Goal: Information Seeking & Learning: Learn about a topic

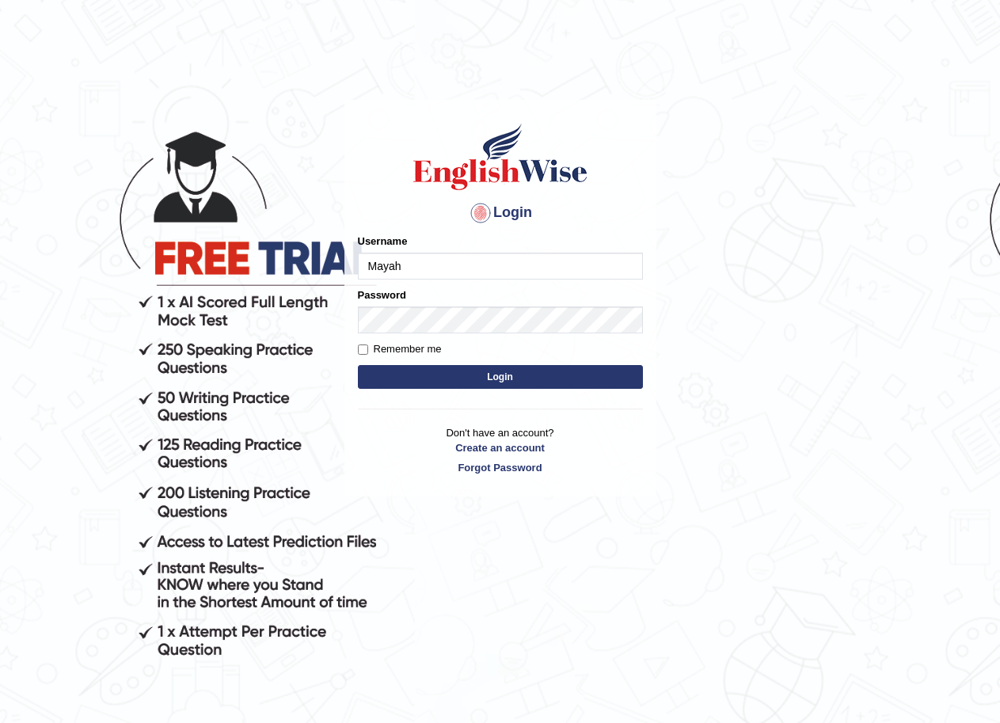
type input "Mayah"
click at [467, 375] on button "Login" at bounding box center [500, 377] width 285 height 24
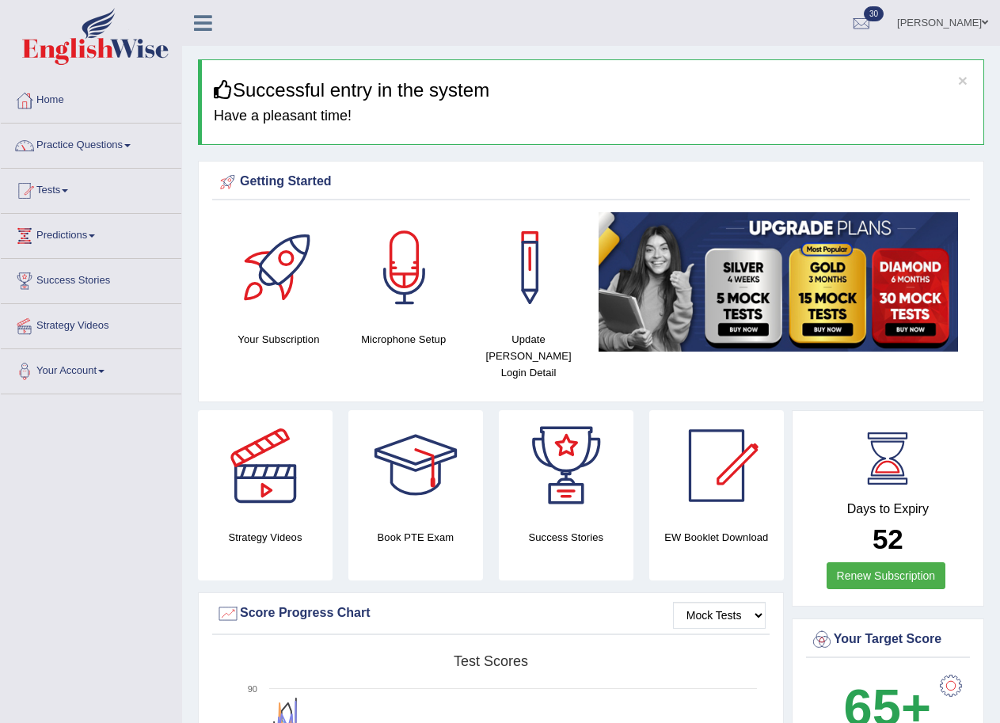
click at [108, 147] on link "Practice Questions" at bounding box center [91, 144] width 181 height 40
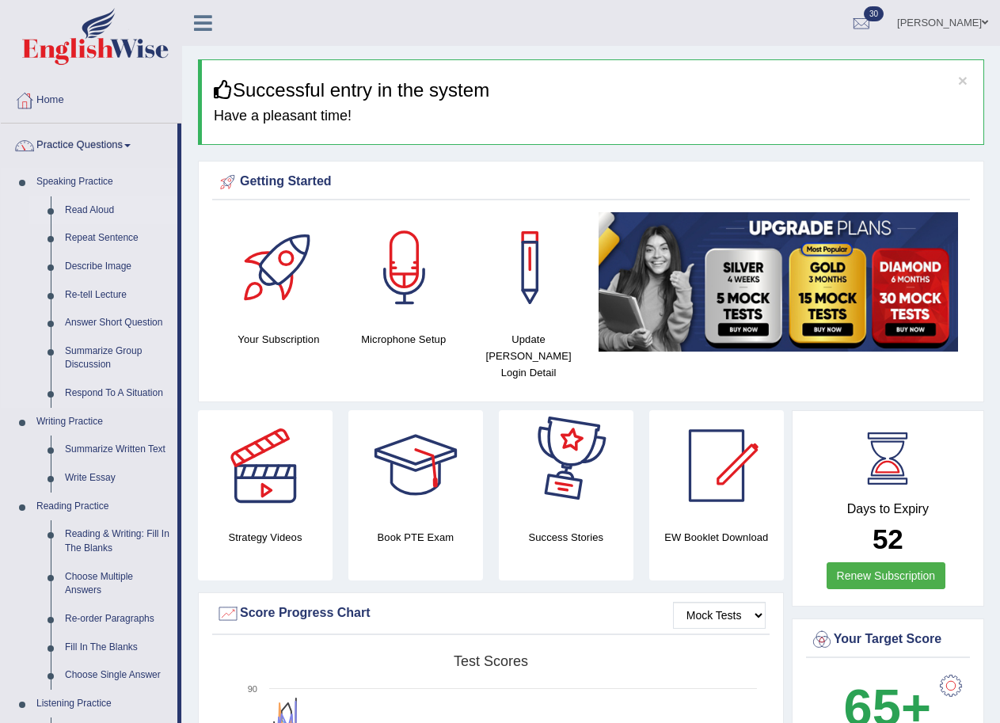
click at [99, 209] on link "Read Aloud" at bounding box center [118, 210] width 120 height 29
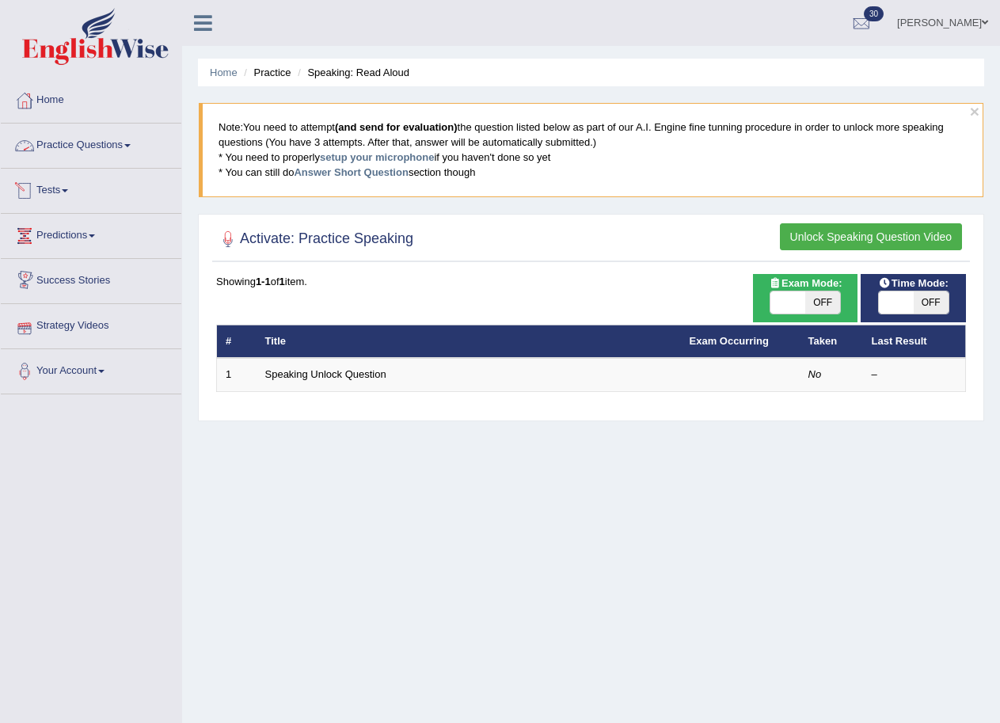
click at [131, 145] on span at bounding box center [127, 145] width 6 height 3
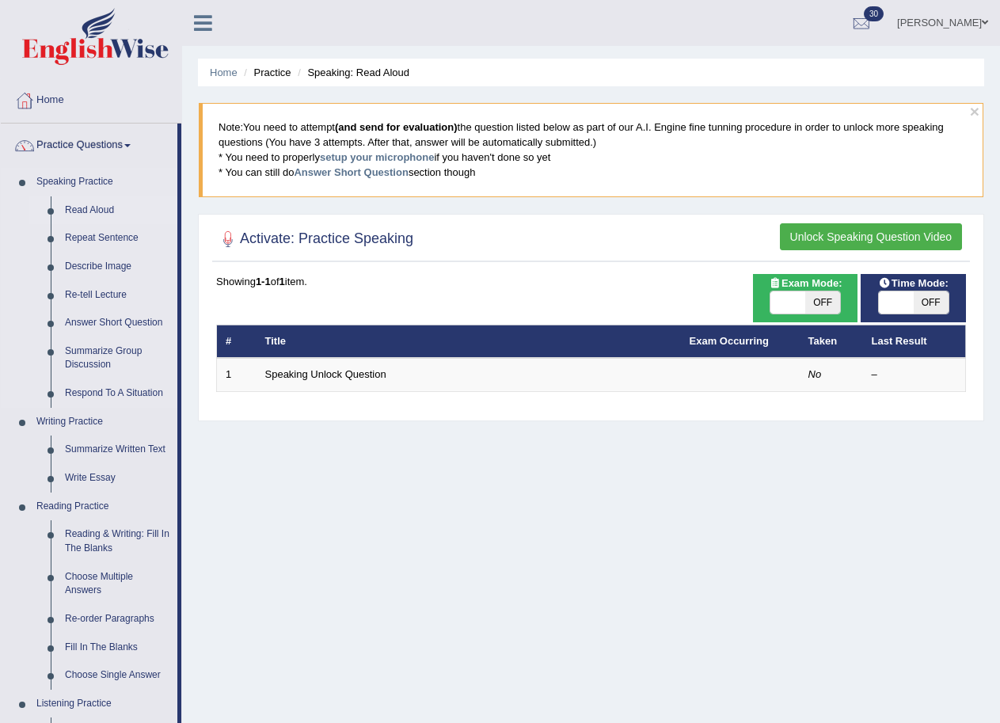
click at [90, 206] on link "Read Aloud" at bounding box center [118, 210] width 120 height 29
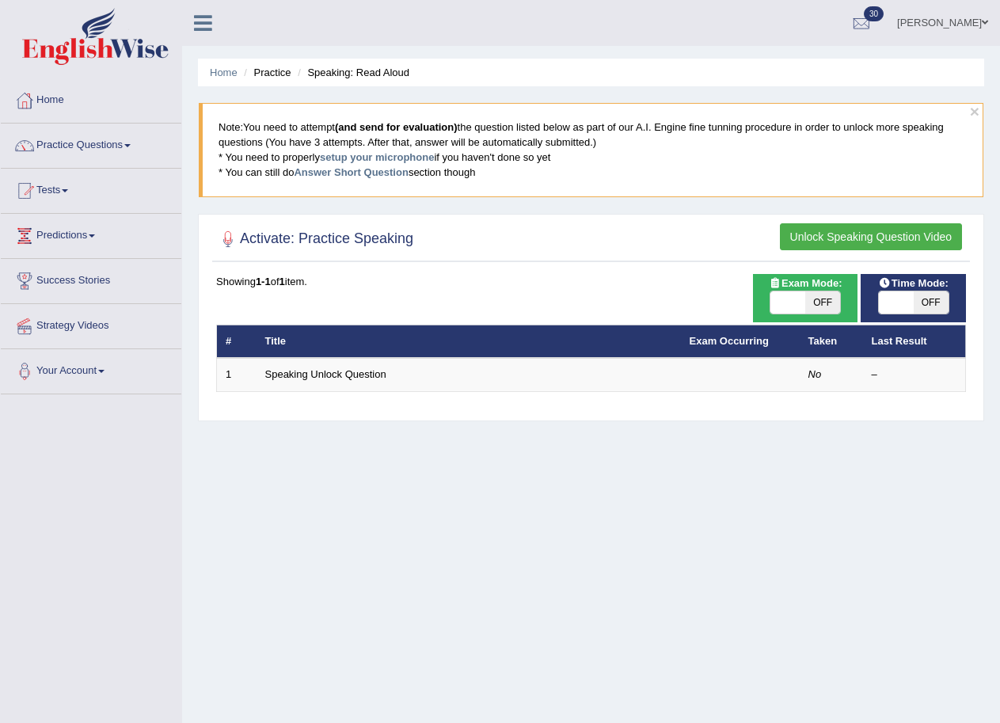
click at [938, 291] on span "OFF" at bounding box center [931, 302] width 35 height 22
checkbox input "true"
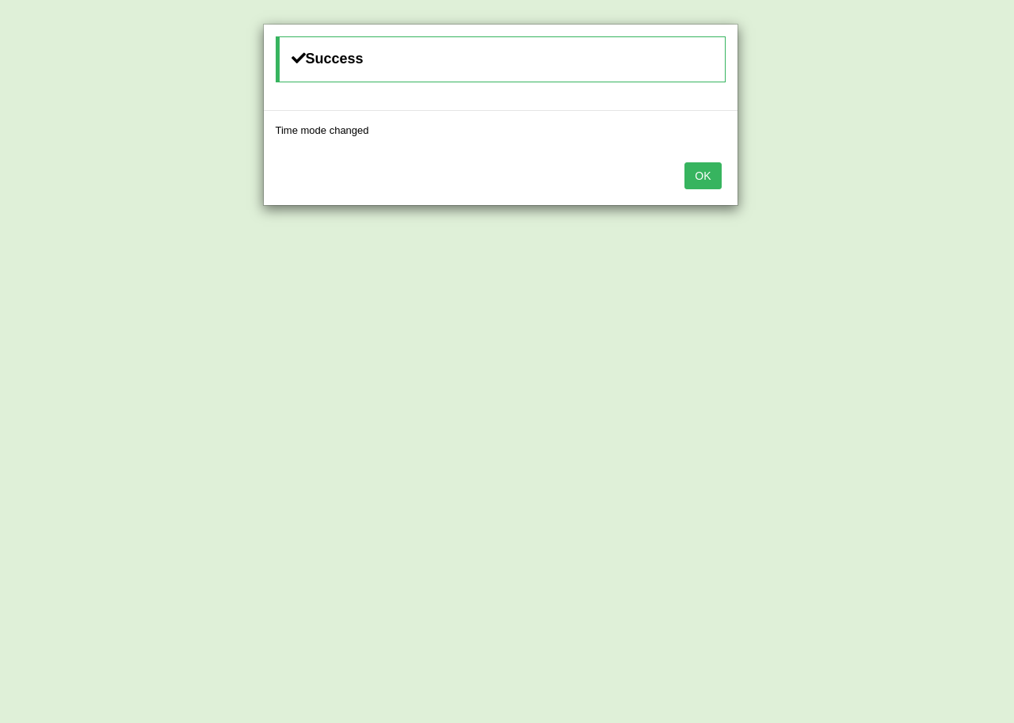
click at [709, 182] on button "OK" at bounding box center [702, 175] width 36 height 27
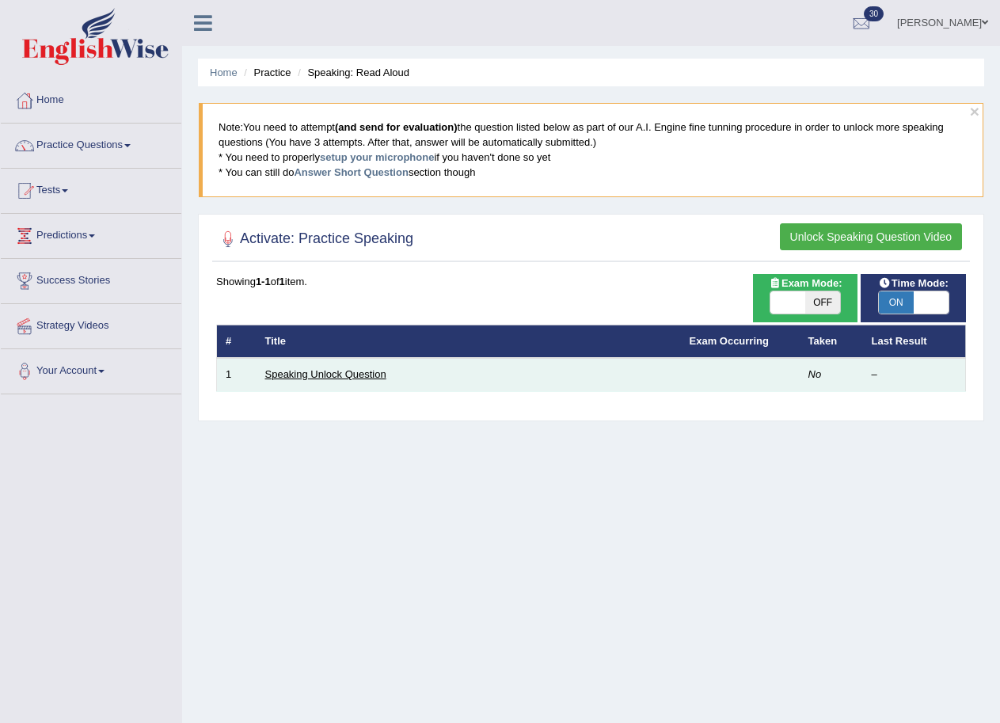
click at [350, 378] on link "Speaking Unlock Question" at bounding box center [325, 374] width 121 height 12
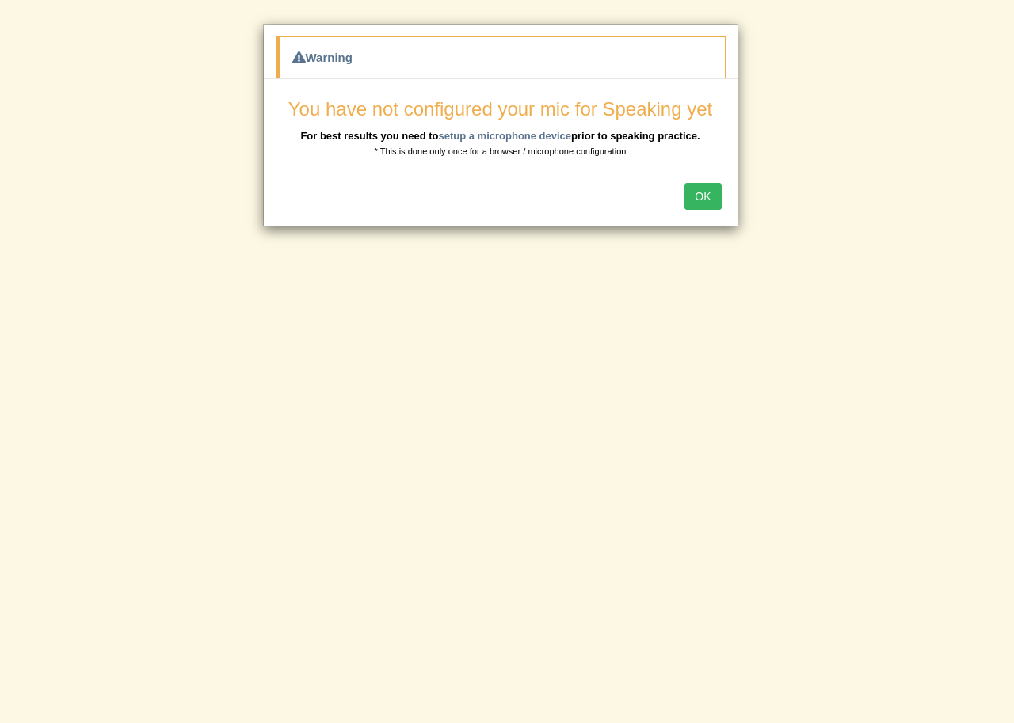
click at [691, 192] on button "OK" at bounding box center [702, 196] width 36 height 27
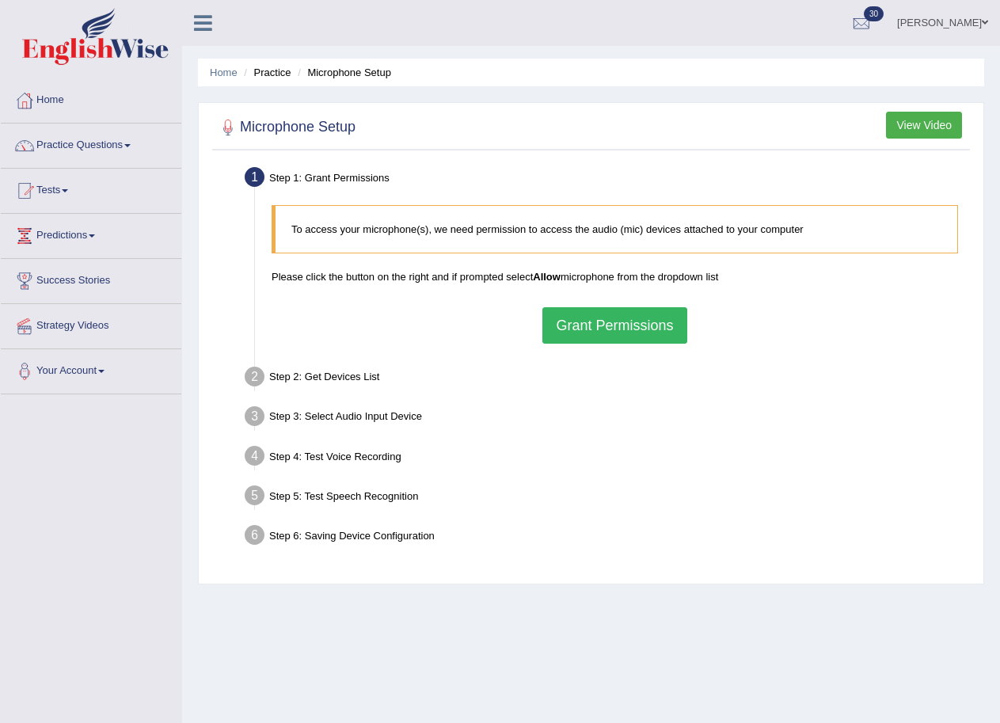
click at [595, 336] on button "Grant Permissions" at bounding box center [614, 325] width 144 height 36
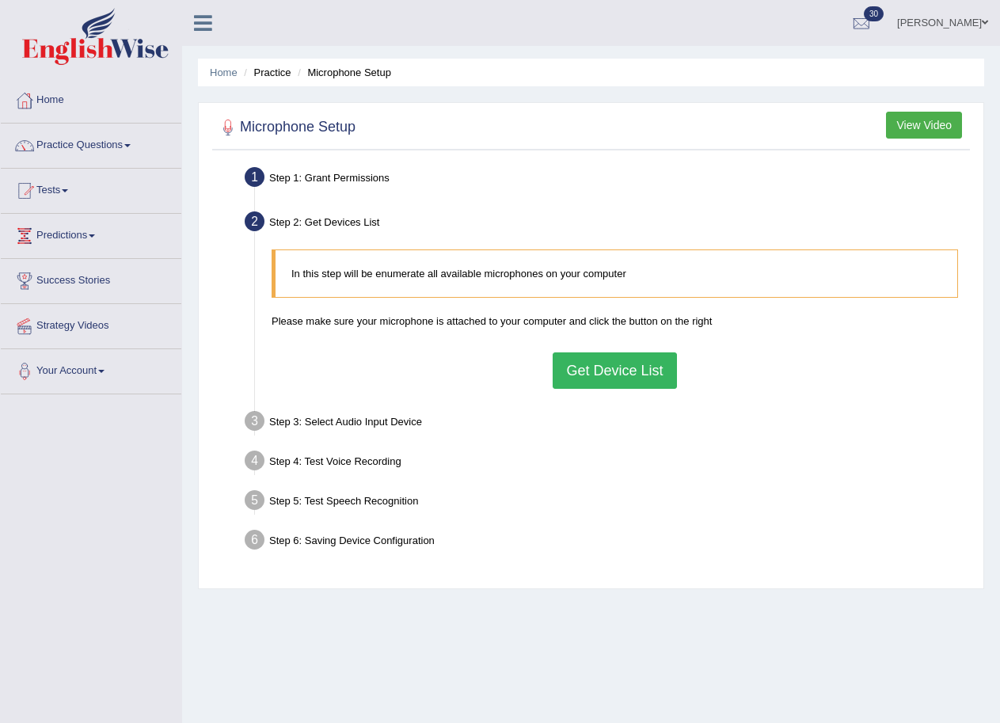
click at [615, 364] on button "Get Device List" at bounding box center [615, 370] width 124 height 36
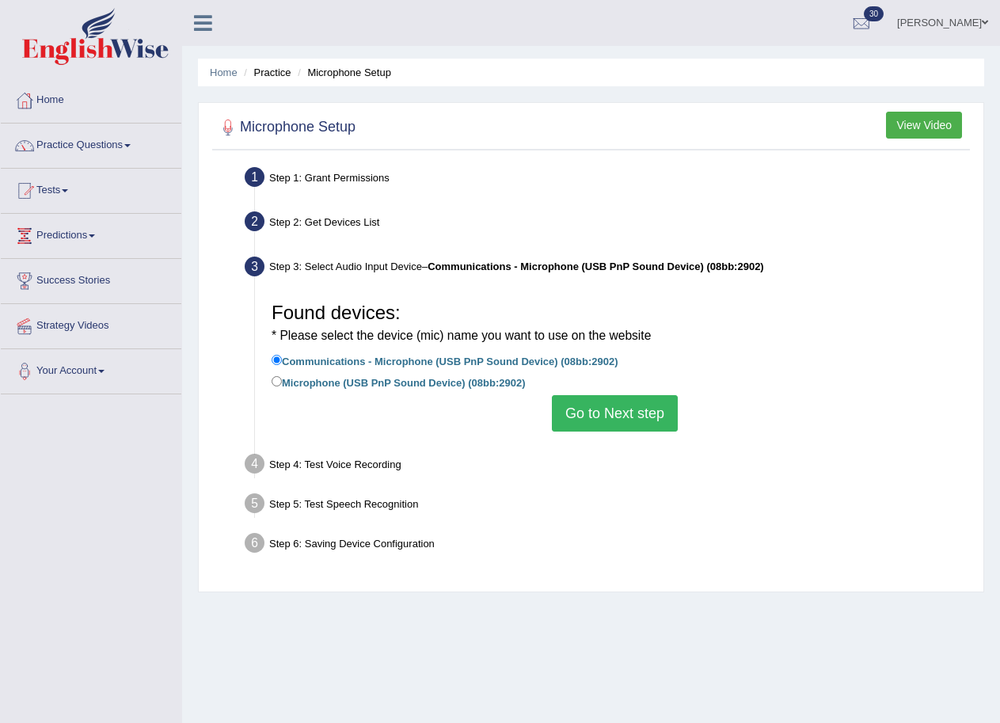
click at [614, 412] on button "Go to Next step" at bounding box center [615, 413] width 126 height 36
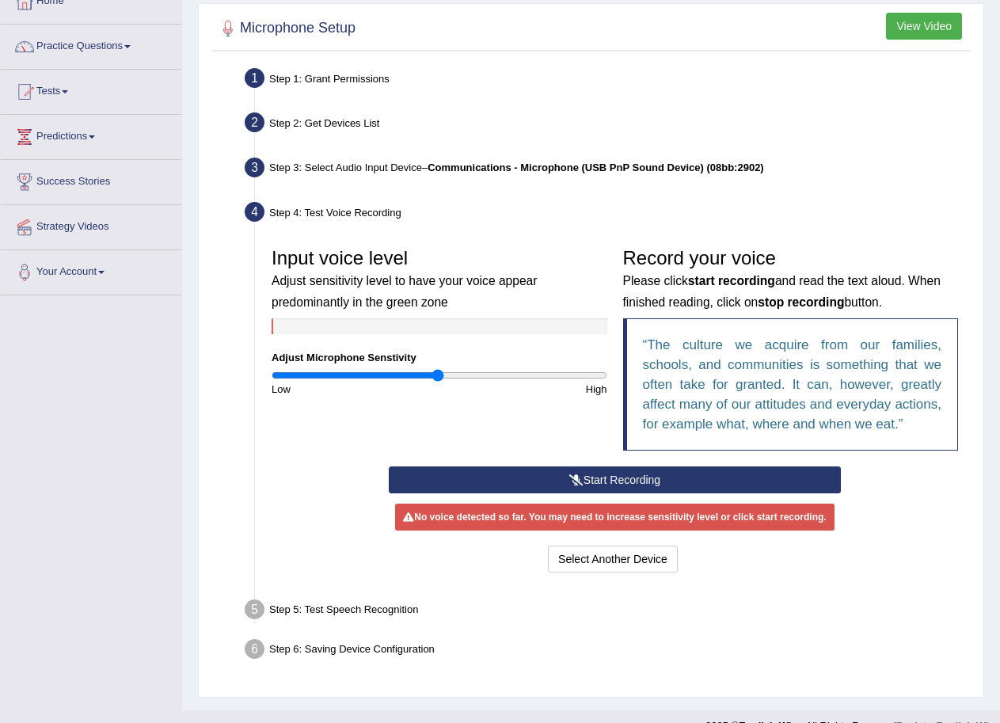
scroll to position [108, 0]
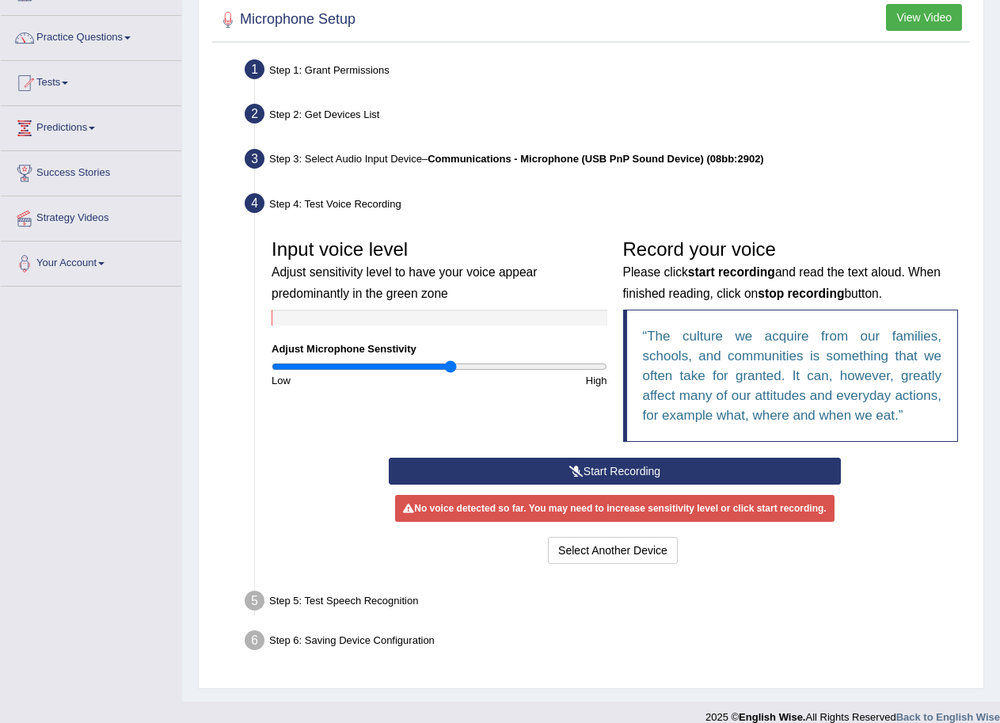
click at [450, 367] on input "range" at bounding box center [440, 366] width 336 height 13
click at [476, 366] on input "range" at bounding box center [440, 366] width 336 height 13
click at [494, 365] on input "range" at bounding box center [440, 366] width 336 height 13
click at [611, 477] on button "Start Recording" at bounding box center [615, 471] width 452 height 27
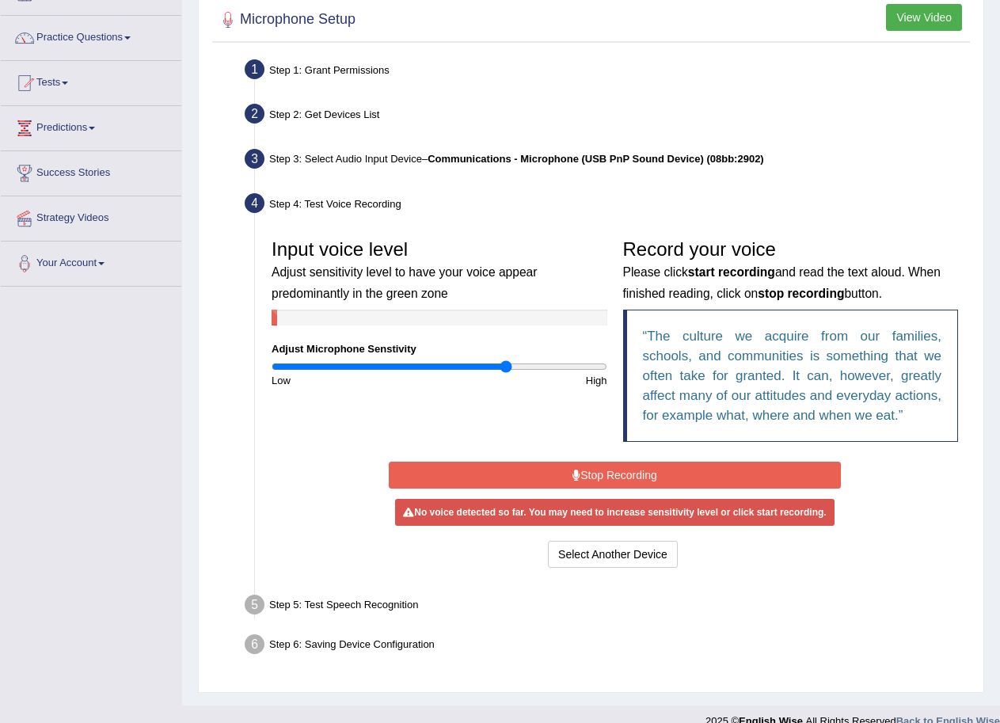
type input "1.42"
click at [506, 366] on input "range" at bounding box center [440, 366] width 336 height 13
click at [614, 473] on button "Stop Recording" at bounding box center [615, 475] width 452 height 27
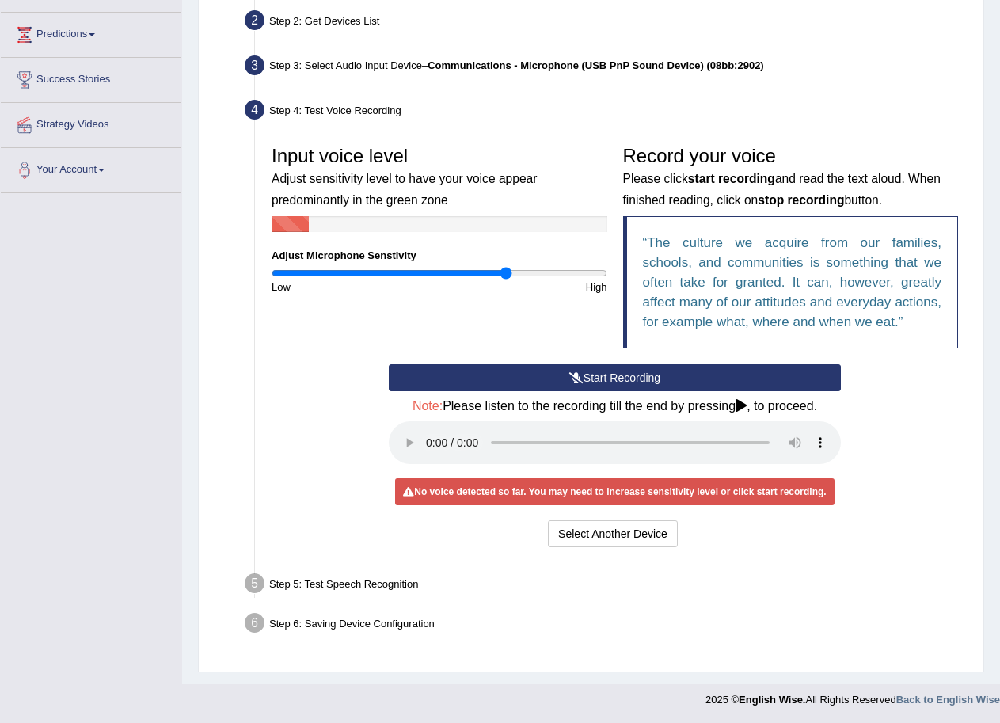
scroll to position [202, 0]
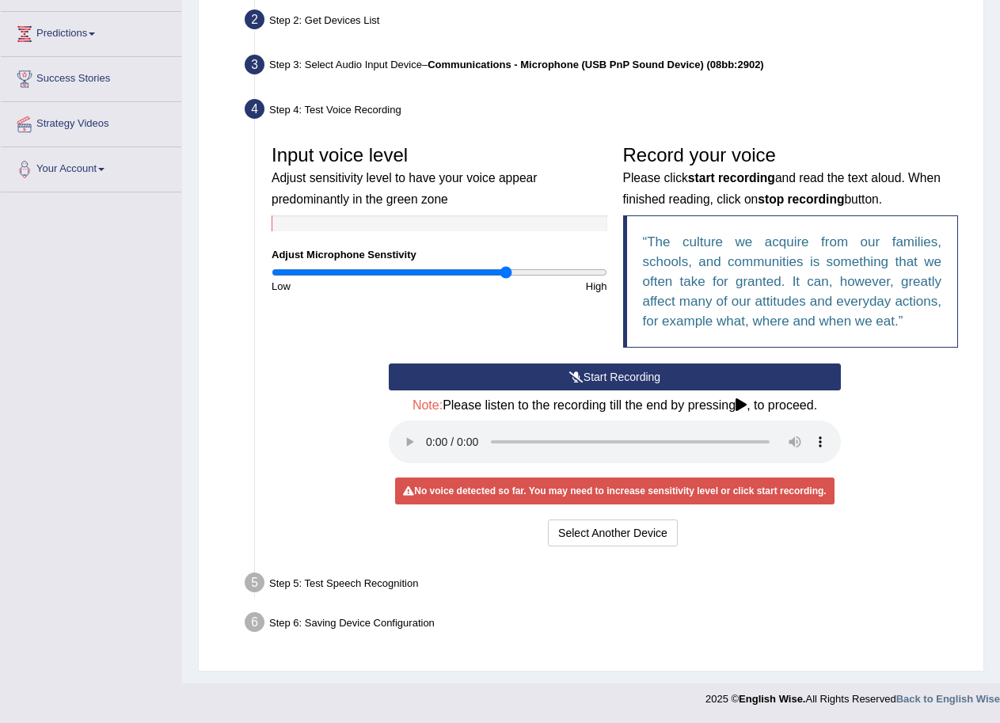
click at [616, 380] on button "Start Recording" at bounding box center [615, 376] width 452 height 27
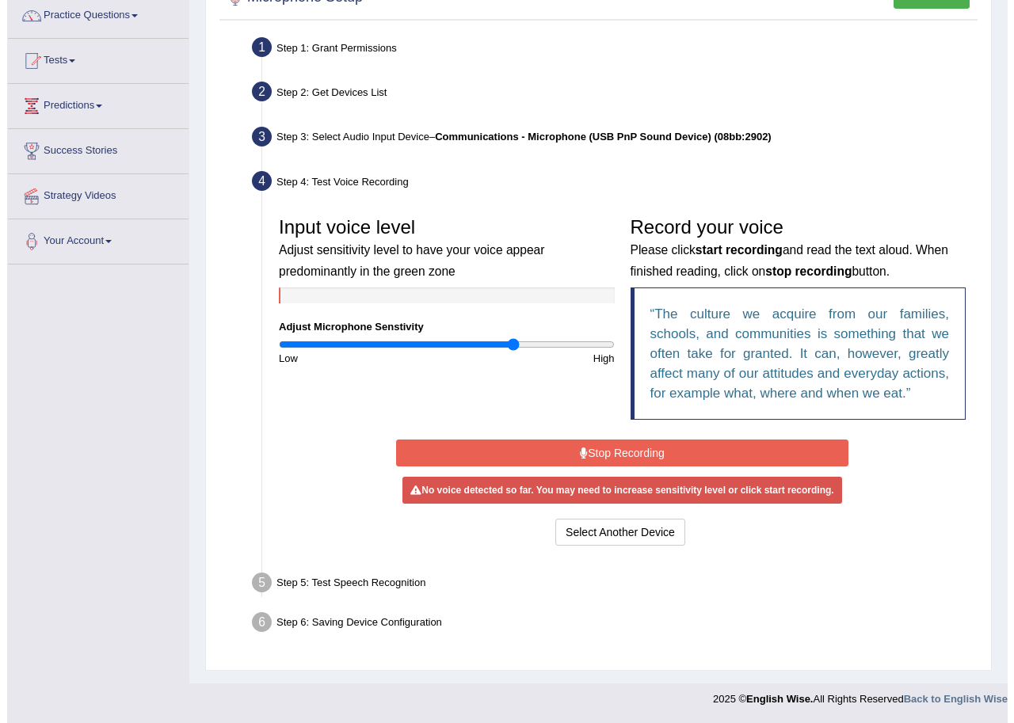
scroll to position [130, 0]
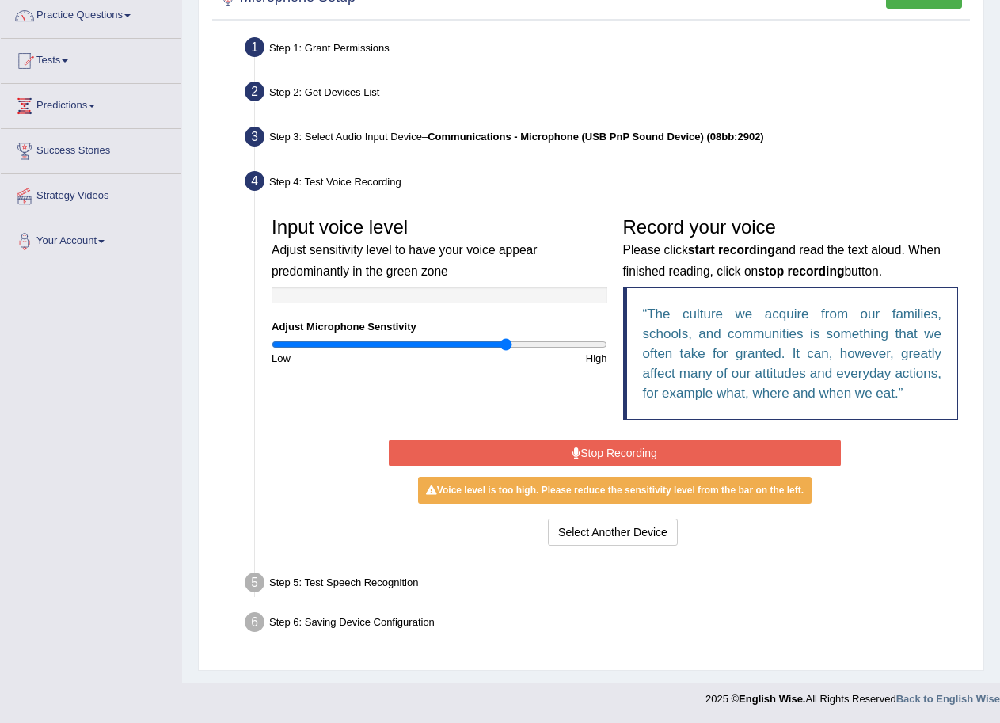
click at [618, 454] on button "Stop Recording" at bounding box center [615, 452] width 452 height 27
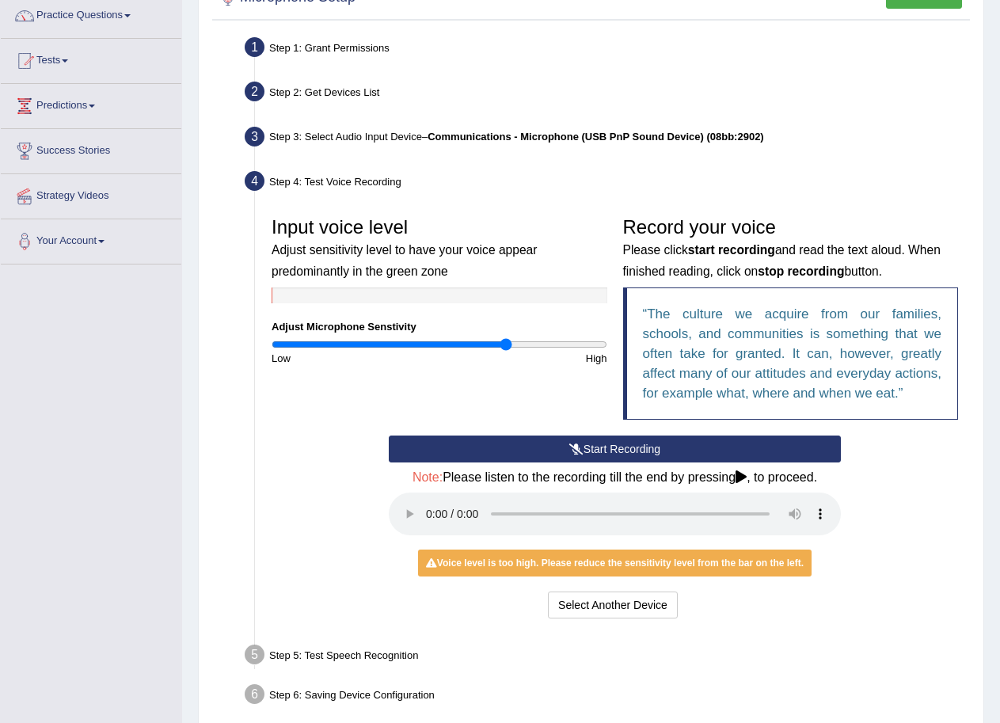
click at [603, 449] on button "Start Recording" at bounding box center [615, 449] width 452 height 27
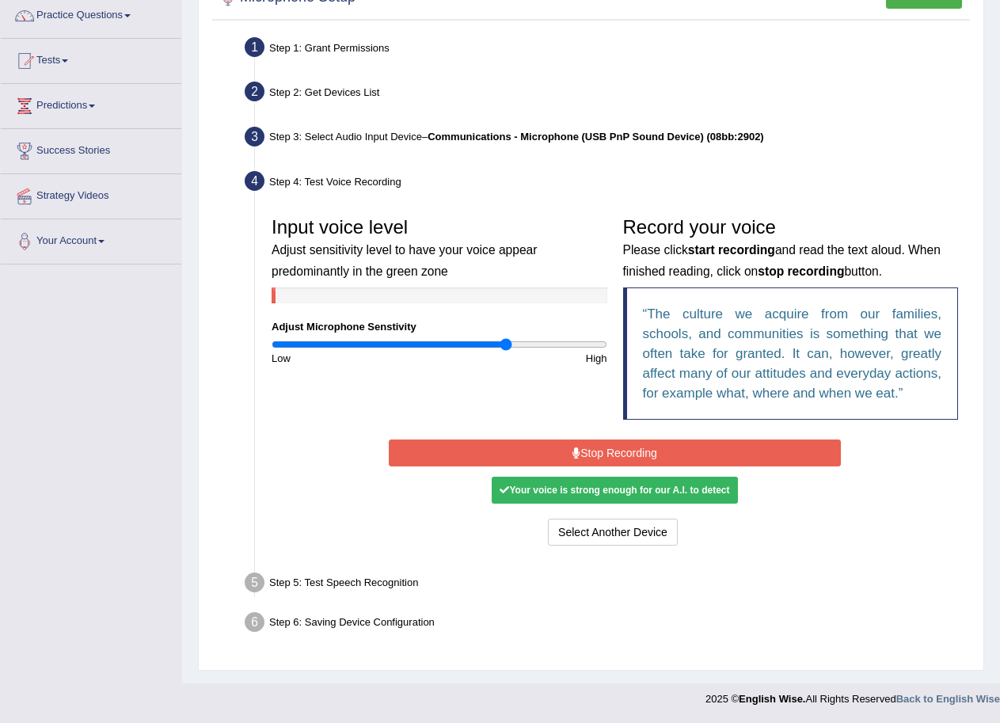
click at [607, 444] on button "Stop Recording" at bounding box center [615, 452] width 452 height 27
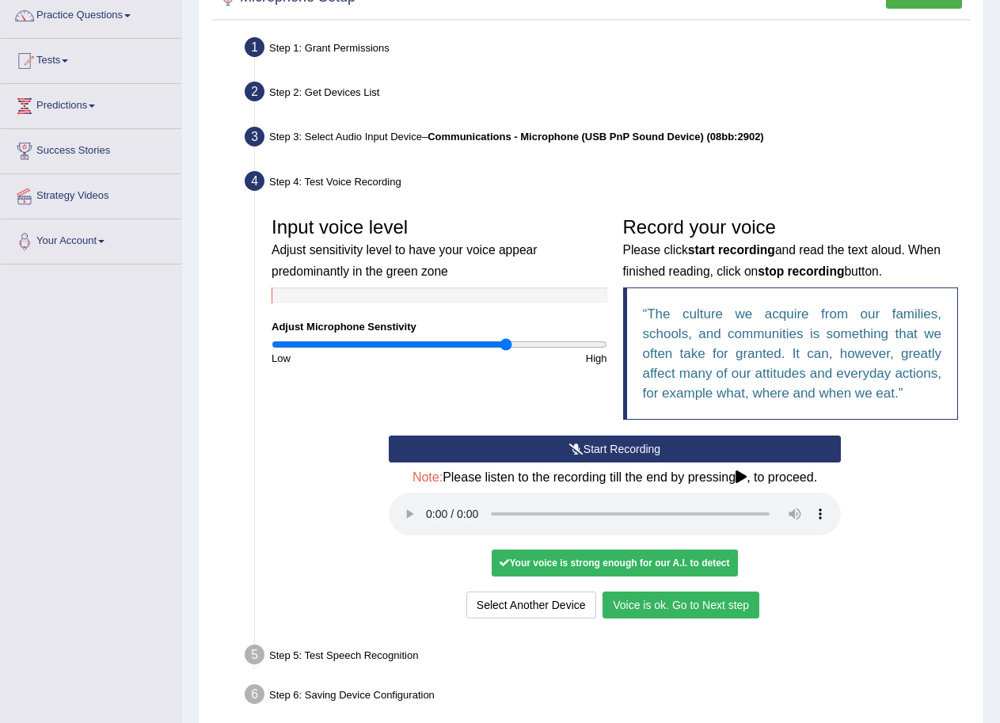
click at [656, 607] on button "Voice is ok. Go to Next step" at bounding box center [681, 604] width 157 height 27
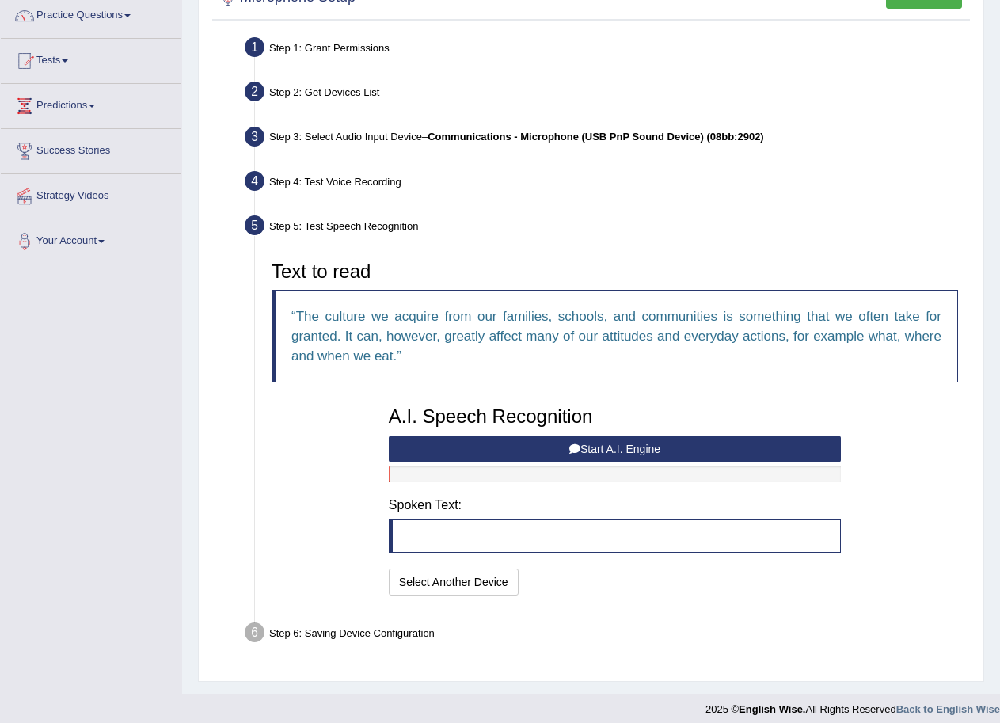
click at [607, 451] on button "Start A.I. Engine" at bounding box center [615, 449] width 452 height 27
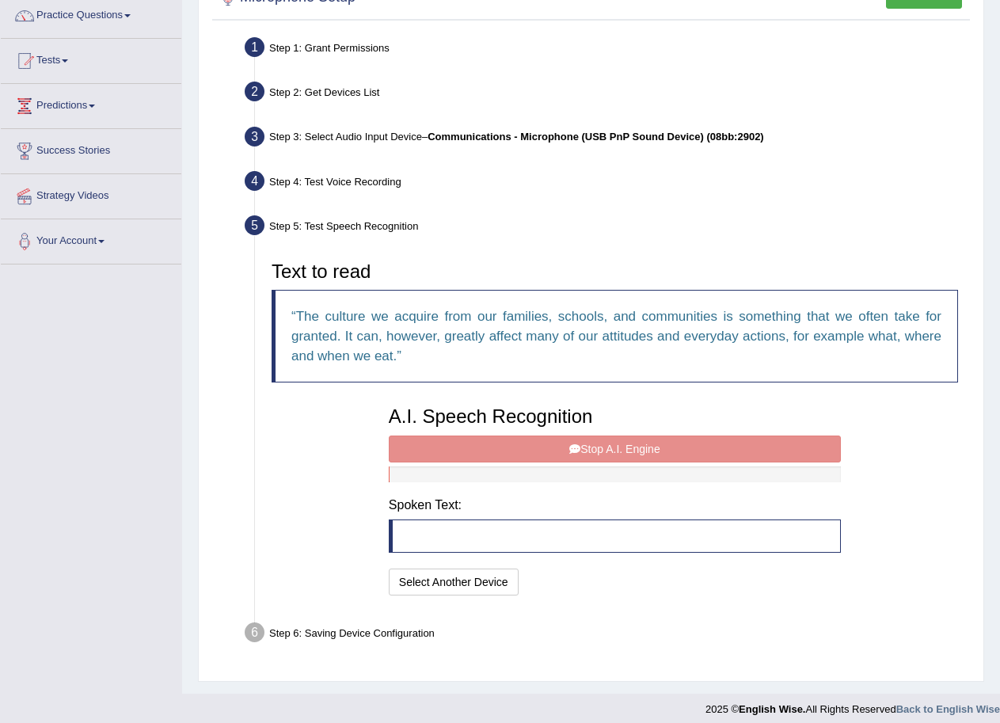
click at [606, 477] on div at bounding box center [615, 474] width 452 height 16
click at [413, 530] on blockquote at bounding box center [615, 535] width 452 height 33
click at [610, 443] on div "A.I. Speech Recognition Start A.I. Engine Stop A.I. Engine Note: Please listen …" at bounding box center [615, 498] width 468 height 201
click at [643, 412] on h3 "A.I. Speech Recognition" at bounding box center [615, 416] width 452 height 21
click at [494, 483] on div "A.I. Speech Recognition Start A.I. Engine Stop A.I. Engine Note: Please listen …" at bounding box center [615, 498] width 468 height 201
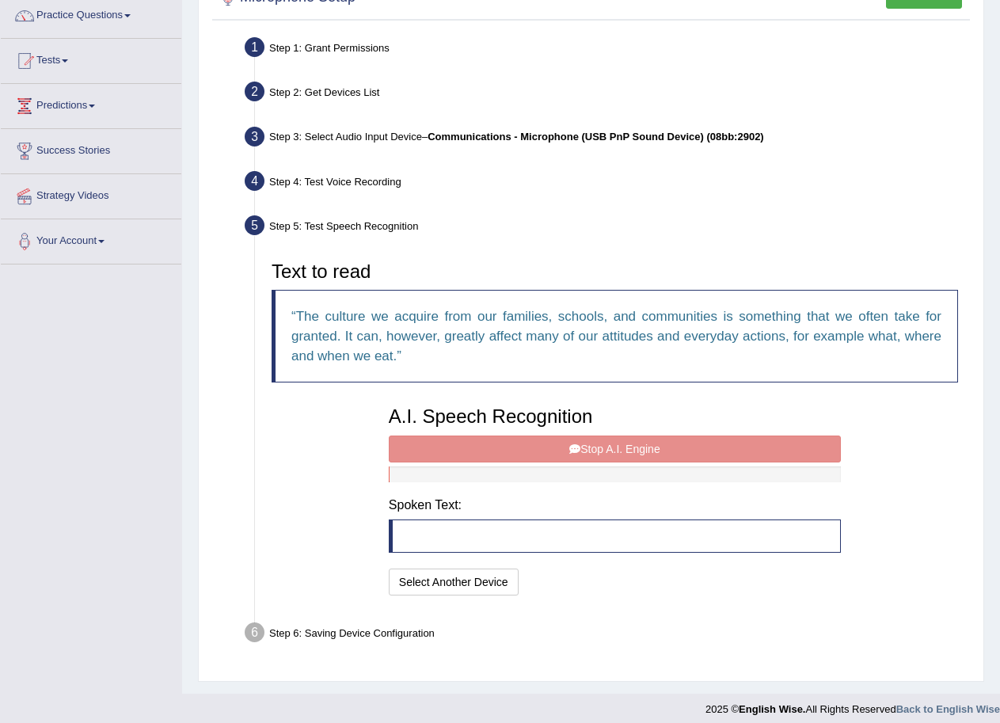
click at [364, 219] on div "Step 5: Test Speech Recognition" at bounding box center [607, 228] width 739 height 35
click at [364, 227] on div "Step 5: Test Speech Recognition" at bounding box center [607, 228] width 739 height 35
click at [376, 184] on div "Step 4: Test Voice Recording" at bounding box center [607, 183] width 739 height 35
click at [492, 576] on button "Select Another Device" at bounding box center [454, 582] width 130 height 27
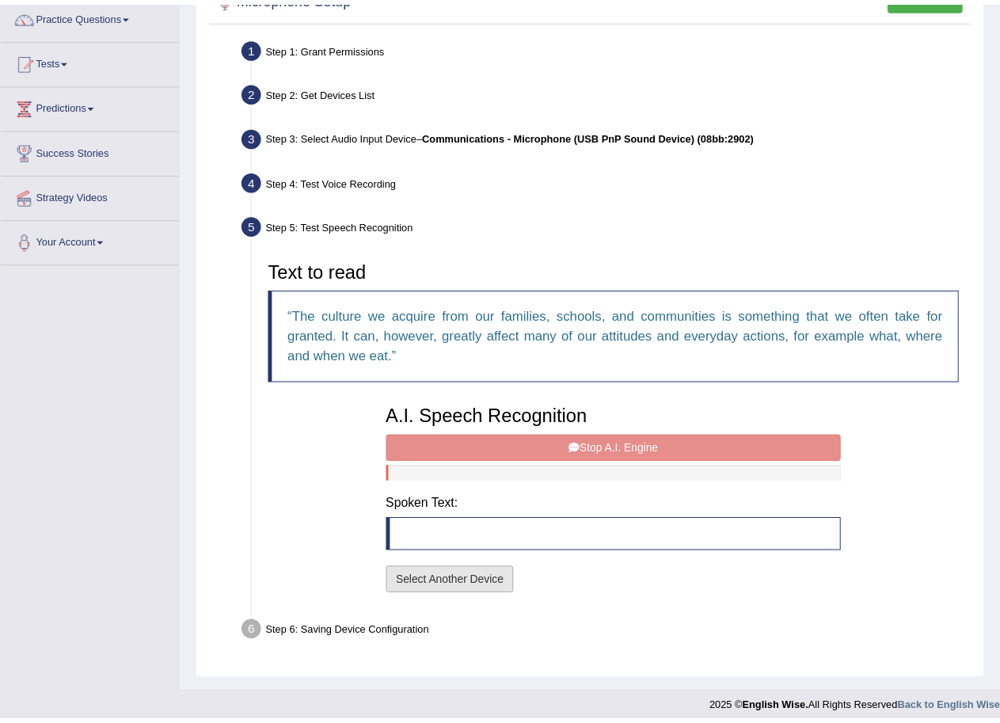
scroll to position [108, 0]
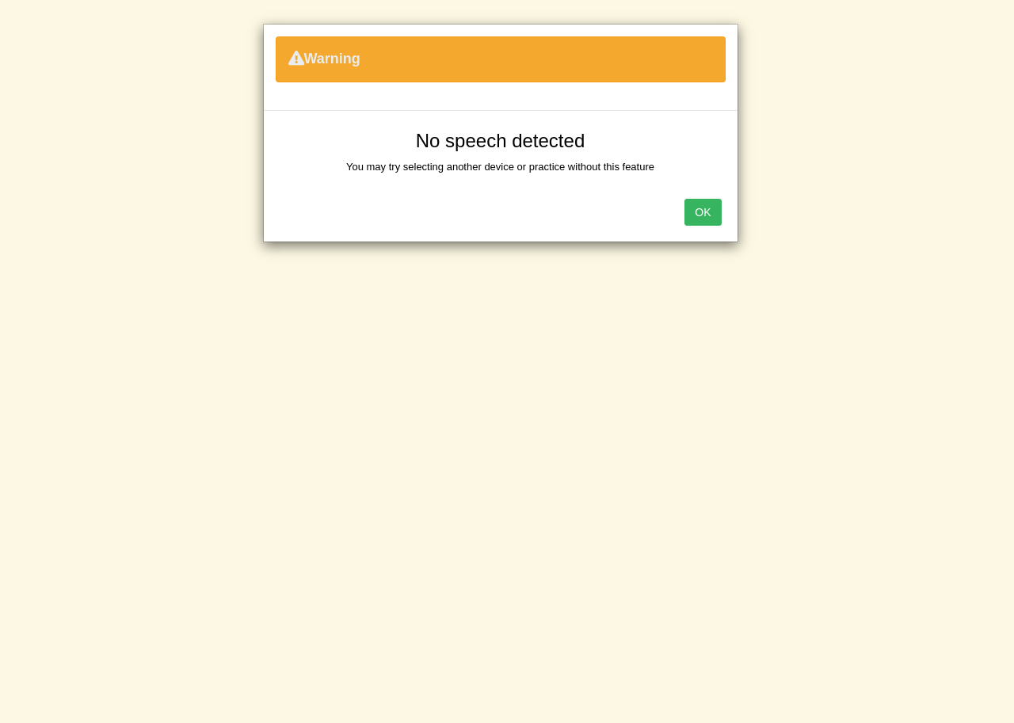
click at [702, 208] on button "OK" at bounding box center [702, 212] width 36 height 27
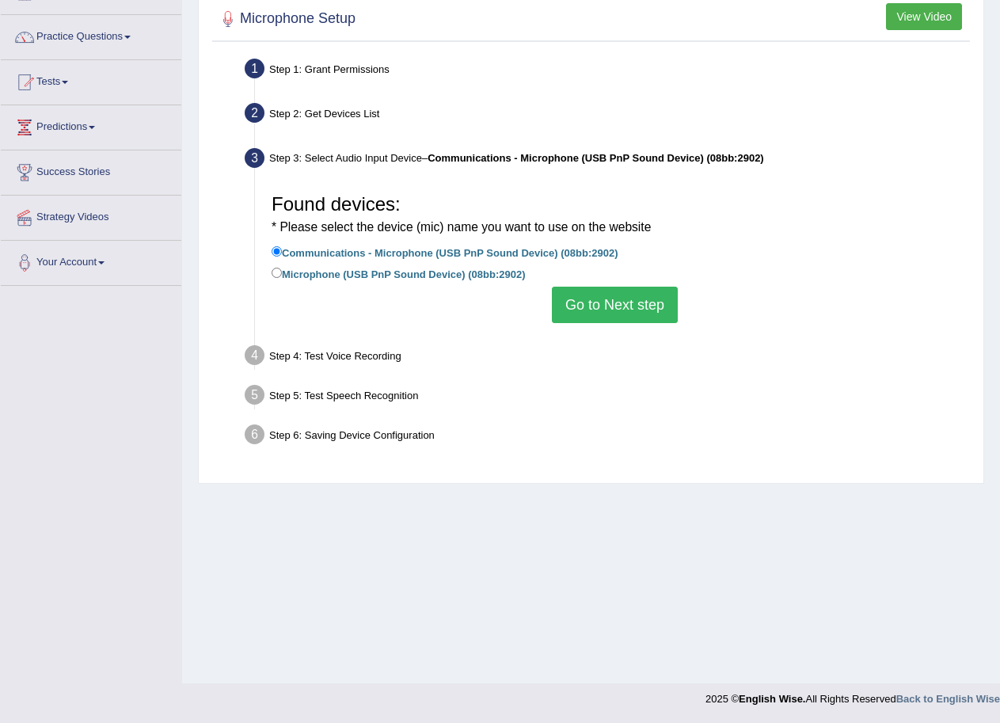
click at [639, 310] on button "Go to Next step" at bounding box center [615, 305] width 126 height 36
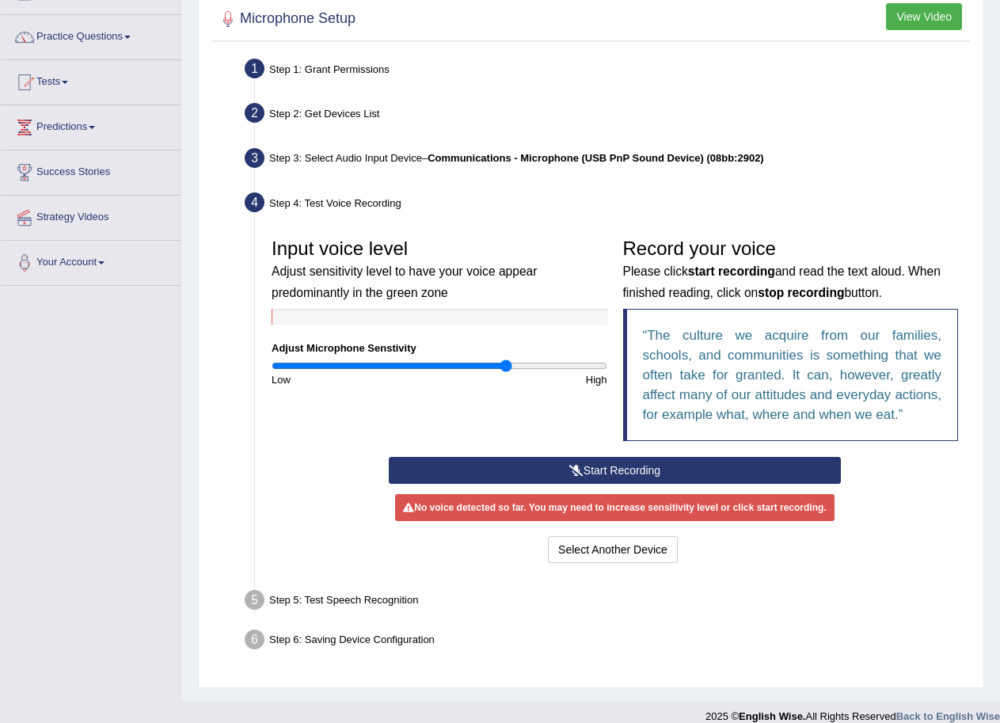
click at [635, 463] on button "Start Recording" at bounding box center [615, 470] width 452 height 27
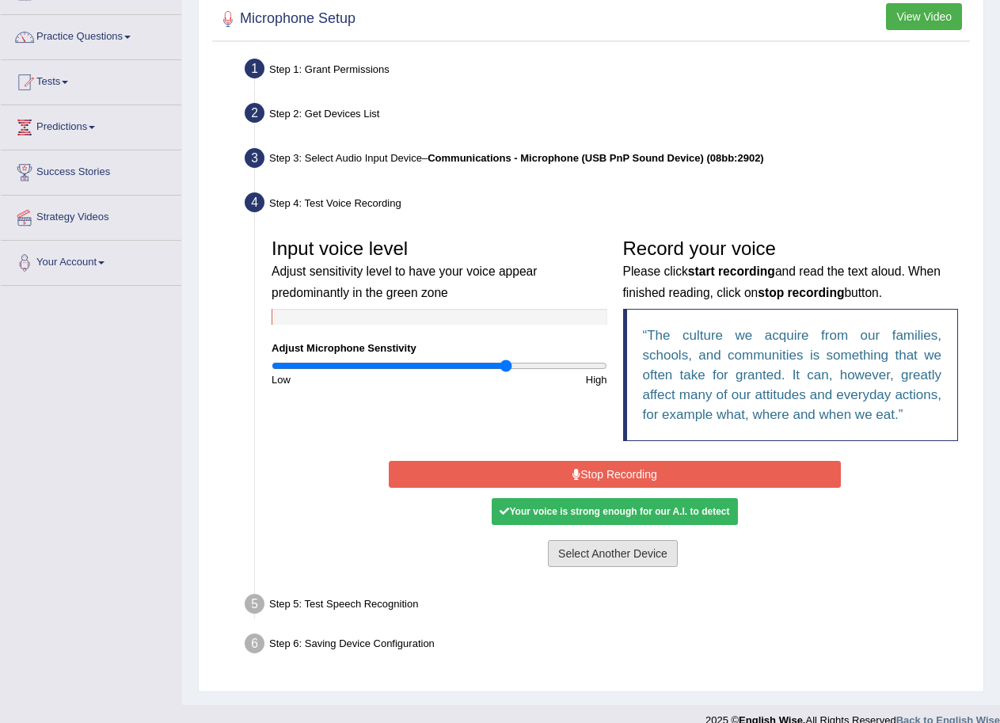
click at [637, 552] on button "Select Another Device" at bounding box center [613, 553] width 130 height 27
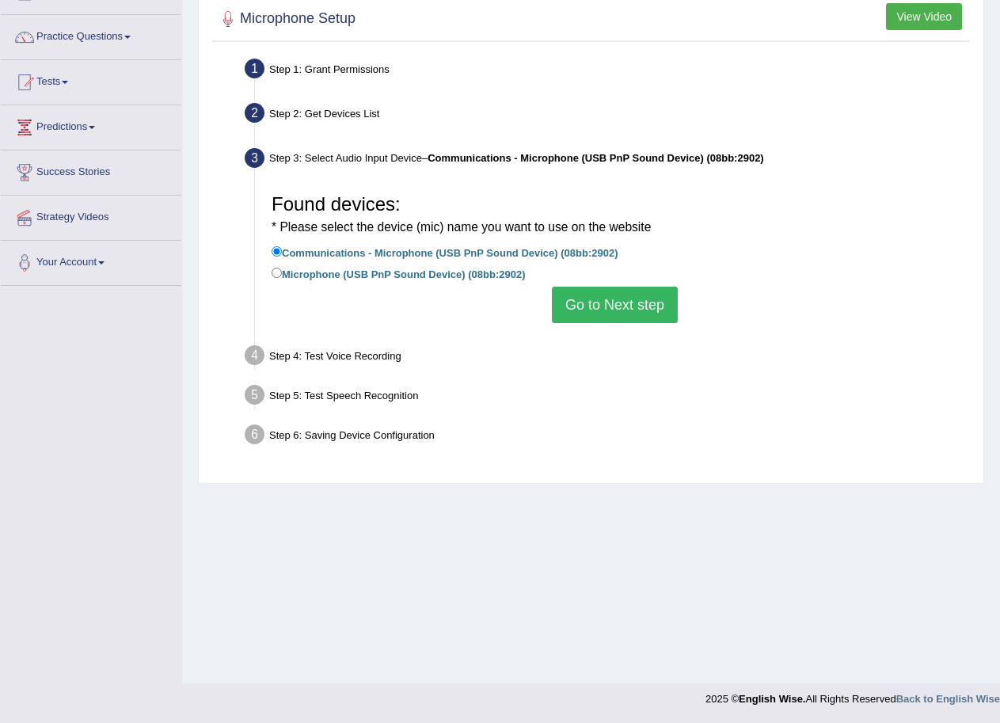
click at [637, 314] on button "Go to Next step" at bounding box center [615, 305] width 126 height 36
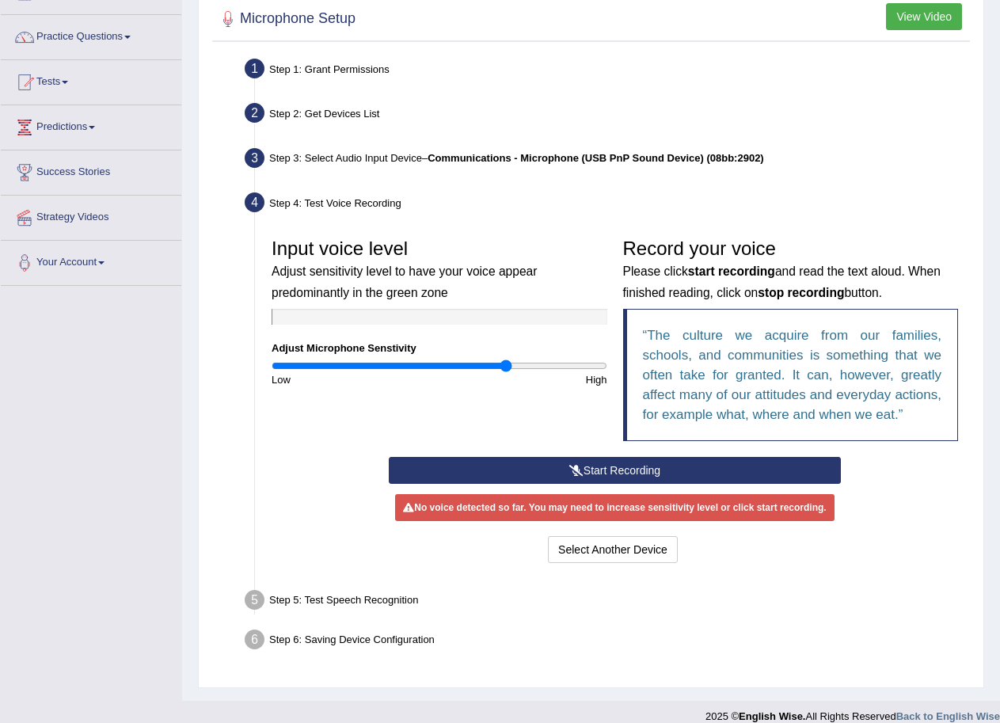
click at [644, 470] on button "Start Recording" at bounding box center [615, 470] width 452 height 27
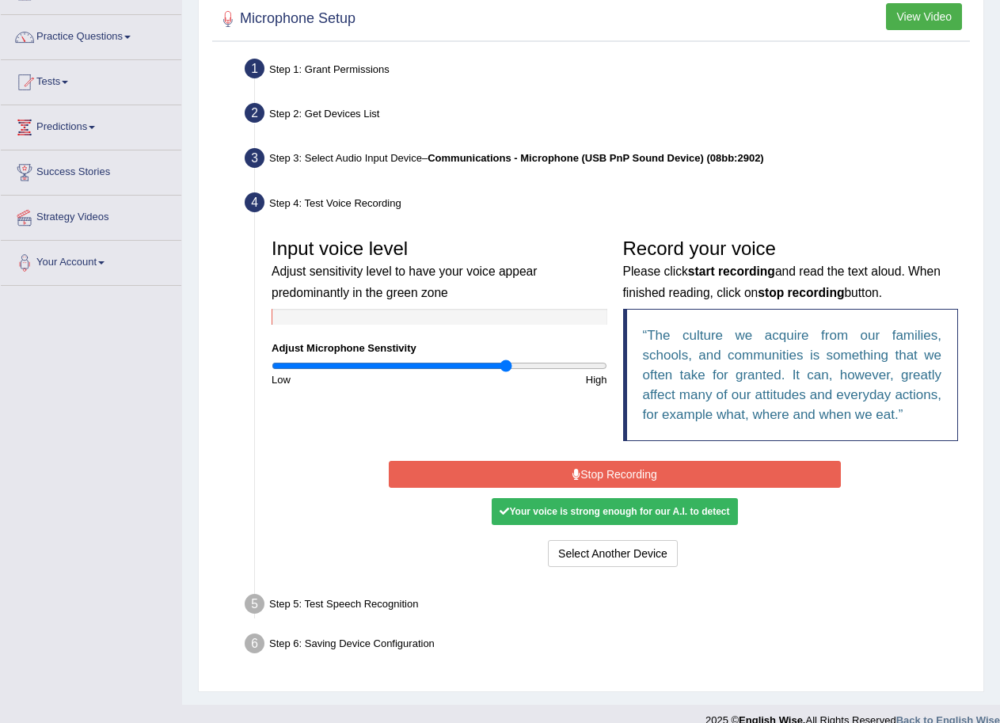
click at [643, 474] on button "Stop Recording" at bounding box center [615, 474] width 452 height 27
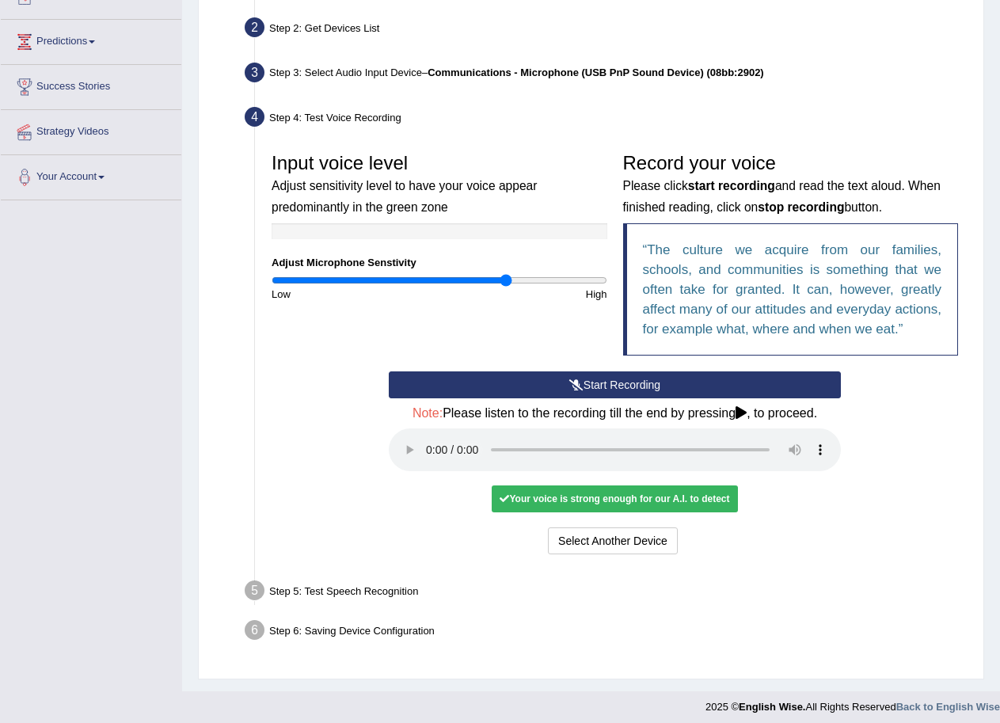
scroll to position [202, 0]
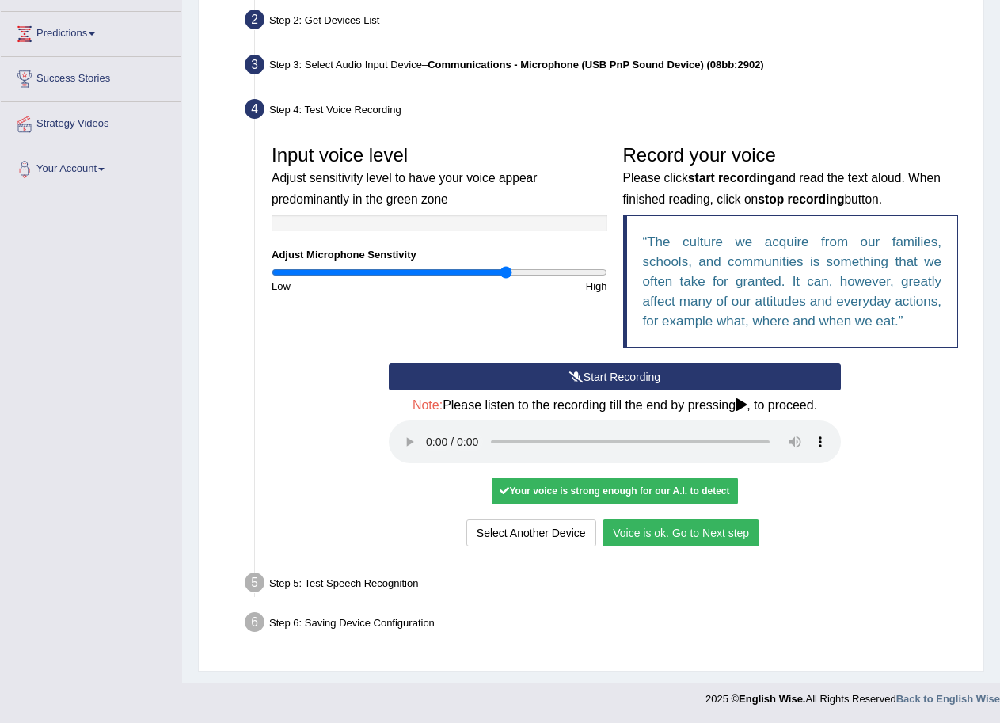
click at [678, 541] on button "Voice is ok. Go to Next step" at bounding box center [681, 532] width 157 height 27
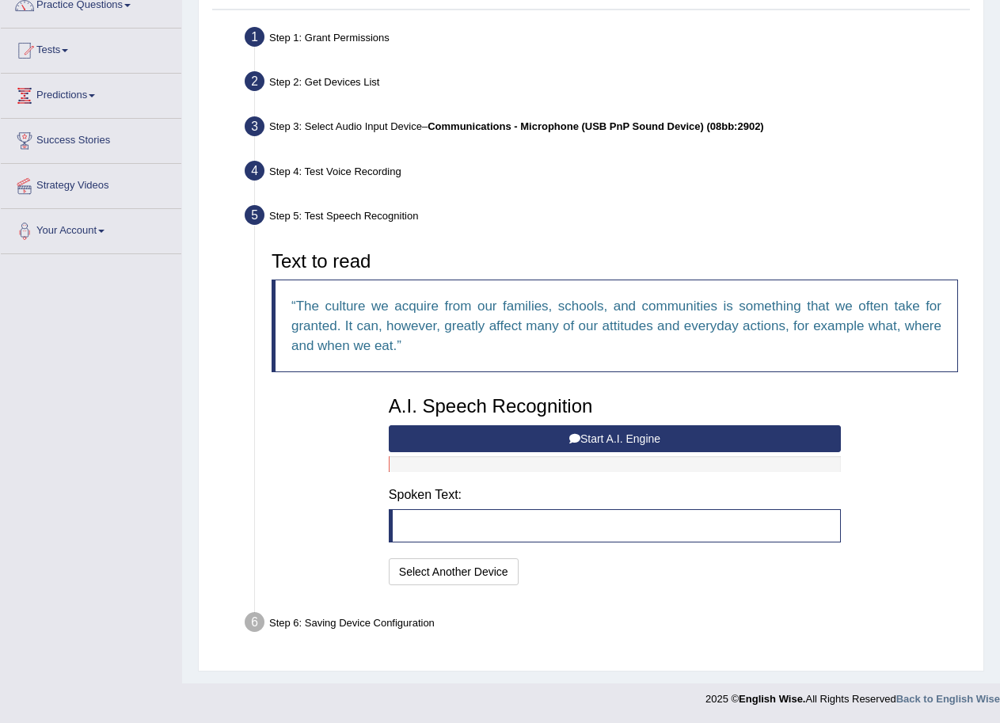
scroll to position [140, 0]
click at [539, 523] on blockquote at bounding box center [615, 525] width 452 height 33
click at [618, 439] on button "Start A.I. Engine" at bounding box center [615, 438] width 452 height 27
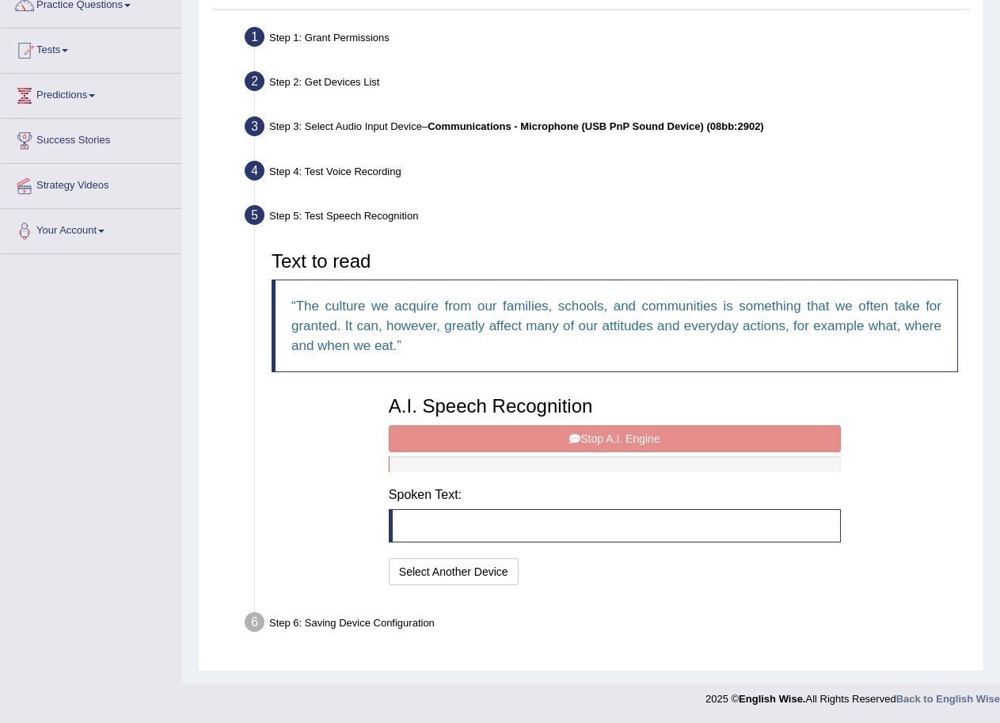
drag, startPoint x: 654, startPoint y: 435, endPoint x: 654, endPoint y: 426, distance: 8.7
click at [654, 426] on div "A.I. Speech Recognition Start A.I. Engine Stop A.I. Engine Note: Please listen …" at bounding box center [615, 488] width 468 height 201
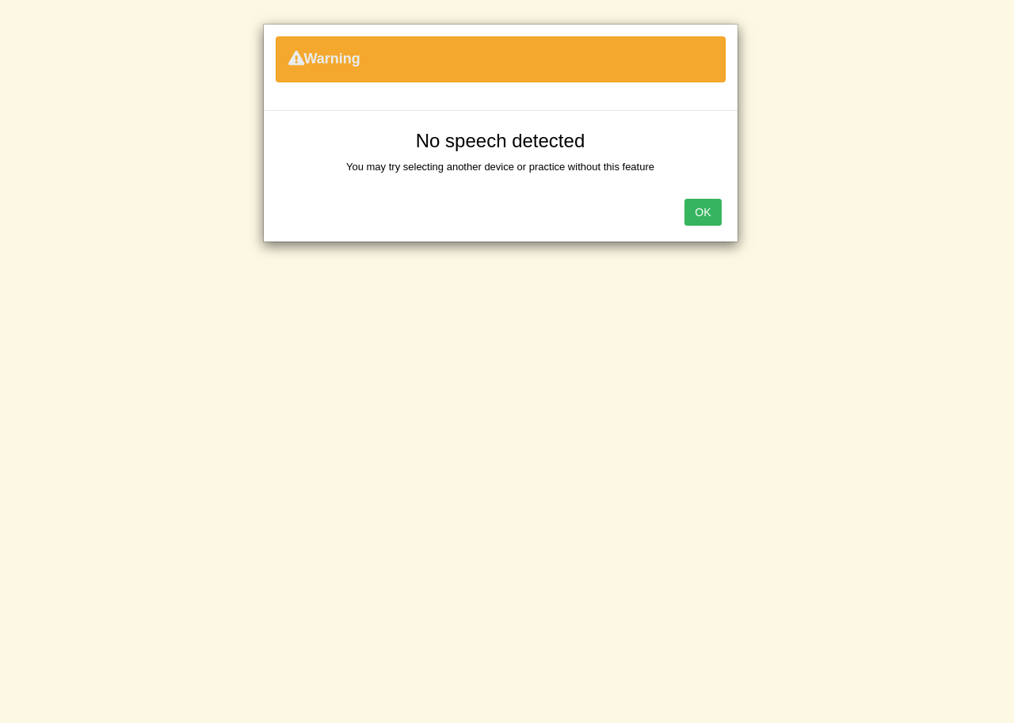
click at [703, 211] on button "OK" at bounding box center [702, 212] width 36 height 27
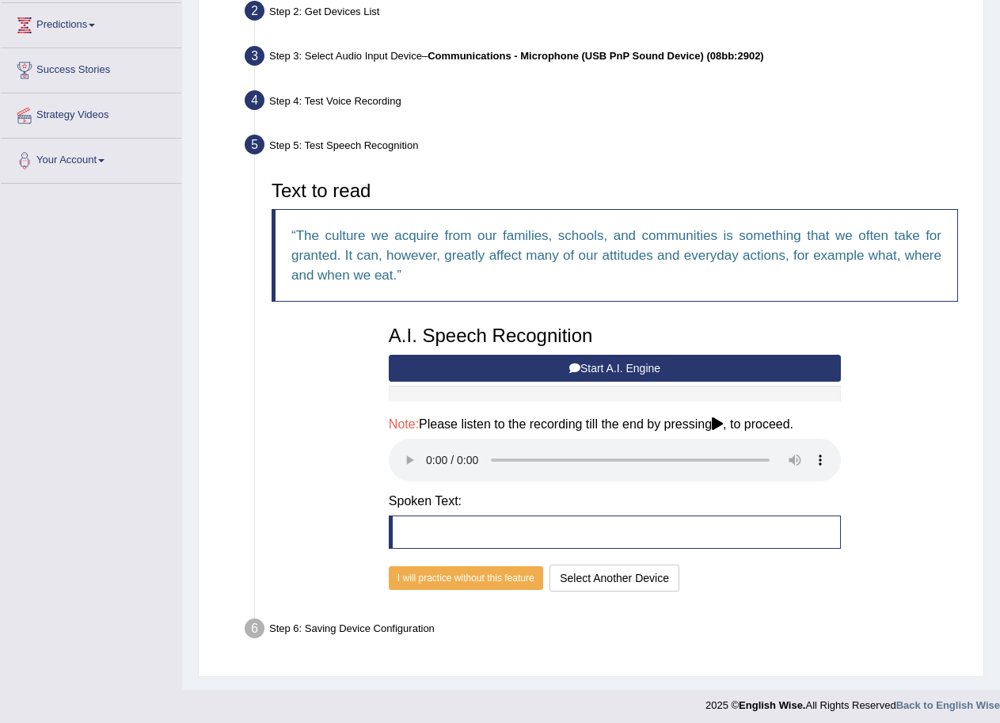
scroll to position [217, 0]
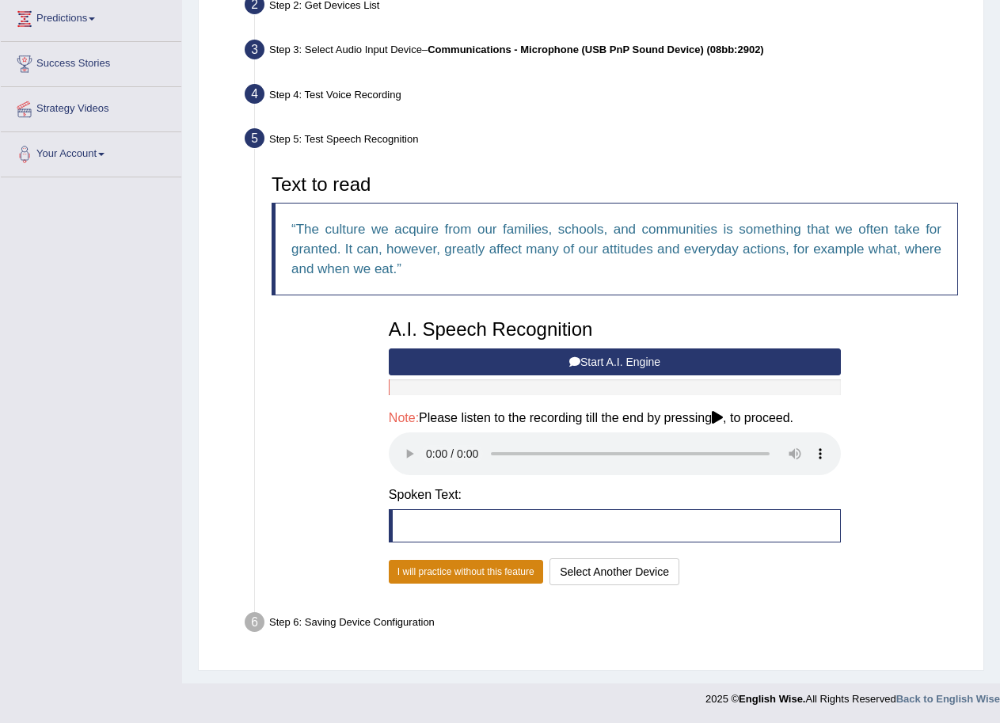
click at [487, 570] on button "I will practice without this feature" at bounding box center [466, 572] width 154 height 24
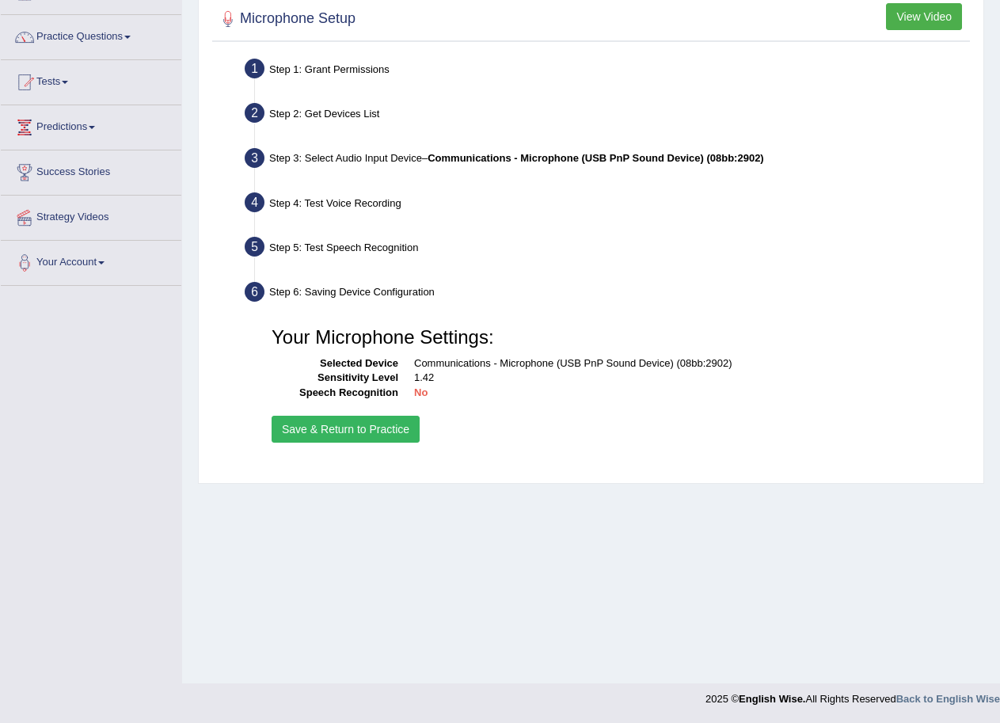
click at [368, 428] on button "Save & Return to Practice" at bounding box center [346, 429] width 148 height 27
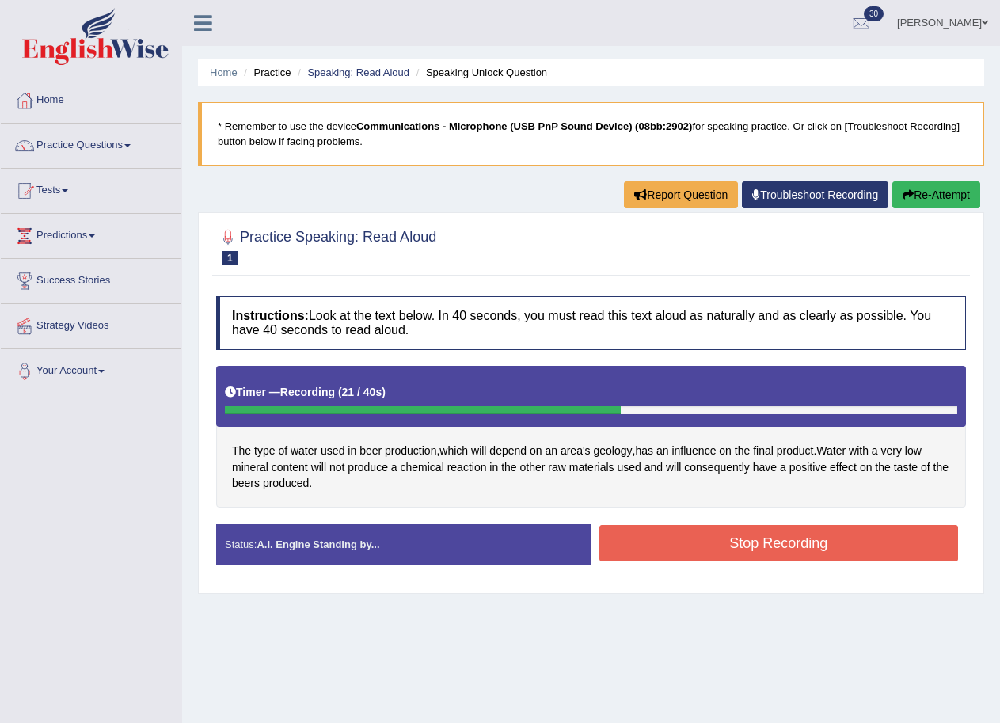
click at [704, 538] on button "Stop Recording" at bounding box center [778, 543] width 359 height 36
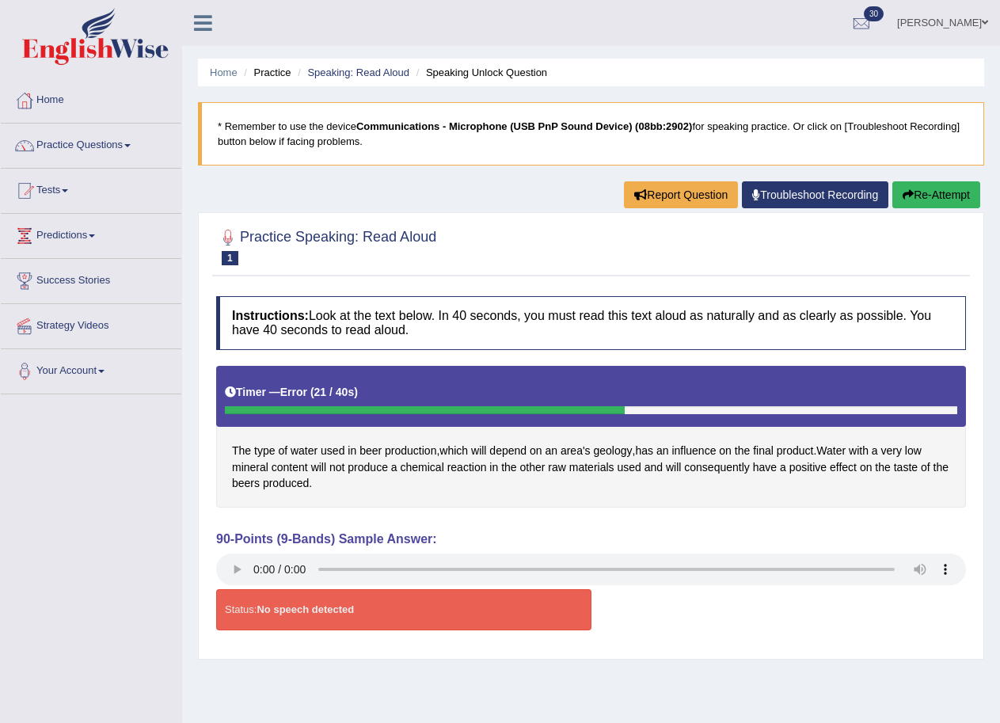
click at [830, 204] on link "Troubleshoot Recording" at bounding box center [815, 194] width 146 height 27
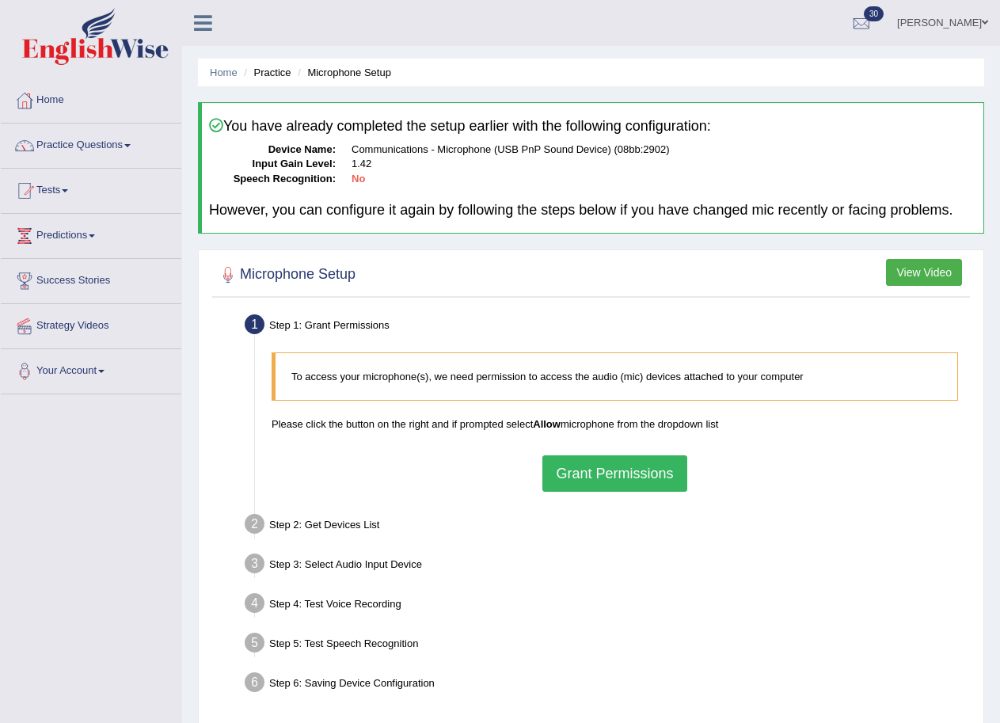
click at [631, 467] on button "Grant Permissions" at bounding box center [614, 473] width 144 height 36
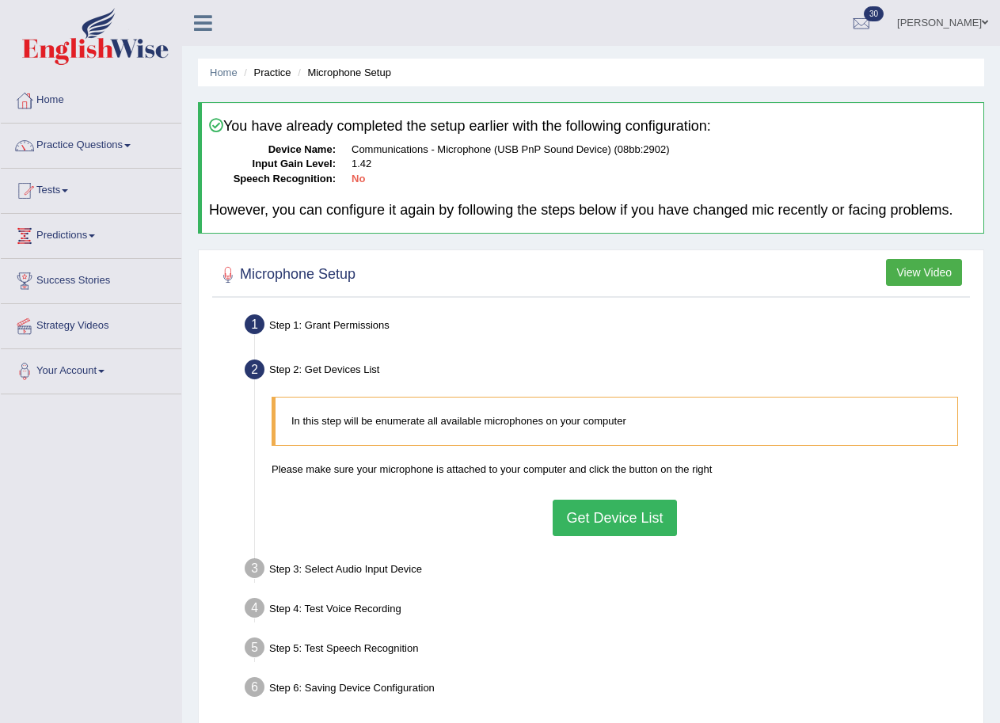
click at [610, 509] on button "Get Device List" at bounding box center [615, 518] width 124 height 36
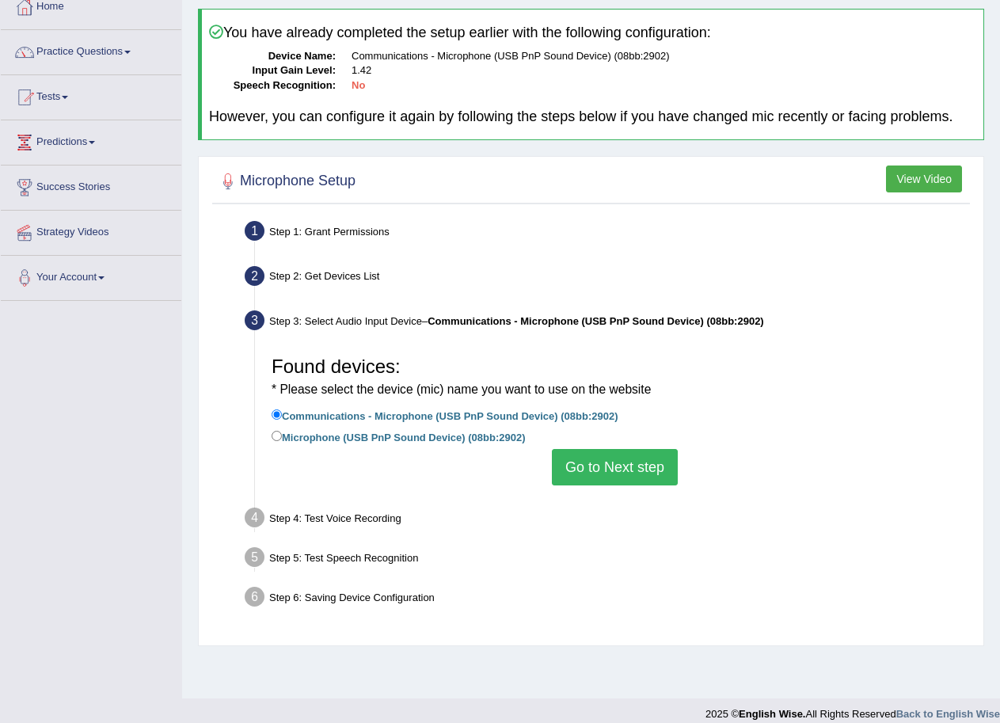
scroll to position [108, 0]
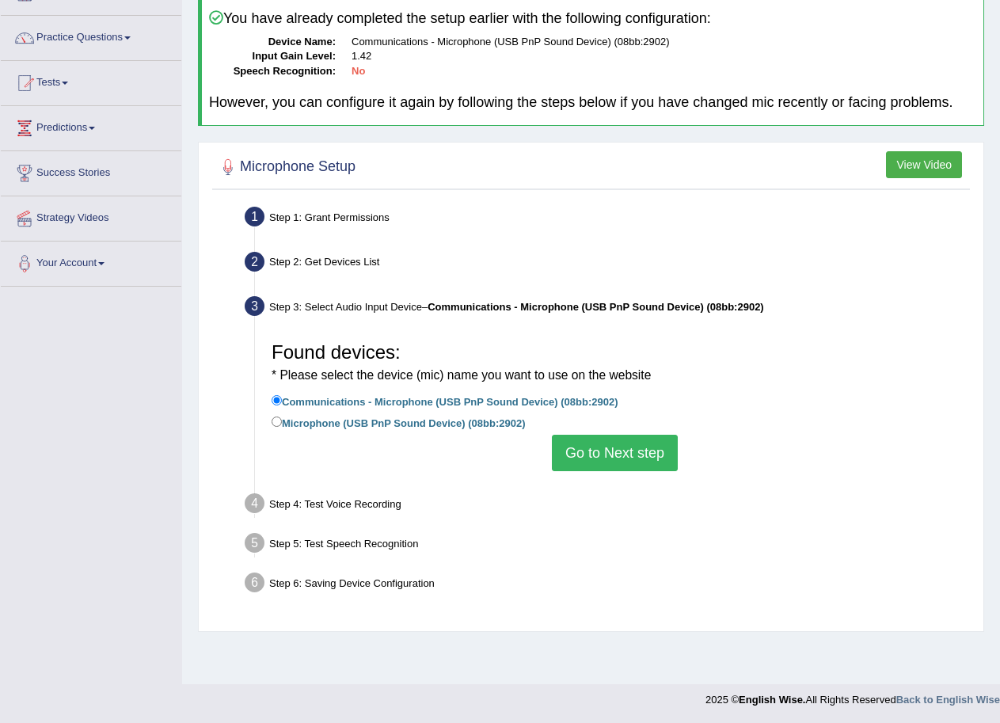
click at [626, 462] on button "Go to Next step" at bounding box center [615, 453] width 126 height 36
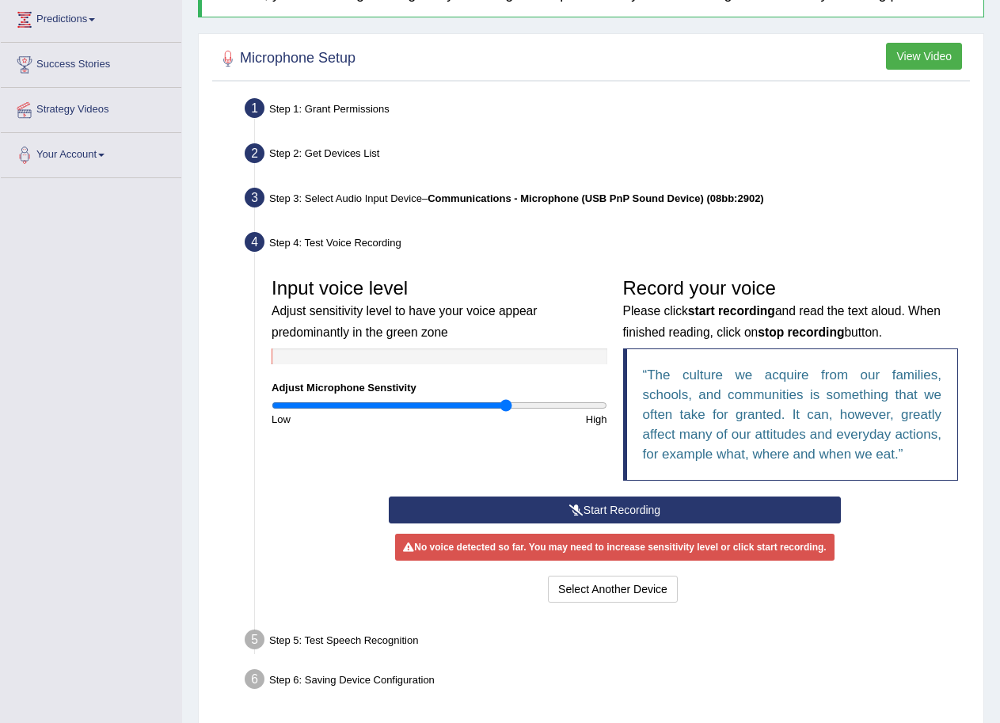
scroll to position [216, 0]
click at [614, 512] on button "Start Recording" at bounding box center [615, 509] width 452 height 27
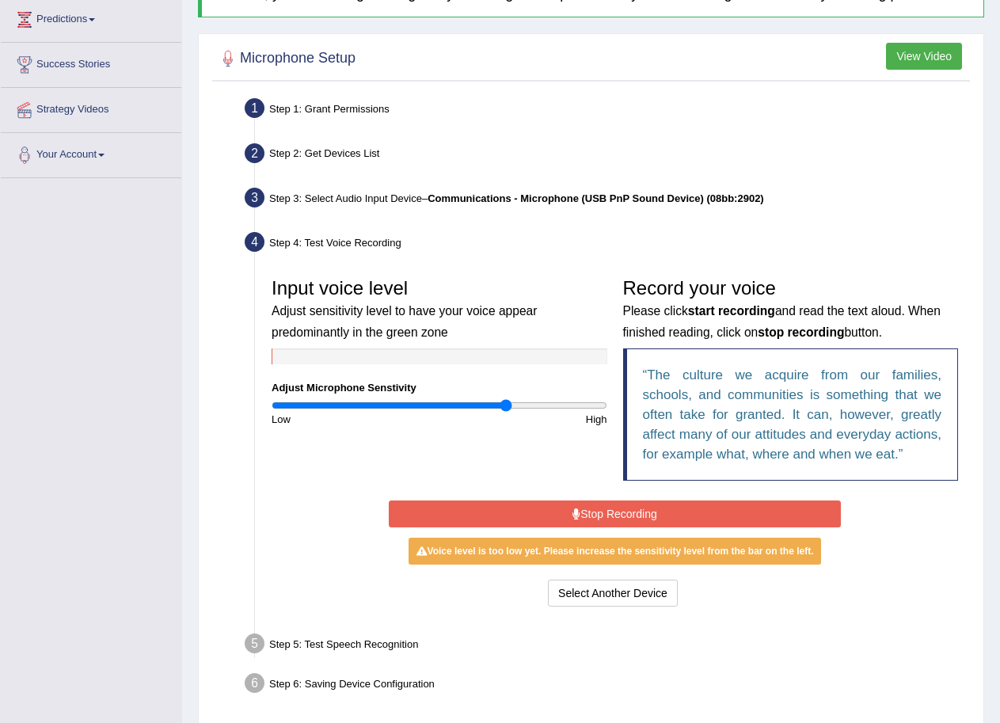
click at [614, 512] on button "Stop Recording" at bounding box center [615, 513] width 452 height 27
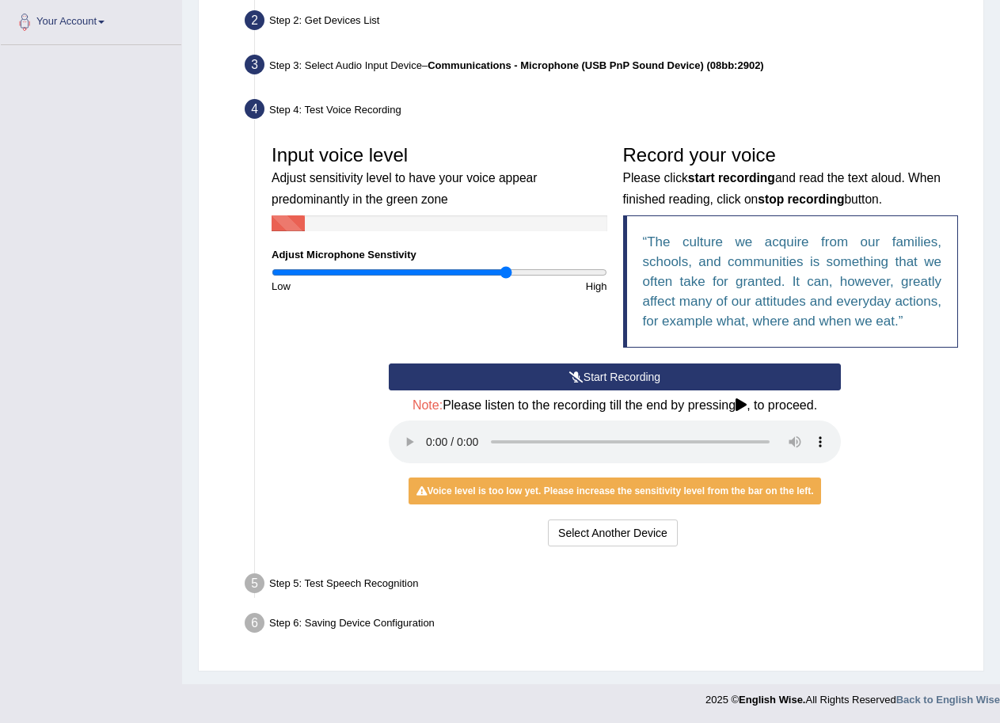
scroll to position [350, 0]
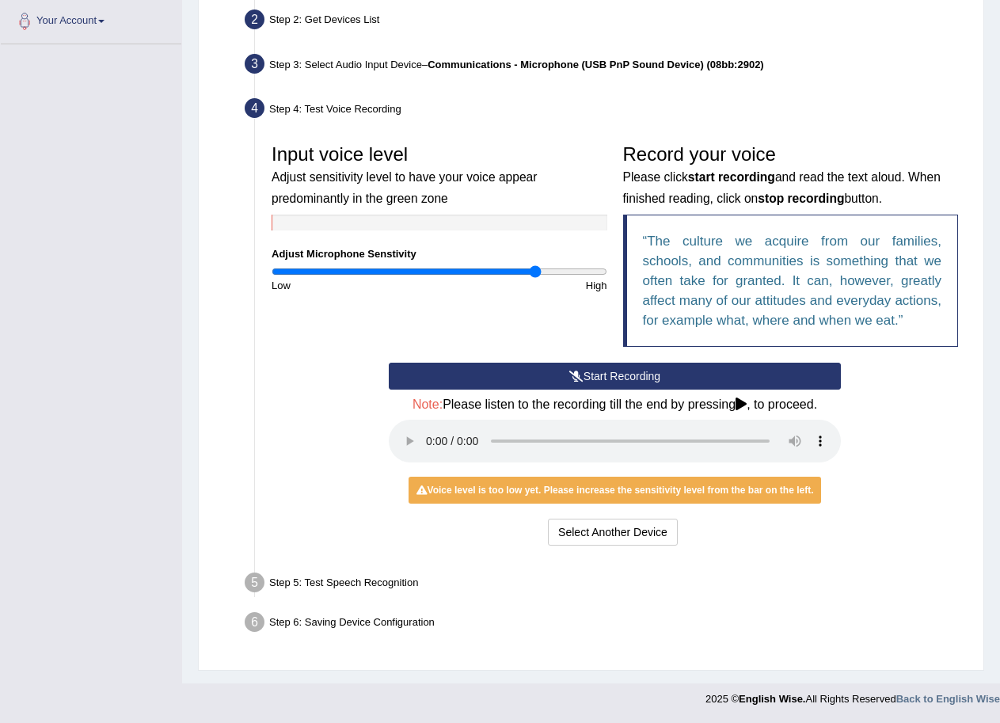
click at [536, 272] on input "range" at bounding box center [440, 271] width 336 height 13
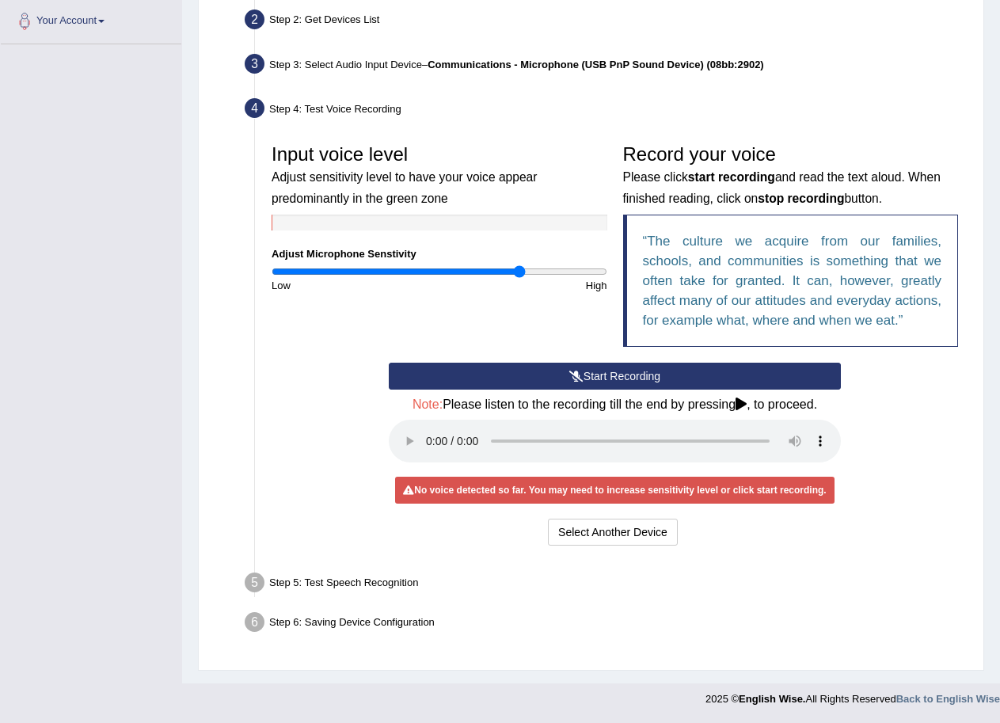
click at [519, 272] on input "range" at bounding box center [440, 271] width 336 height 13
type input "1.72"
click at [553, 274] on input "range" at bounding box center [440, 271] width 336 height 13
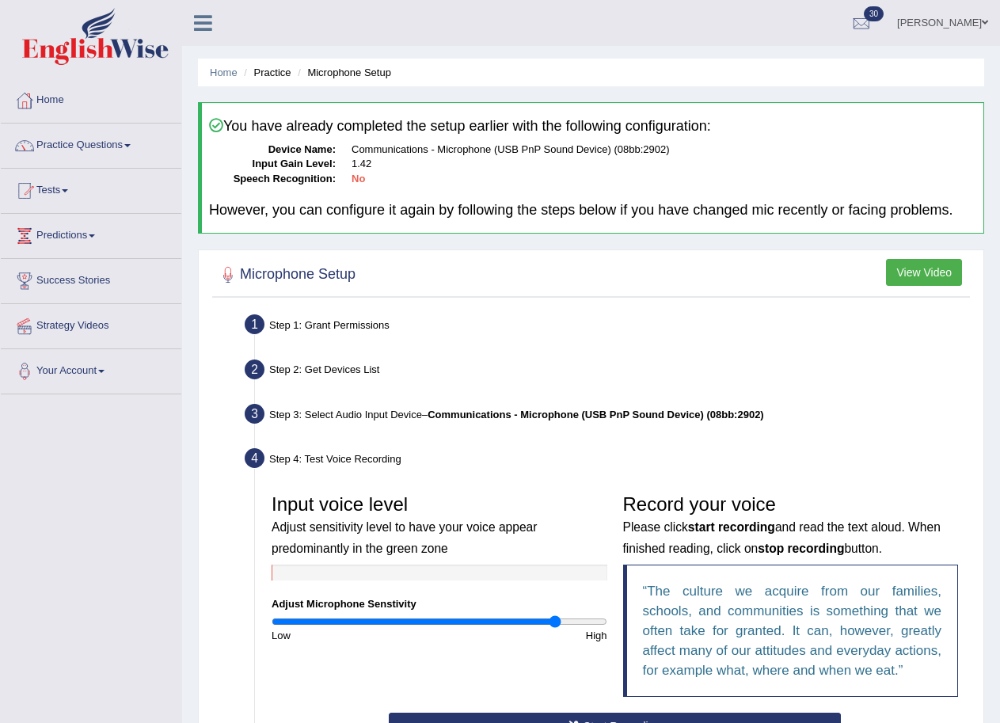
scroll to position [0, 0]
click at [65, 145] on link "Practice Questions" at bounding box center [91, 144] width 181 height 40
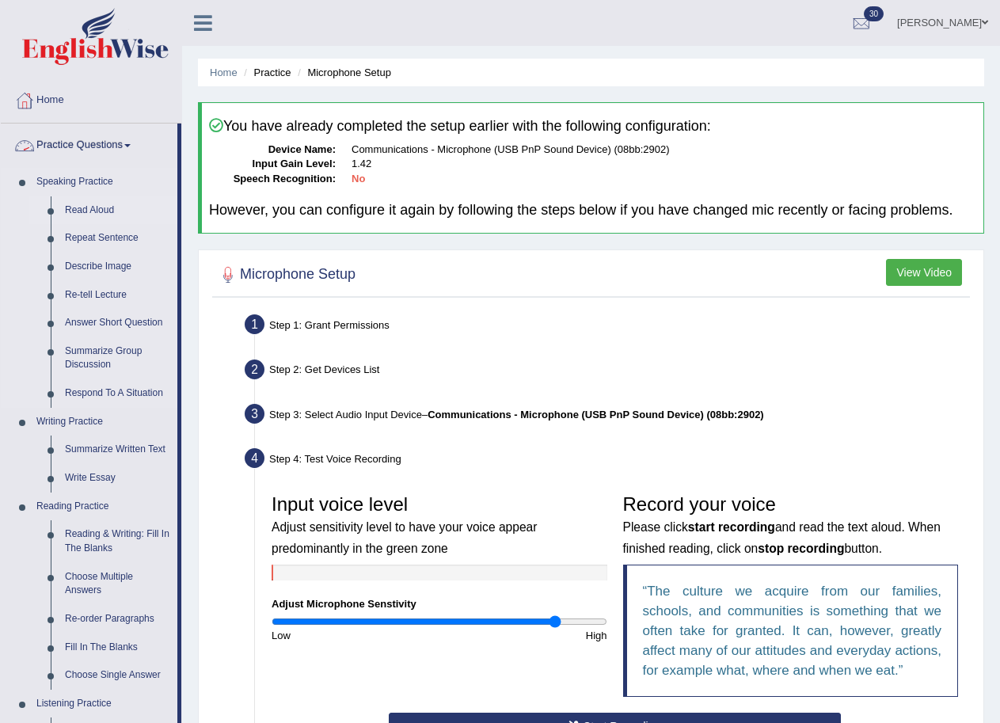
click at [90, 204] on link "Read Aloud" at bounding box center [118, 210] width 120 height 29
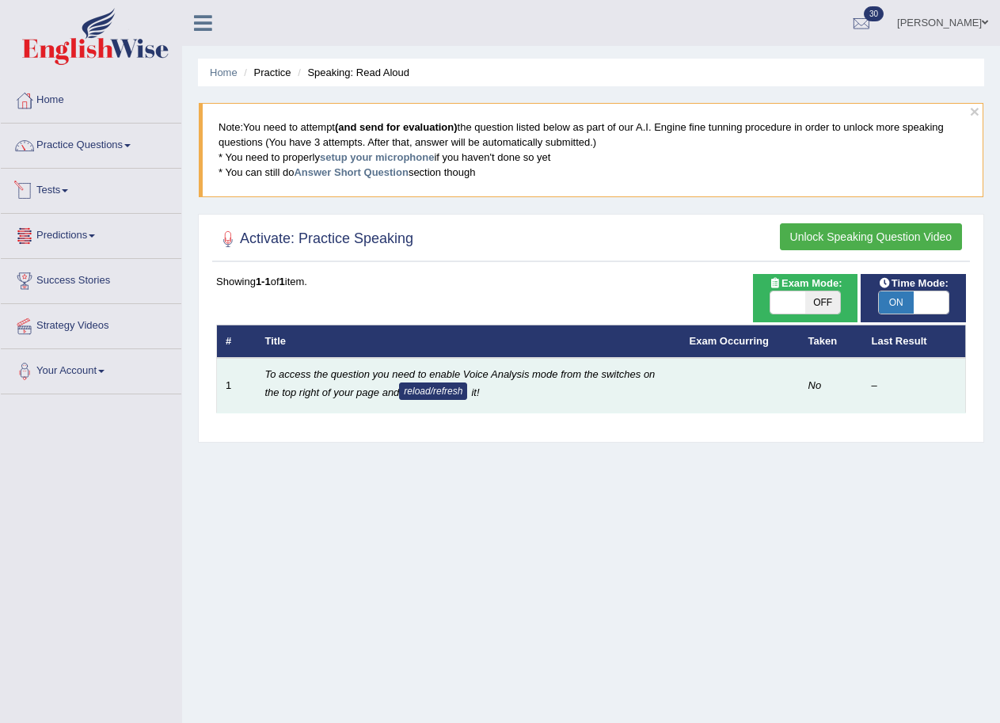
click at [439, 389] on button "reload/refresh" at bounding box center [433, 390] width 68 height 17
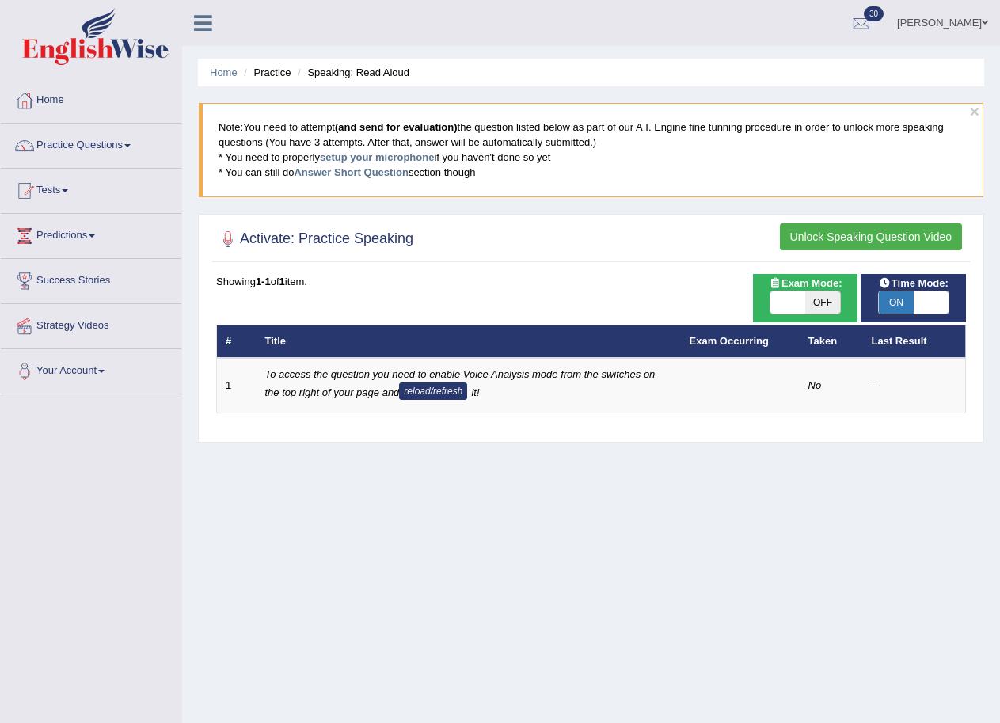
click at [439, 389] on button "reload/refresh" at bounding box center [433, 390] width 68 height 17
click at [835, 302] on span "OFF" at bounding box center [822, 302] width 35 height 22
checkbox input "true"
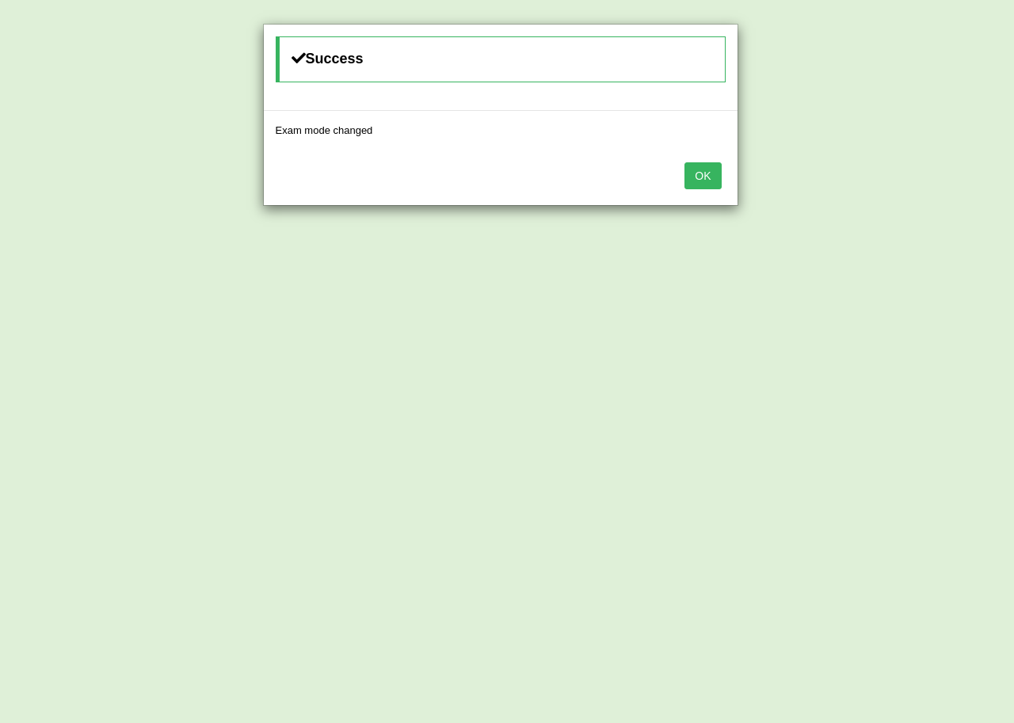
click at [706, 181] on button "OK" at bounding box center [702, 175] width 36 height 27
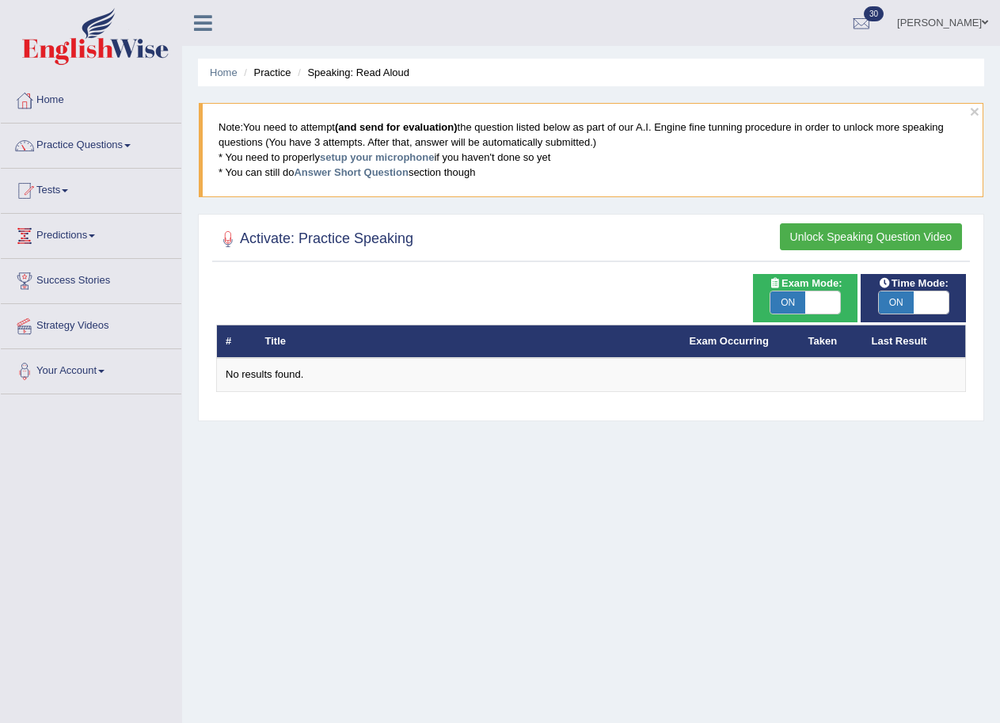
click at [877, 237] on button "Unlock Speaking Question Video" at bounding box center [871, 236] width 182 height 27
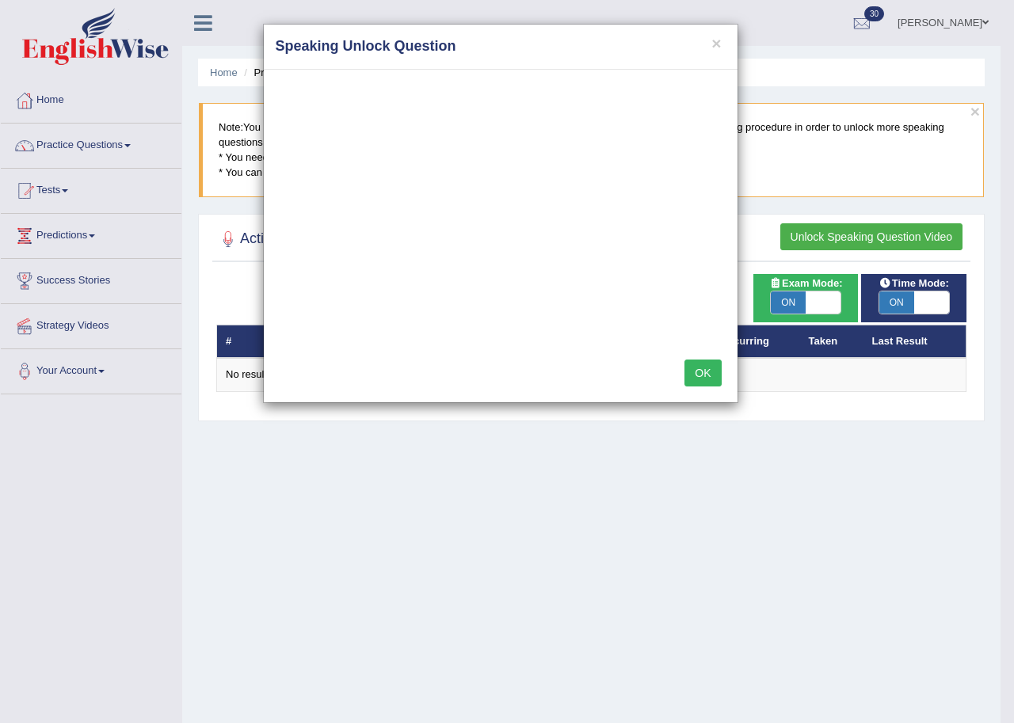
click at [698, 373] on button "OK" at bounding box center [702, 372] width 36 height 27
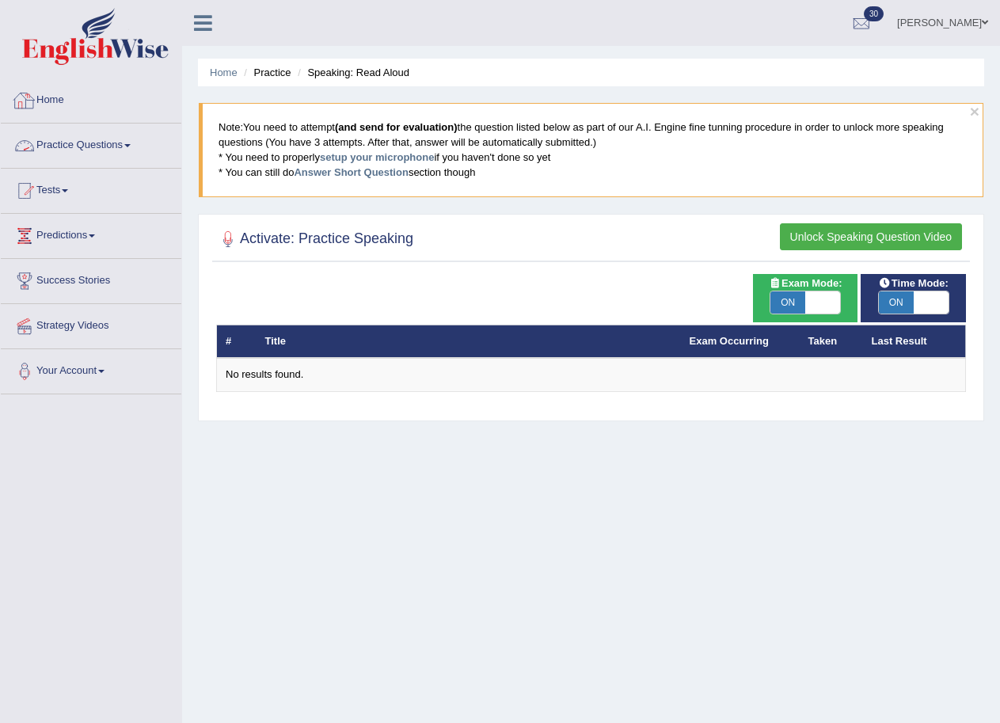
click at [72, 144] on link "Practice Questions" at bounding box center [91, 144] width 181 height 40
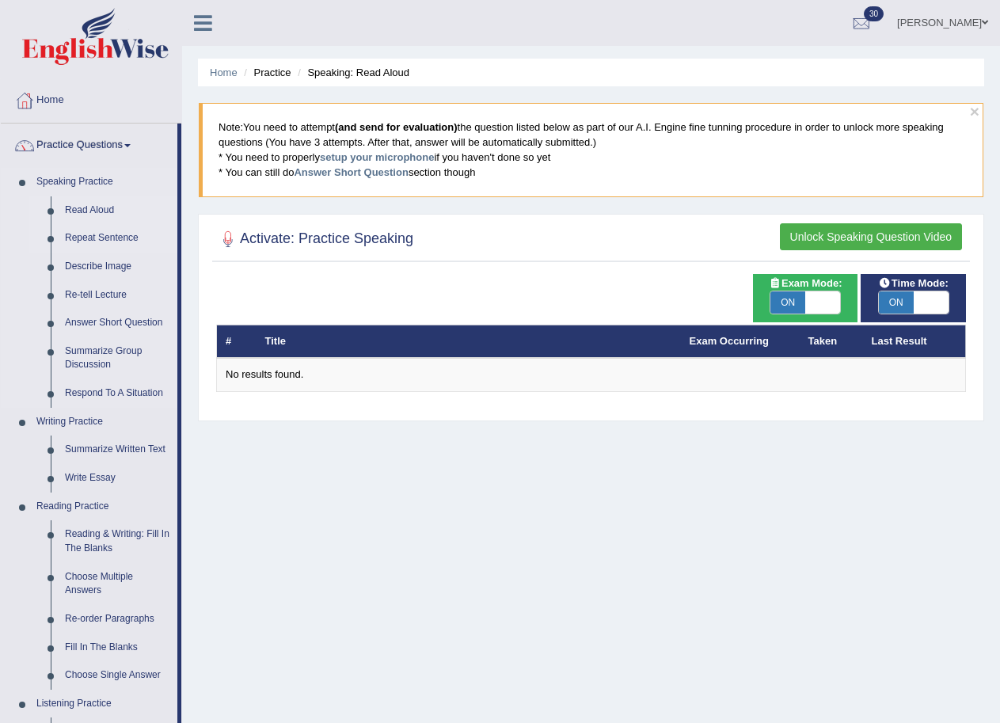
click at [111, 239] on link "Repeat Sentence" at bounding box center [118, 238] width 120 height 29
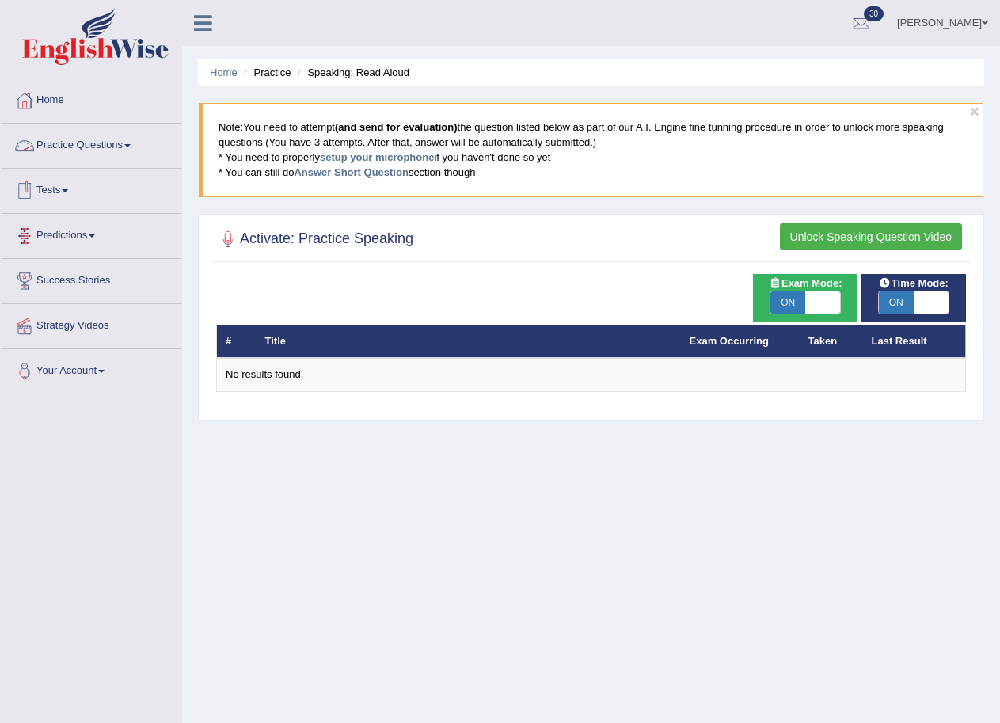
click at [117, 146] on link "Practice Questions" at bounding box center [91, 144] width 181 height 40
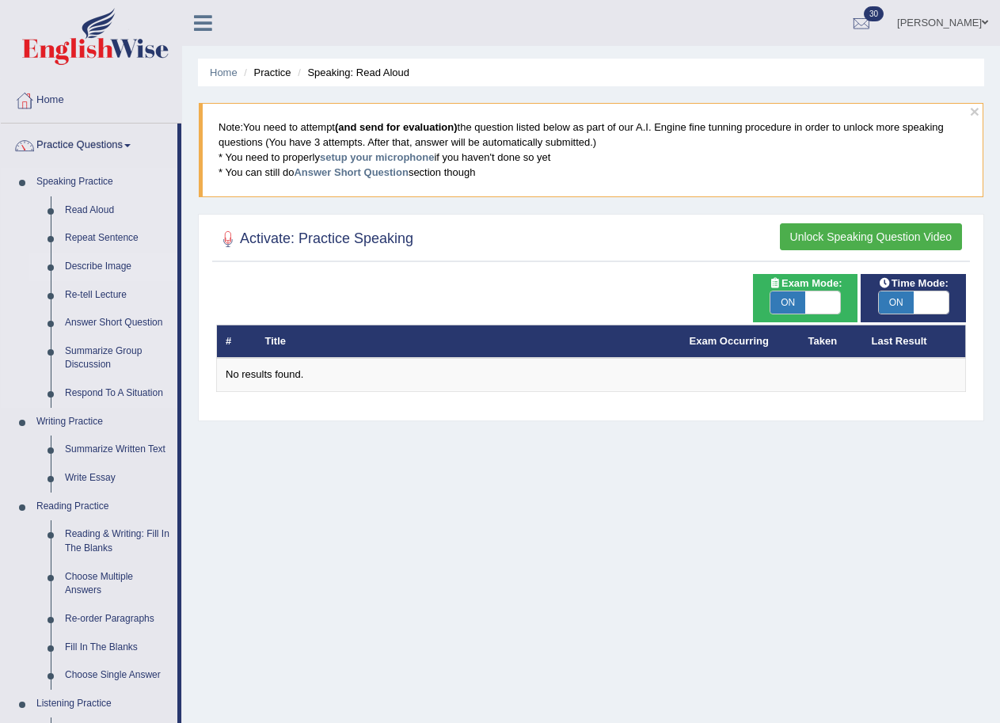
click at [93, 261] on link "Describe Image" at bounding box center [118, 267] width 120 height 29
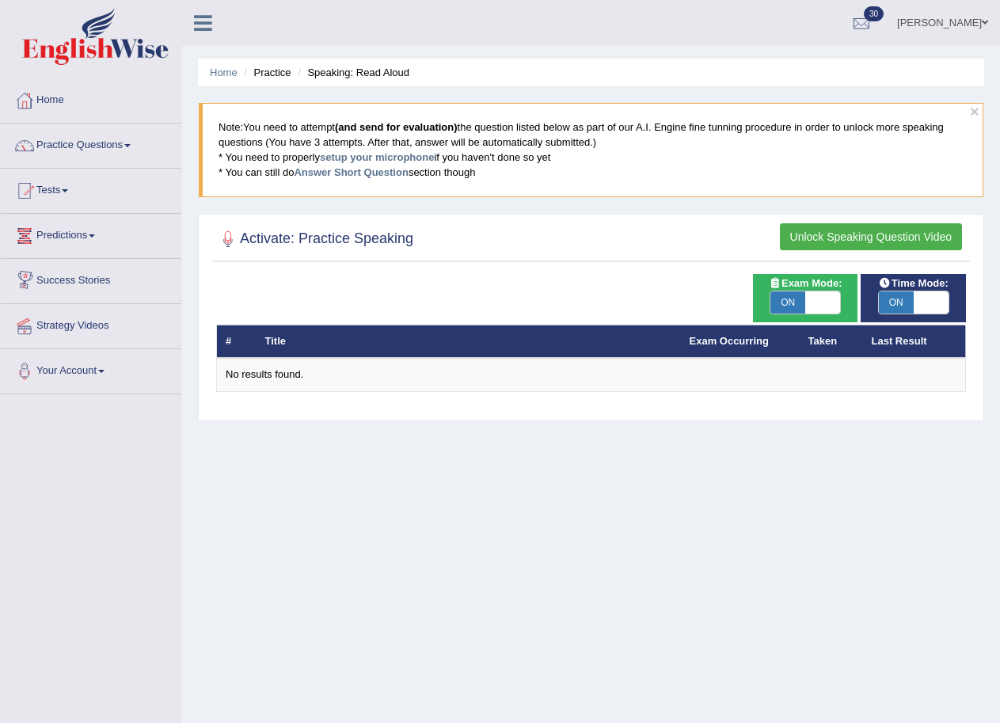
click at [875, 234] on button "Unlock Speaking Question Video" at bounding box center [871, 236] width 182 height 27
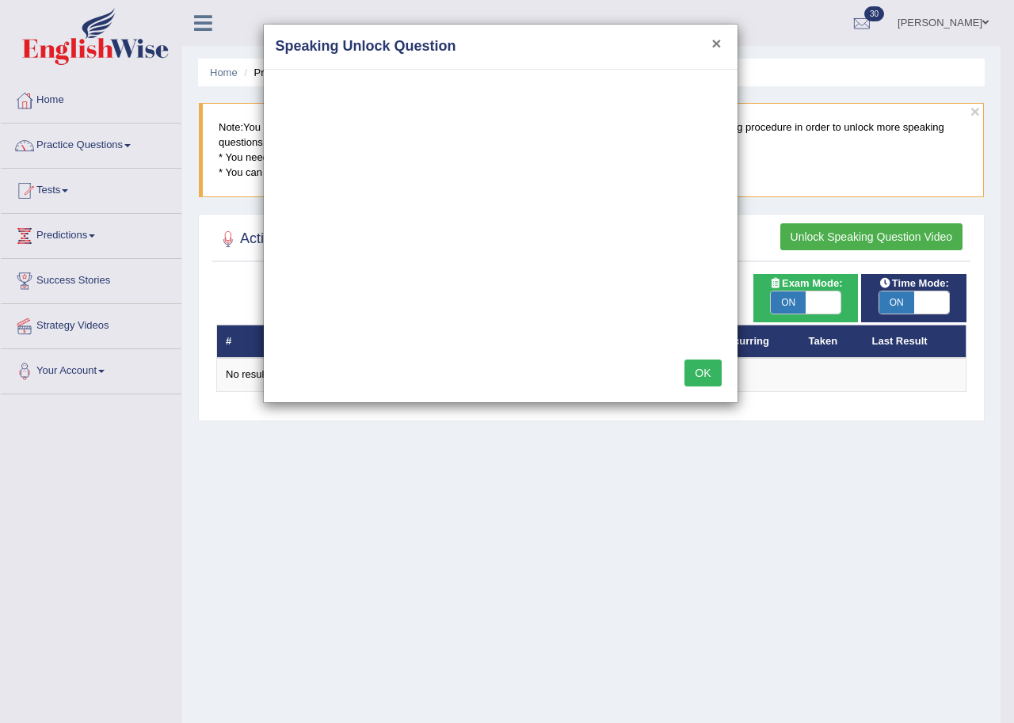
click at [717, 46] on button "×" at bounding box center [716, 43] width 10 height 17
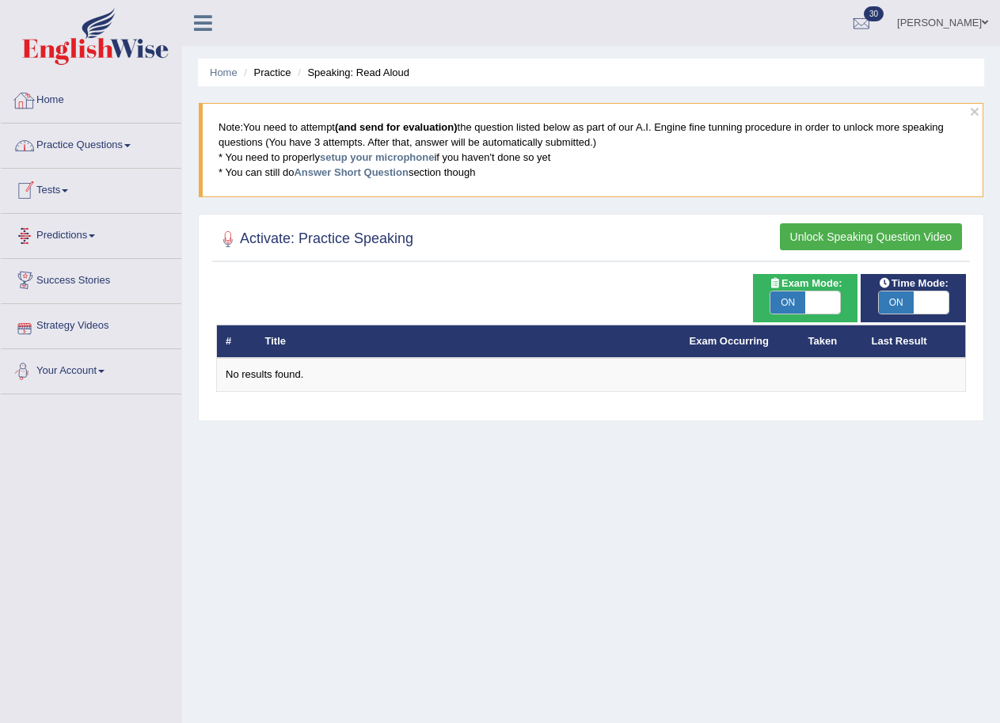
click at [64, 95] on link "Home" at bounding box center [91, 98] width 181 height 40
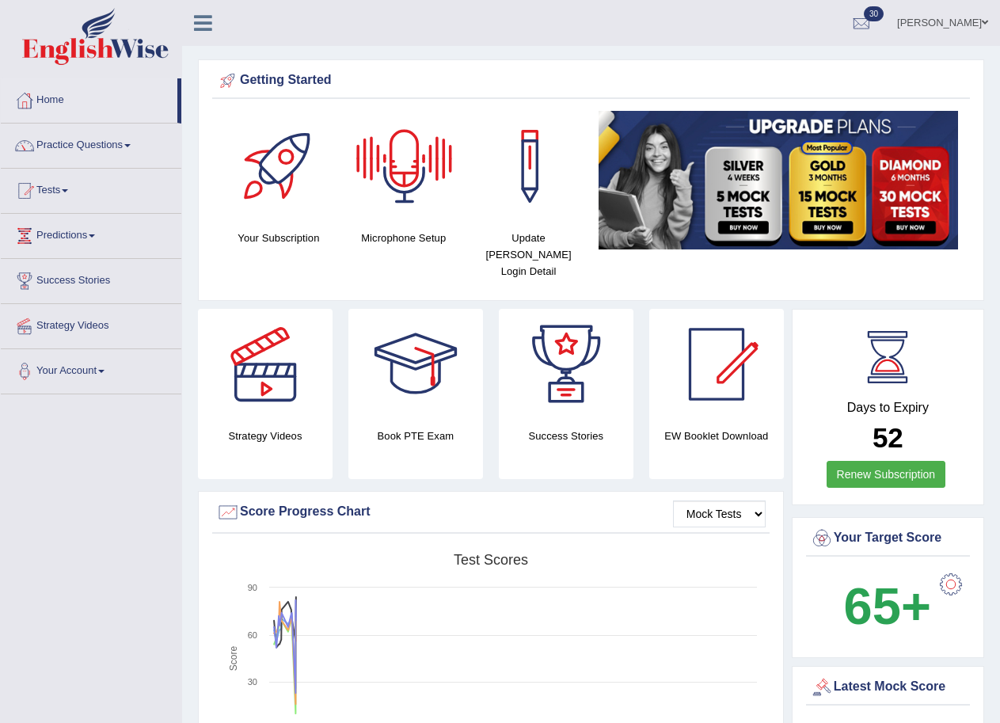
click at [417, 167] on div at bounding box center [404, 166] width 111 height 111
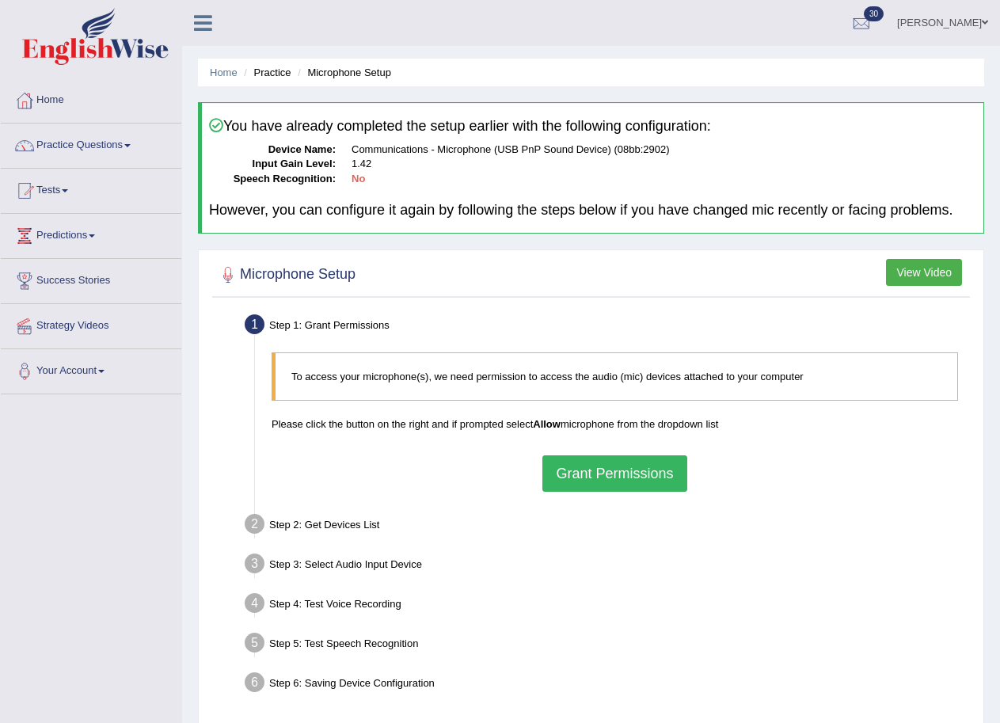
click at [606, 470] on button "Grant Permissions" at bounding box center [614, 473] width 144 height 36
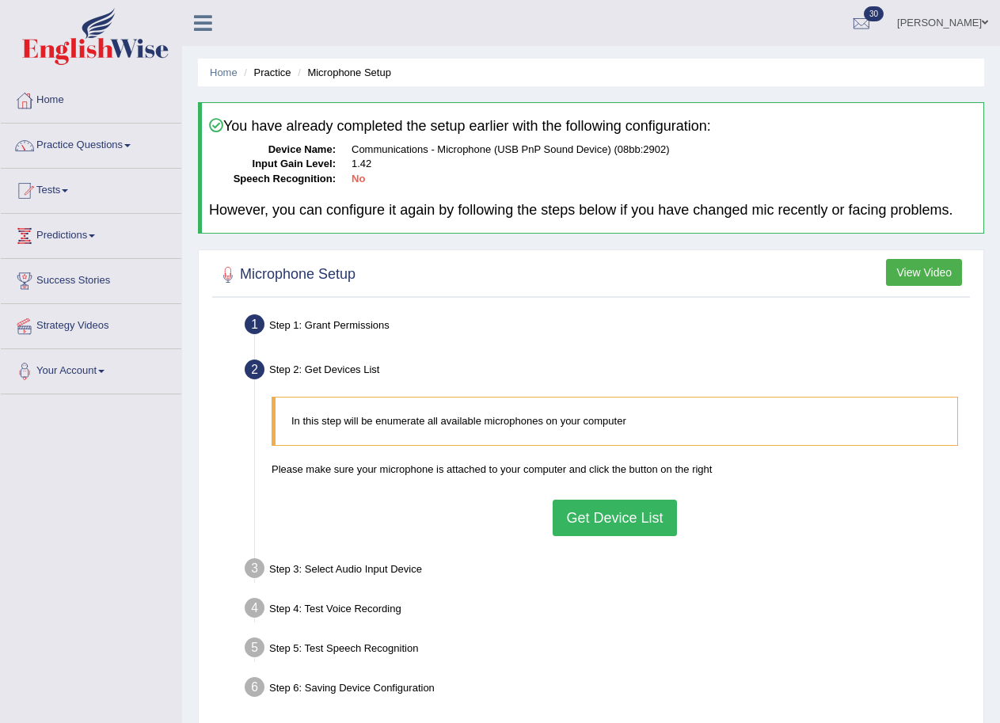
click at [610, 517] on button "Get Device List" at bounding box center [615, 518] width 124 height 36
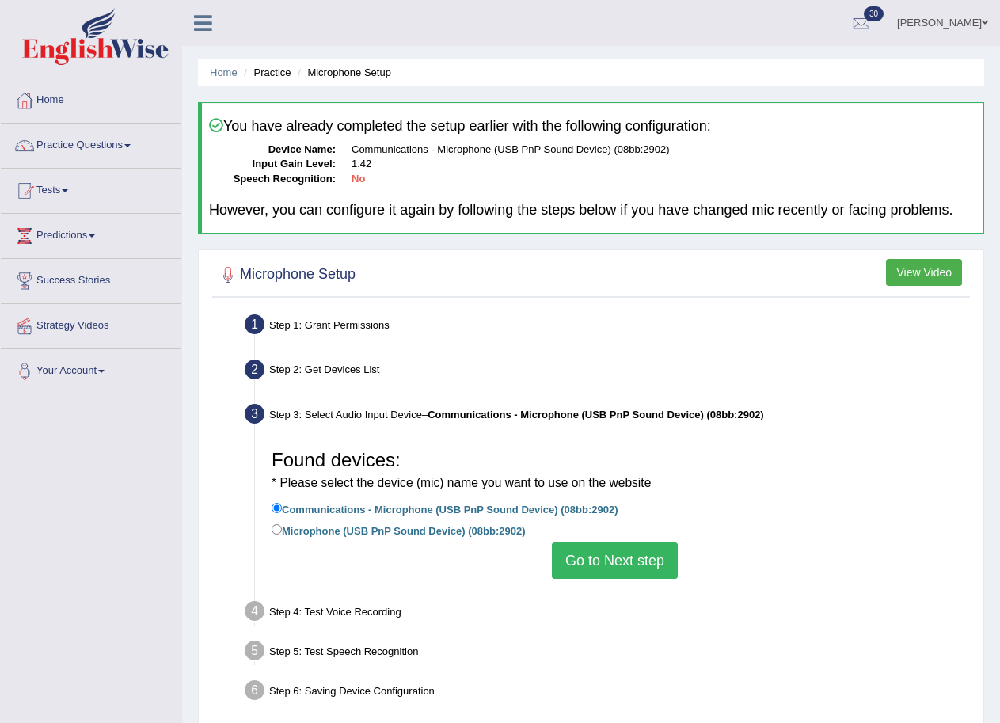
click at [603, 557] on button "Go to Next step" at bounding box center [615, 560] width 126 height 36
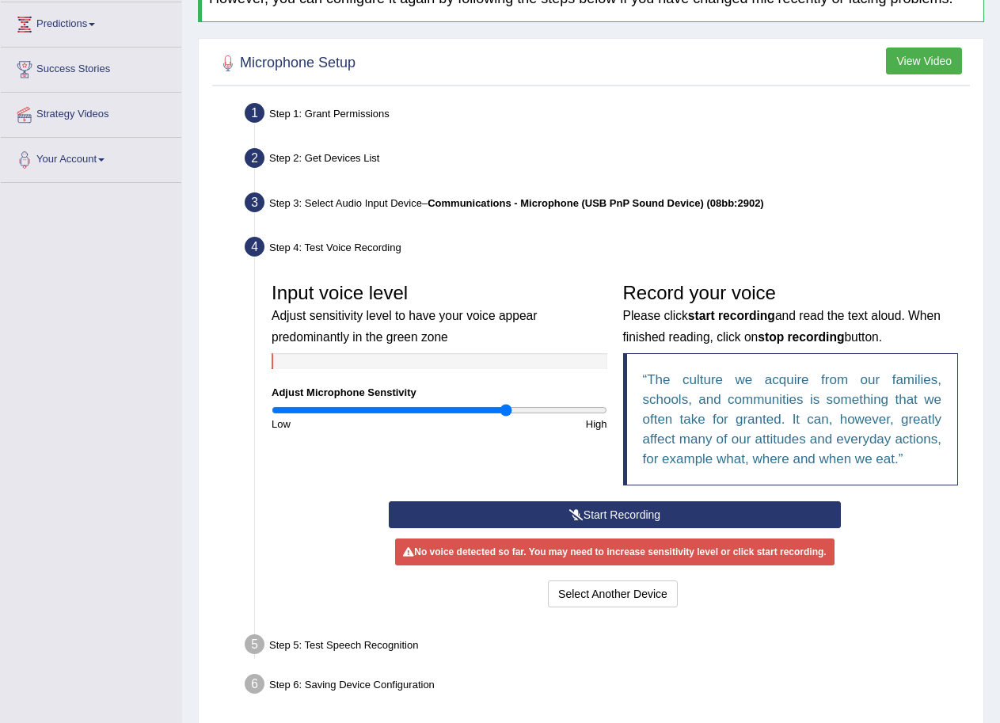
scroll to position [216, 0]
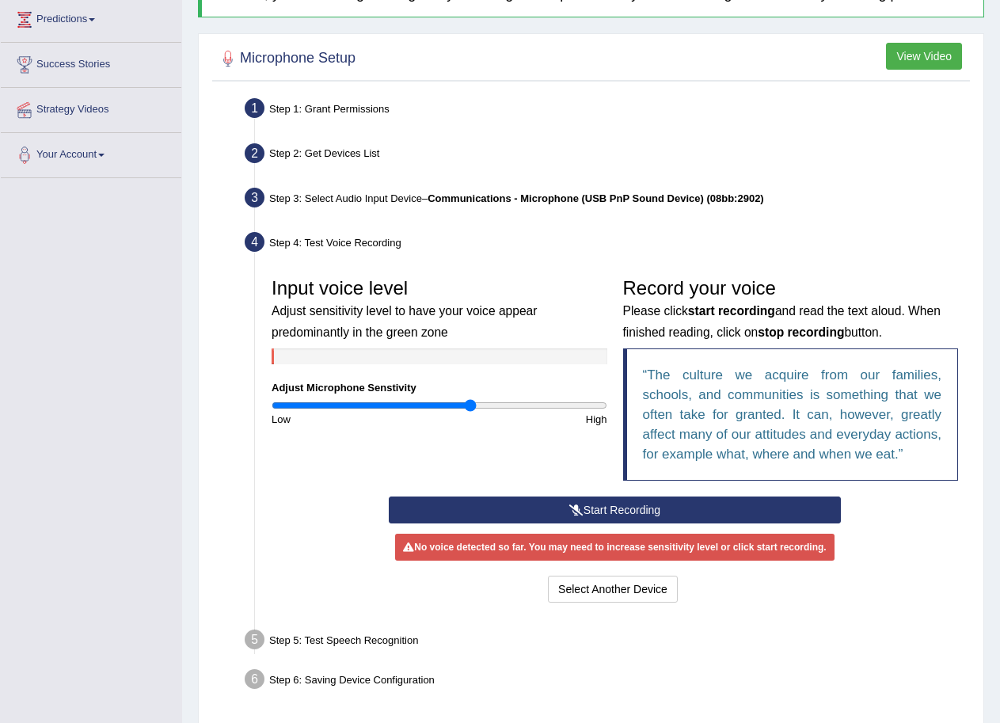
type input "1.2"
click at [470, 402] on input "range" at bounding box center [440, 405] width 336 height 13
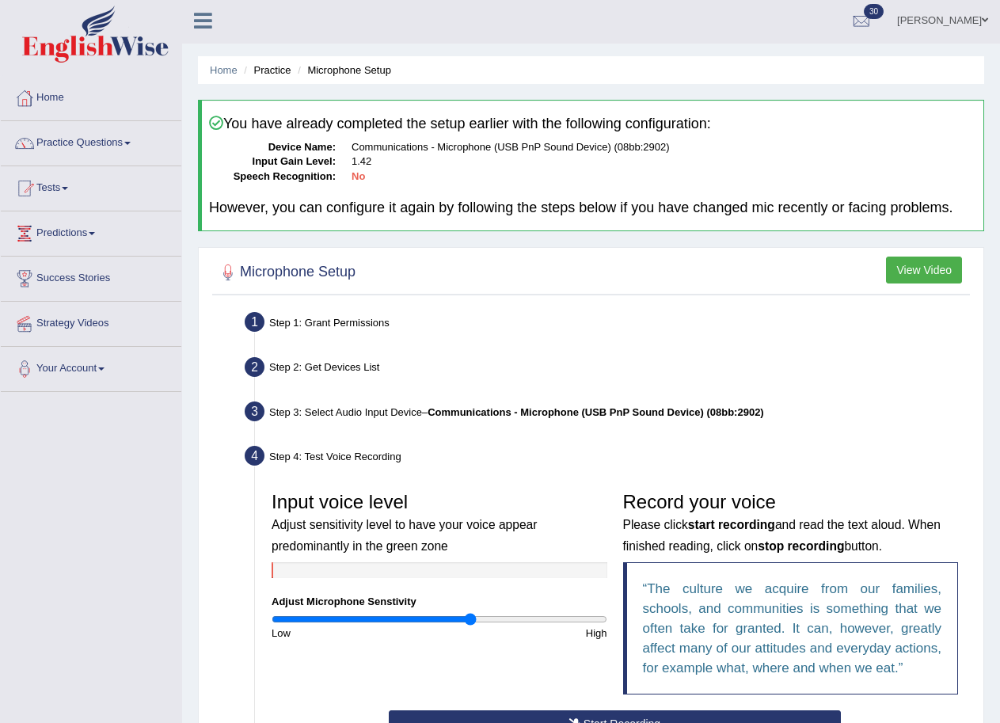
scroll to position [0, 0]
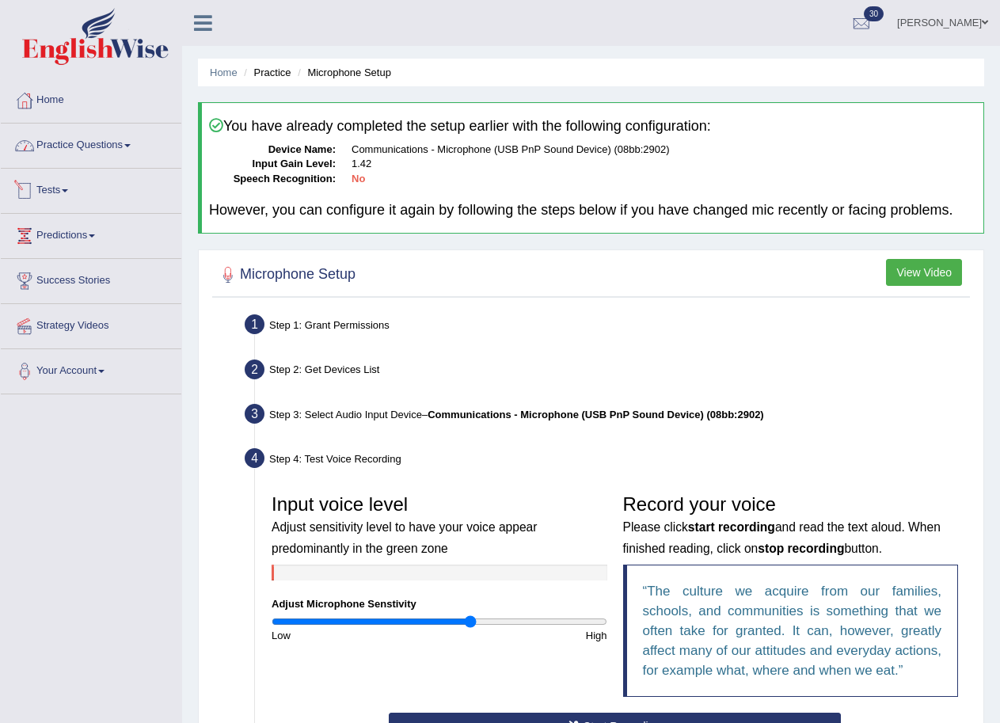
click at [100, 140] on link "Practice Questions" at bounding box center [91, 144] width 181 height 40
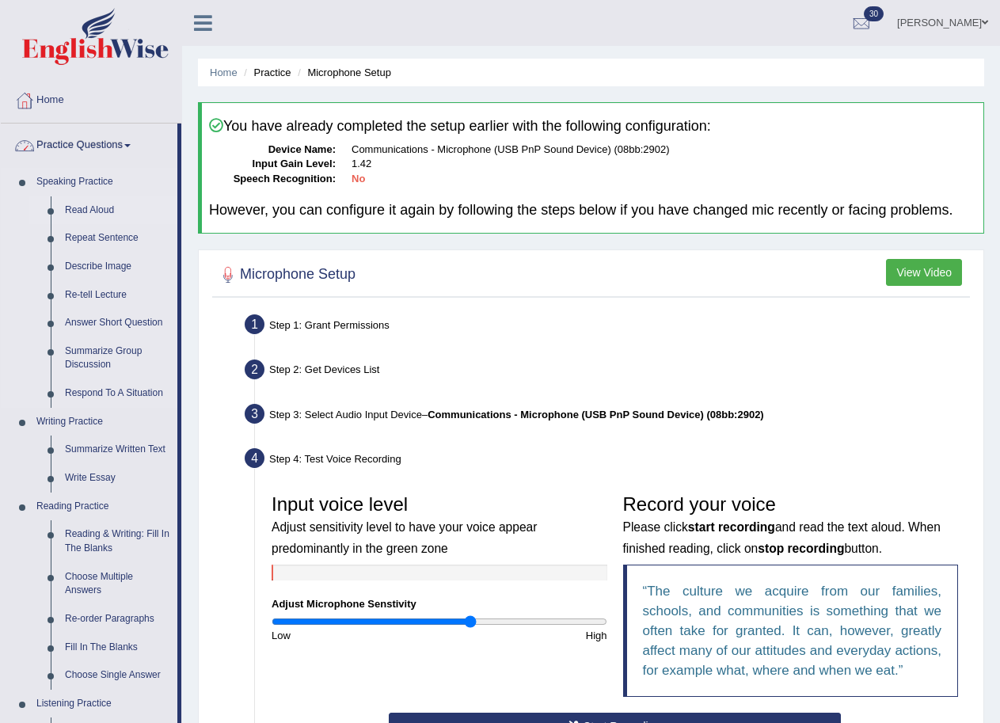
click at [108, 209] on link "Read Aloud" at bounding box center [118, 210] width 120 height 29
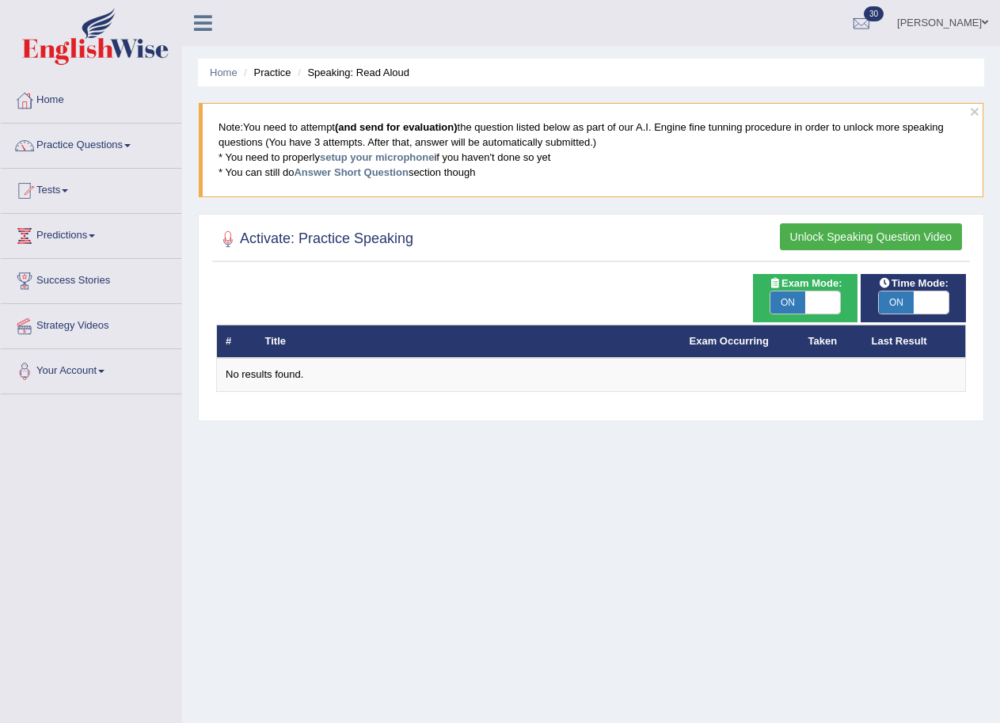
click at [908, 237] on button "Unlock Speaking Question Video" at bounding box center [871, 236] width 182 height 27
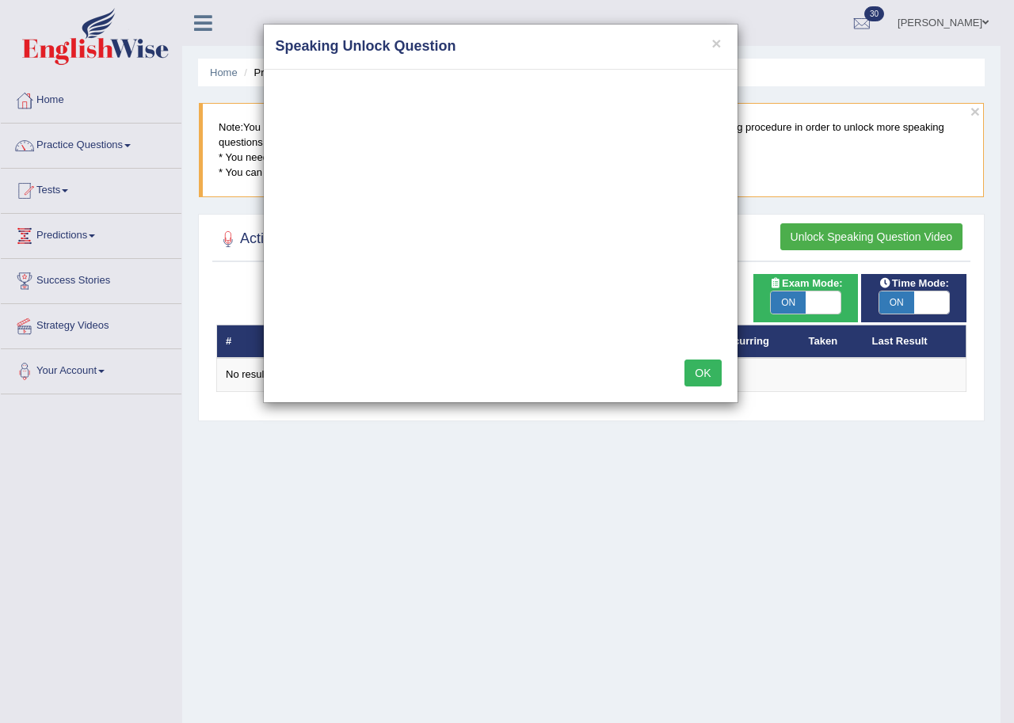
click at [704, 375] on button "OK" at bounding box center [702, 372] width 36 height 27
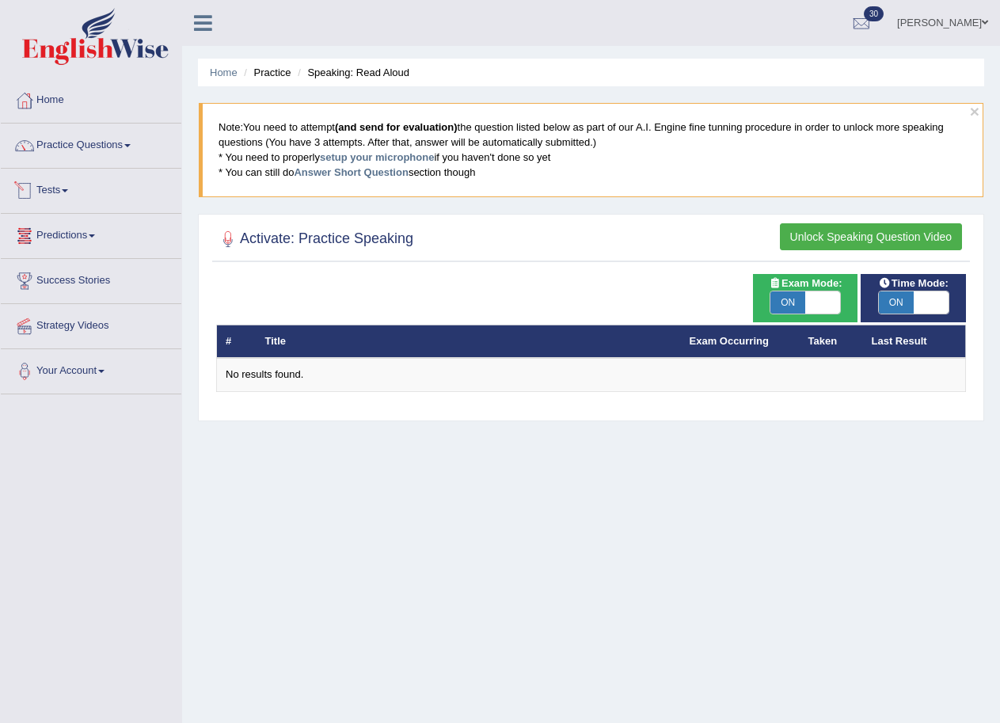
click at [55, 187] on link "Tests" at bounding box center [91, 189] width 181 height 40
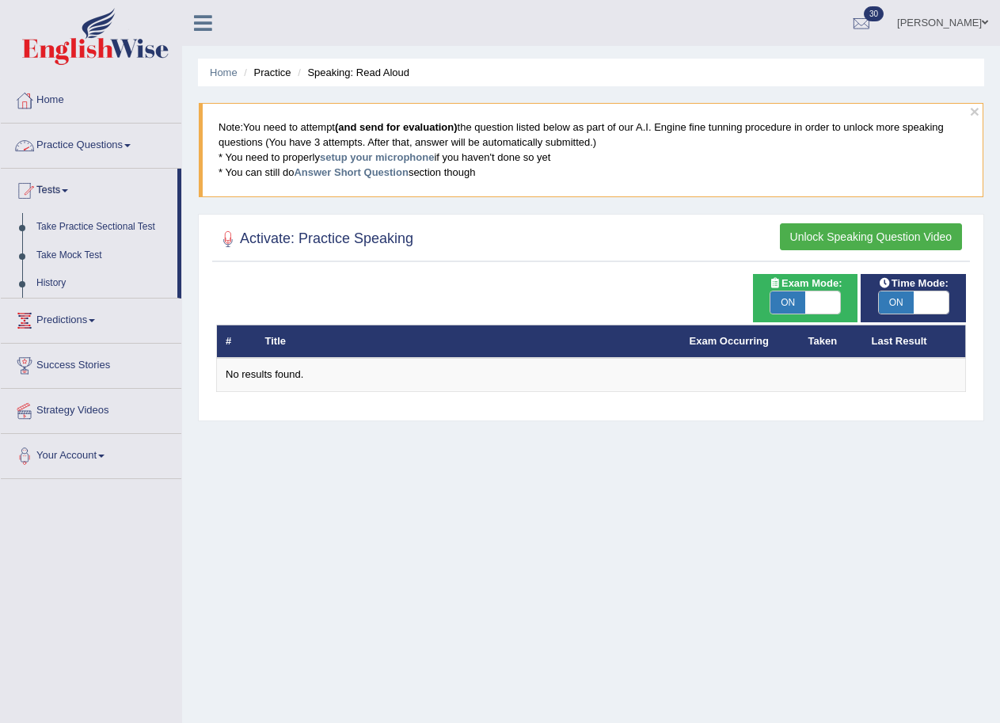
click at [74, 153] on link "Practice Questions" at bounding box center [91, 144] width 181 height 40
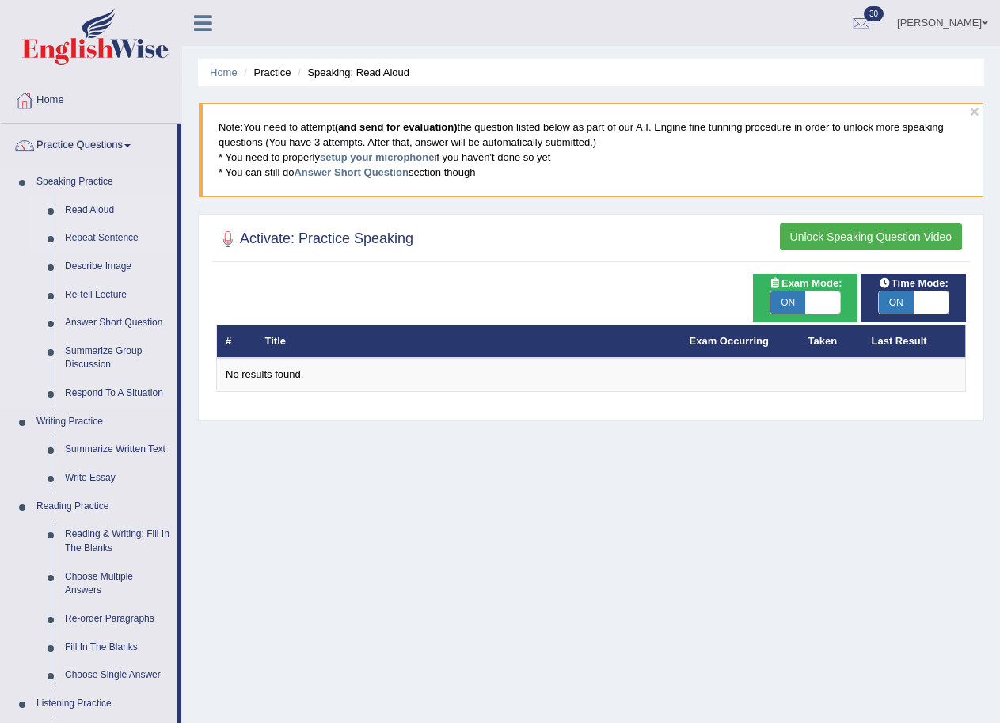
click at [122, 231] on link "Repeat Sentence" at bounding box center [118, 238] width 120 height 29
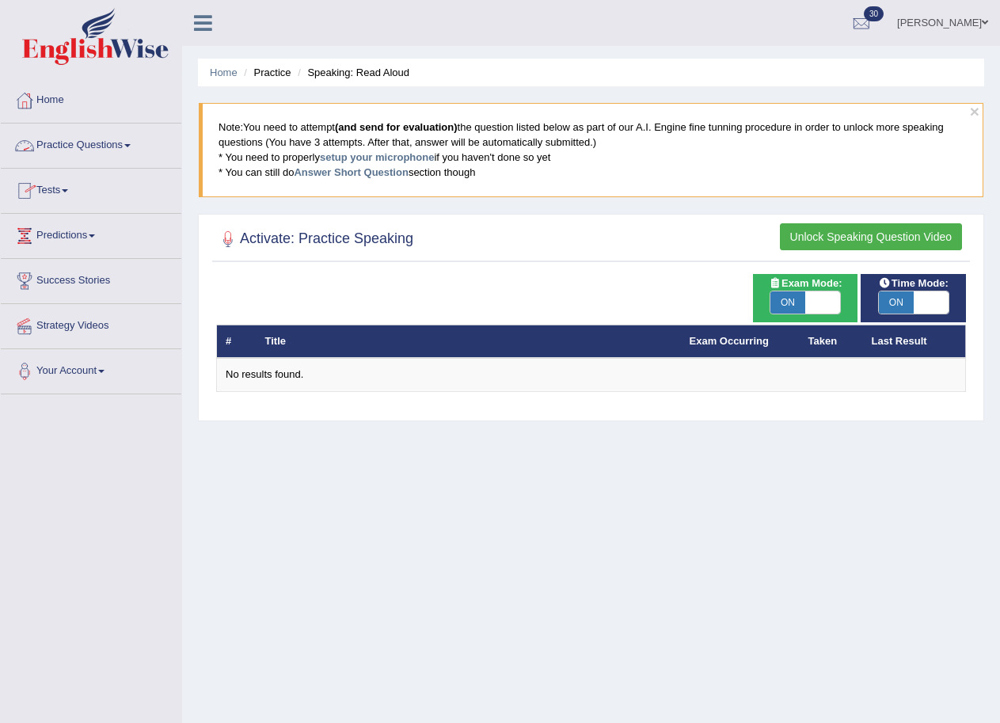
click at [110, 144] on link "Practice Questions" at bounding box center [91, 144] width 181 height 40
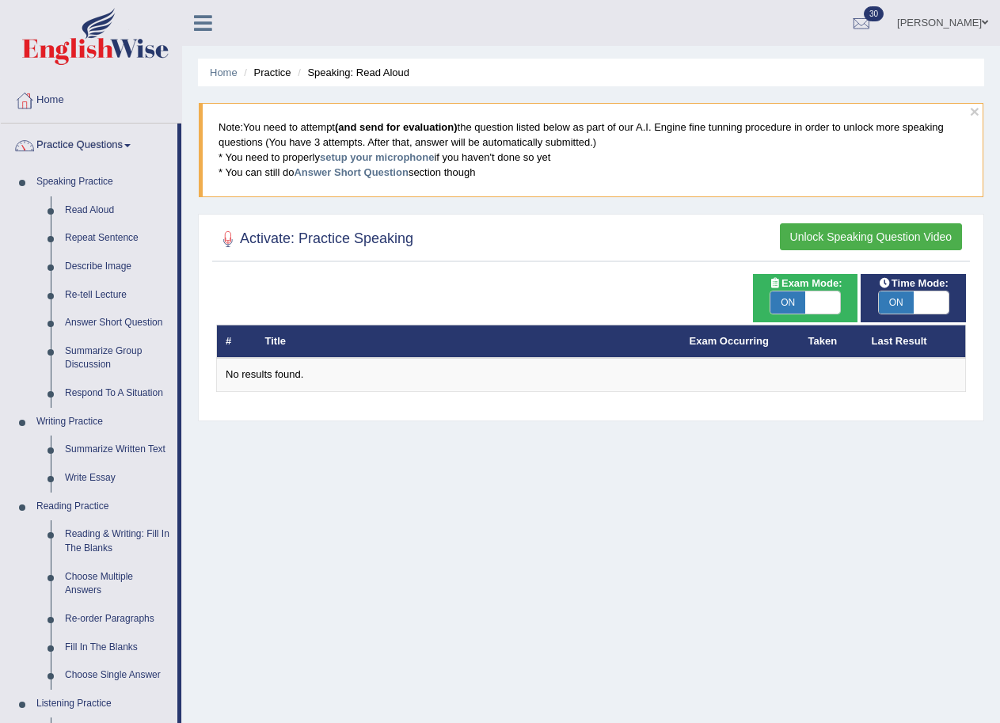
click at [893, 300] on span "ON" at bounding box center [896, 302] width 35 height 22
checkbox input "false"
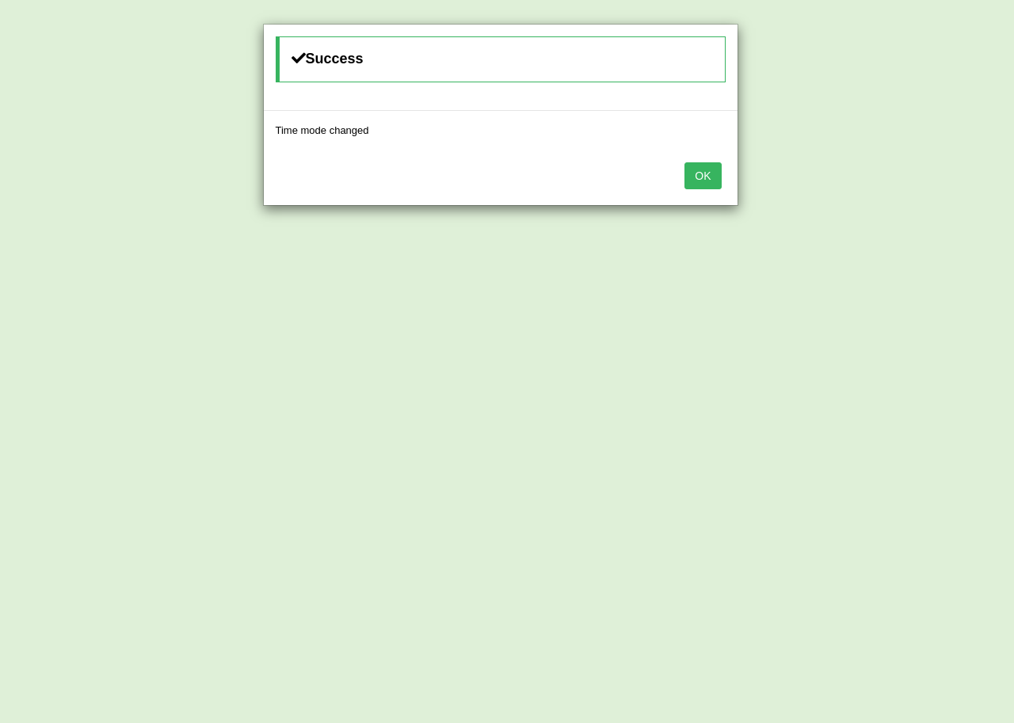
click at [700, 176] on button "OK" at bounding box center [702, 175] width 36 height 27
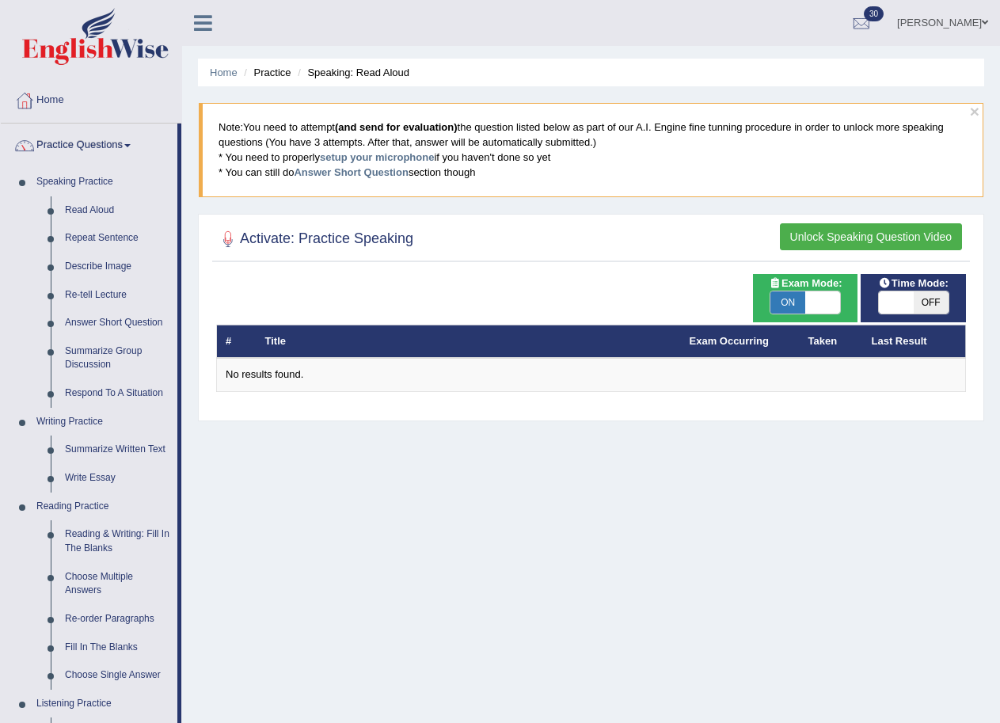
click at [804, 300] on span "ON" at bounding box center [787, 302] width 35 height 22
checkbox input "false"
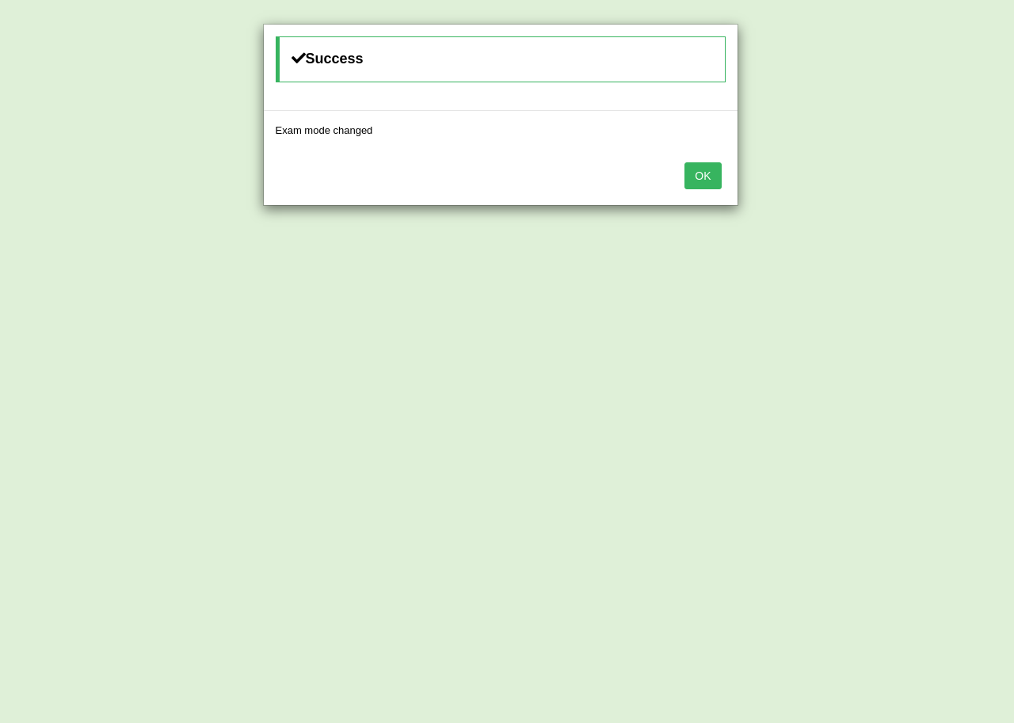
click at [713, 182] on button "OK" at bounding box center [702, 175] width 36 height 27
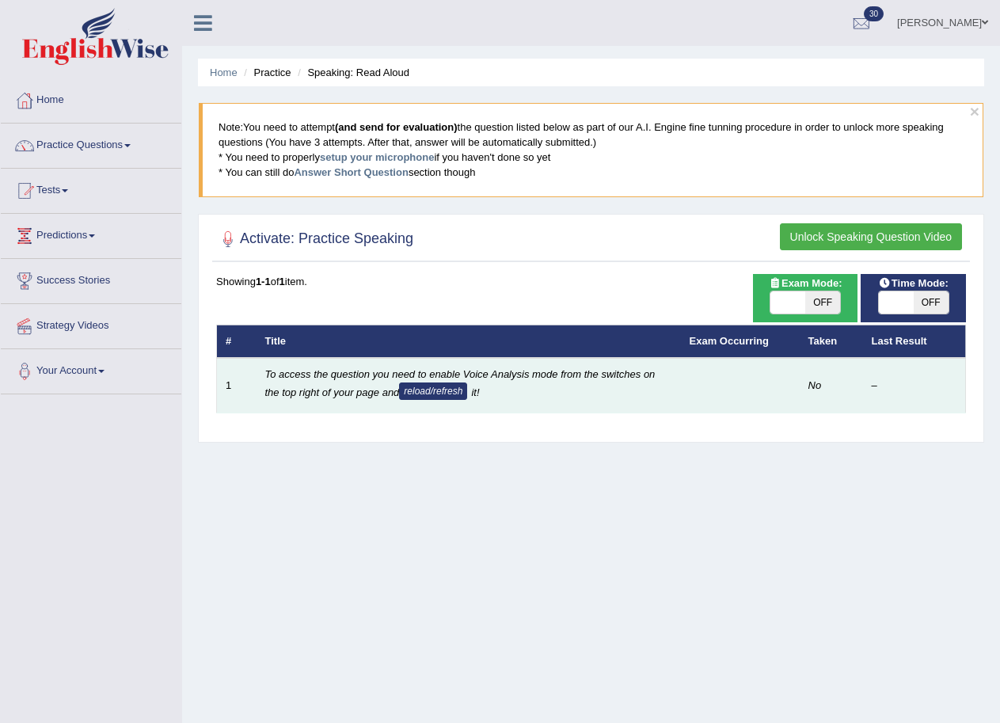
click at [441, 387] on button "reload/refresh" at bounding box center [433, 390] width 68 height 17
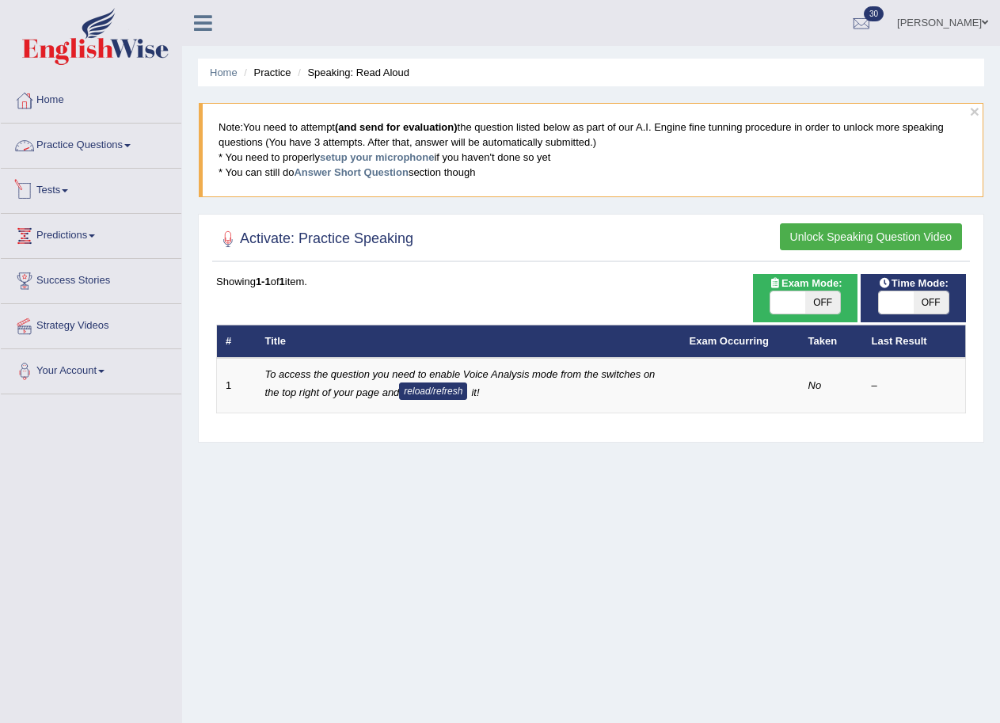
click at [68, 196] on link "Tests" at bounding box center [91, 189] width 181 height 40
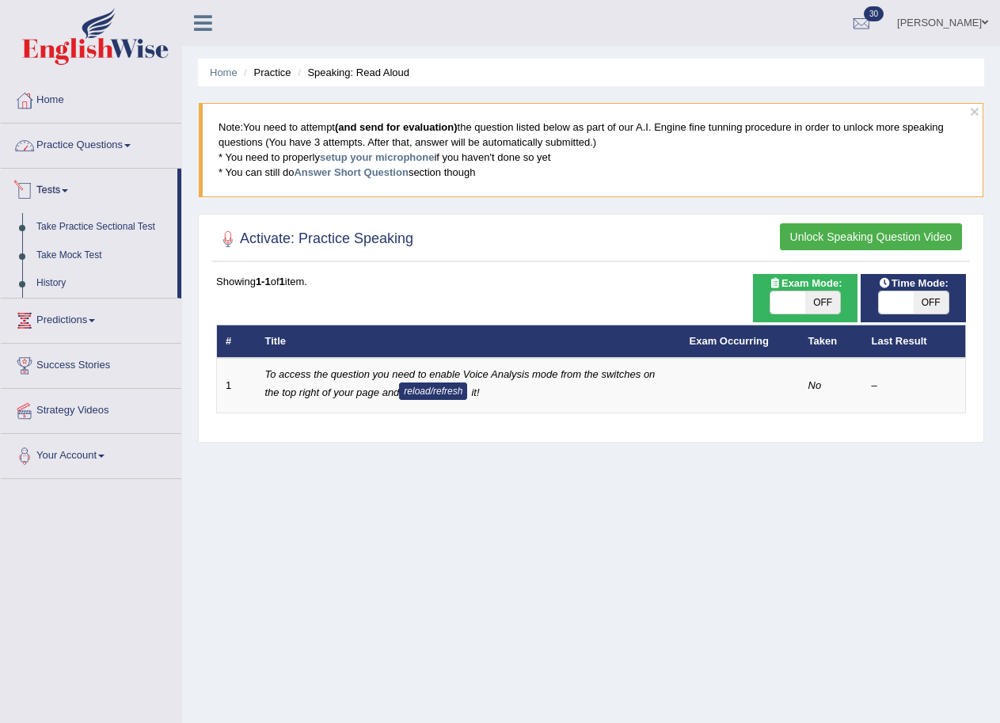
click at [82, 149] on link "Practice Questions" at bounding box center [91, 144] width 181 height 40
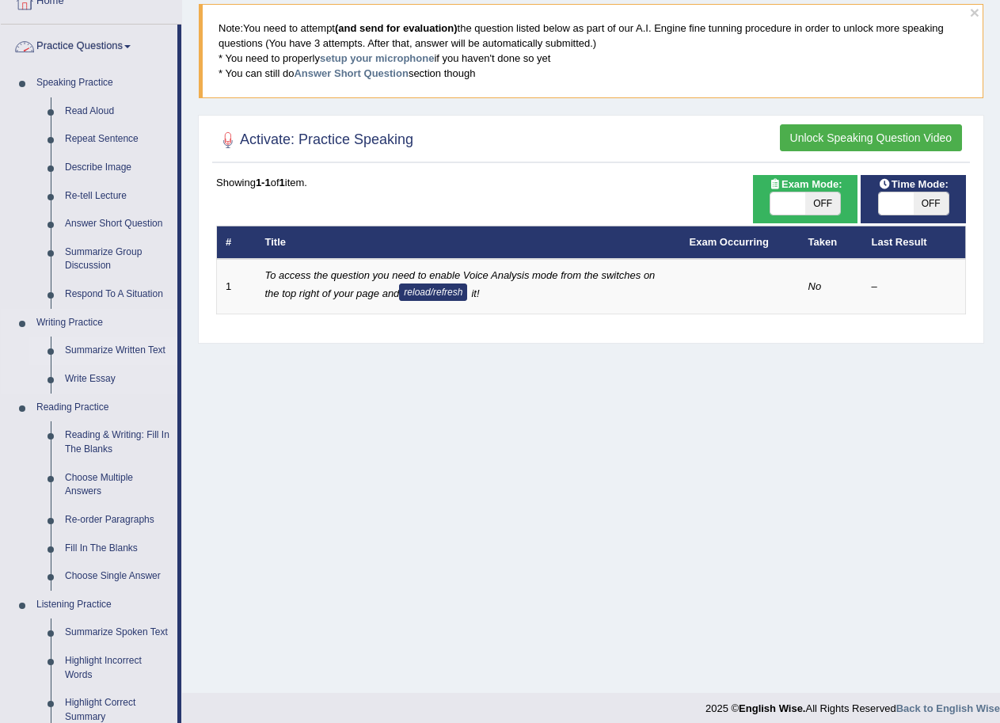
scroll to position [108, 0]
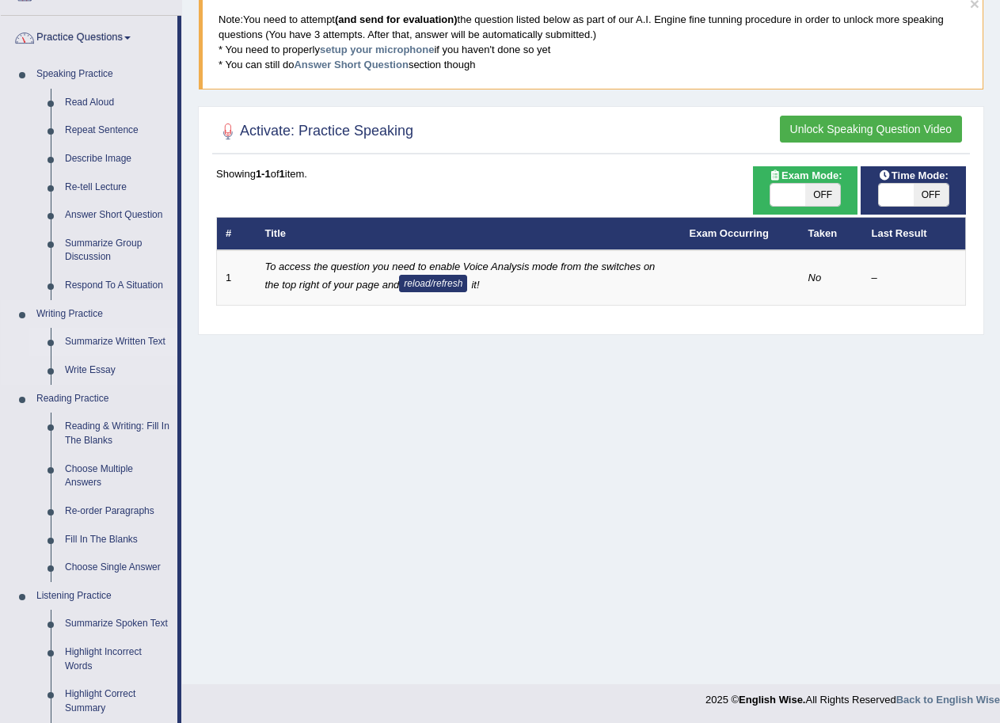
click at [116, 335] on link "Summarize Written Text" at bounding box center [118, 342] width 120 height 29
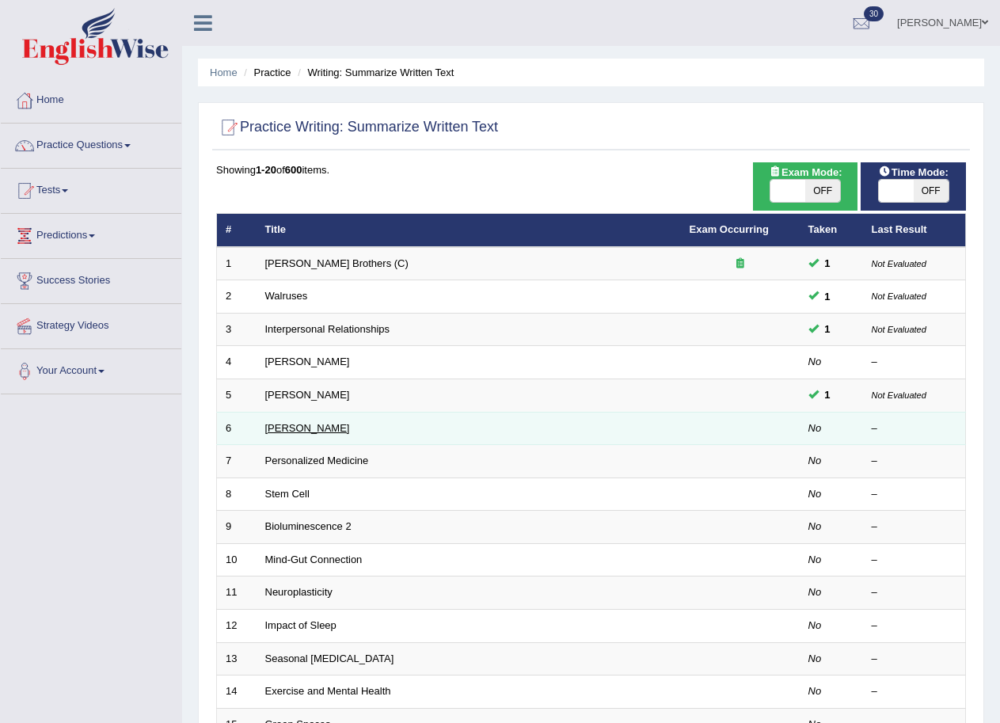
click at [296, 430] on link "[PERSON_NAME]" at bounding box center [307, 428] width 85 height 12
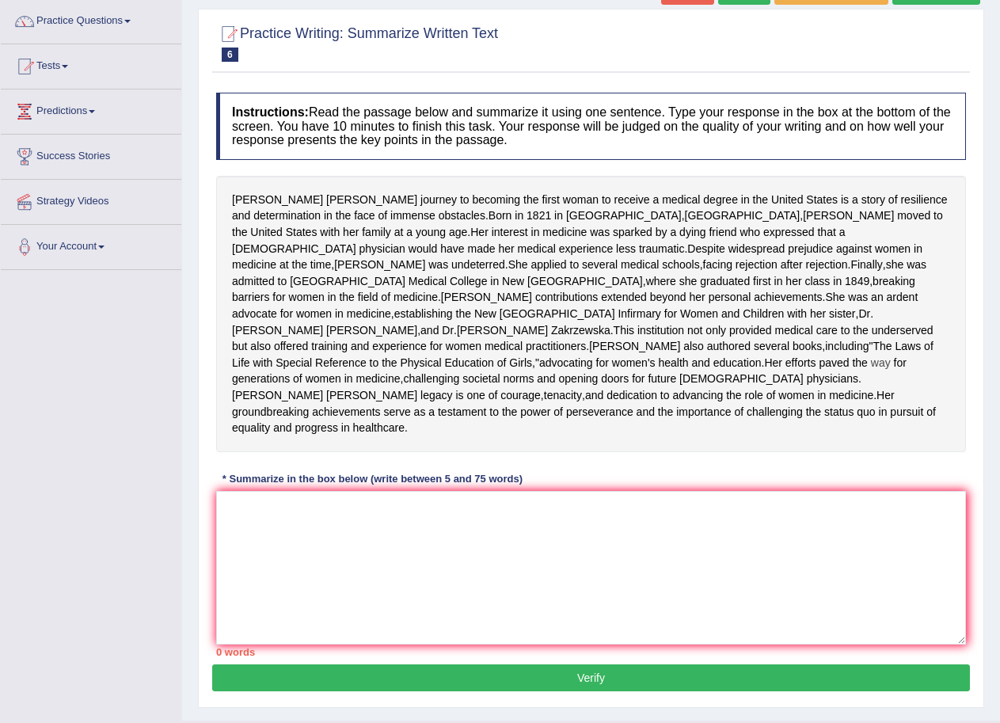
scroll to position [134, 0]
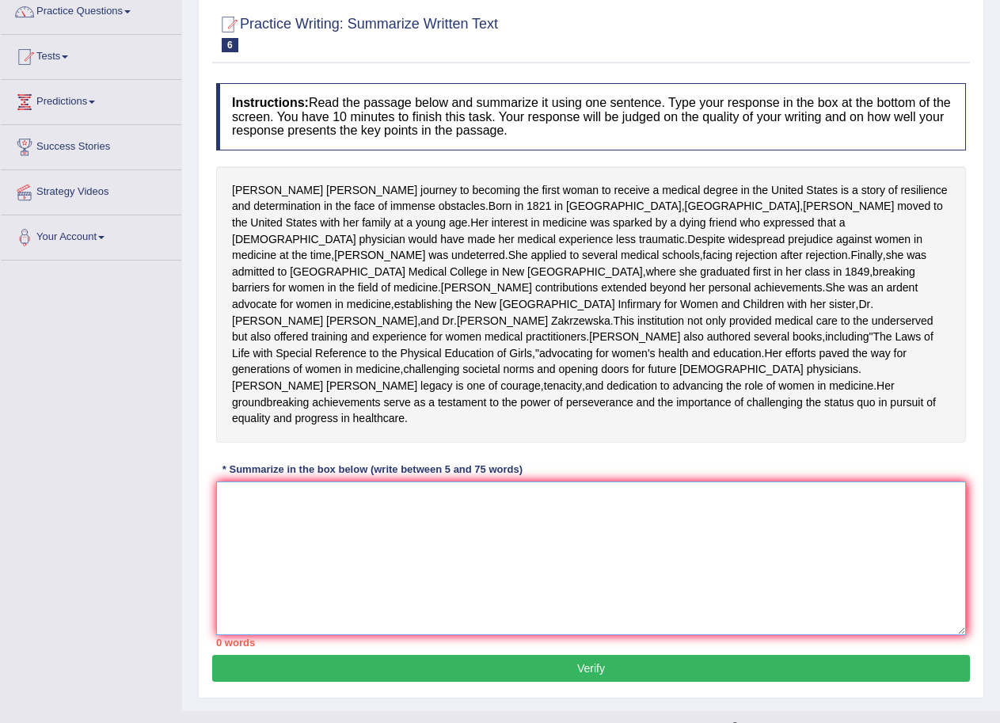
click at [302, 622] on textarea at bounding box center [591, 558] width 750 height 154
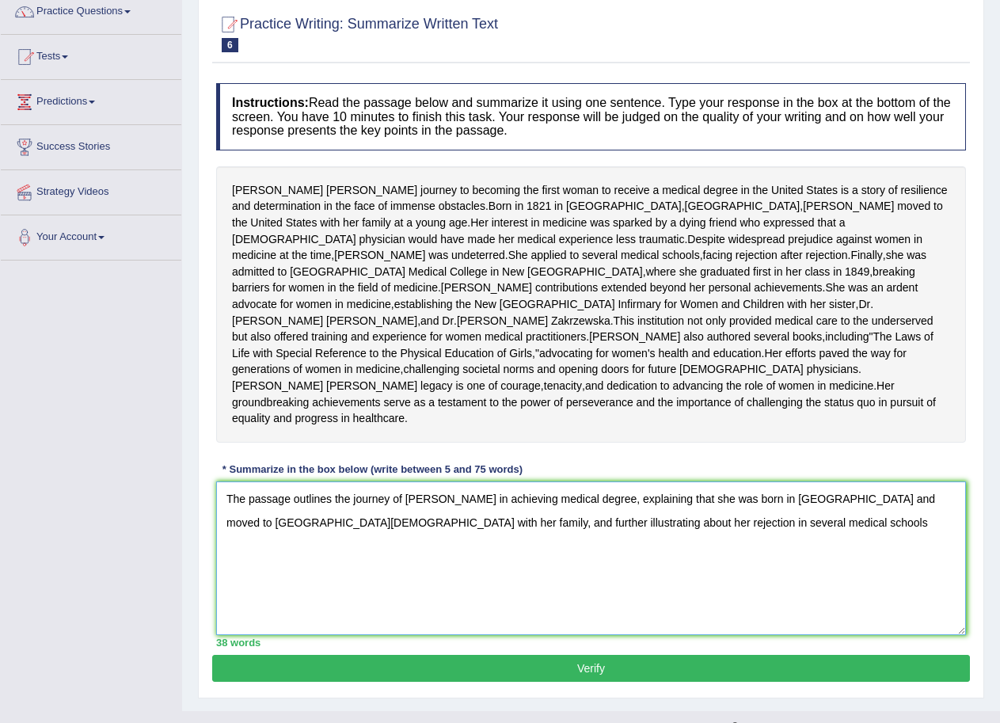
click at [529, 603] on textarea "The passage outlines the journey of Elizabeth Blackwell in achieving medical de…" at bounding box center [591, 558] width 750 height 154
click at [585, 604] on textarea "The passage outlines the journey of Elizabeth Blackwell in achieving medical de…" at bounding box center [591, 558] width 750 height 154
click at [509, 605] on textarea "The passage outlines the journey of Elizabeth Blackwell in achieving medical de…" at bounding box center [591, 558] width 750 height 154
click at [753, 603] on textarea "The passage outlines the journey of Elizabeth Blackwell in achieving medical de…" at bounding box center [591, 558] width 750 height 154
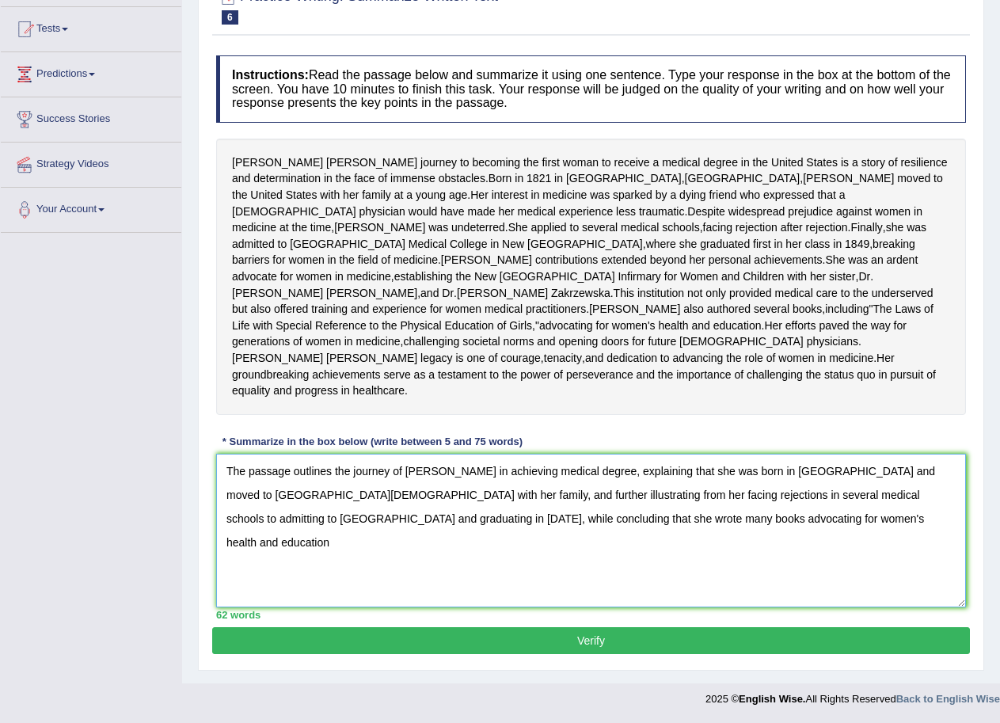
click at [390, 473] on textarea "The passage outlines the journey of Elizabeth Blackwell in achieving medical de…" at bounding box center [591, 531] width 750 height 154
drag, startPoint x: 608, startPoint y: 474, endPoint x: 747, endPoint y: 471, distance: 139.4
click at [747, 471] on textarea "The passage outlines the groundbreaking achievemnts of Elizabeth Blackwell in a…" at bounding box center [591, 531] width 750 height 154
click at [285, 550] on textarea "The passage outlines the groundbreaking achievemnts of Elizabeth Blackwell to a…" at bounding box center [591, 531] width 750 height 154
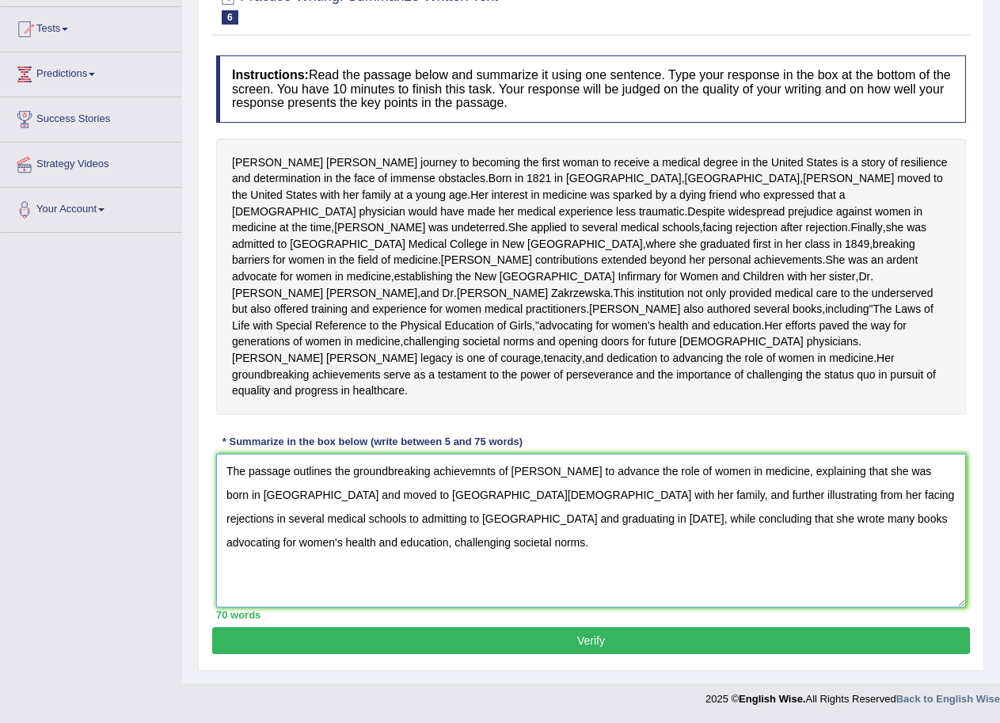
click at [481, 472] on textarea "The passage outlines the groundbreaking achievemnts of Elizabeth Blackwell to a…" at bounding box center [591, 531] width 750 height 154
type textarea "The passage outlines the groundbreaking achievements of Elizabeth Blackwell to …"
click at [565, 650] on button "Verify" at bounding box center [591, 640] width 758 height 27
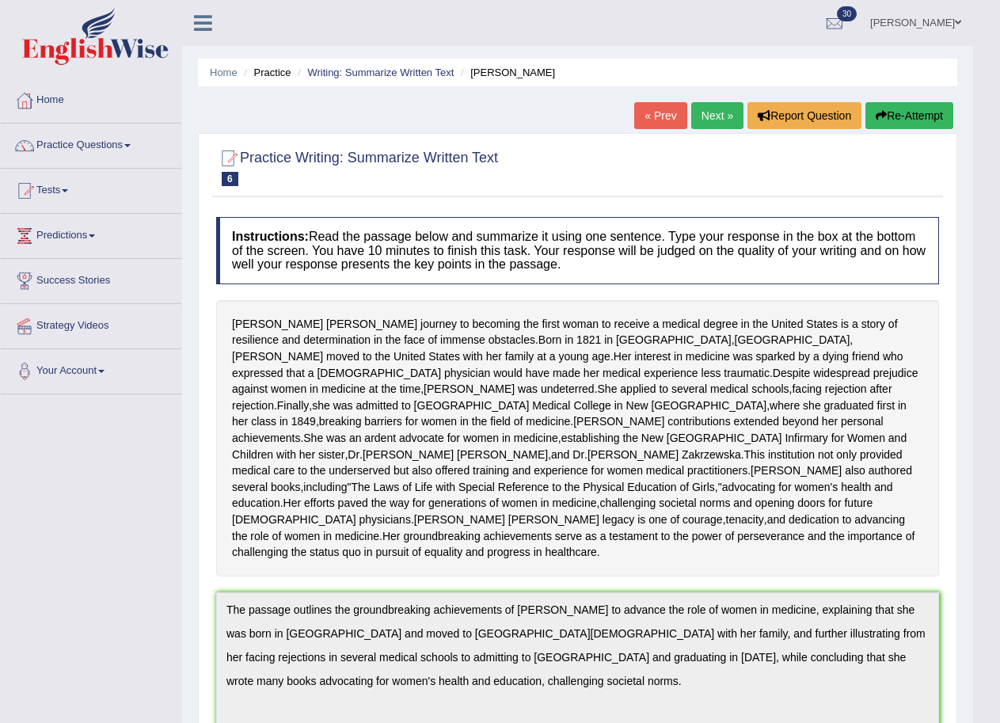
scroll to position [0, 0]
click at [937, 122] on button "Re-Attempt" at bounding box center [909, 115] width 88 height 27
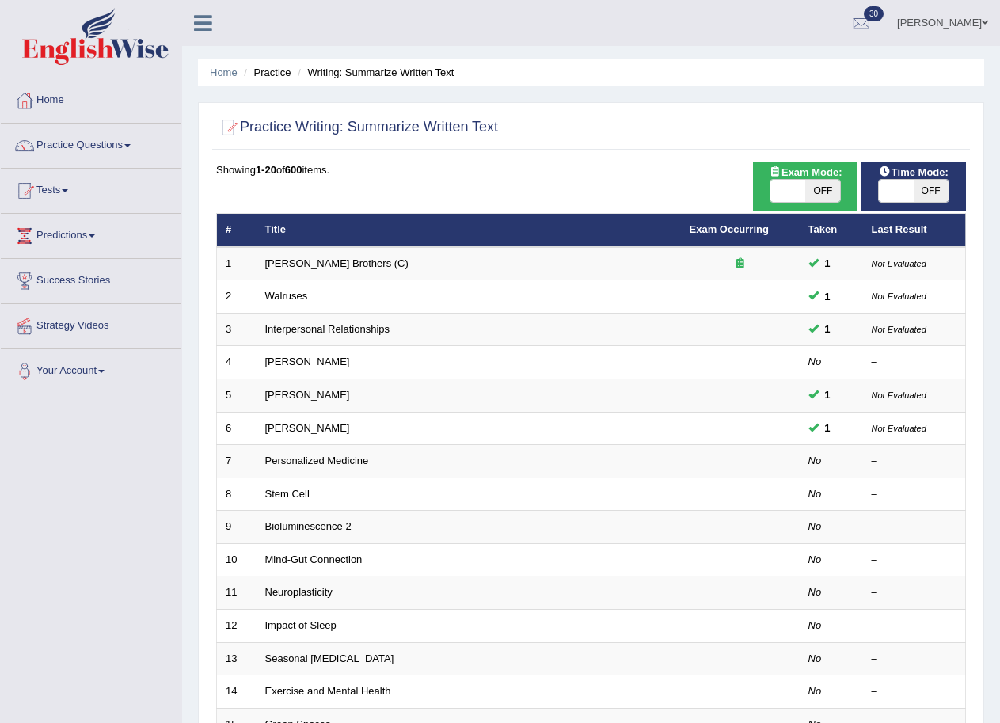
click at [921, 192] on span "OFF" at bounding box center [931, 191] width 35 height 22
checkbox input "true"
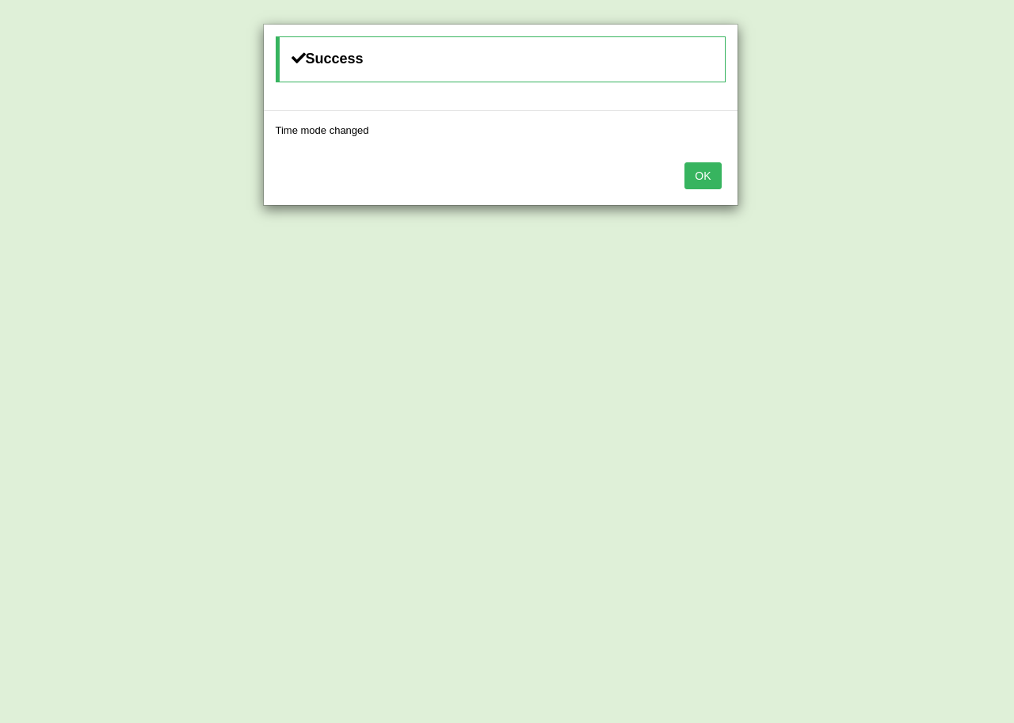
click at [696, 181] on button "OK" at bounding box center [702, 175] width 36 height 27
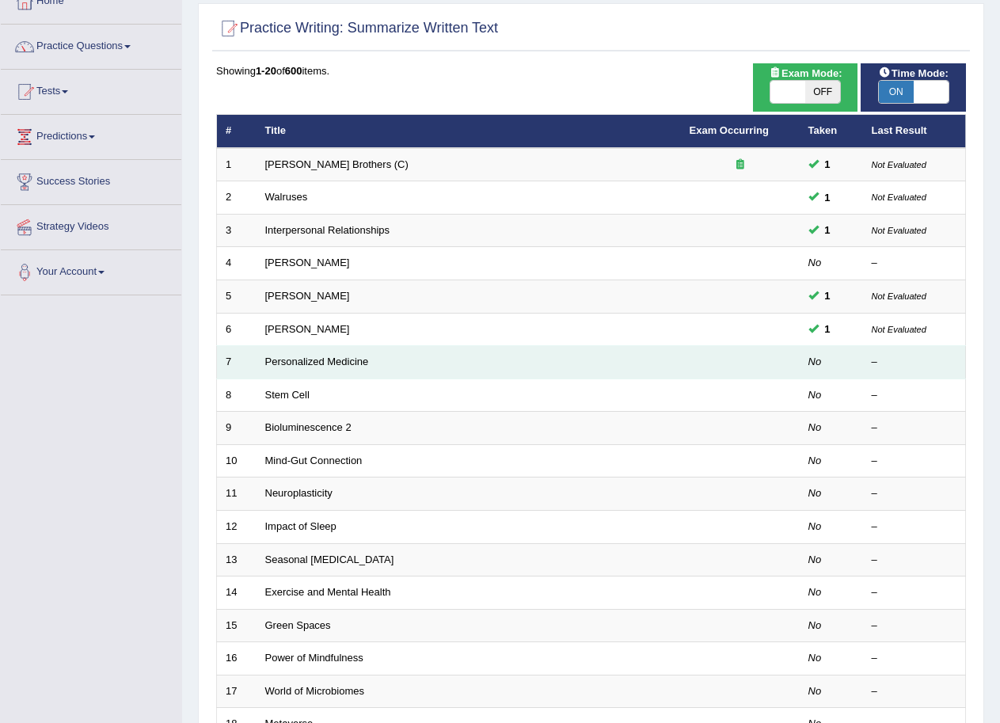
scroll to position [108, 0]
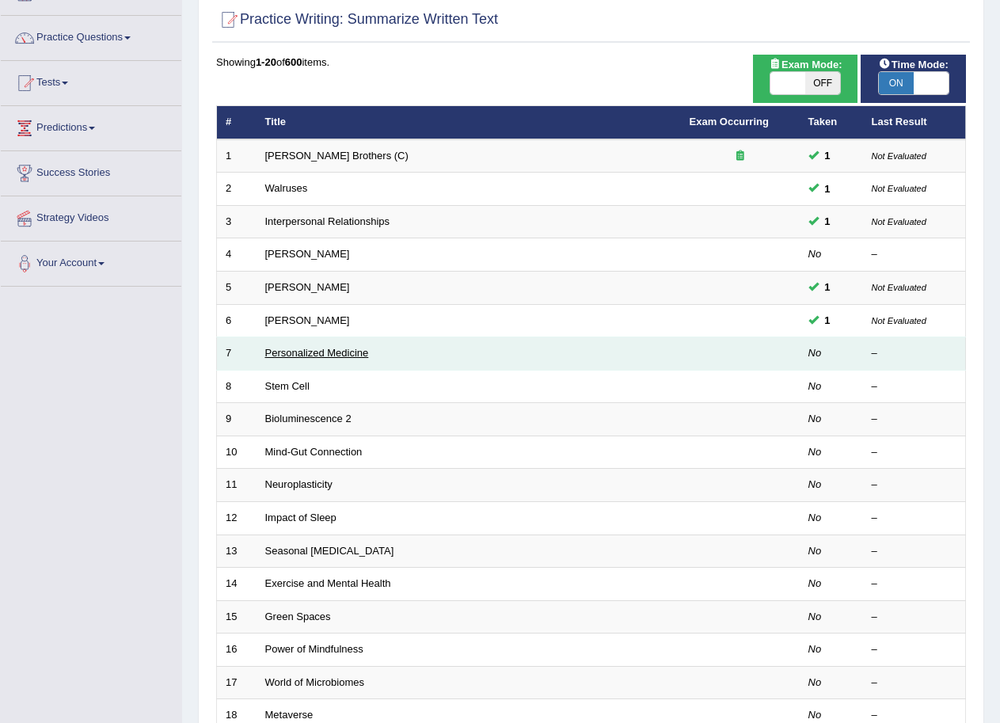
click at [314, 348] on link "Personalized Medicine" at bounding box center [317, 353] width 104 height 12
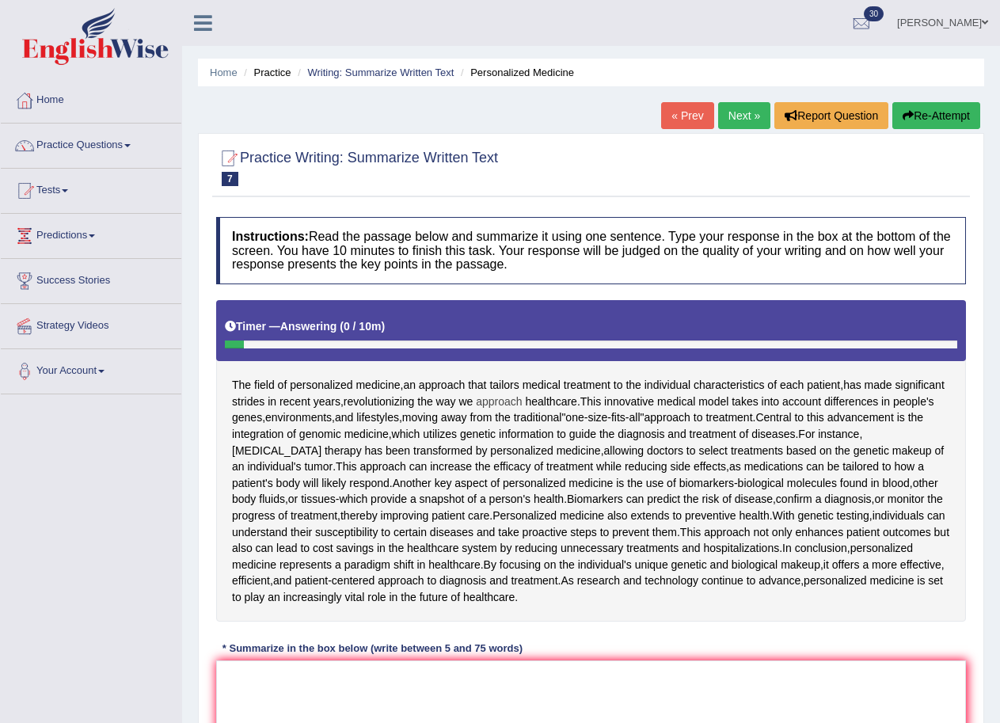
scroll to position [108, 0]
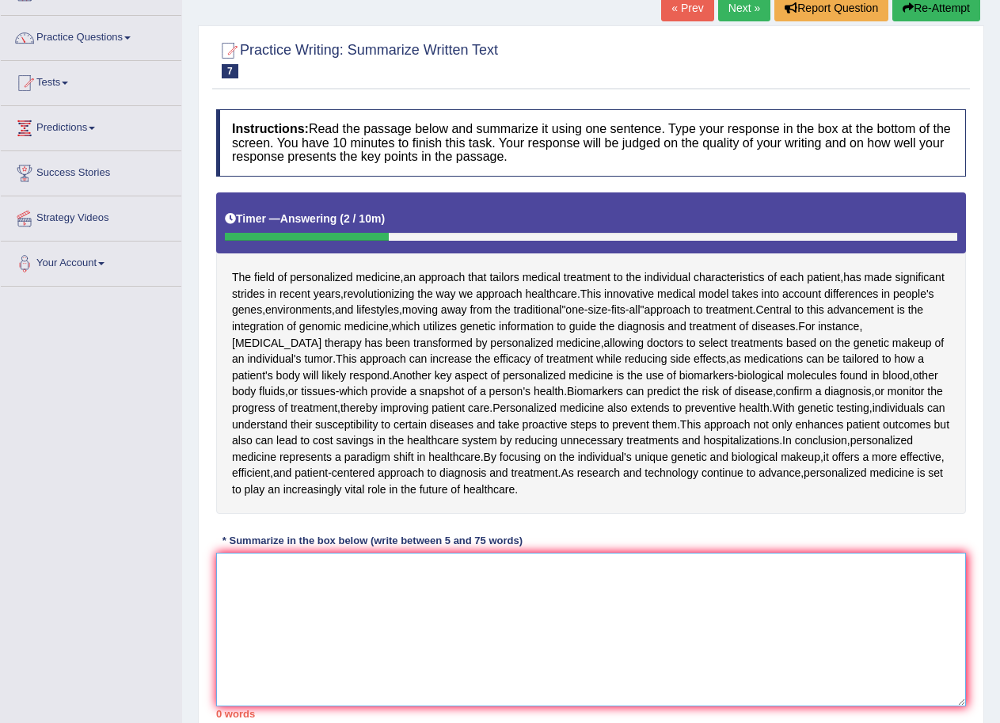
click at [414, 568] on textarea at bounding box center [591, 630] width 750 height 154
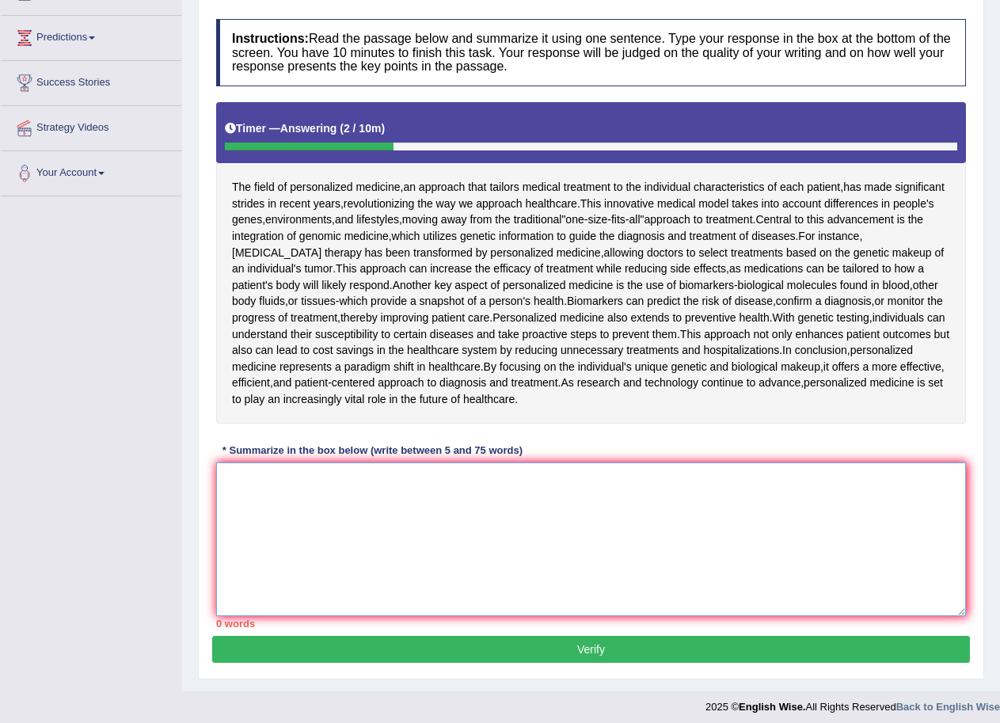
scroll to position [206, 0]
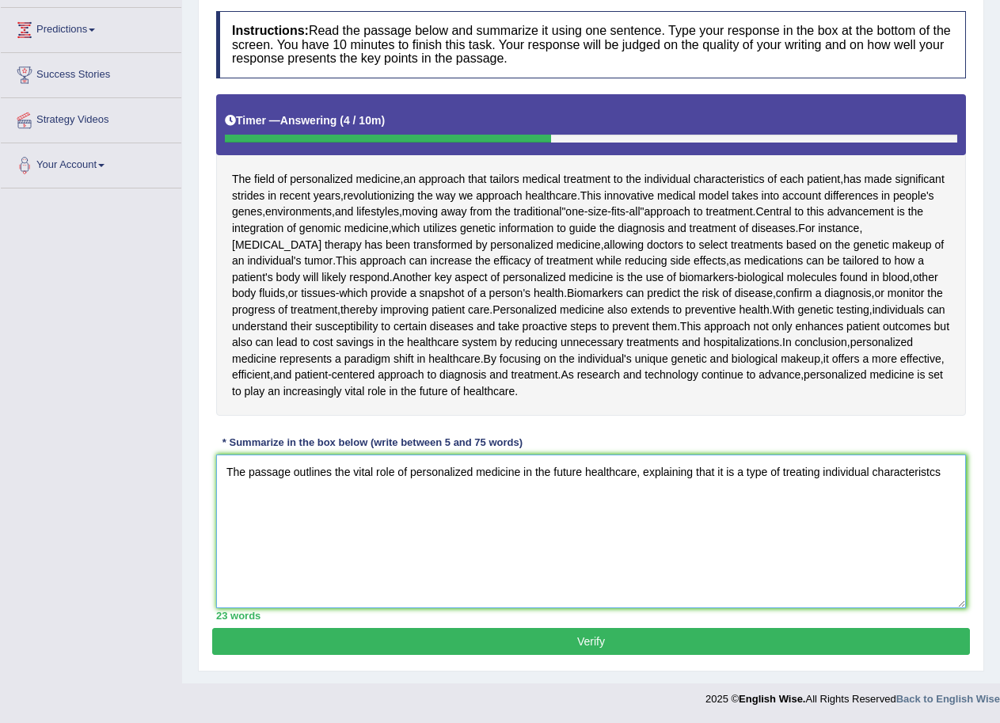
click at [931, 470] on textarea "The passage outlines the vital role of personalized medicine in the future heal…" at bounding box center [591, 532] width 750 height 154
click at [953, 473] on textarea "The passage outlines the vital role of personalized medicine in the future heal…" at bounding box center [591, 532] width 750 height 154
drag, startPoint x: 780, startPoint y: 473, endPoint x: 738, endPoint y: 474, distance: 42.0
click at [738, 474] on textarea "The passage outlines the vital role of personalized medicine in the future heal…" at bounding box center [591, 532] width 750 height 154
click at [746, 474] on textarea "The passage outlines the vital role of personalized medicine in the future heal…" at bounding box center [591, 532] width 750 height 154
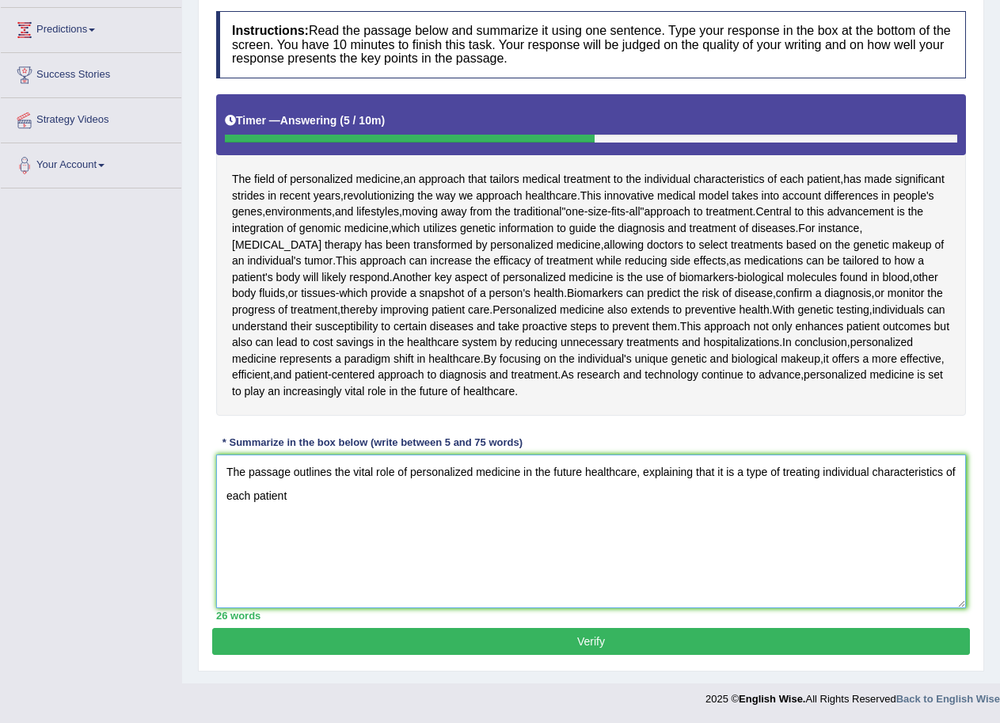
drag, startPoint x: 746, startPoint y: 474, endPoint x: 778, endPoint y: 472, distance: 31.7
click at [761, 472] on textarea "The passage outlines the vital role of personalized medicine in the future heal…" at bounding box center [591, 532] width 750 height 154
click at [778, 472] on textarea "The passage outlines the vital role of personalized medicine in the future heal…" at bounding box center [591, 532] width 750 height 154
drag, startPoint x: 779, startPoint y: 472, endPoint x: 746, endPoint y: 480, distance: 34.2
click at [746, 480] on textarea "The passage outlines the vital role of personalized medicine in the future heal…" at bounding box center [591, 532] width 750 height 154
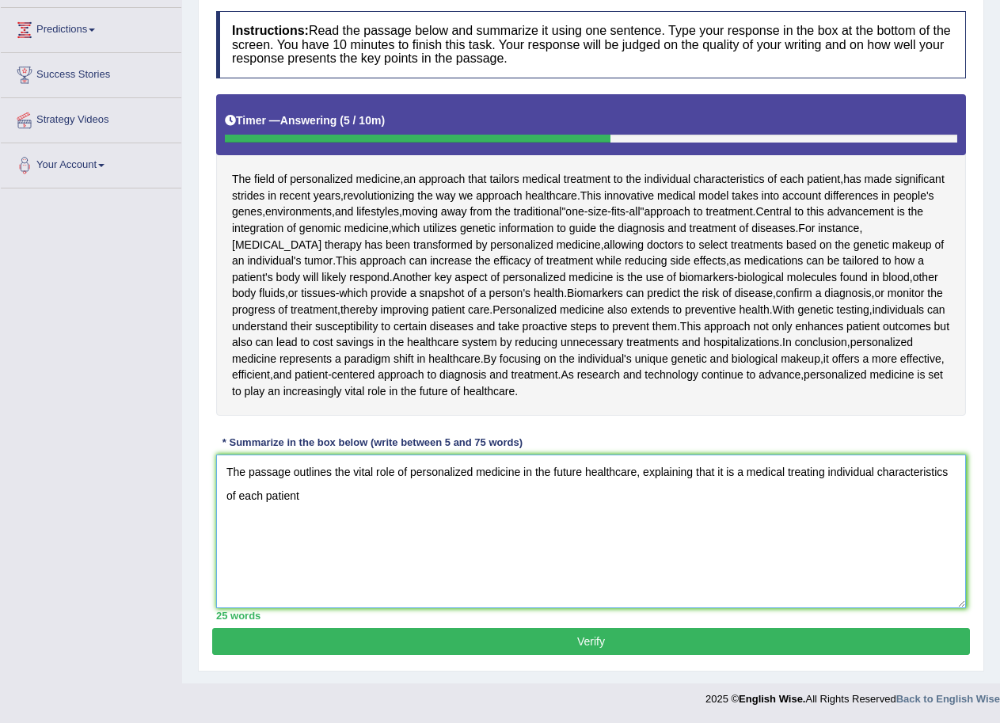
click at [822, 470] on textarea "The passage outlines the vital role of personalized medicine in the future heal…" at bounding box center [591, 532] width 750 height 154
drag, startPoint x: 835, startPoint y: 473, endPoint x: 848, endPoint y: 471, distance: 13.6
click at [848, 471] on textarea "The passage outlines the vital role of personalized medicine in the future heal…" at bounding box center [591, 532] width 750 height 154
drag, startPoint x: 837, startPoint y: 475, endPoint x: 299, endPoint y: 500, distance: 539.0
click at [299, 500] on textarea "The passage outlines the vital role of personalized medicine in the future heal…" at bounding box center [591, 532] width 750 height 154
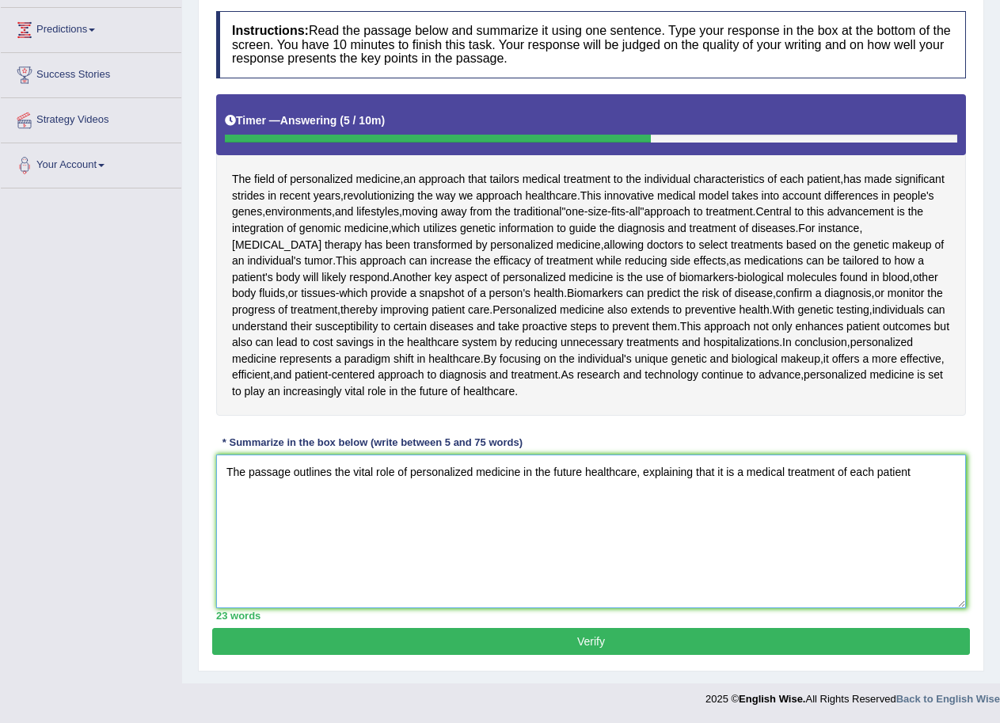
click at [928, 466] on textarea "The passage outlines the vital role of personalized medicine in the future heal…" at bounding box center [591, 532] width 750 height 154
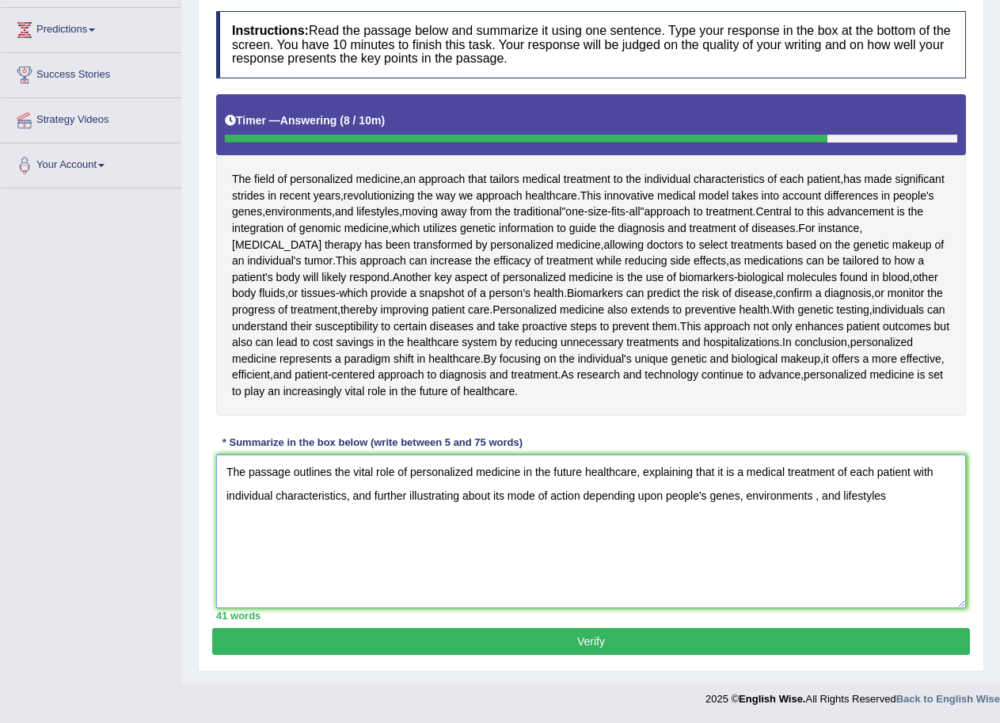
click at [812, 498] on textarea "The passage outlines the vital role of personalized medicine in the future heal…" at bounding box center [591, 532] width 750 height 154
click at [896, 494] on textarea "The passage outlines the vital role of personalized medicine in the future heal…" at bounding box center [591, 532] width 750 height 154
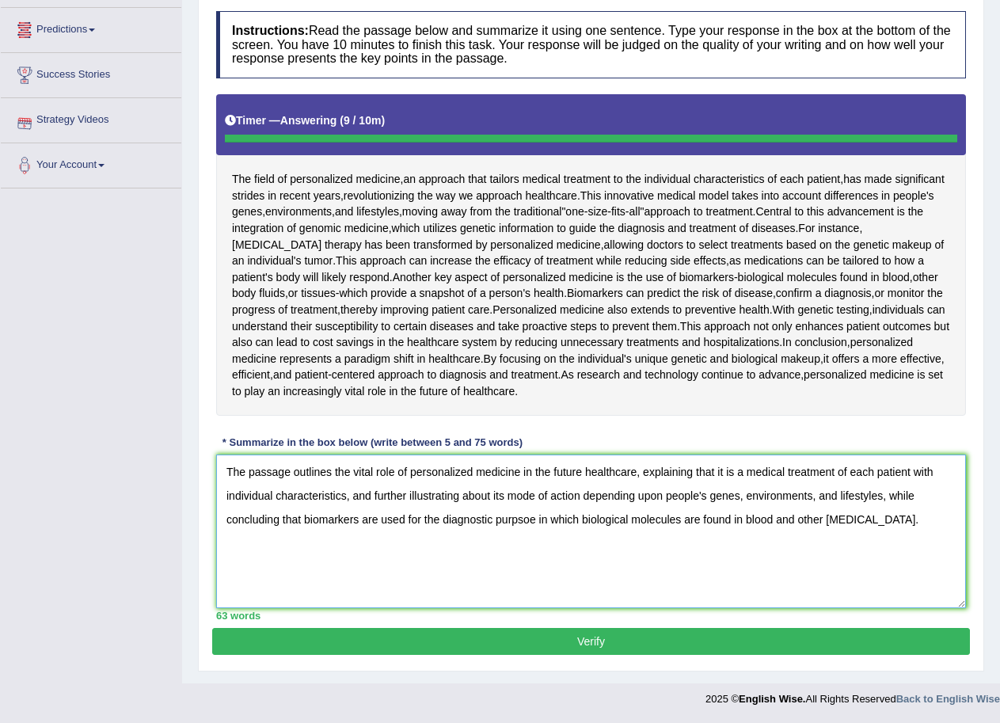
type textarea "The passage outlines the vital role of personalized medicine in the future heal…"
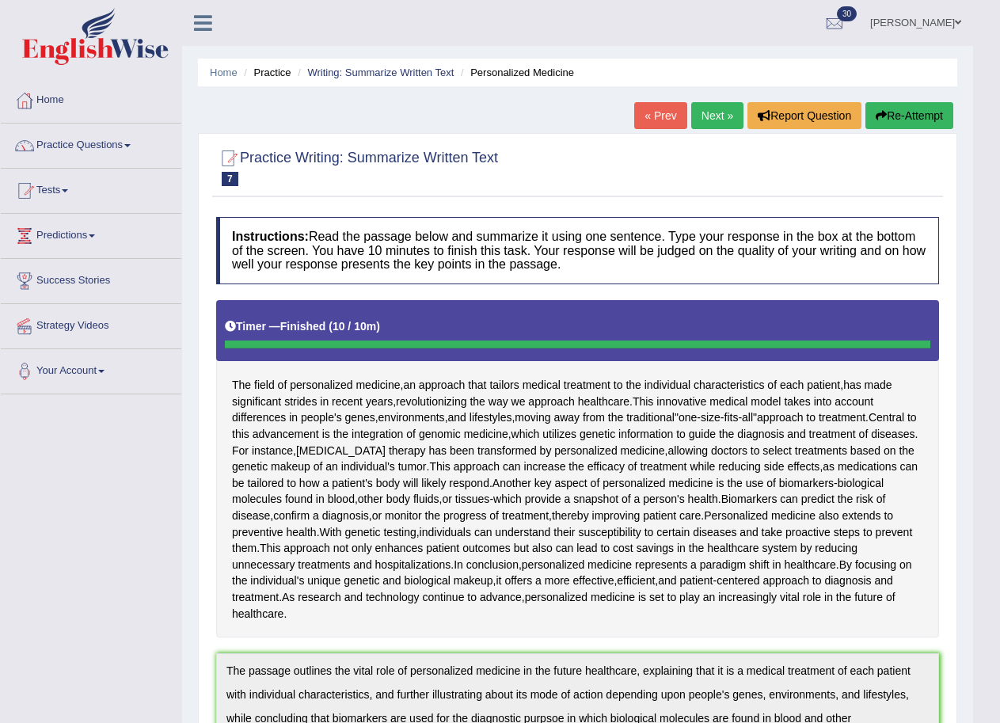
scroll to position [0, 0]
click at [718, 116] on link "Next »" at bounding box center [717, 115] width 52 height 27
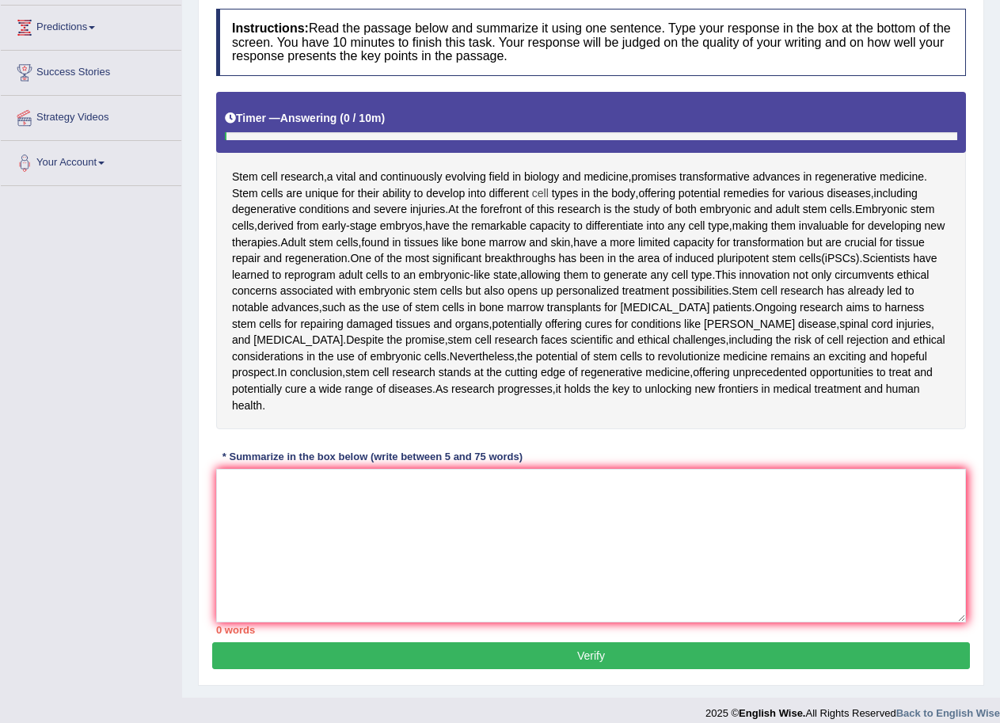
scroll to position [216, 0]
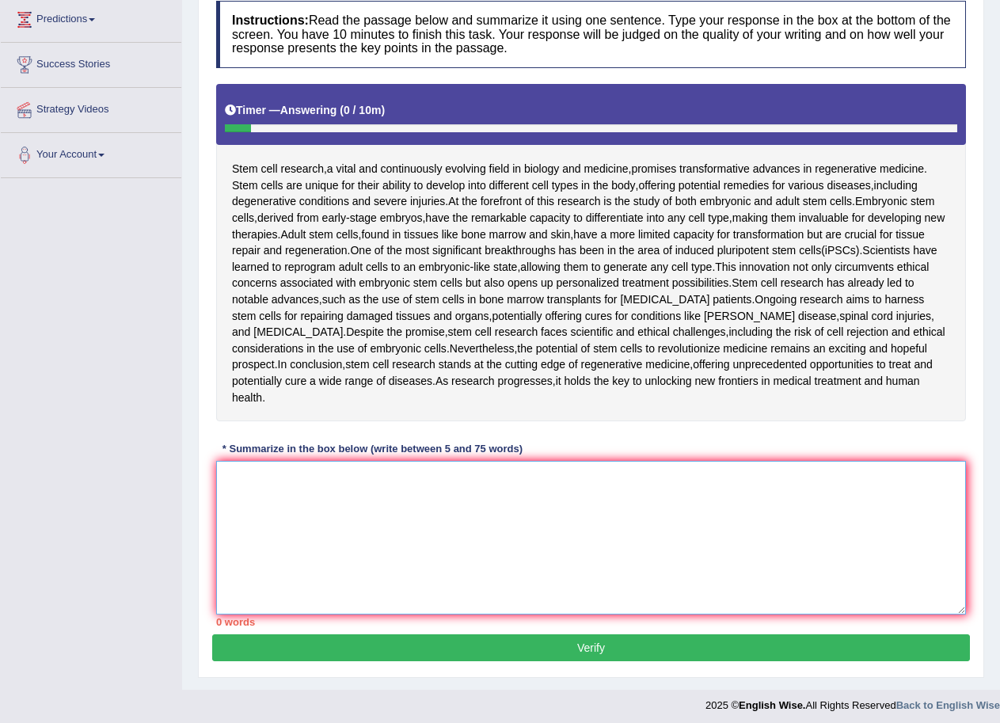
click at [295, 476] on textarea at bounding box center [591, 538] width 750 height 154
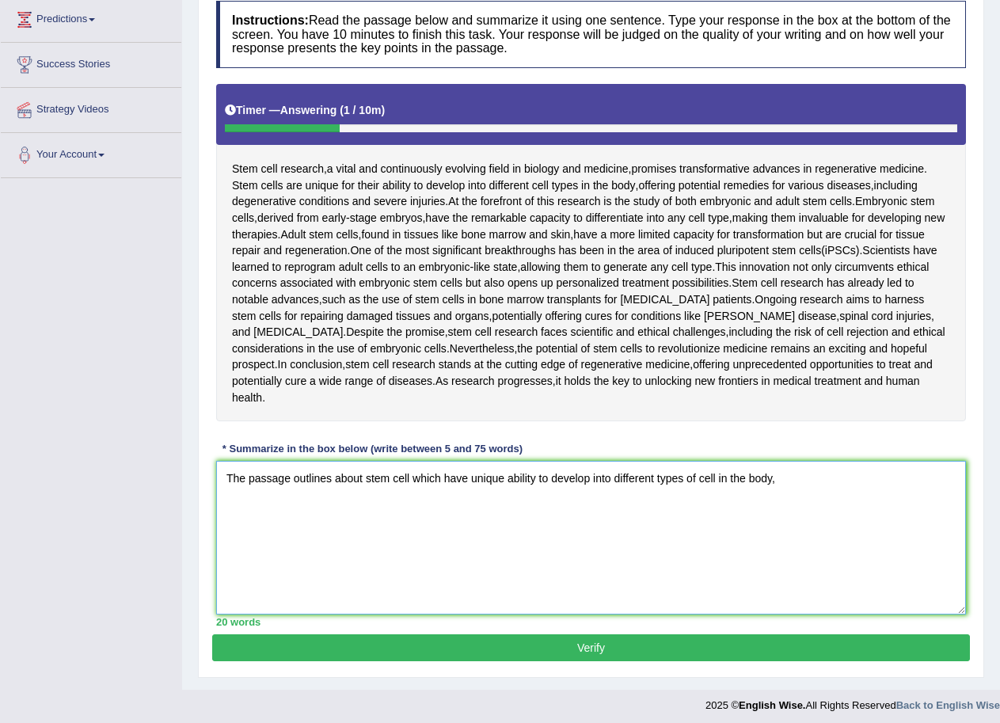
click at [784, 488] on textarea "The passage outlines about stem cell which have unique ability to develop into …" at bounding box center [591, 538] width 750 height 154
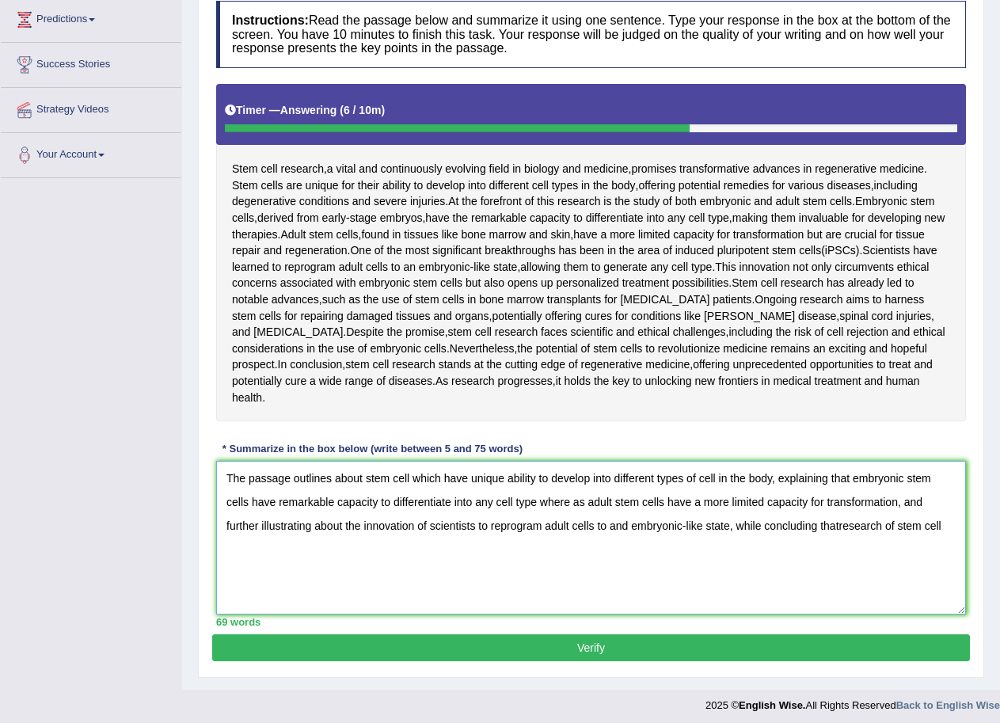
click at [837, 528] on textarea "The passage outlines about stem cell which have unique ability to develop into …" at bounding box center [591, 538] width 750 height 154
type textarea "The passage outlines about stem cell which have unique ability to develop into …"
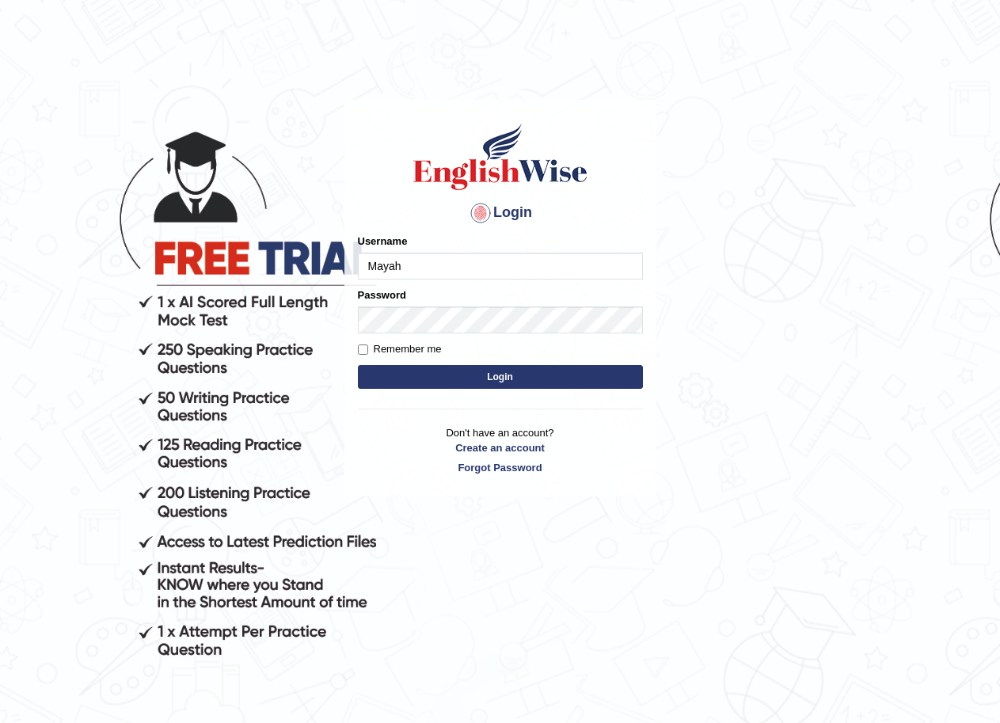
type input "Mayah"
click at [505, 382] on button "Login" at bounding box center [500, 377] width 285 height 24
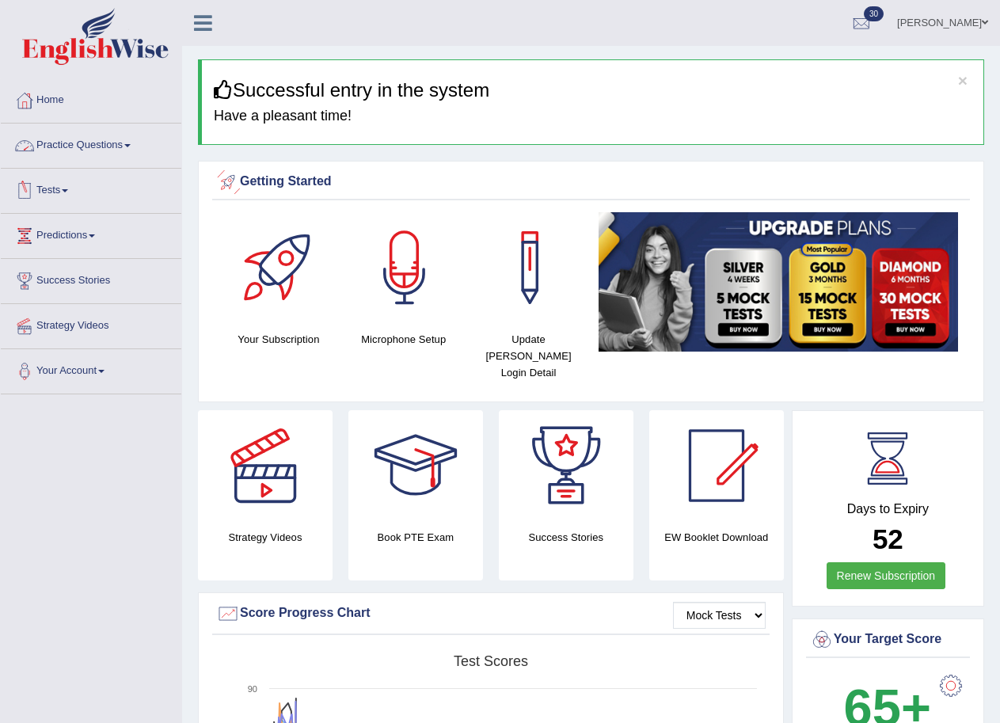
click at [115, 152] on link "Practice Questions" at bounding box center [91, 144] width 181 height 40
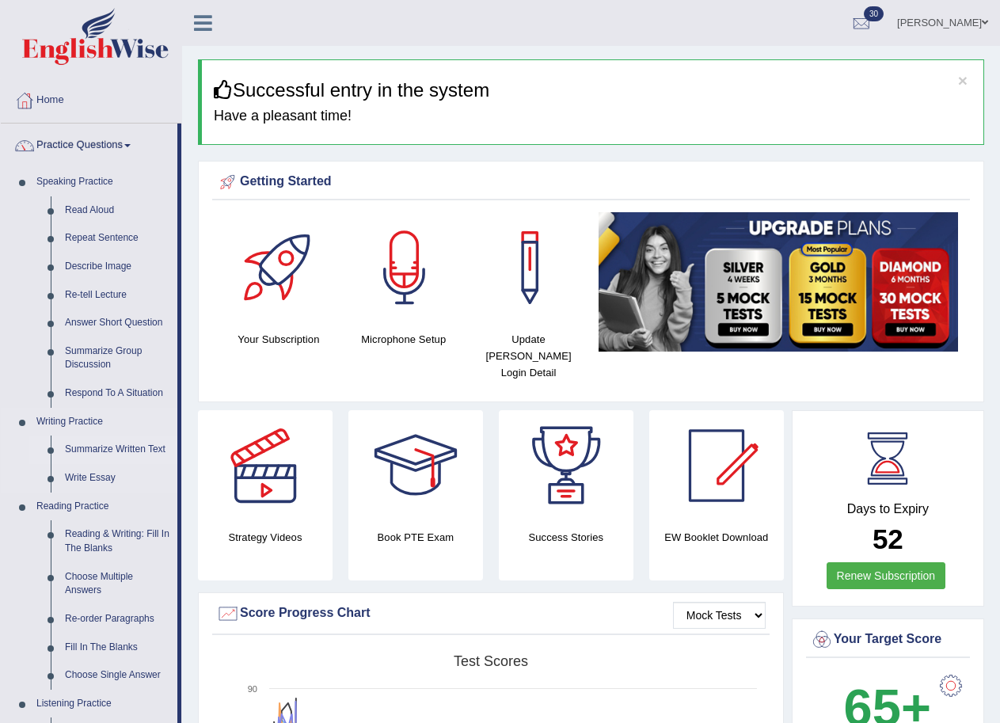
click at [107, 447] on link "Summarize Written Text" at bounding box center [118, 450] width 120 height 29
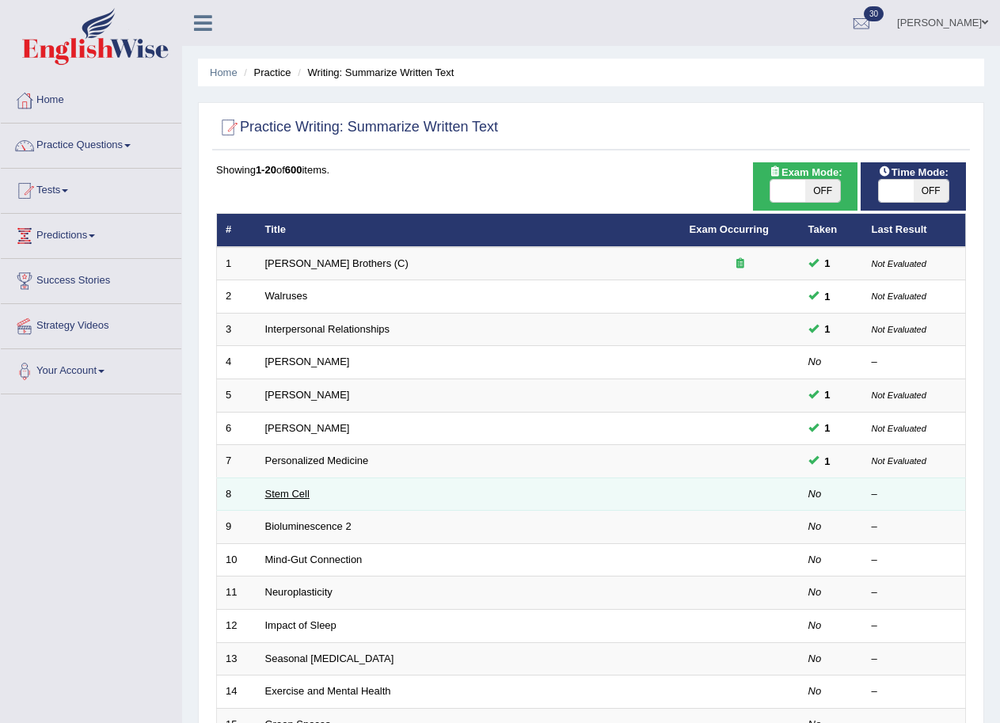
click at [297, 494] on link "Stem Cell" at bounding box center [287, 494] width 44 height 12
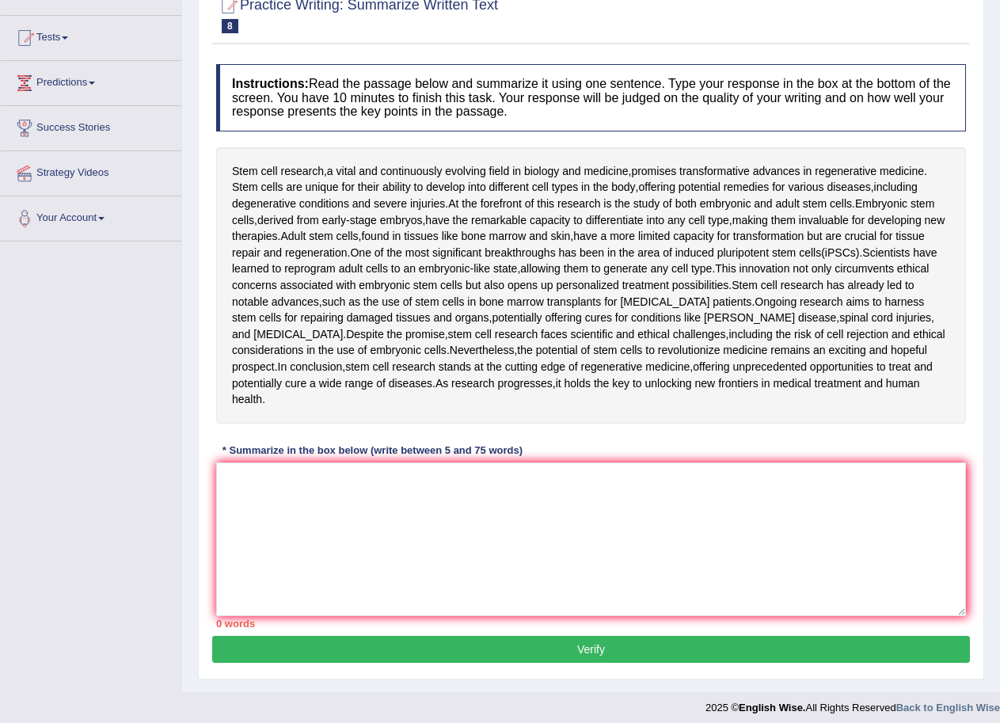
scroll to position [162, 0]
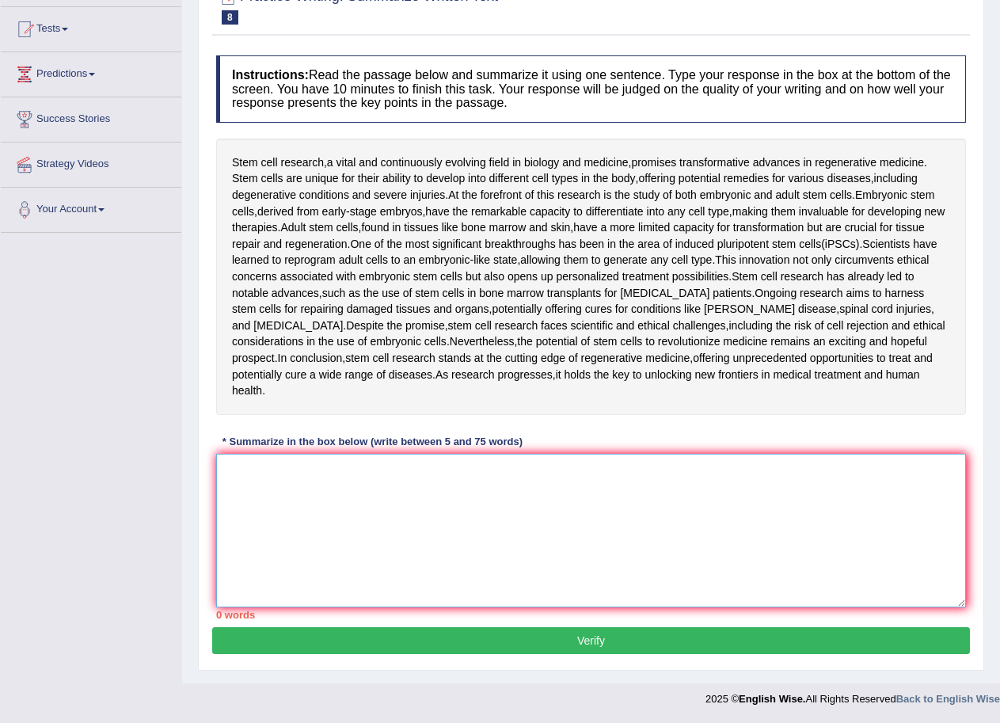
click at [443, 512] on textarea at bounding box center [591, 531] width 750 height 154
type textarea "The passage outlines"
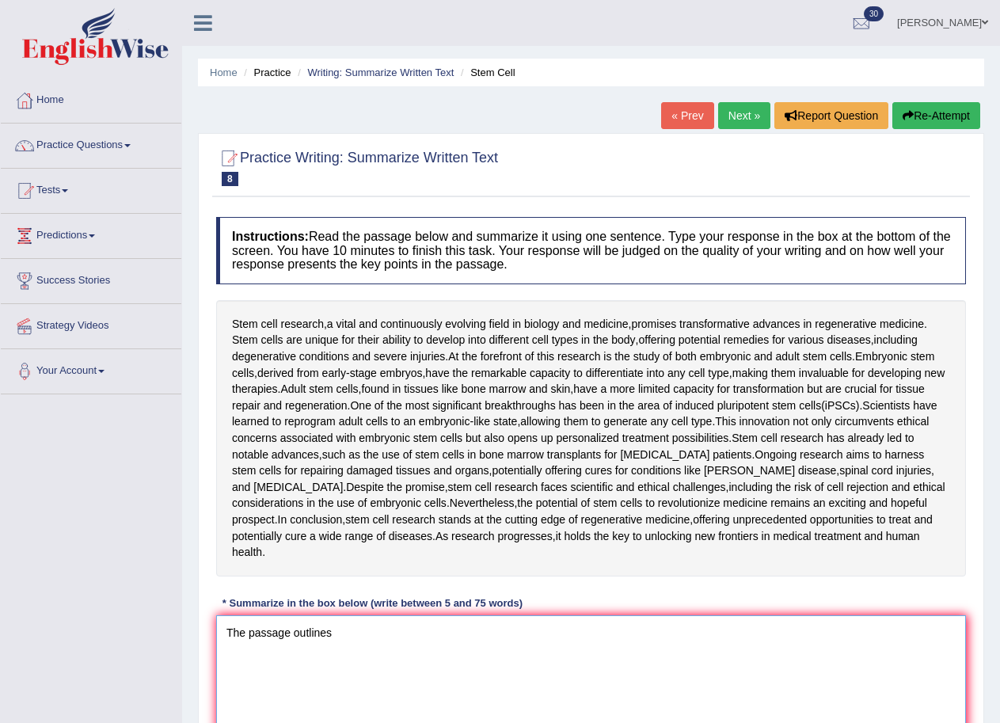
scroll to position [0, 0]
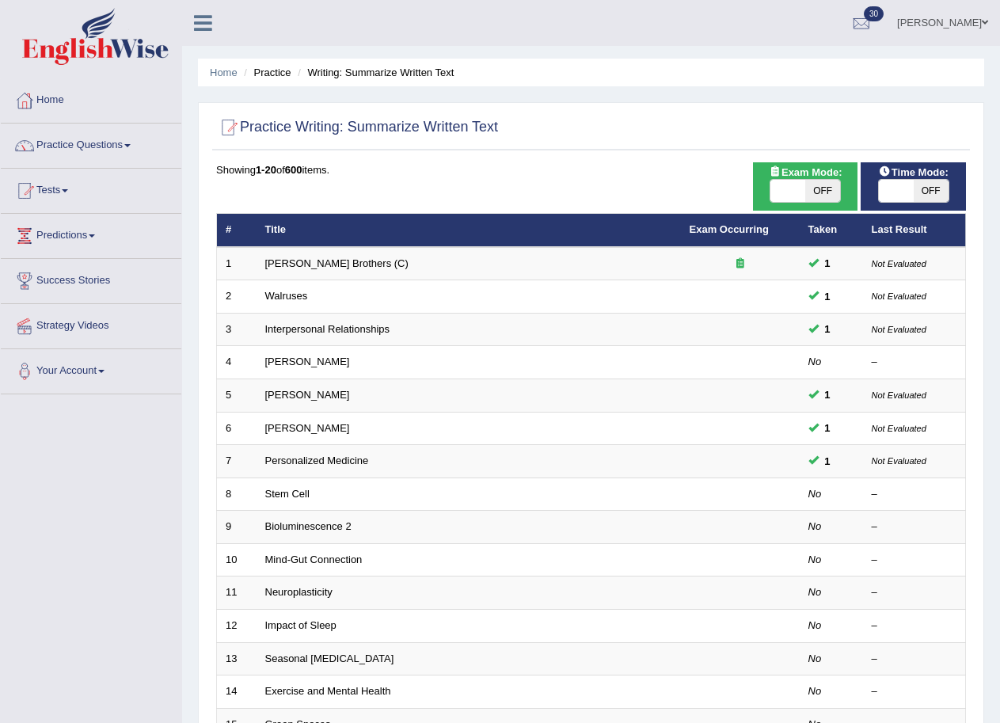
click at [915, 188] on span "OFF" at bounding box center [931, 191] width 35 height 22
checkbox input "true"
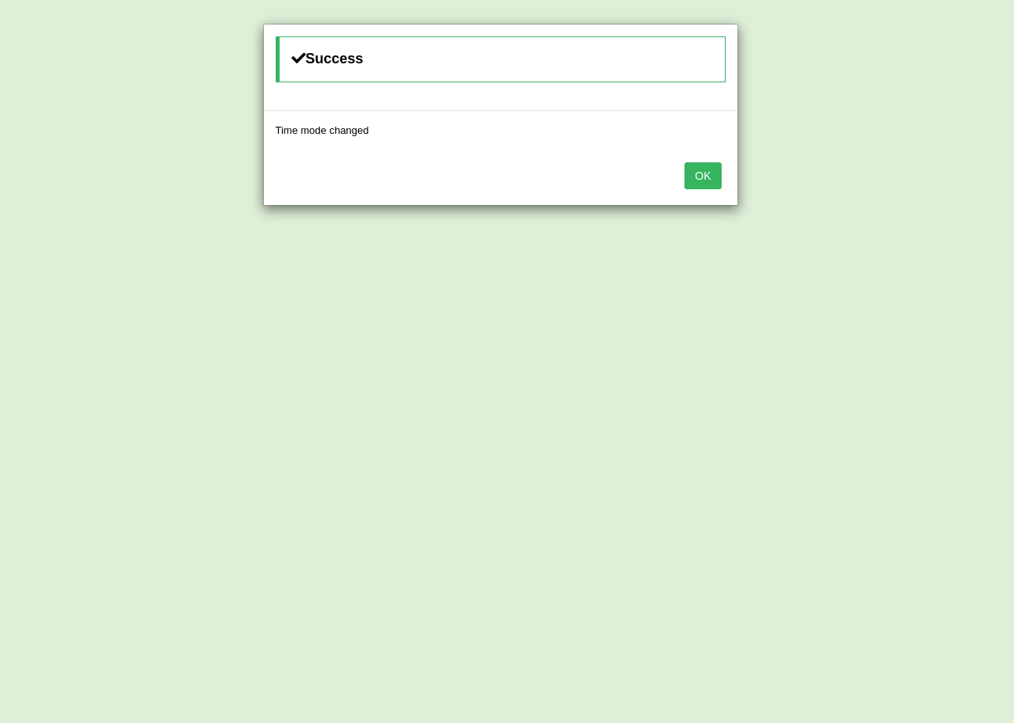
click at [702, 172] on button "OK" at bounding box center [702, 175] width 36 height 27
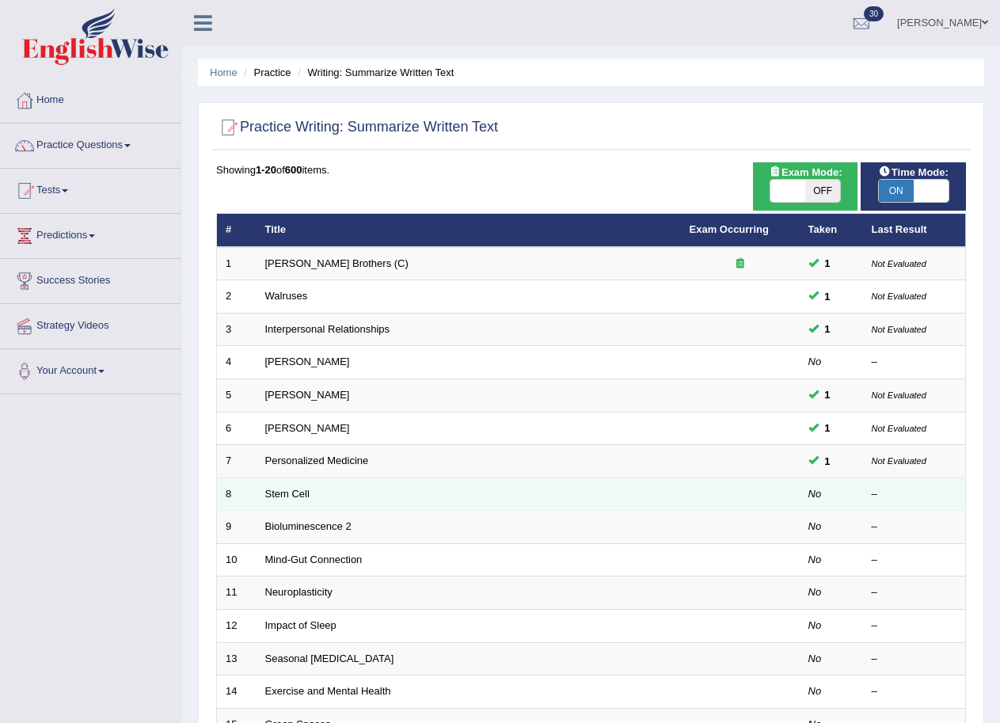
click at [784, 491] on td at bounding box center [740, 493] width 119 height 33
click at [305, 493] on link "Stem Cell" at bounding box center [287, 494] width 44 height 12
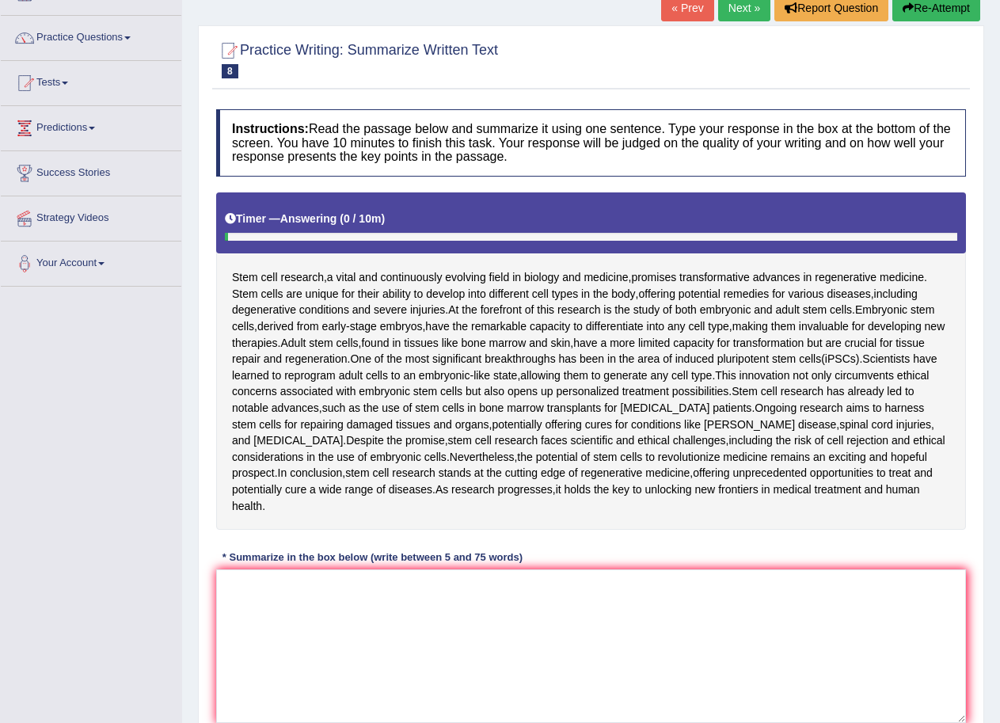
scroll to position [216, 0]
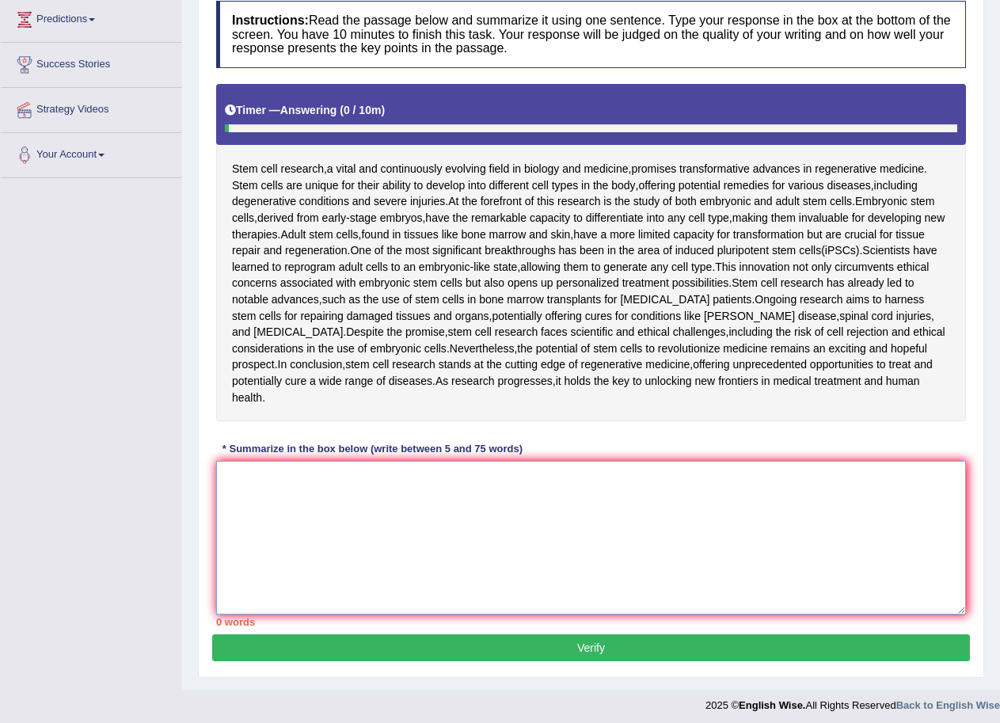
click at [433, 504] on textarea at bounding box center [591, 538] width 750 height 154
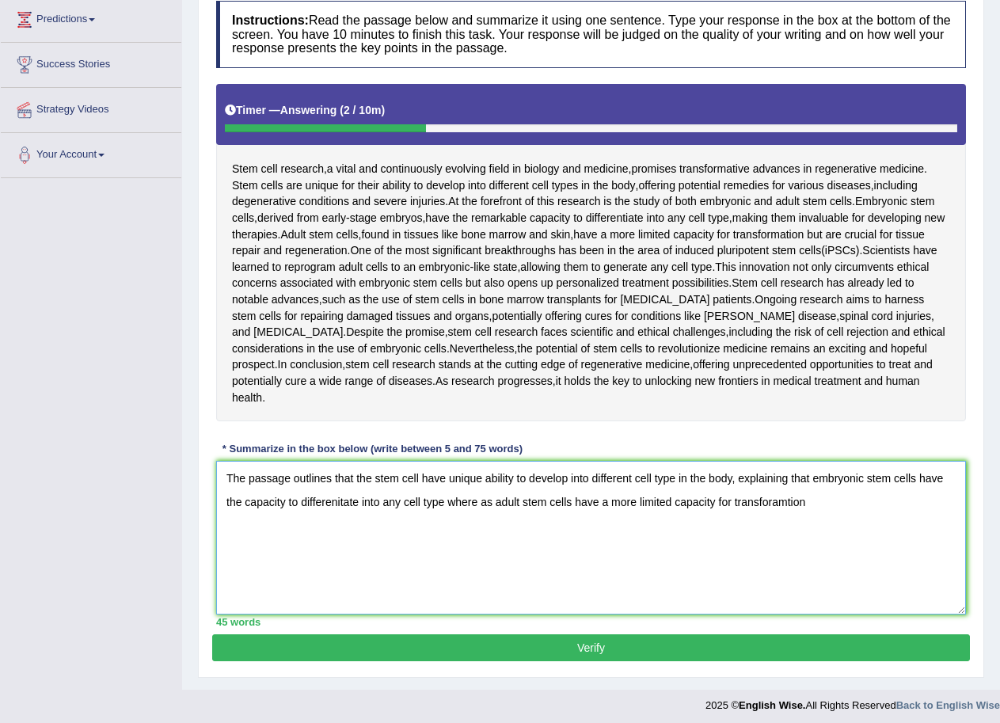
click at [786, 502] on textarea "The passage outlines that the stem cell have unique ability to develop into dif…" at bounding box center [591, 538] width 750 height 154
click at [827, 501] on textarea "The passage outlines that the stem cell have unique ability to develop into dif…" at bounding box center [591, 538] width 750 height 154
click at [827, 503] on textarea "The passage outlines that the stem cell have unique ability to develop into dif…" at bounding box center [591, 538] width 750 height 154
click at [835, 503] on textarea "The passage outlines that the stem cell have unique ability to develop into dif…" at bounding box center [591, 538] width 750 height 154
click at [672, 477] on textarea "The passage outlines that the stem cell have unique ability to develop into dif…" at bounding box center [591, 538] width 750 height 154
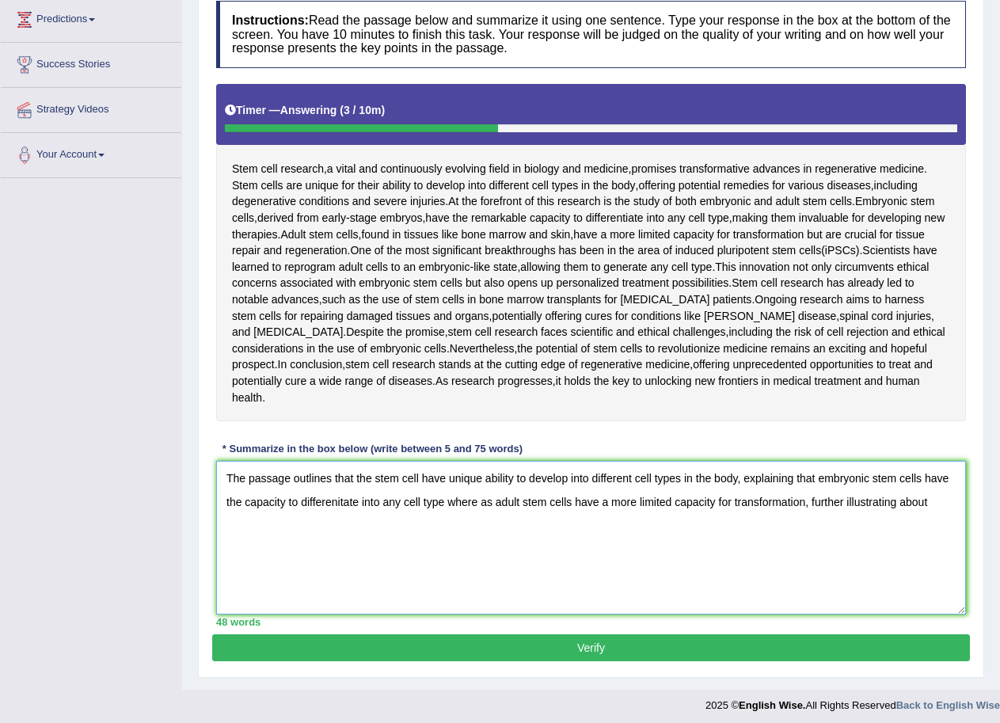
click at [340, 504] on textarea "The passage outlines that the stem cell have unique ability to develop into dif…" at bounding box center [591, 538] width 750 height 154
click at [940, 498] on textarea "The passage outlines that the stem cell have unique ability to develop into dif…" at bounding box center [591, 538] width 750 height 154
click at [223, 524] on textarea "The passage outlines that the stem cell have unique ability to develop into dif…" at bounding box center [591, 538] width 750 height 154
click at [353, 527] on textarea "The passage outlines that the stem cell have unique ability to develop into dif…" at bounding box center [591, 538] width 750 height 154
click at [927, 500] on textarea "The passage outlines that the stem cell have unique ability to develop into dif…" at bounding box center [591, 538] width 750 height 154
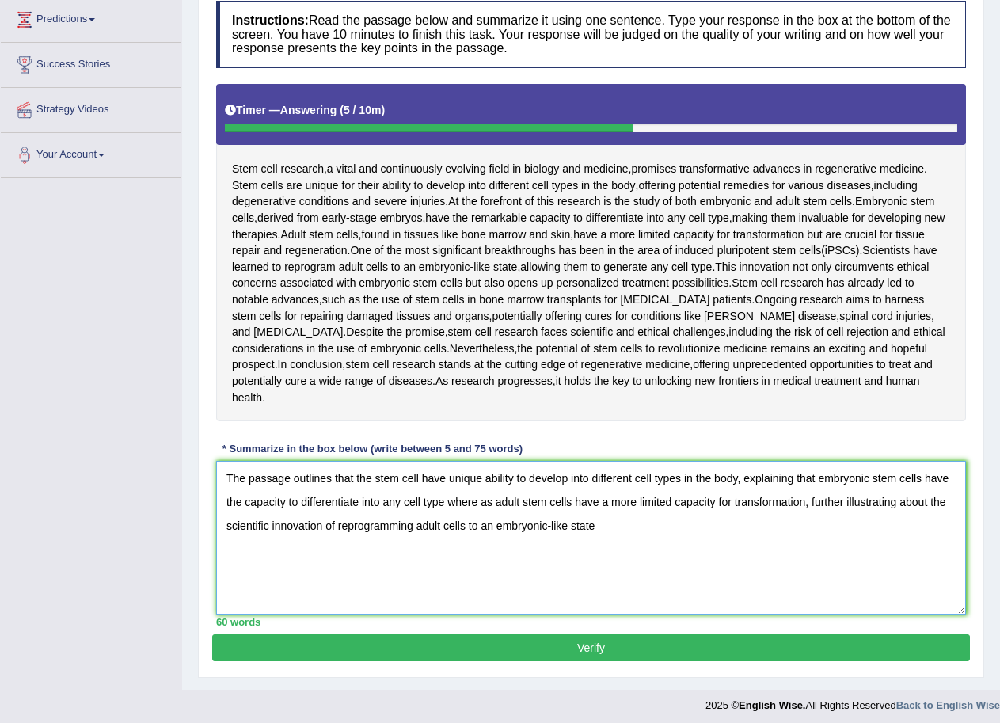
click at [613, 521] on textarea "The passage outlines that the stem cell have unique ability to develop into dif…" at bounding box center [591, 538] width 750 height 154
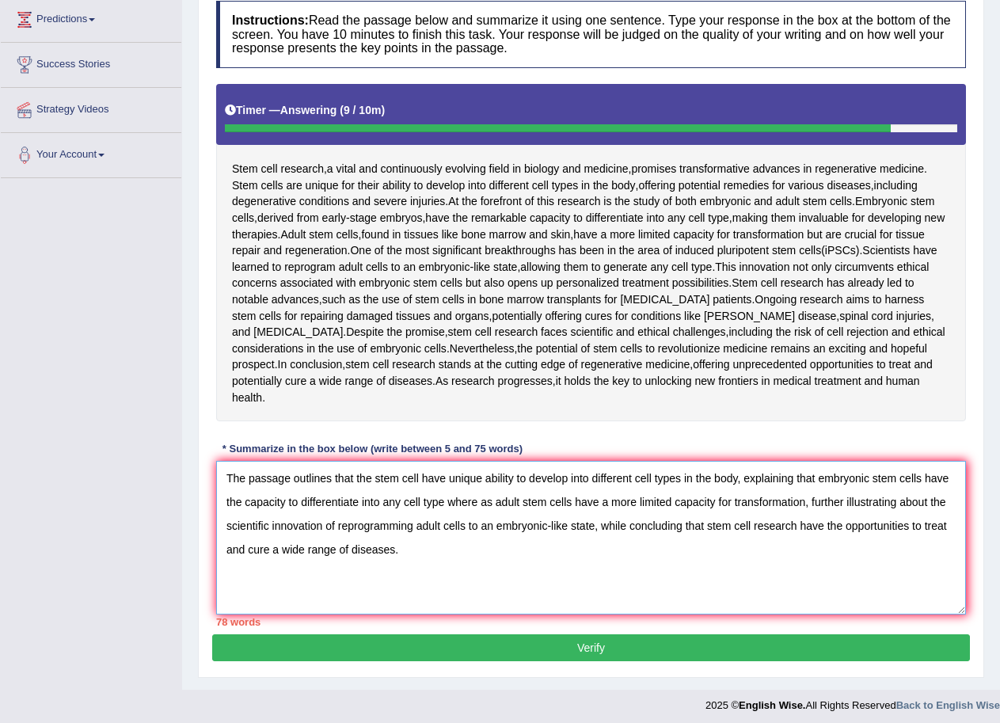
click at [707, 525] on textarea "The passage outlines that the stem cell have unique ability to develop into dif…" at bounding box center [591, 538] width 750 height 154
click at [865, 527] on textarea "The passage outlines that the stem cell have unique ability to develop into dif…" at bounding box center [591, 538] width 750 height 154
click at [539, 557] on textarea "The passage outlines that the stem cell have unique ability to develop into dif…" at bounding box center [591, 538] width 750 height 154
type textarea "The passage outlines that the stem cell have unique ability to develop into dif…"
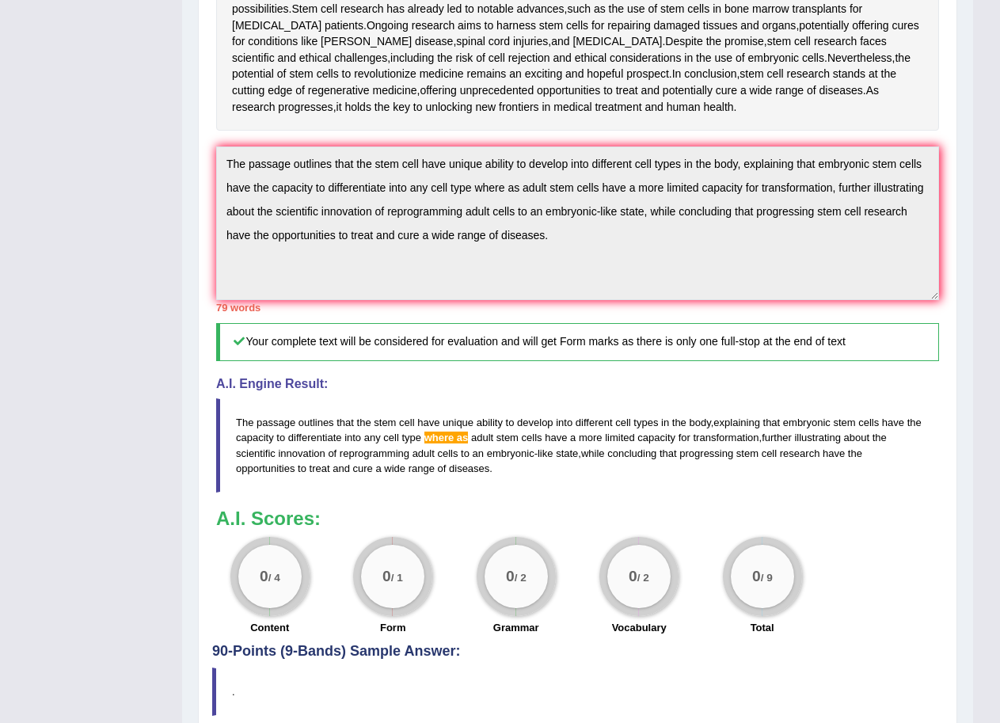
scroll to position [576, 0]
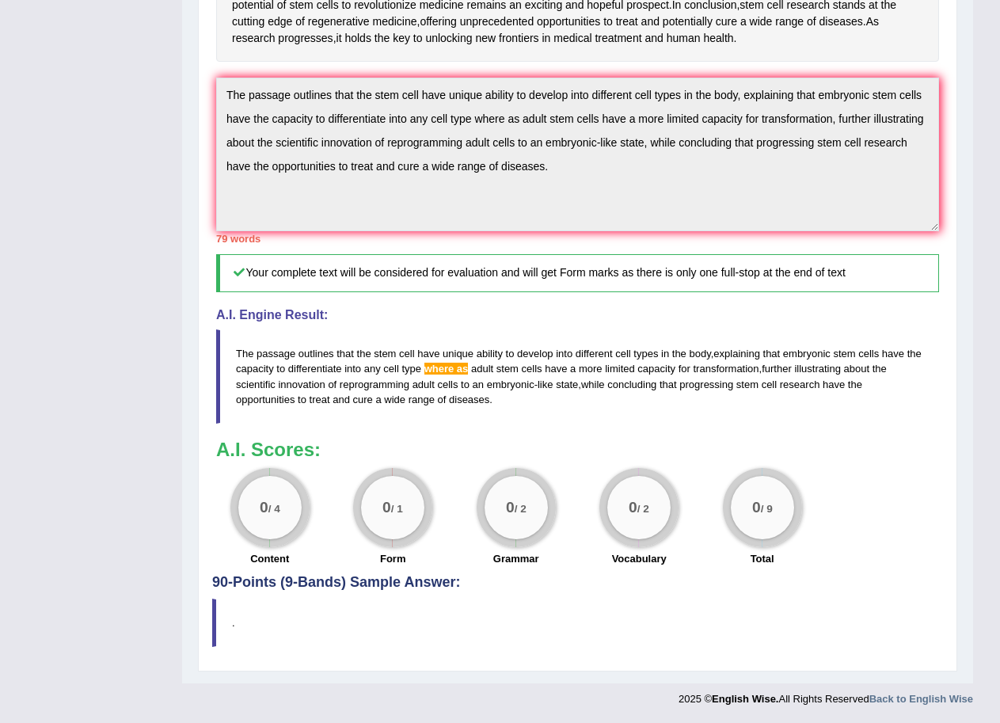
drag, startPoint x: 239, startPoint y: 353, endPoint x: 369, endPoint y: 367, distance: 130.6
click at [369, 367] on blockquote "The passage outlines that the stem cell have unique ability to develop into dif…" at bounding box center [577, 375] width 723 height 93
drag, startPoint x: 227, startPoint y: 93, endPoint x: 356, endPoint y: 106, distance: 129.0
click at [356, 106] on textarea "The passage outlines that the stem cell have unique ability to develop into dif…" at bounding box center [577, 155] width 723 height 154
drag, startPoint x: 356, startPoint y: 106, endPoint x: 241, endPoint y: 121, distance: 115.8
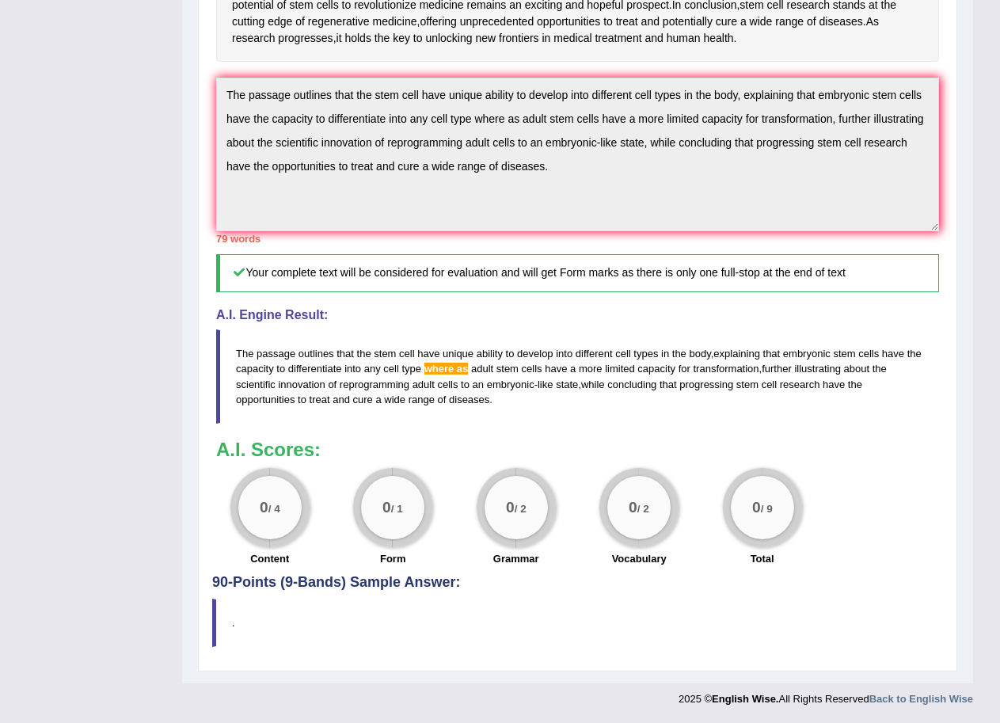
click at [241, 122] on textarea "The passage outlines that the stem cell have unique ability to develop into dif…" at bounding box center [577, 155] width 723 height 154
drag, startPoint x: 230, startPoint y: 93, endPoint x: 567, endPoint y: 164, distance: 344.6
click at [567, 164] on textarea "The passage outlines that the stem cell have unique ability to develop into dif…" at bounding box center [577, 155] width 723 height 154
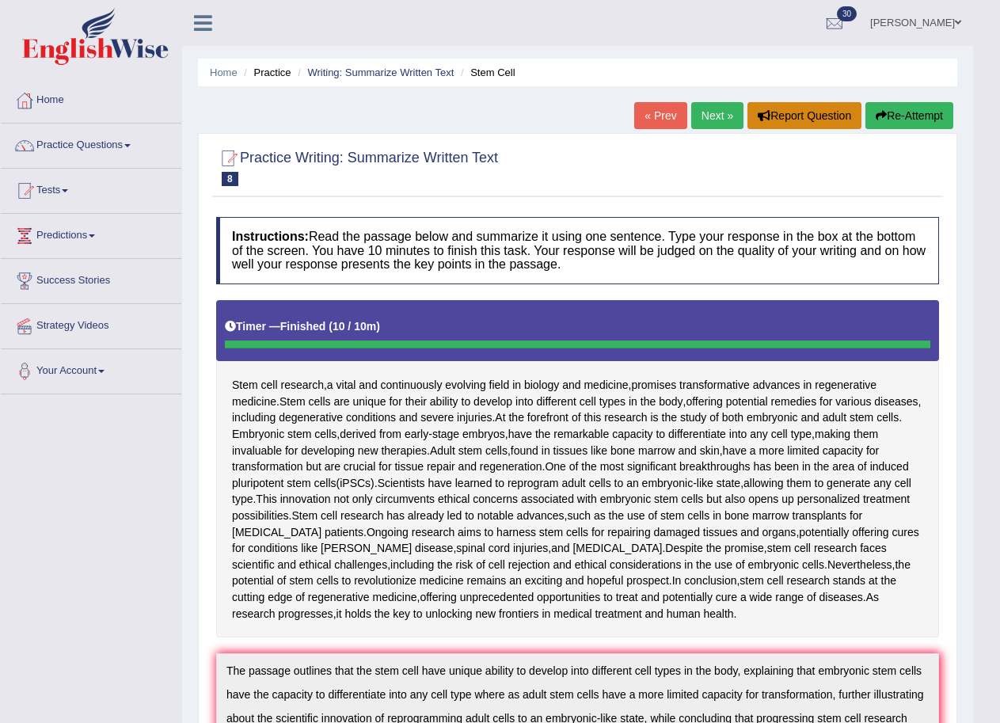
scroll to position [0, 0]
click at [903, 105] on button "Re-Attempt" at bounding box center [909, 115] width 88 height 27
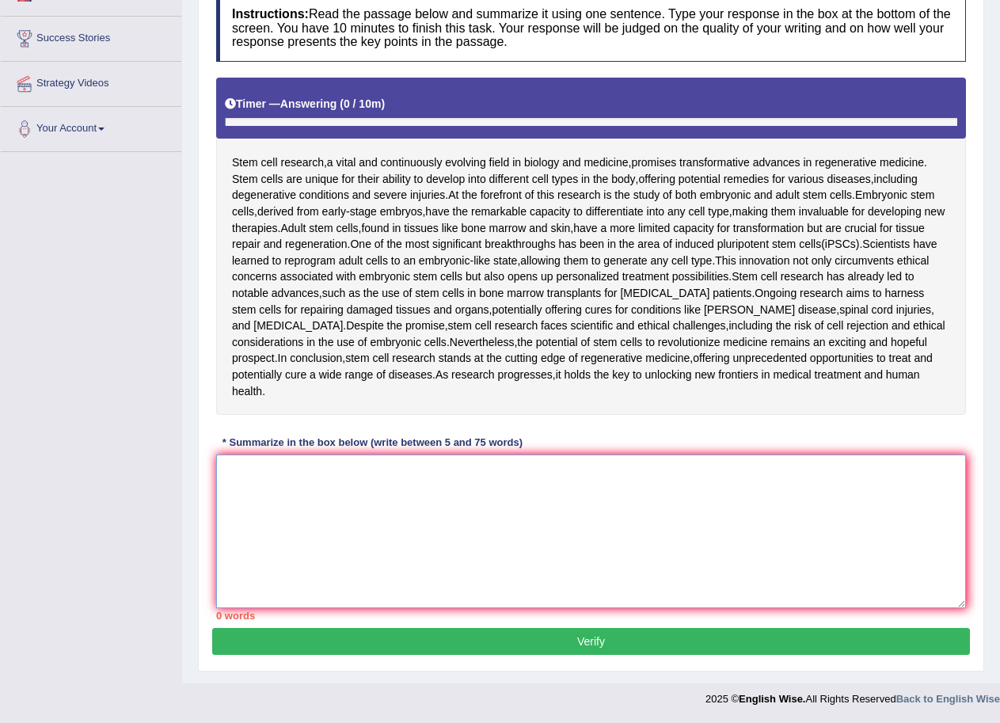
scroll to position [242, 0]
click at [485, 542] on textarea at bounding box center [591, 532] width 750 height 154
paste textarea "The passage outlines that the stem cell have unique ability to develop into dif…"
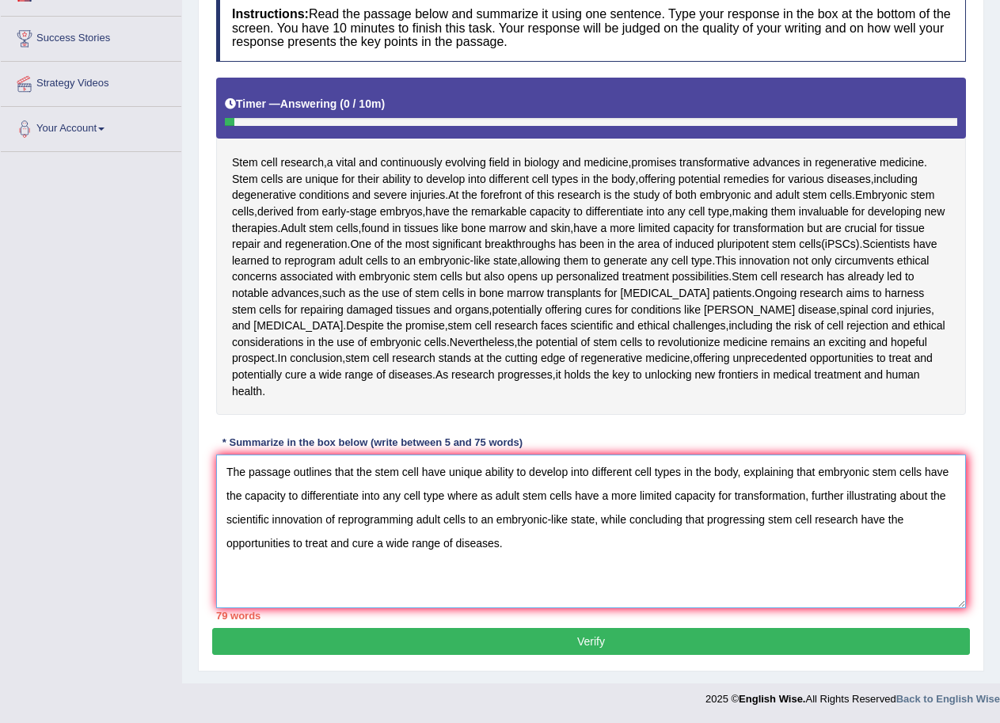
click at [480, 496] on textarea "The passage outlines that the stem cell have unique ability to develop into dif…" at bounding box center [591, 532] width 750 height 154
drag, startPoint x: 860, startPoint y: 519, endPoint x: 291, endPoint y: 536, distance: 569.6
click at [291, 536] on textarea "The passage outlines that the stem cell have unique ability to develop into dif…" at bounding box center [591, 532] width 750 height 154
drag, startPoint x: 766, startPoint y: 517, endPoint x: 812, endPoint y: 522, distance: 46.2
click at [812, 522] on textarea "The passage outlines that the stem cell have unique ability to develop into dif…" at bounding box center [591, 532] width 750 height 154
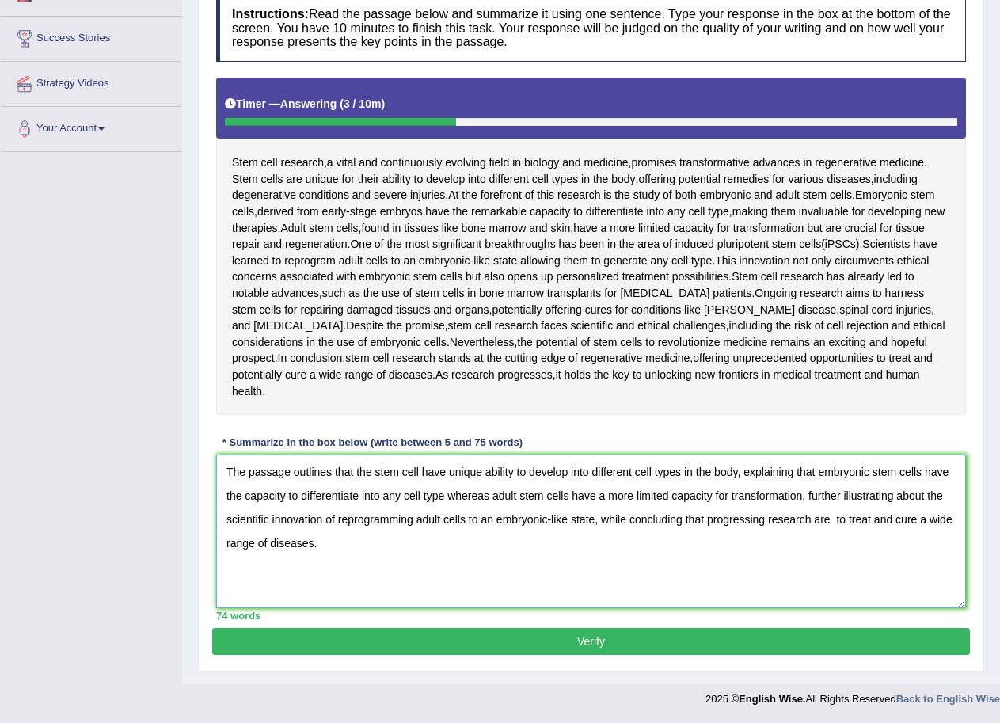
click at [813, 519] on textarea "The passage outlines that the stem cell have unique ability to develop into dif…" at bounding box center [591, 532] width 750 height 154
click at [831, 519] on textarea "The passage outlines that the stem cell have unique ability to develop into dif…" at bounding box center [591, 532] width 750 height 154
type textarea "The passage outlines that the stem cell have unique ability to develop into dif…"
click at [534, 638] on button "Verify" at bounding box center [591, 641] width 758 height 27
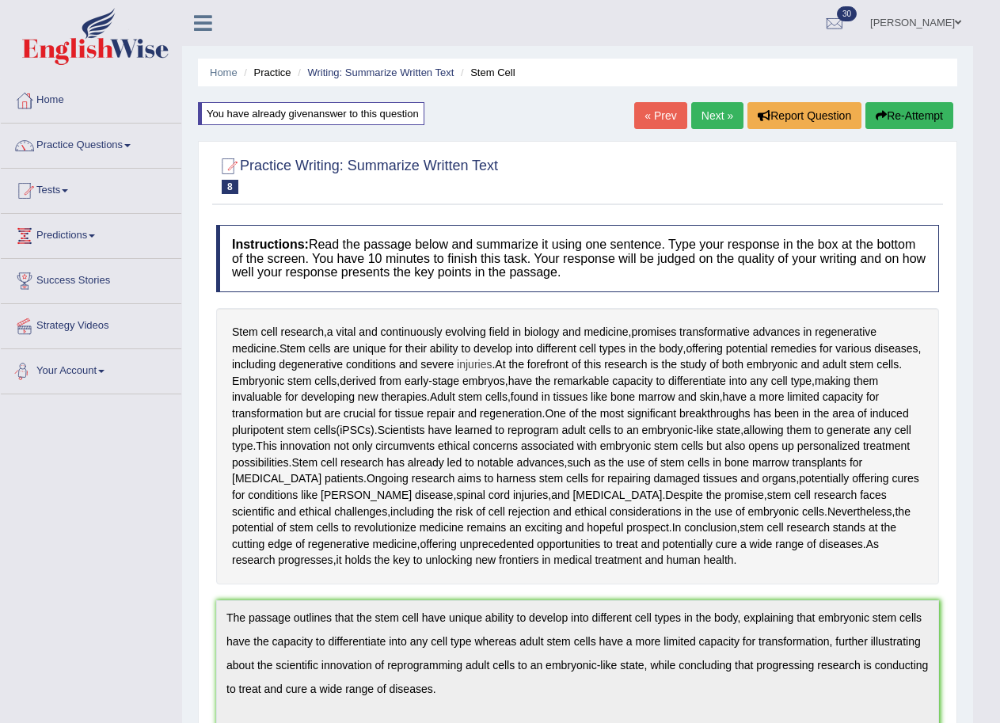
scroll to position [0, 0]
click at [720, 106] on link "Next »" at bounding box center [717, 115] width 52 height 27
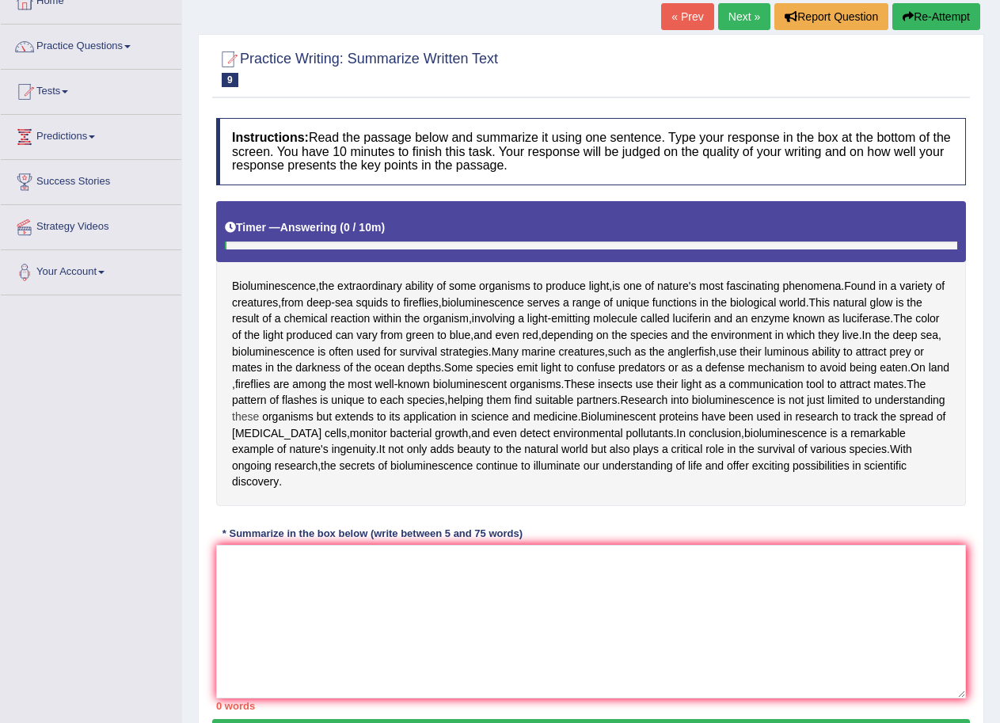
scroll to position [108, 0]
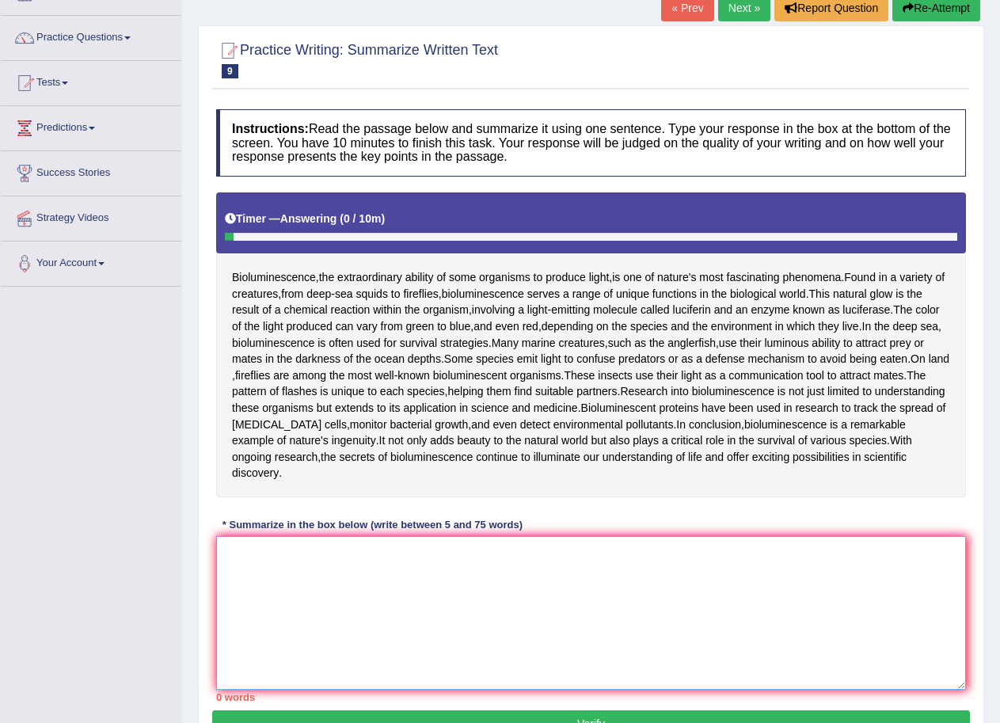
click at [439, 609] on textarea at bounding box center [591, 613] width 750 height 154
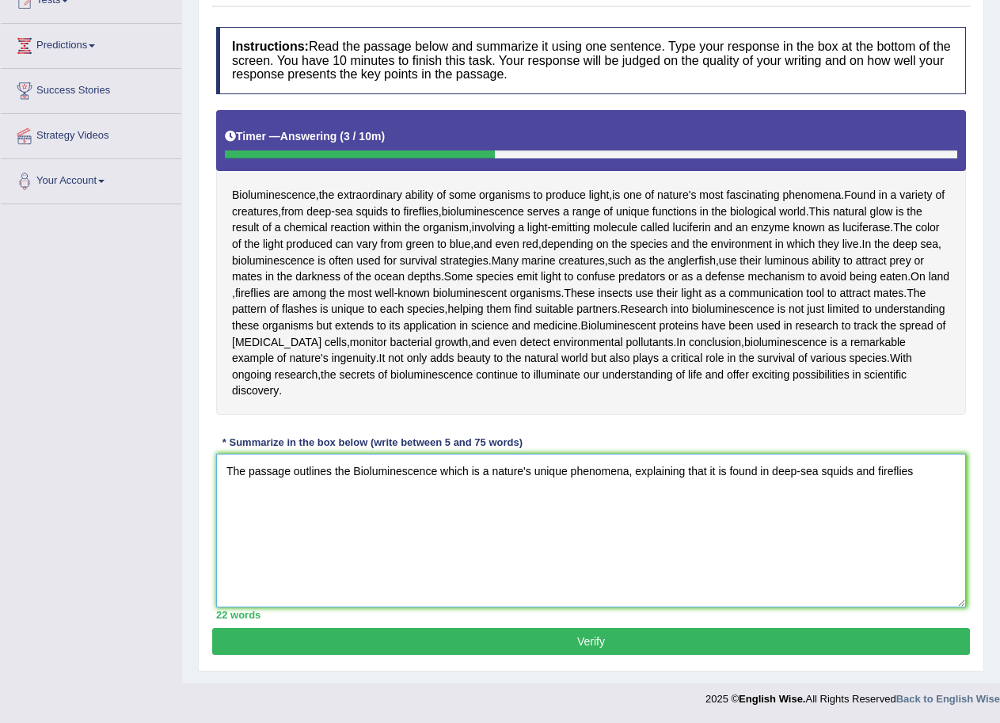
click at [726, 471] on textarea "The passage outlines the Bioluminescence which is a nature's unique phenomena, …" at bounding box center [591, 531] width 750 height 154
click at [907, 470] on textarea "The passage outlines the Bioluminescence which is a nature's unique phenomena, …" at bounding box center [591, 531] width 750 height 154
click at [234, 496] on textarea "The passage outlines the Bioluminescence which is a nature's unique phenomena, …" at bounding box center [591, 531] width 750 height 154
click at [485, 504] on textarea "The passage outlines the Bioluminescence which is a nature's unique phenomena, …" at bounding box center [591, 531] width 750 height 154
click at [474, 492] on textarea "The passage outlines the Bioluminescence which is a nature's unique phenomena, …" at bounding box center [591, 531] width 750 height 154
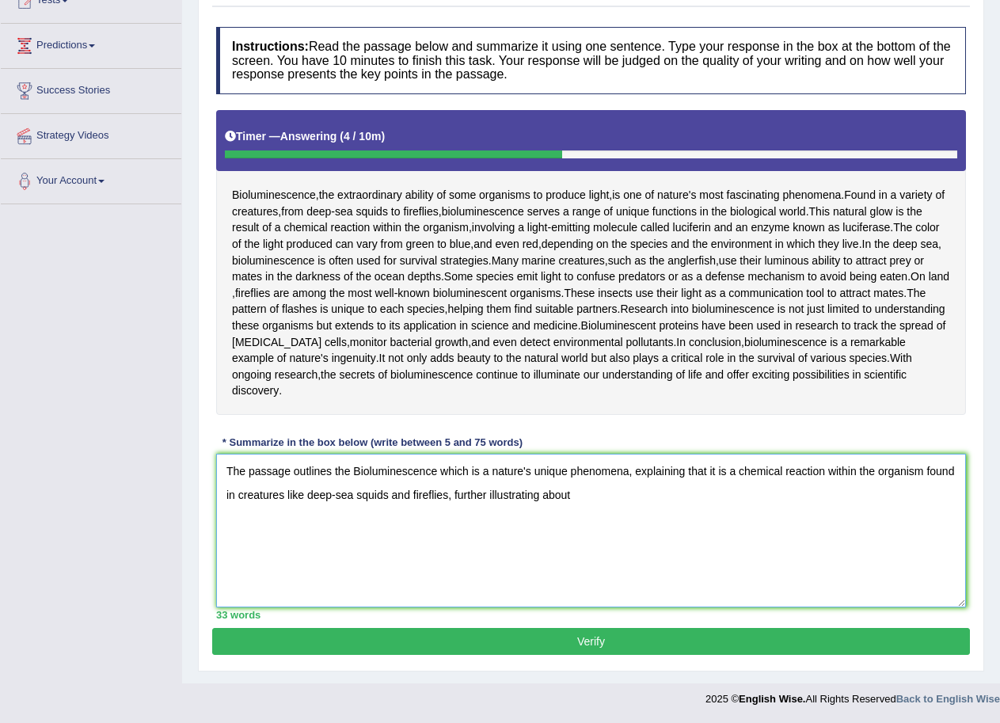
click at [587, 492] on textarea "The passage outlines the Bioluminescence which is a nature's unique phenomena, …" at bounding box center [591, 531] width 750 height 154
click at [640, 496] on textarea "The passage outlines the Bioluminescence which is a nature's unique phenomena, …" at bounding box center [591, 531] width 750 height 154
click at [649, 496] on textarea "The passage outlines the Bioluminescence which is a nature's unique phenomena, …" at bounding box center [591, 531] width 750 height 154
click at [665, 493] on textarea "The passage outlines the Bioluminescence which is a nature's unique phenomena, …" at bounding box center [591, 531] width 750 height 154
click at [804, 499] on textarea "The passage outlines the Bioluminescence which is a nature's unique phenomena, …" at bounding box center [591, 531] width 750 height 154
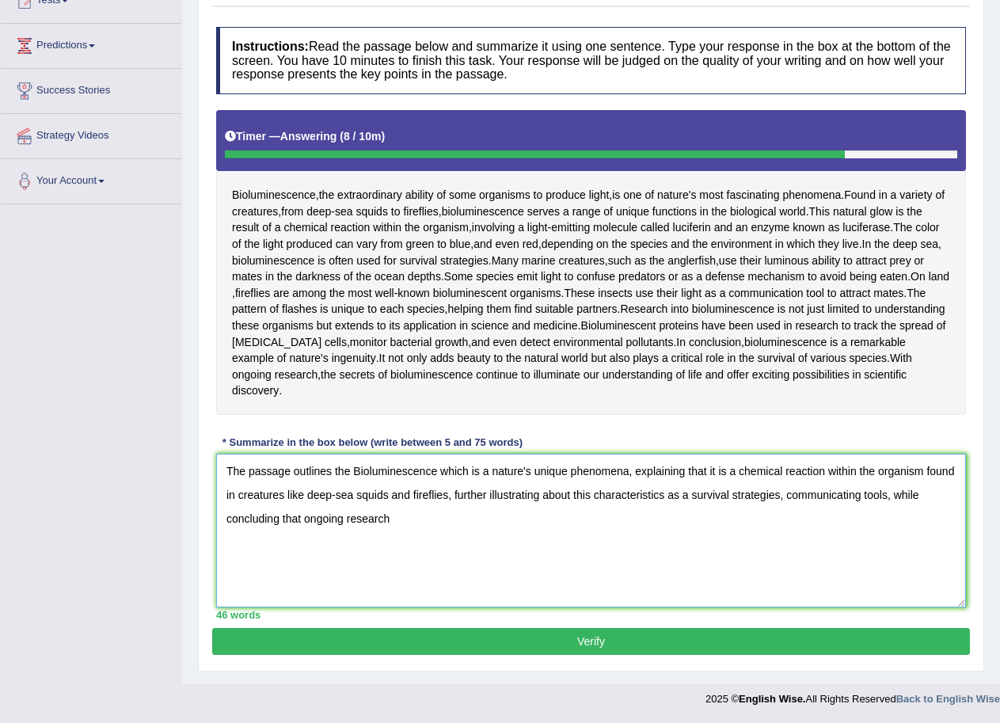
click at [302, 517] on textarea "The passage outlines the Bioluminescence which is a nature's unique phenomena, …" at bounding box center [591, 531] width 750 height 154
drag, startPoint x: 353, startPoint y: 470, endPoint x: 437, endPoint y: 476, distance: 84.1
click at [437, 476] on textarea "The passage outlines the Bioluminescence which is a nature's unique phenomena, …" at bounding box center [591, 531] width 750 height 154
click at [303, 518] on textarea "The passage outlines the Bioluminescence which is a nature's unique phenomena, …" at bounding box center [591, 531] width 750 height 154
paste textarea "Bioluminescence"
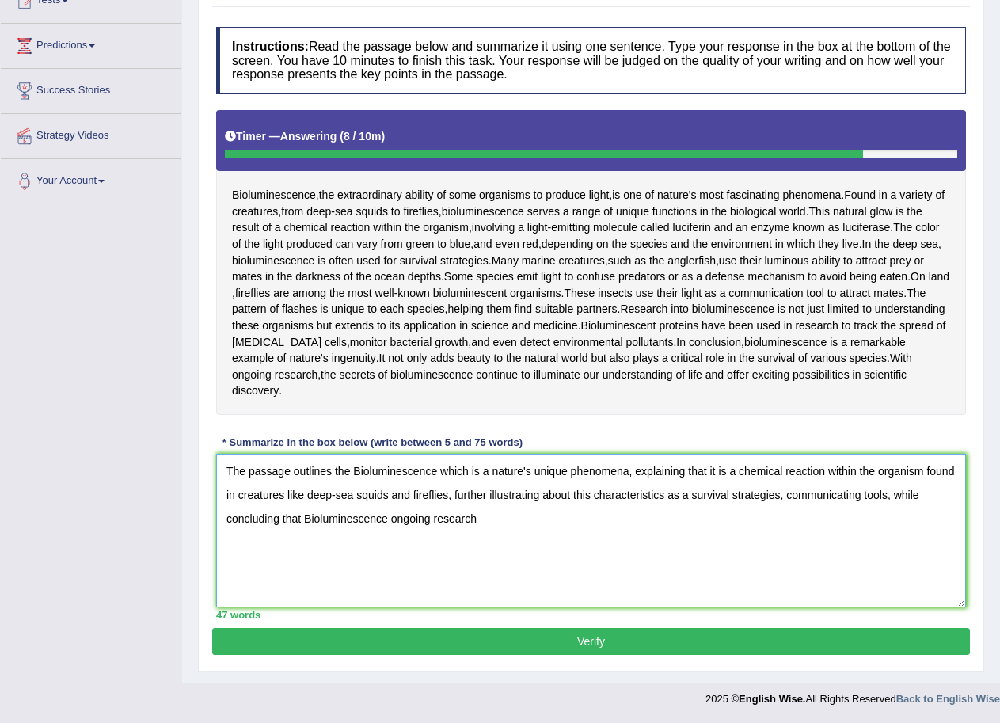
click at [310, 516] on textarea "The passage outlines the Bioluminescence which is a nature's unique phenomena, …" at bounding box center [591, 531] width 750 height 154
click at [390, 518] on textarea "The passage outlines the Bioluminescence which is a nature's unique phenomena, …" at bounding box center [591, 531] width 750 height 154
click at [569, 516] on textarea "The passage outlines the Bioluminescence which is a nature's unique phenomena, …" at bounding box center [591, 531] width 750 height 154
drag, startPoint x: 224, startPoint y: 469, endPoint x: 600, endPoint y: 534, distance: 381.7
click at [600, 534] on textarea "The passage outlines the Bioluminescence which is a nature's unique phenomena, …" at bounding box center [591, 531] width 750 height 154
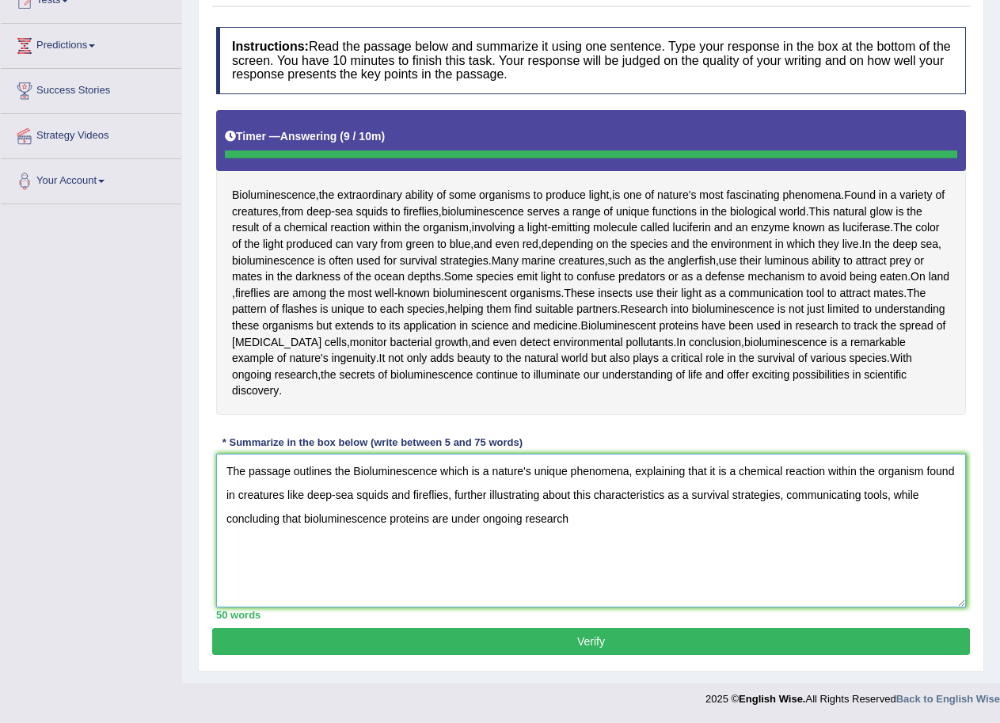
type textarea "The passage outlines the Bioluminescence which is a nature's unique phenomena, …"
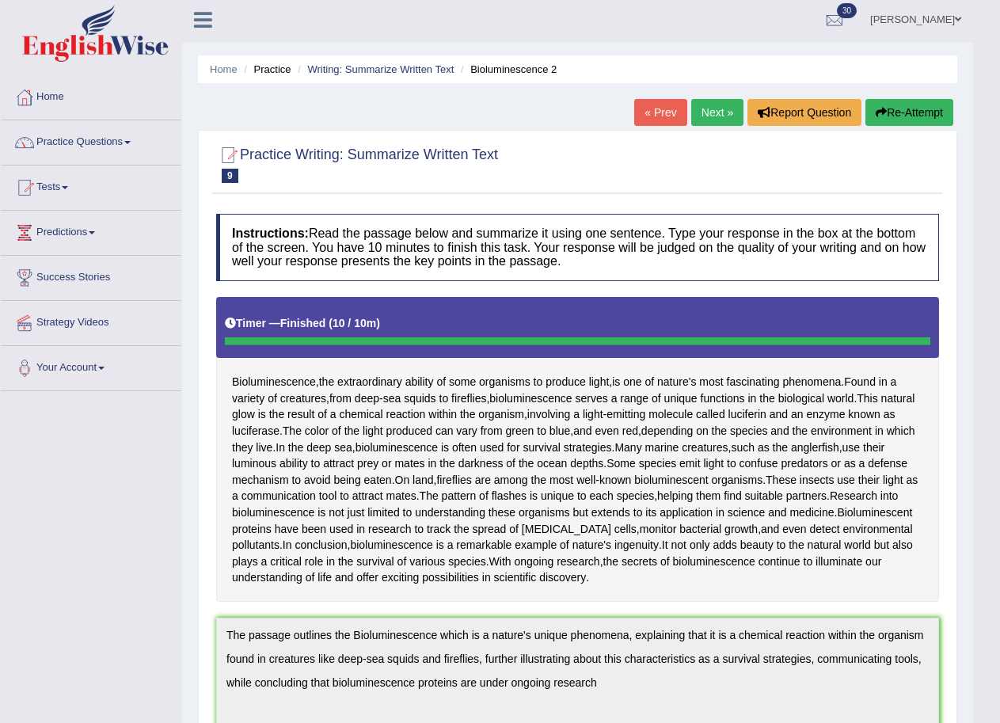
scroll to position [0, 0]
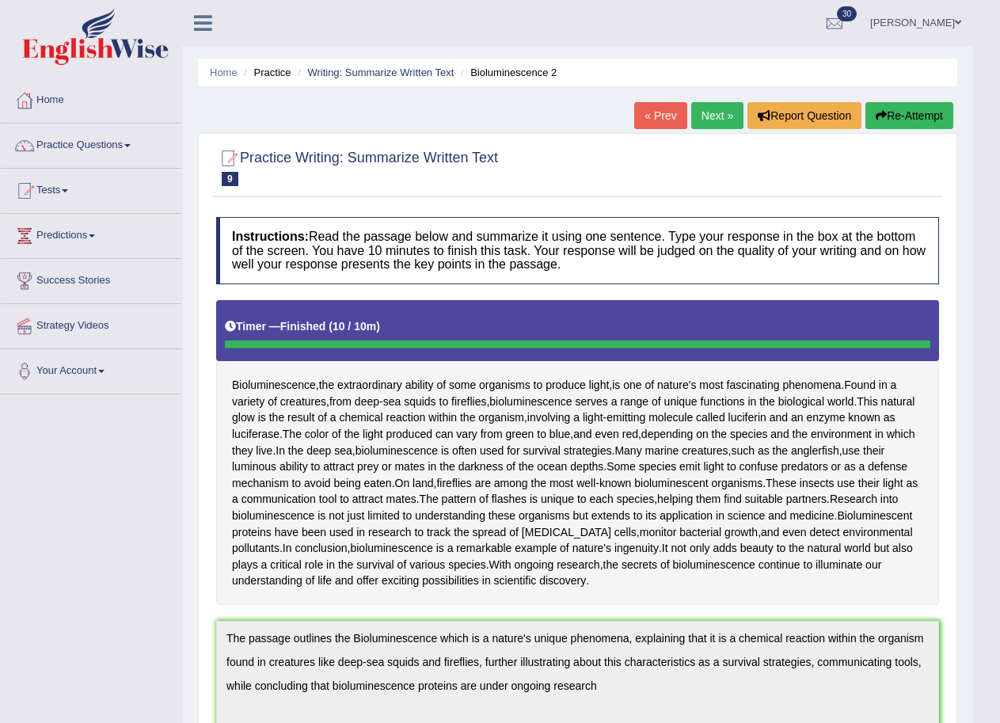
click at [925, 112] on button "Re-Attempt" at bounding box center [909, 115] width 88 height 27
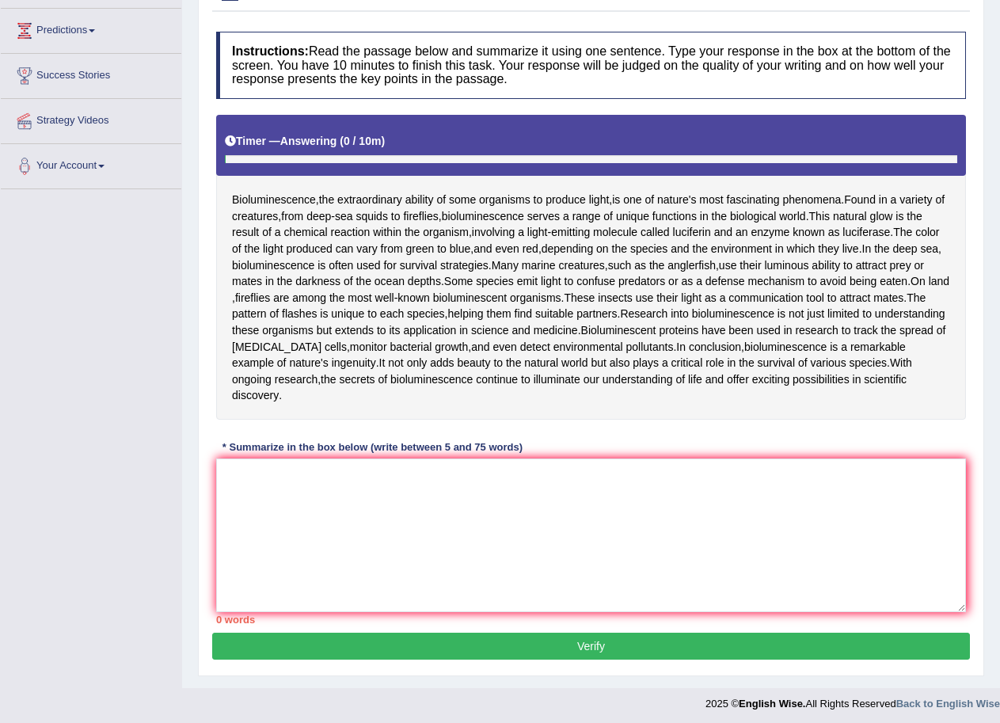
scroll to position [210, 0]
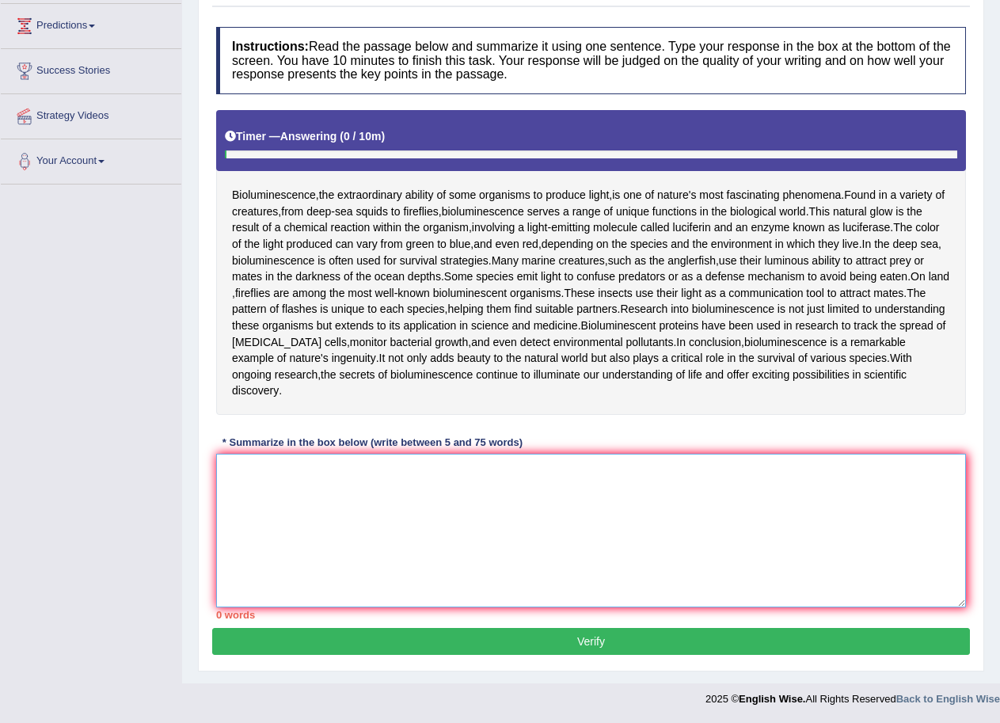
click at [329, 518] on textarea at bounding box center [591, 531] width 750 height 154
paste textarea "The passage outlines the Bioluminescence which is a nature's unique phenomena, …"
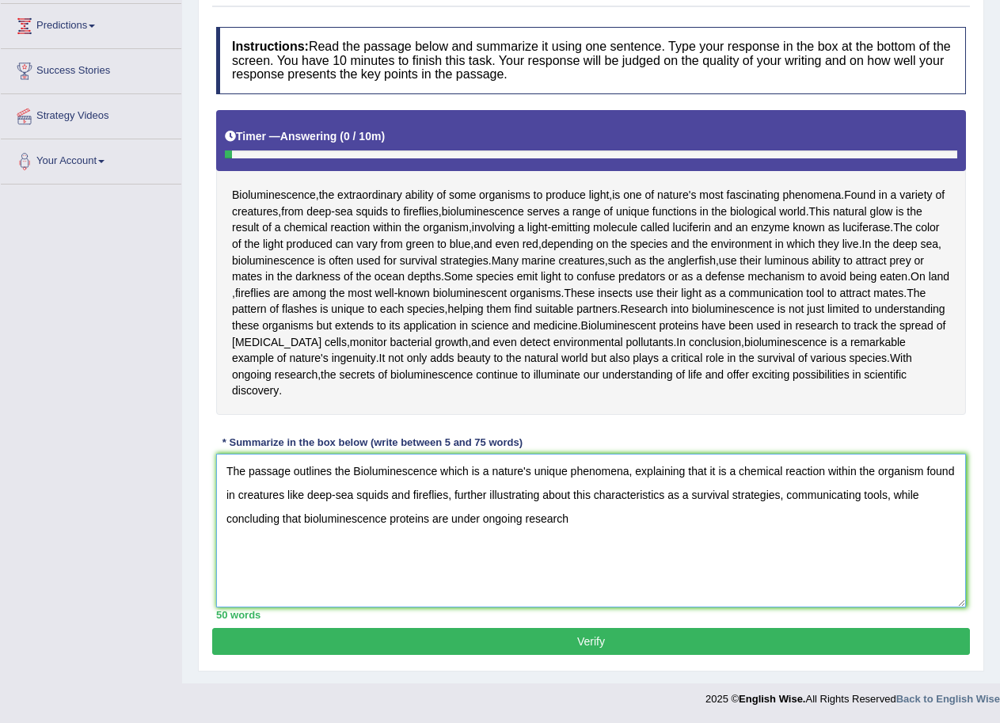
click at [663, 496] on textarea "The passage outlines the Bioluminescence which is a nature's unique phenomena, …" at bounding box center [591, 531] width 750 height 154
click at [773, 493] on textarea "The passage outlines the Bioluminescence which is a nature's unique phenomena, …" at bounding box center [591, 531] width 750 height 154
click at [873, 495] on textarea "The passage outlines the Bioluminescence which is a nature's unique phenomena, …" at bounding box center [591, 531] width 750 height 154
click at [538, 519] on textarea "The passage outlines the Bioluminescence which is a nature's unique phenomena, …" at bounding box center [591, 531] width 750 height 154
click at [248, 517] on textarea "The passage outlines the Bioluminescence which is a nature's unique phenomena, …" at bounding box center [591, 531] width 750 height 154
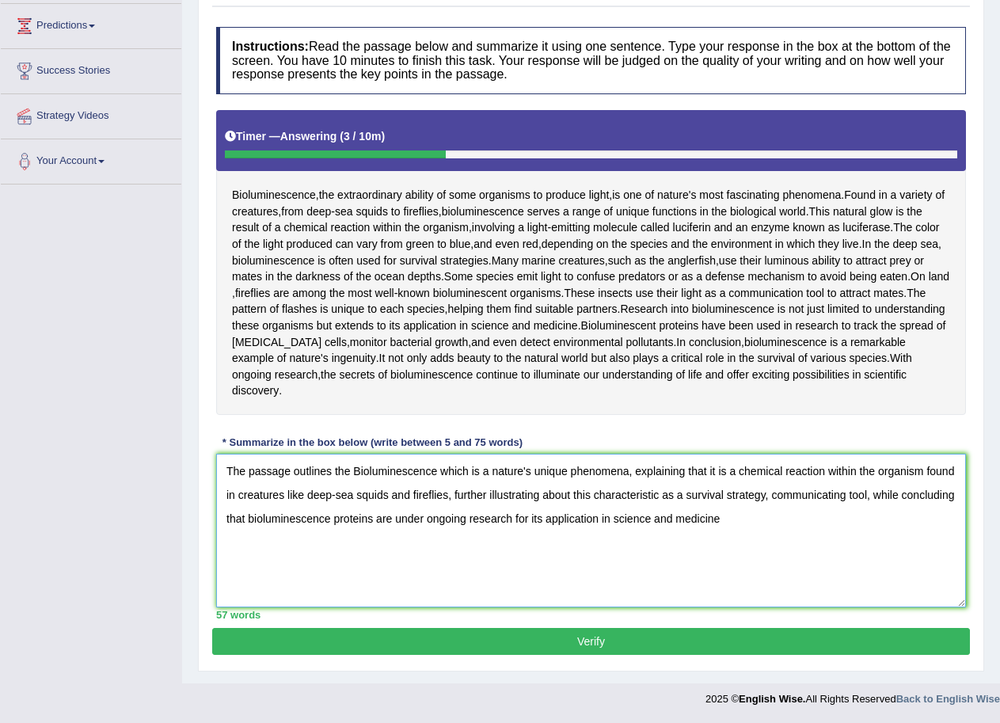
drag, startPoint x: 329, startPoint y: 518, endPoint x: 248, endPoint y: 526, distance: 81.2
click at [248, 526] on textarea "The passage outlines the Bioluminescence which is a nature's unique phenomena, …" at bounding box center [591, 531] width 750 height 154
click at [333, 519] on textarea "The passage outlines the Bioluminescence which is a nature's unique phenomena, …" at bounding box center [591, 531] width 750 height 154
paste textarea "bioluminescence"
click at [332, 516] on textarea "The passage outlines the Bioluminescence which is a nature's unique phenomena, …" at bounding box center [591, 531] width 750 height 154
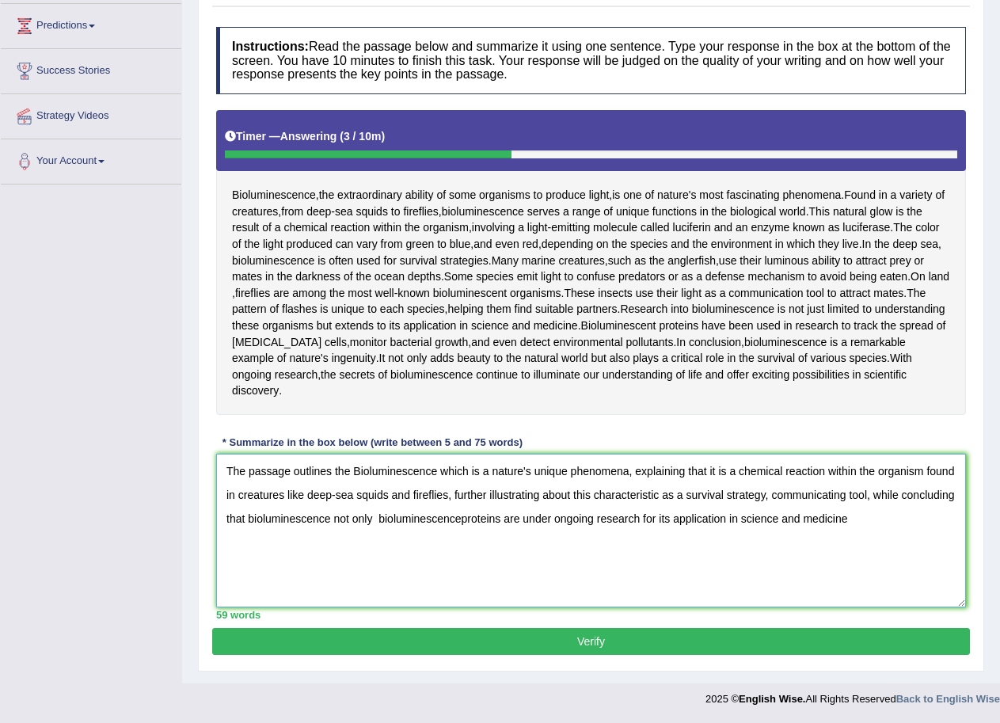
drag, startPoint x: 374, startPoint y: 520, endPoint x: 354, endPoint y: 526, distance: 20.6
click at [354, 526] on textarea "The passage outlines the Bioluminescence which is a nature's unique phenomena, …" at bounding box center [591, 531] width 750 height 154
click at [335, 519] on textarea "The passage outlines the Bioluminescence which is a nature's unique phenomena, …" at bounding box center [591, 531] width 750 height 154
click at [386, 519] on textarea "The passage outlines the Bioluminescence which is a nature's unique phenomena, …" at bounding box center [591, 531] width 750 height 154
click at [752, 516] on textarea "The passage outlines the Bioluminescence which is a nature's unique phenomena, …" at bounding box center [591, 531] width 750 height 154
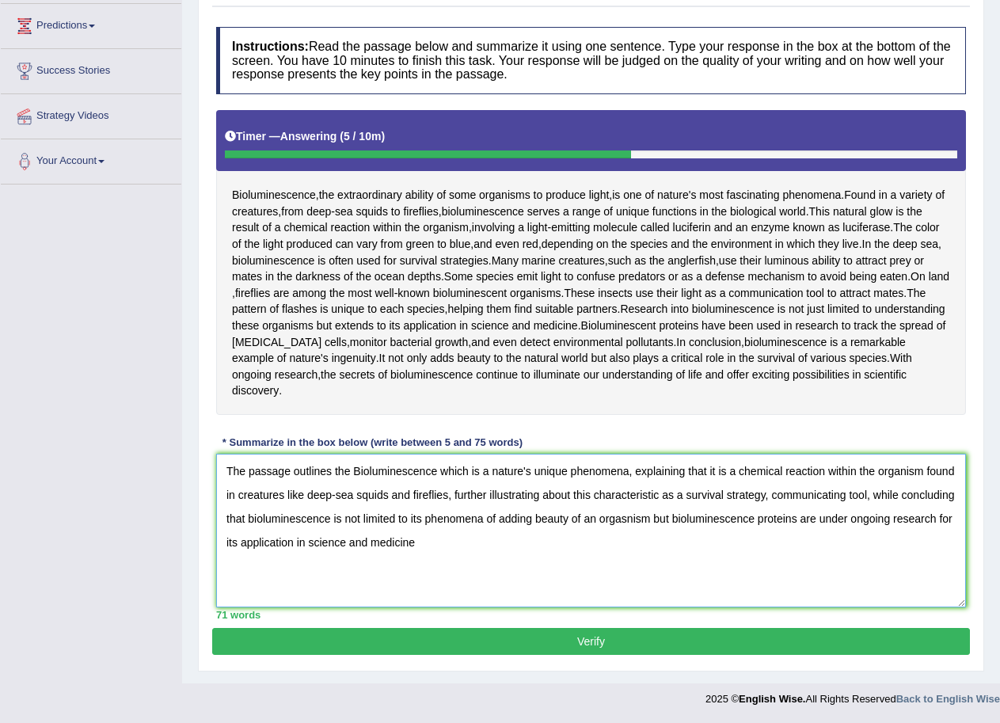
click at [430, 542] on textarea "The passage outlines the Bioluminescence which is a nature's unique phenomena, …" at bounding box center [591, 531] width 750 height 154
click at [582, 519] on textarea "The passage outlines the Bioluminescence which is a nature's unique phenomena, …" at bounding box center [591, 531] width 750 height 154
type textarea "The passage outlines the Bioluminescence which is a nature's unique phenomena, …"
click at [731, 641] on button "Verify" at bounding box center [591, 641] width 758 height 27
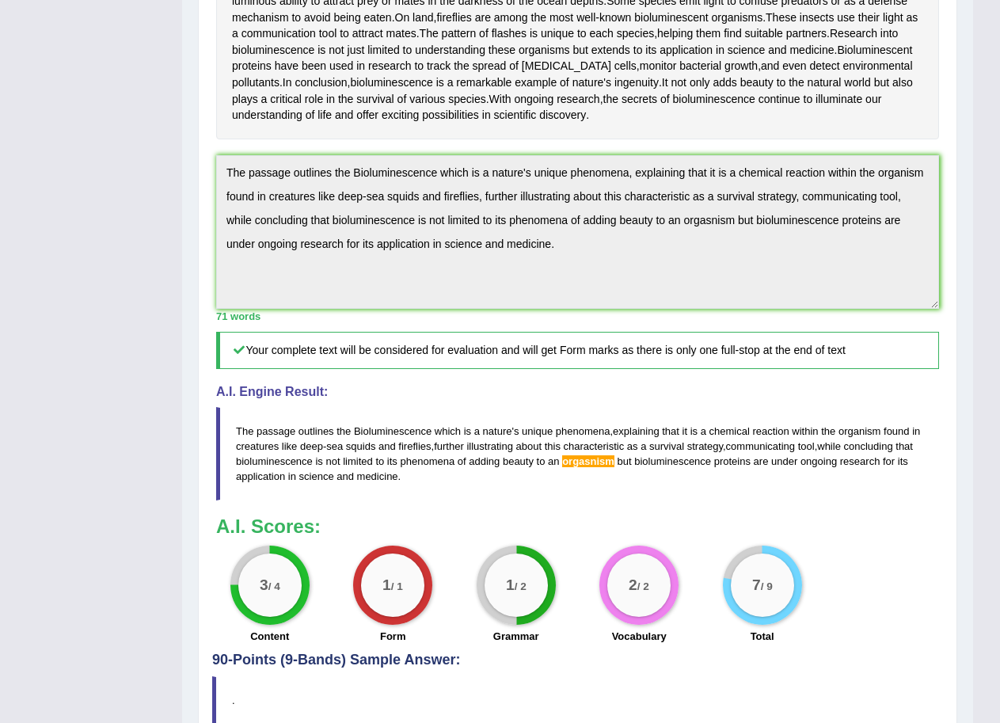
scroll to position [421, 0]
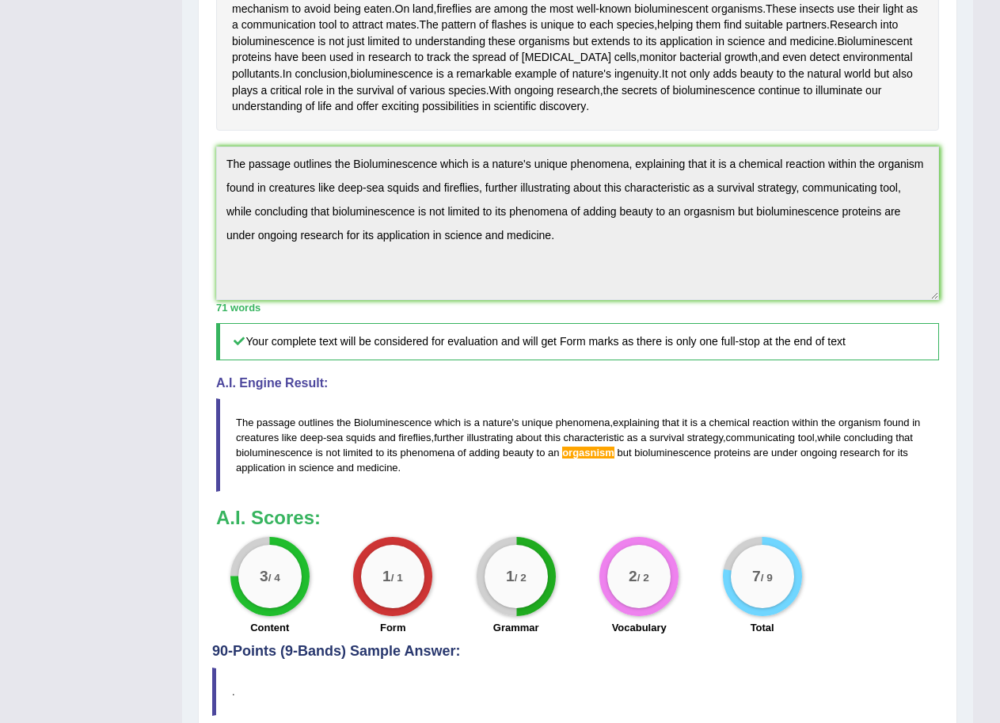
drag, startPoint x: 231, startPoint y: 164, endPoint x: 576, endPoint y: 234, distance: 352.2
click at [576, 234] on textarea "The passage outlines the Bioluminescence which is a nature's unique phenomena, …" at bounding box center [577, 223] width 723 height 154
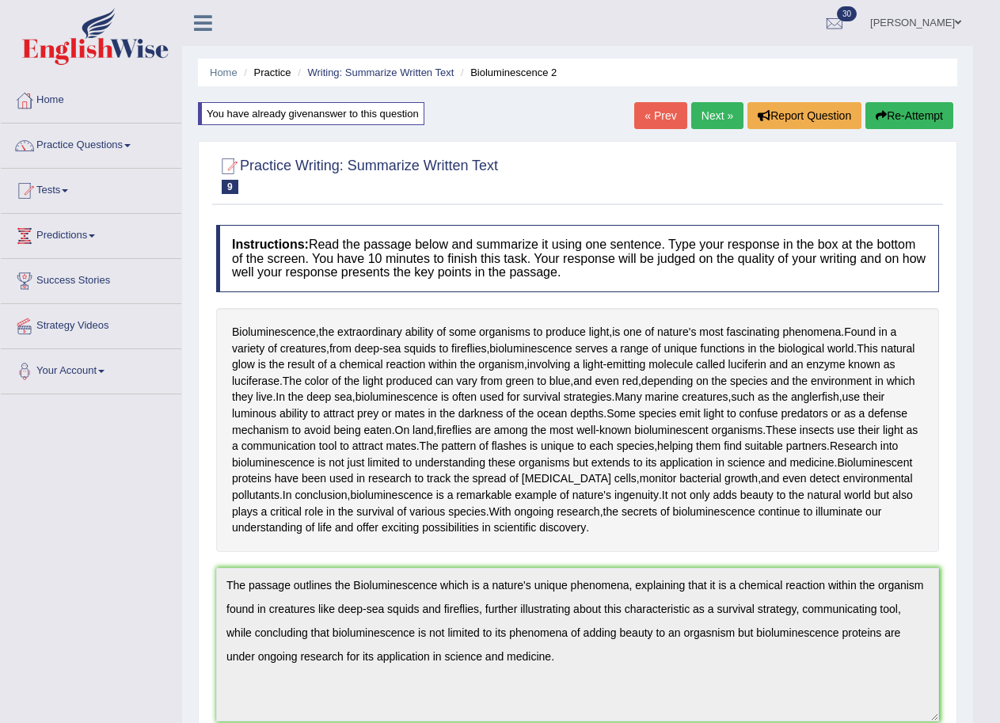
scroll to position [0, 0]
click at [894, 107] on button "Re-Attempt" at bounding box center [909, 115] width 88 height 27
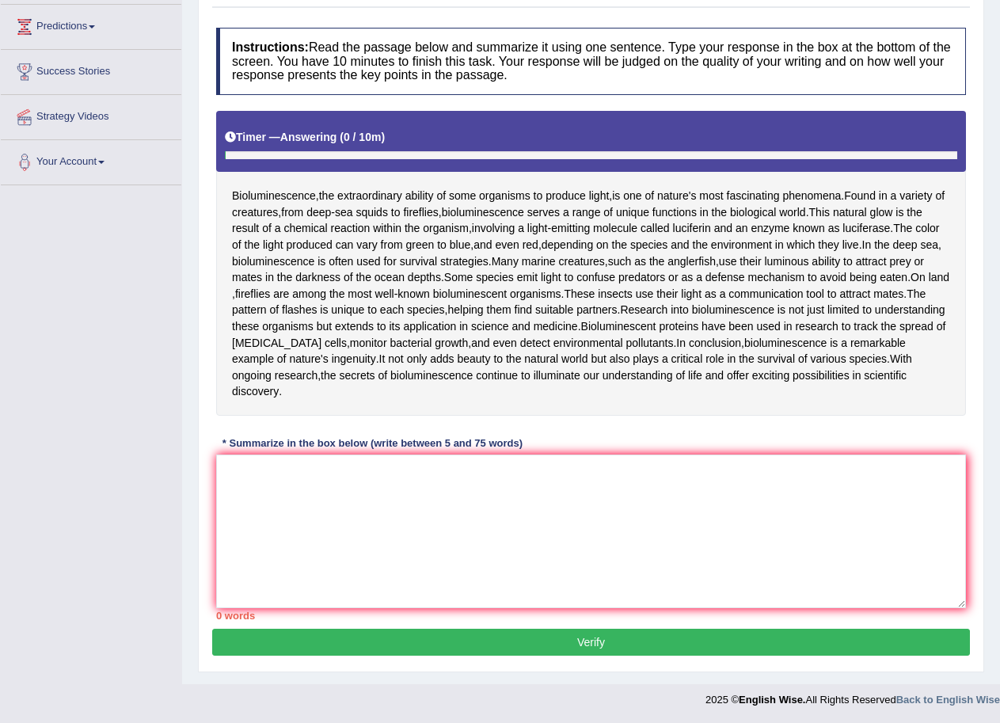
scroll to position [210, 0]
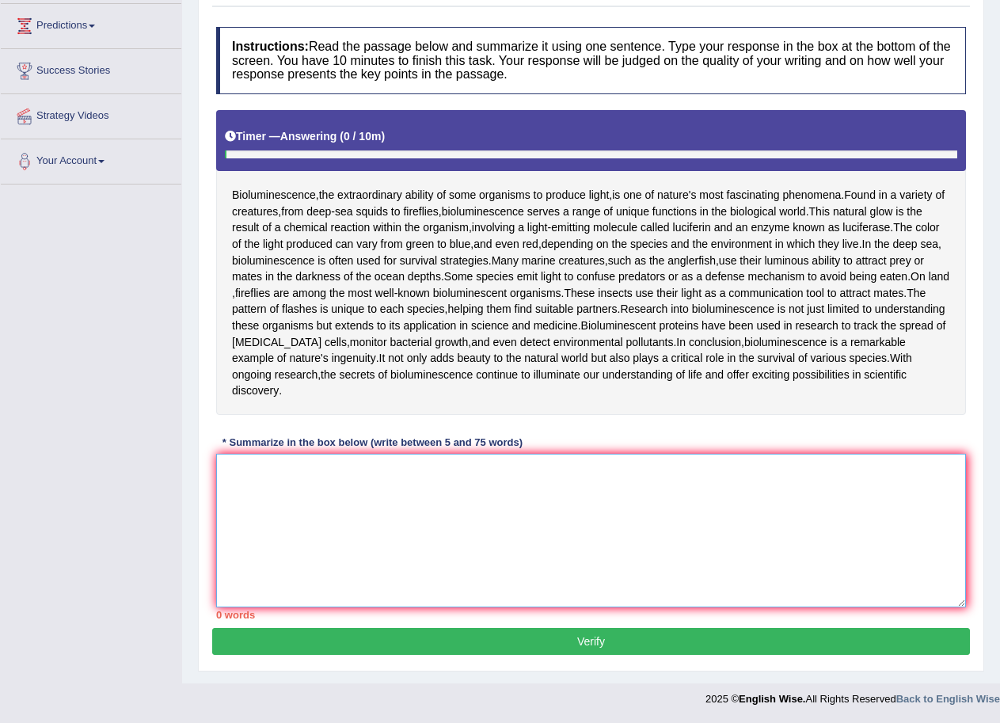
click at [364, 536] on textarea at bounding box center [591, 531] width 750 height 154
paste textarea "he passage outlines the Bioluminescence which is a nature's unique phenomena, e…"
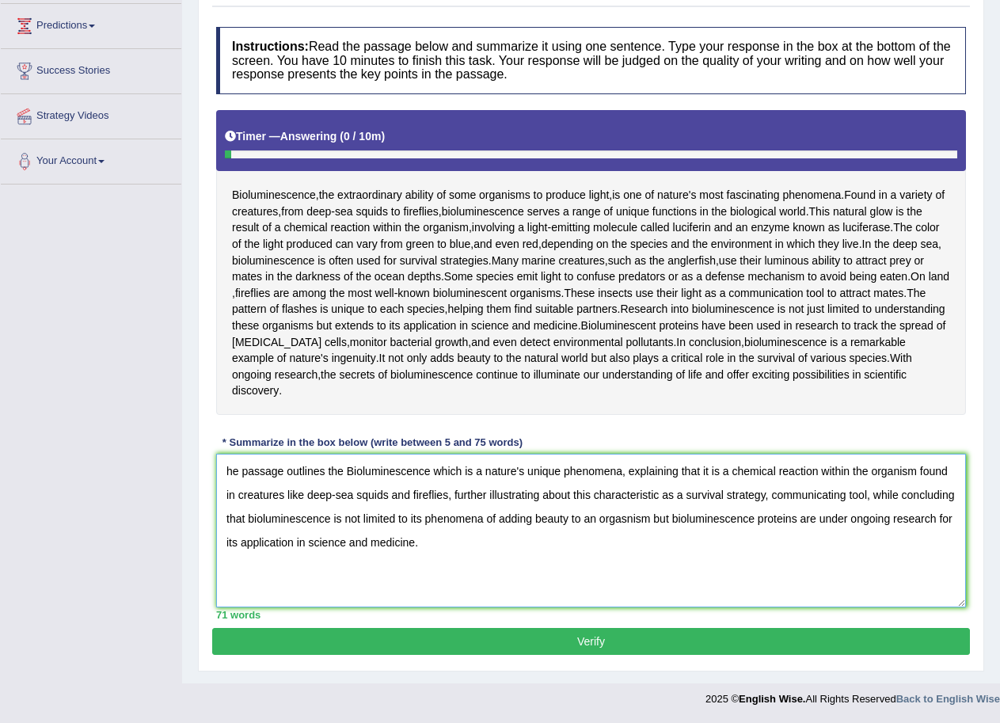
click at [595, 515] on textarea "he passage outlines the Bioluminescence which is a nature's unique phenomena, e…" at bounding box center [591, 531] width 750 height 154
click at [628, 519] on textarea "he passage outlines the Bioluminescence which is a nature's unique phenomena, e…" at bounding box center [591, 531] width 750 height 154
click at [598, 519] on textarea "he passage outlines the Bioluminescence which is a nature's unique phenomena, e…" at bounding box center [591, 531] width 750 height 154
type textarea "he passage outlines the Bioluminescence which is a nature's unique phenomena, e…"
click at [615, 638] on button "Verify" at bounding box center [591, 641] width 758 height 27
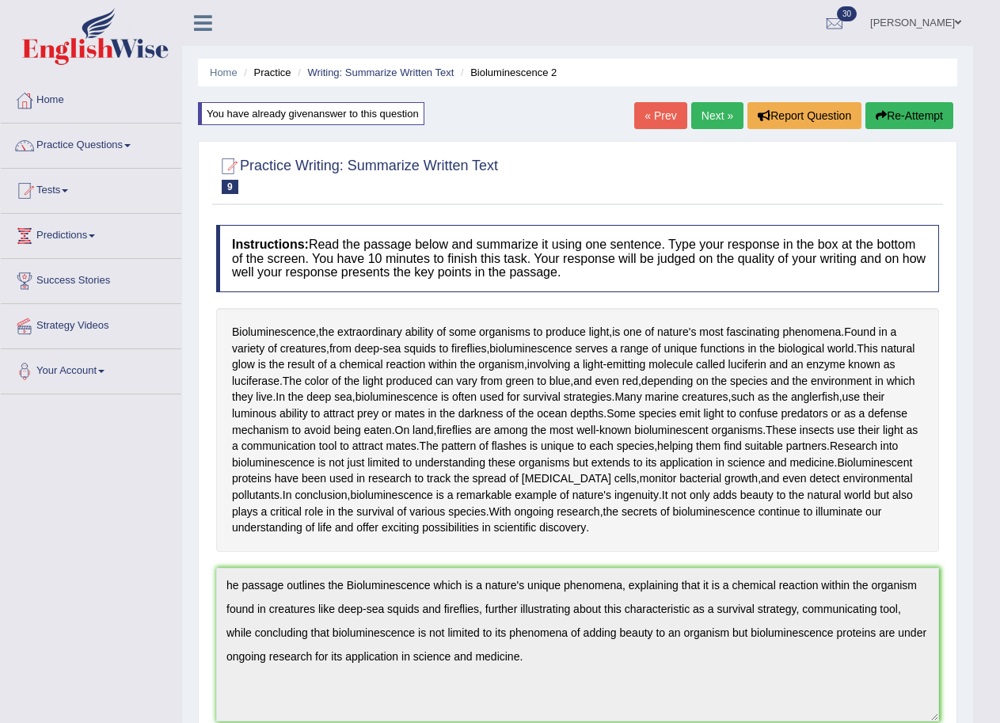
scroll to position [0, 0]
click at [919, 120] on button "Re-Attempt" at bounding box center [909, 115] width 88 height 27
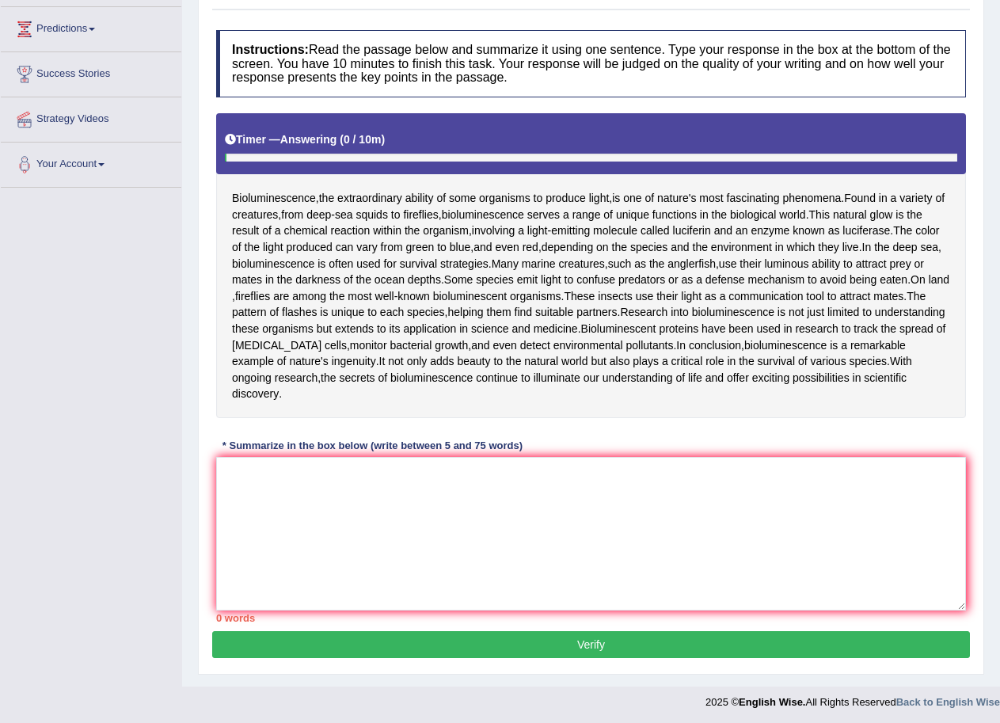
scroll to position [210, 0]
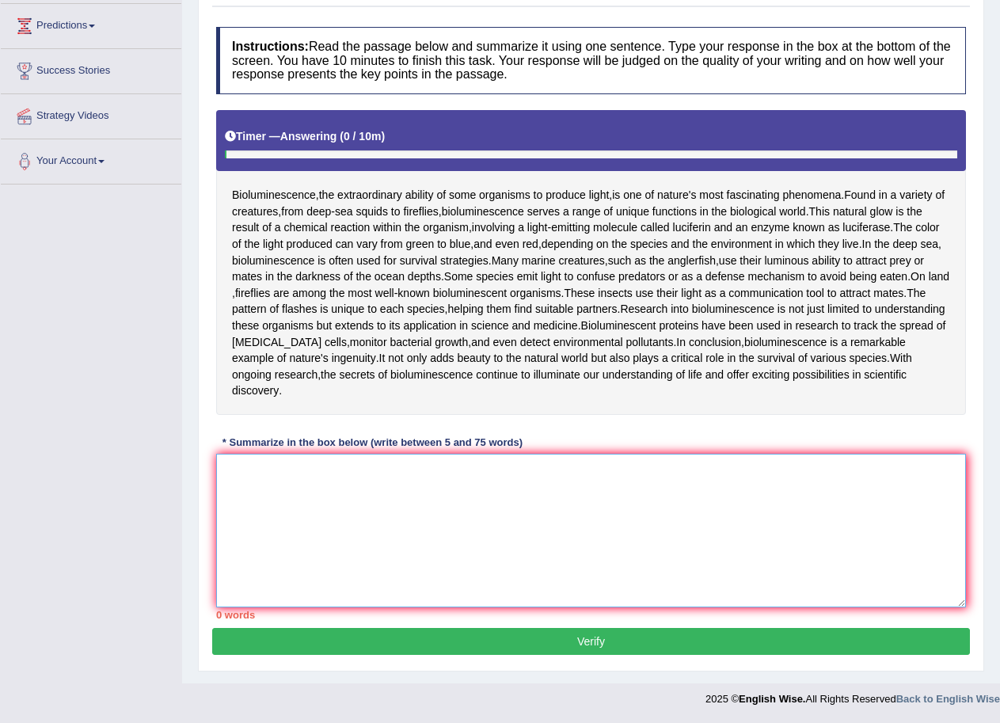
click at [402, 482] on textarea at bounding box center [591, 531] width 750 height 154
paste textarea "he passage outlines the Bioluminescence which is a nature's unique phenomena, e…"
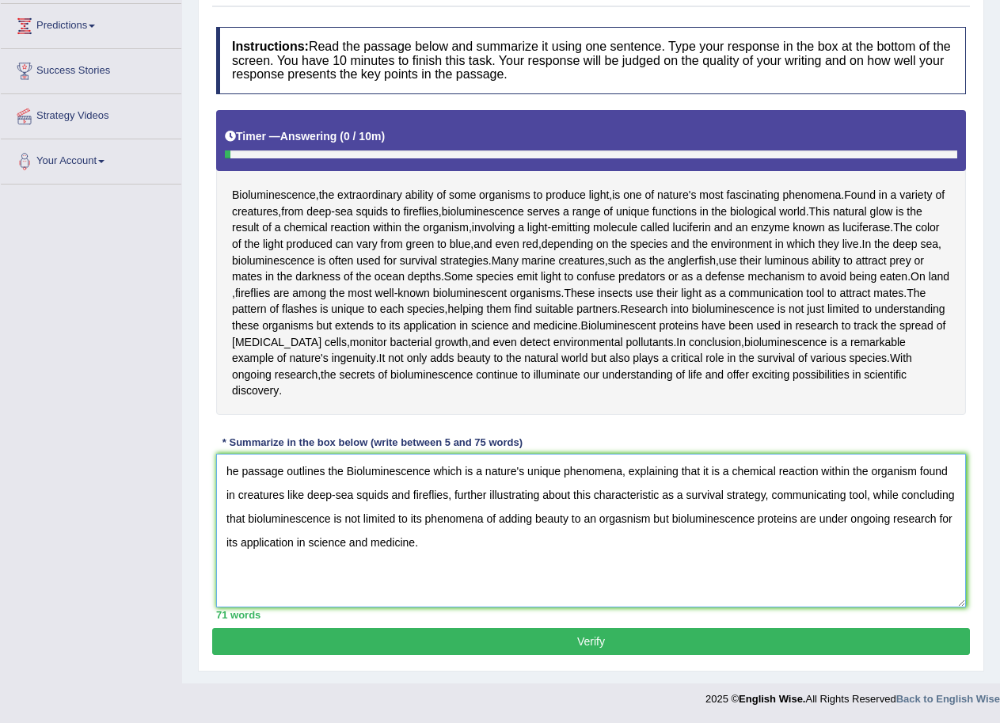
click at [227, 464] on textarea "he passage outlines the Bioluminescence which is a nature's unique phenomena, e…" at bounding box center [591, 531] width 750 height 154
click at [626, 519] on textarea "The passage outlines the Bioluminescence which is a nature's unique phenomena, …" at bounding box center [591, 531] width 750 height 154
type textarea "The passage outlines the Bioluminescence which is a nature's unique phenomena, …"
click at [556, 640] on button "Verify" at bounding box center [591, 641] width 758 height 27
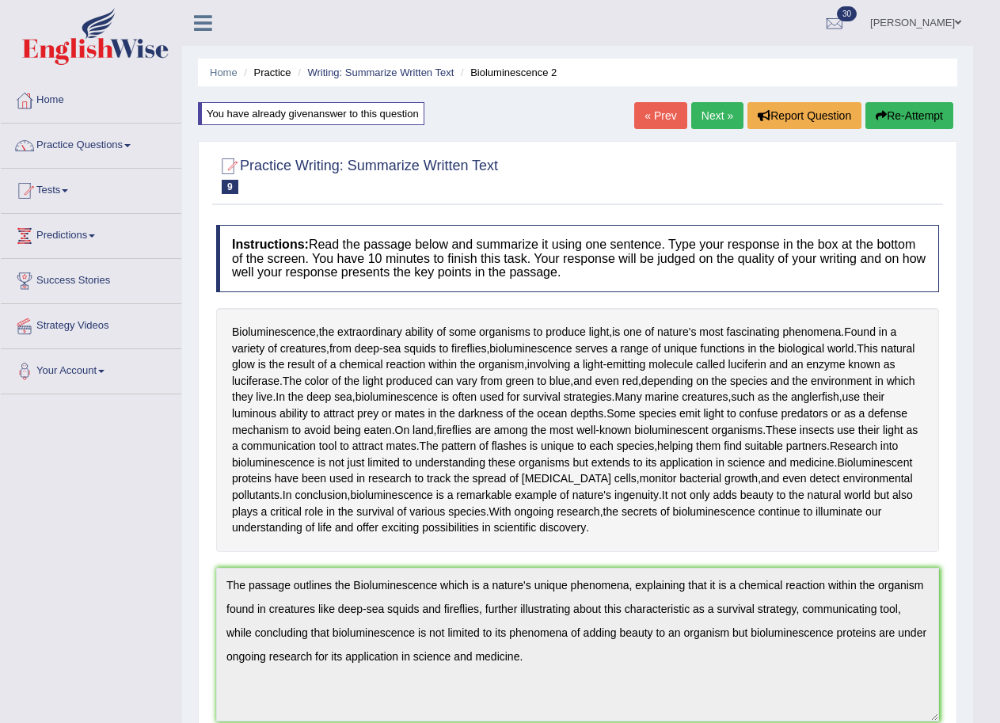
scroll to position [0, 0]
click at [716, 119] on link "Next »" at bounding box center [717, 115] width 52 height 27
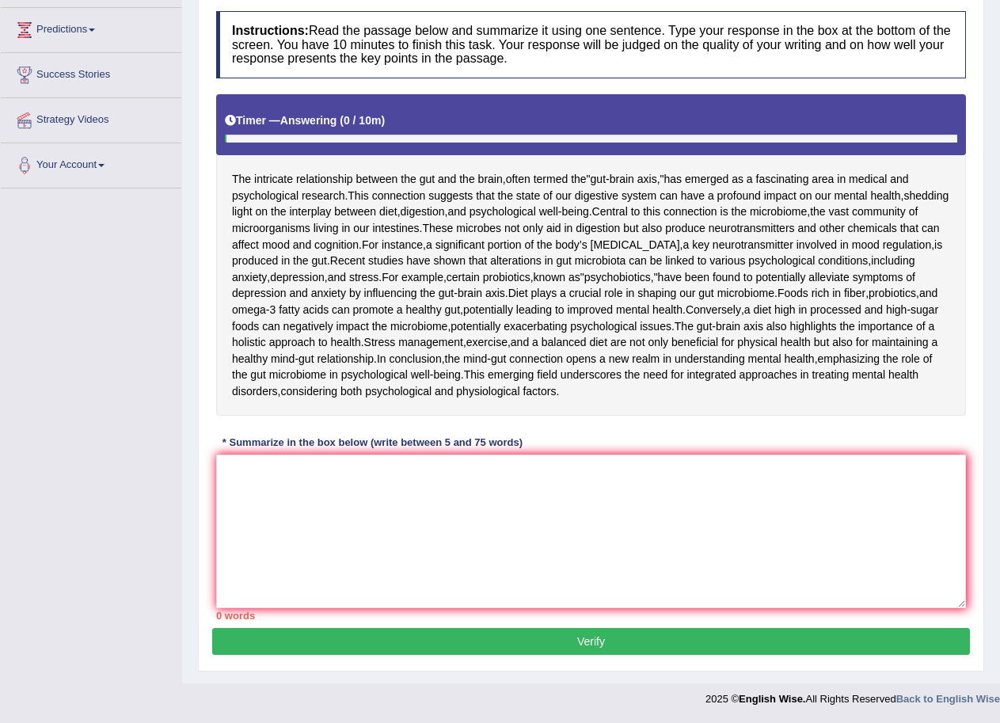
scroll to position [337, 0]
click at [392, 482] on textarea at bounding box center [591, 532] width 750 height 154
click at [547, 487] on textarea at bounding box center [591, 532] width 750 height 154
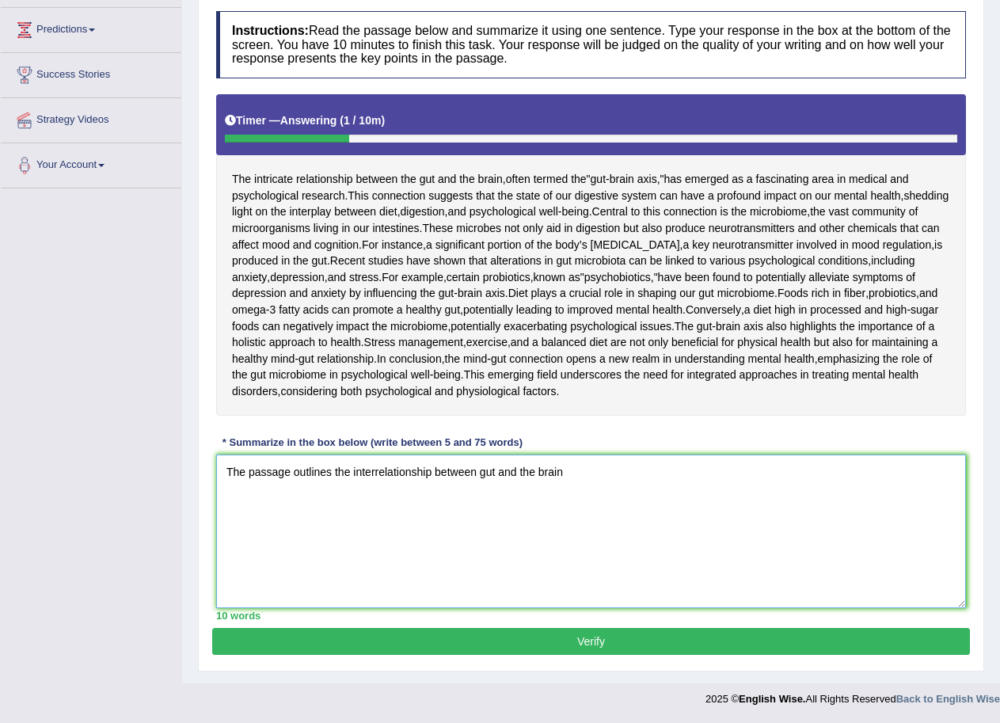
click at [480, 474] on textarea "The passage outlines the interrelationship between gut and the brain" at bounding box center [591, 532] width 750 height 154
click at [610, 475] on textarea "The passage outlines the interrelationship between the gut and the brain" at bounding box center [591, 532] width 750 height 154
drag, startPoint x: 497, startPoint y: 473, endPoint x: 579, endPoint y: 470, distance: 81.6
click at [579, 470] on textarea "The passage outlines the interrelationship between the gut and the brain," at bounding box center [591, 532] width 750 height 154
click at [694, 470] on textarea "The passage outlines the interrelationship between the digestive system and men…" at bounding box center [591, 532] width 750 height 154
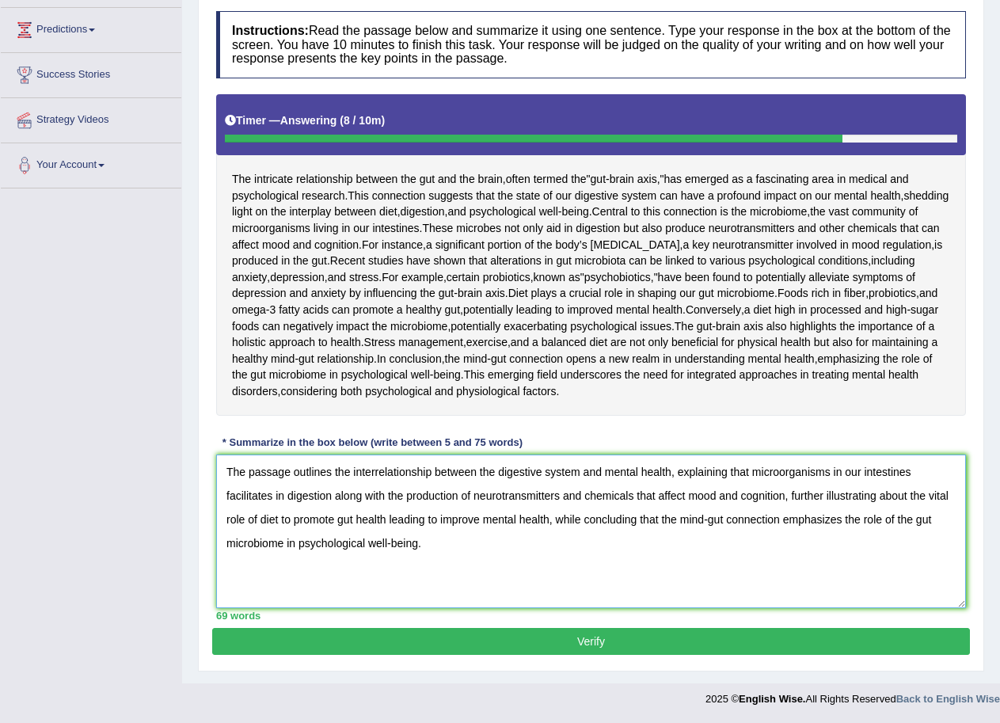
click at [281, 522] on textarea "The passage outlines the interrelationship between the digestive system and men…" at bounding box center [591, 532] width 750 height 154
click at [337, 521] on textarea "The passage outlines the interrelationship between the digestive system and men…" at bounding box center [591, 532] width 750 height 154
click at [374, 471] on textarea "The passage outlines the interrelationship between the digestive system and men…" at bounding box center [591, 532] width 750 height 154
type textarea "The passage outlines the inter-relationship between the digestive system and me…"
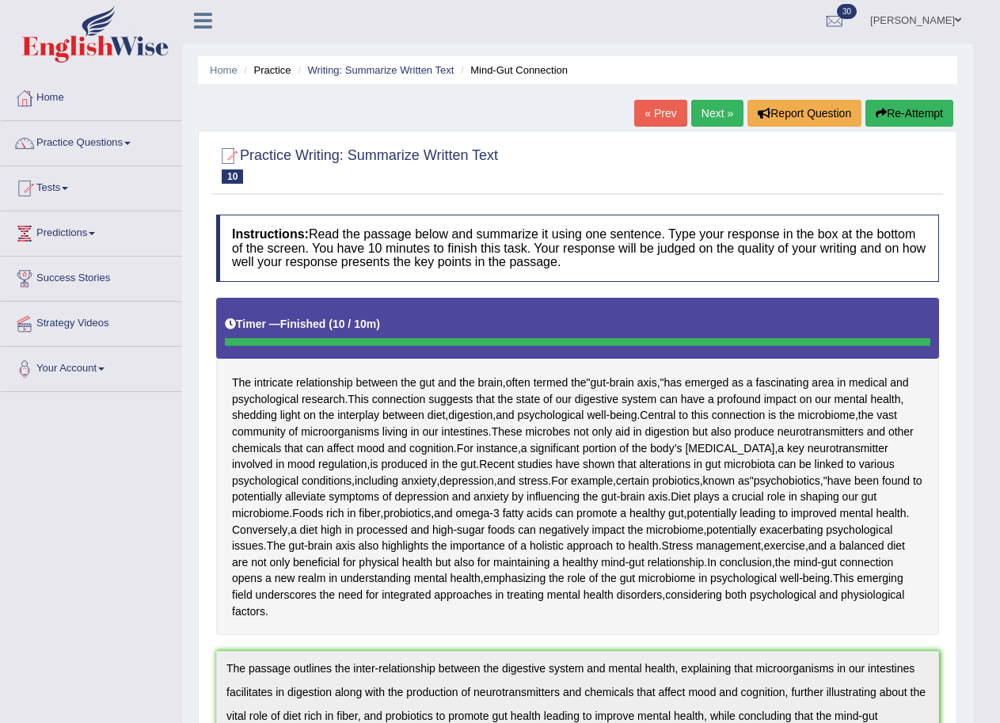
scroll to position [2, 0]
click at [720, 115] on link "Next »" at bounding box center [717, 113] width 52 height 27
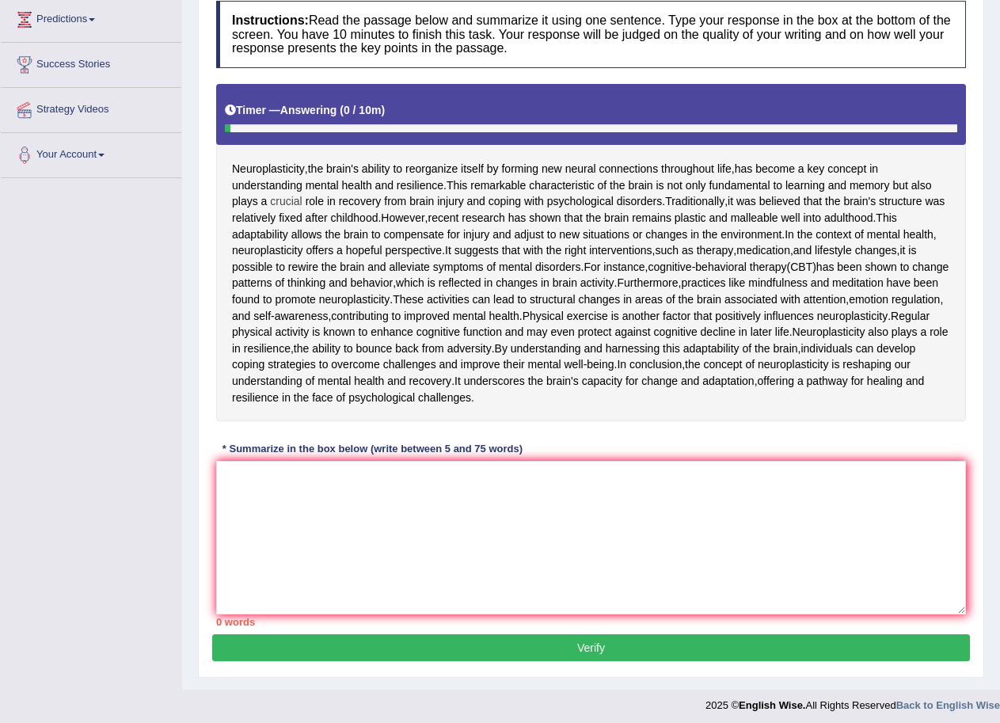
scroll to position [325, 0]
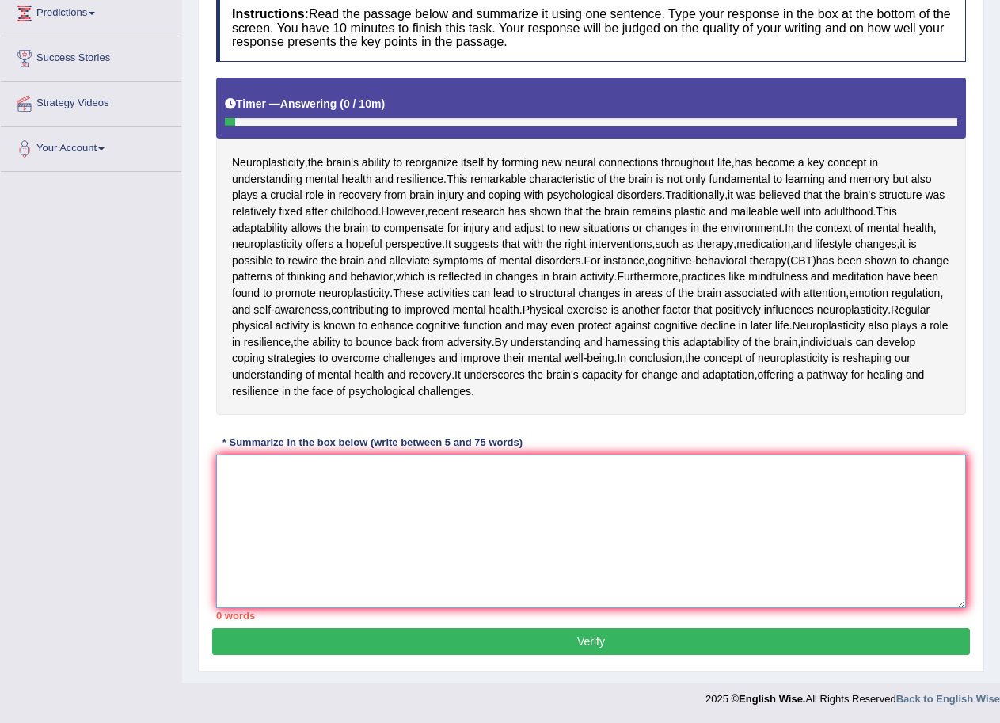
click at [347, 496] on textarea at bounding box center [591, 532] width 750 height 154
click at [290, 548] on textarea at bounding box center [591, 532] width 750 height 154
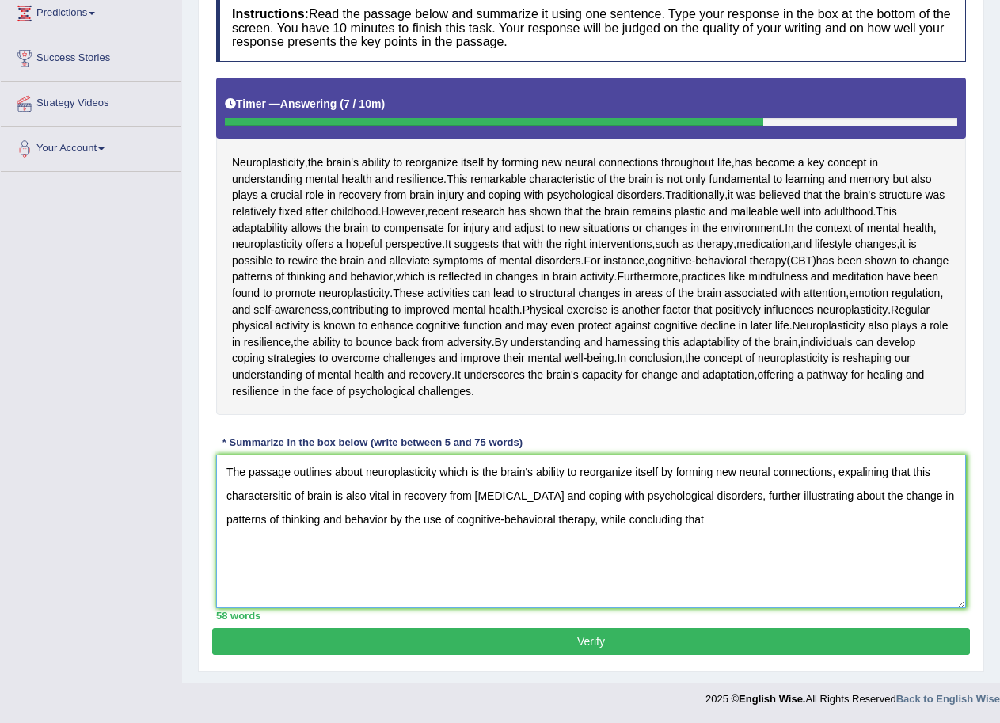
click at [594, 546] on textarea "The passage outlines about neuroplasticity which is the brain's ability to reor…" at bounding box center [591, 532] width 750 height 154
click at [789, 549] on textarea "The passage outlines about neuroplasticity which is the brain's ability to reor…" at bounding box center [591, 532] width 750 height 154
click at [332, 576] on textarea "The passage outlines about neuroplasticity which is the brain's ability to reor…" at bounding box center [591, 532] width 750 height 154
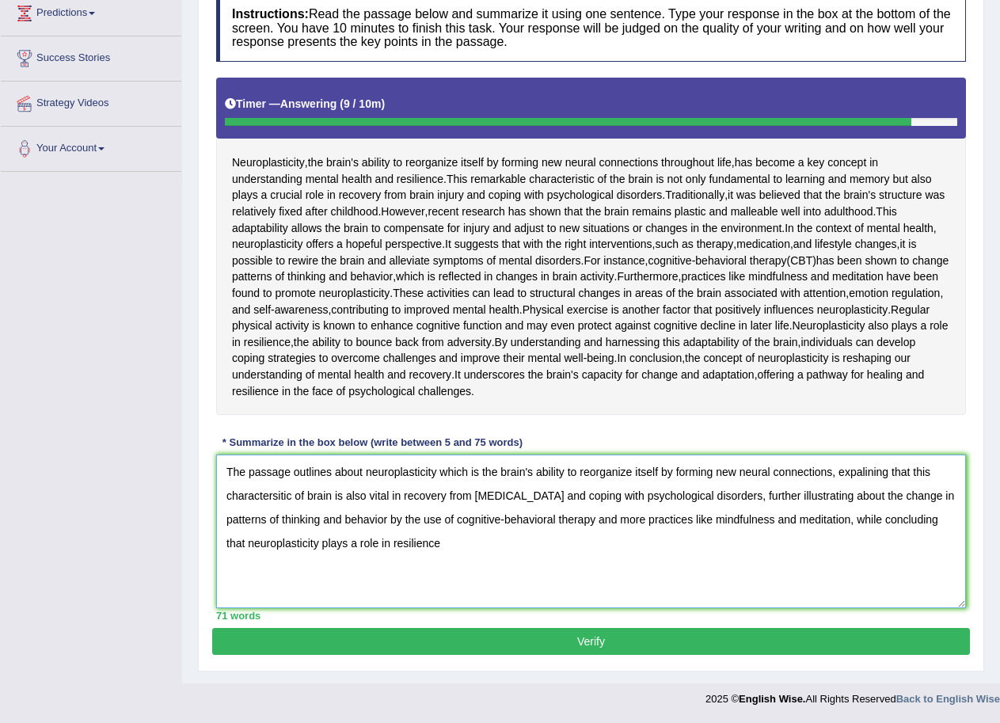
click at [355, 572] on textarea "The passage outlines about neuroplasticity which is the brain's ability to reor…" at bounding box center [591, 532] width 750 height 154
click at [499, 573] on textarea "The passage outlines about neuroplasticity which is the brain's ability to reor…" at bounding box center [591, 532] width 750 height 154
type textarea "The passage outlines about neuroplasticity which is the brain's ability to reor…"
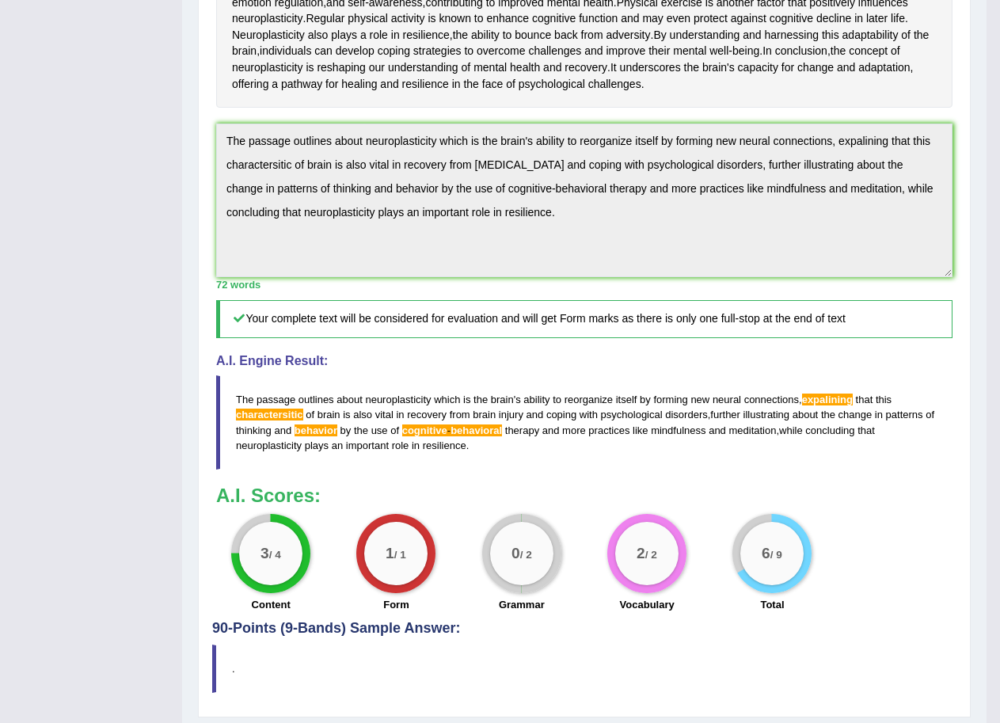
scroll to position [637, 0]
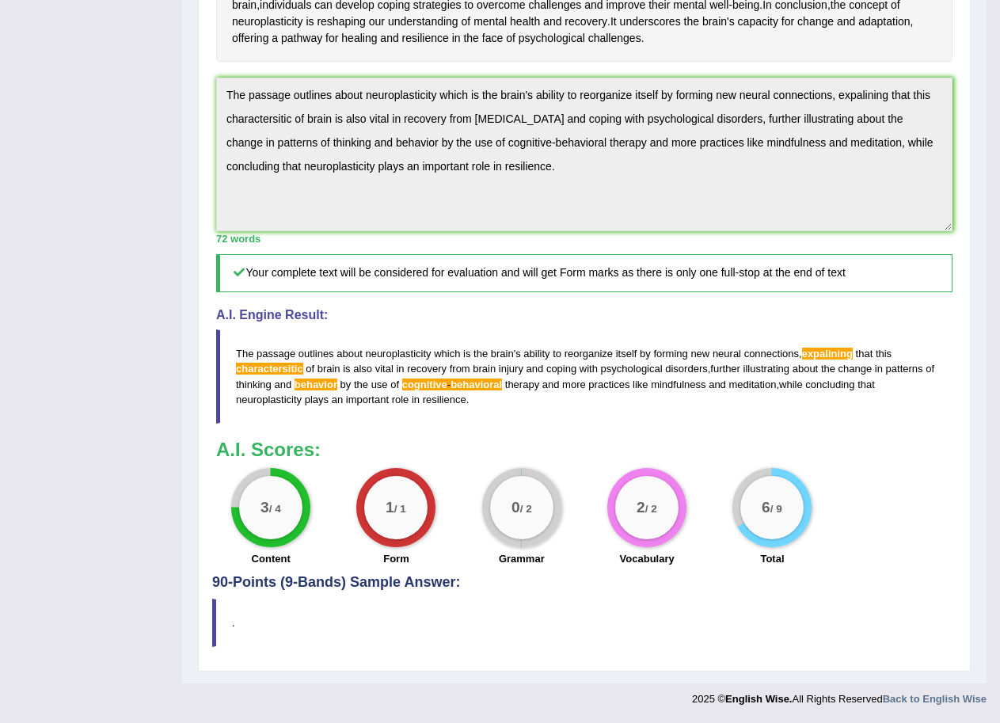
drag, startPoint x: 228, startPoint y: 165, endPoint x: 516, endPoint y: 235, distance: 296.7
click at [516, 231] on textarea "The passage outlines about neuroplasticity which is the brain's ability to reor…" at bounding box center [584, 155] width 736 height 154
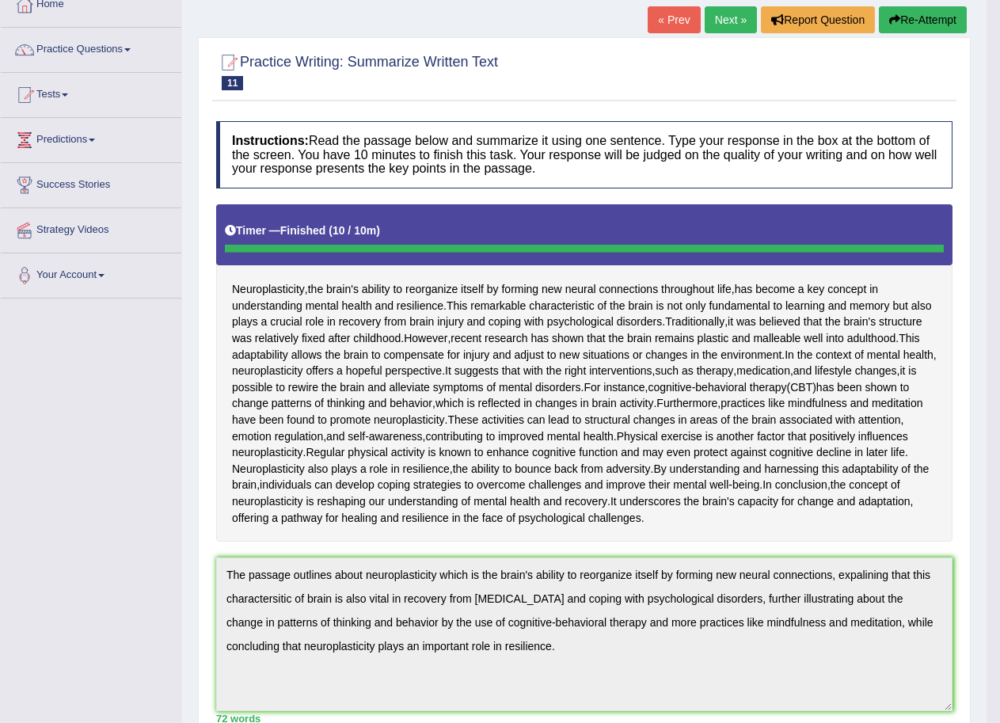
scroll to position [96, 0]
click at [899, 13] on button "Re-Attempt" at bounding box center [923, 19] width 88 height 27
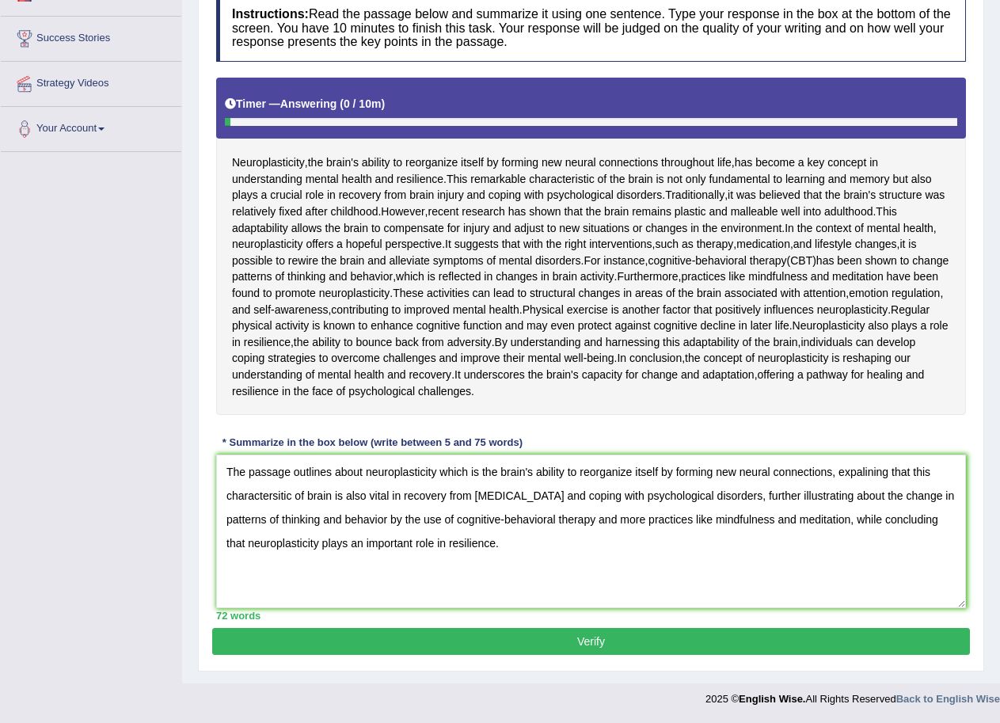
click at [860, 473] on textarea "The passage outlines about neuroplasticity which is the brain's ability to reor…" at bounding box center [591, 532] width 750 height 154
click at [287, 499] on textarea "The passage outlines about neuroplasticity which is the brain's ability to reor…" at bounding box center [591, 532] width 750 height 154
click at [288, 496] on textarea "The passage outlines about neuroplasticity which is the brain's ability to reor…" at bounding box center [591, 532] width 750 height 154
click at [380, 523] on textarea "The passage outlines about neuroplasticity which is the brain's ability to reor…" at bounding box center [591, 532] width 750 height 154
click at [549, 517] on textarea "The passage outlines about neuroplasticity which is the brain's ability to reor…" at bounding box center [591, 532] width 750 height 154
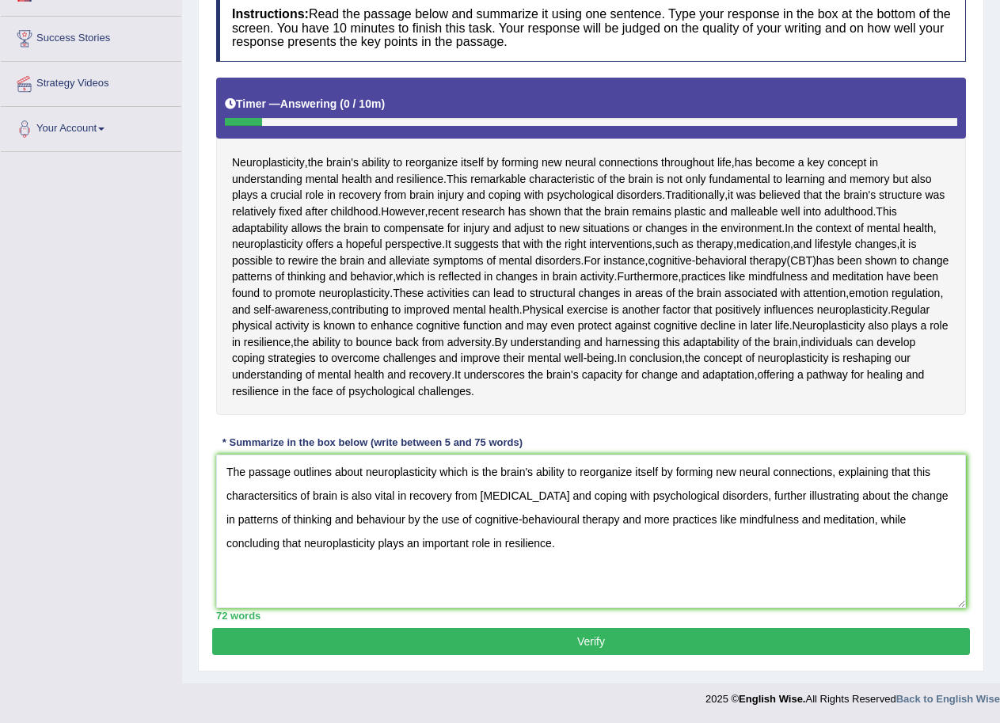
type textarea "The passage outlines about neuroplasticity which is the brain's ability to reor…"
click at [641, 633] on button "Verify" at bounding box center [591, 641] width 758 height 27
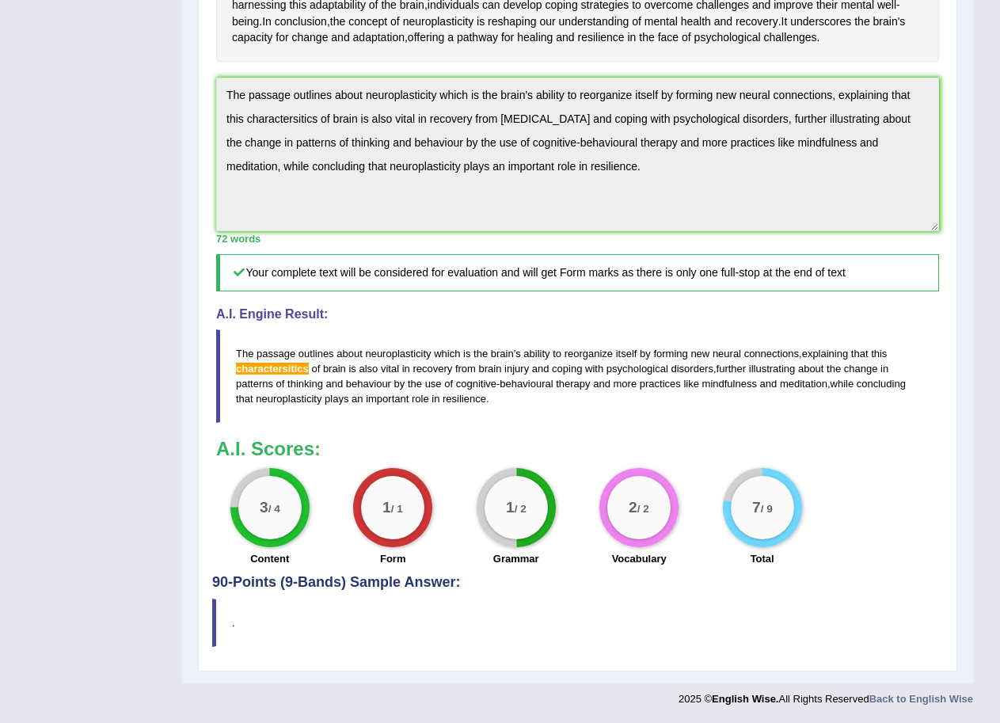
scroll to position [653, 0]
drag, startPoint x: 228, startPoint y: 96, endPoint x: 594, endPoint y: 158, distance: 371.0
click at [594, 158] on textarea "The passage outlines about neuroplasticity which is the brain's ability to reor…" at bounding box center [577, 155] width 723 height 154
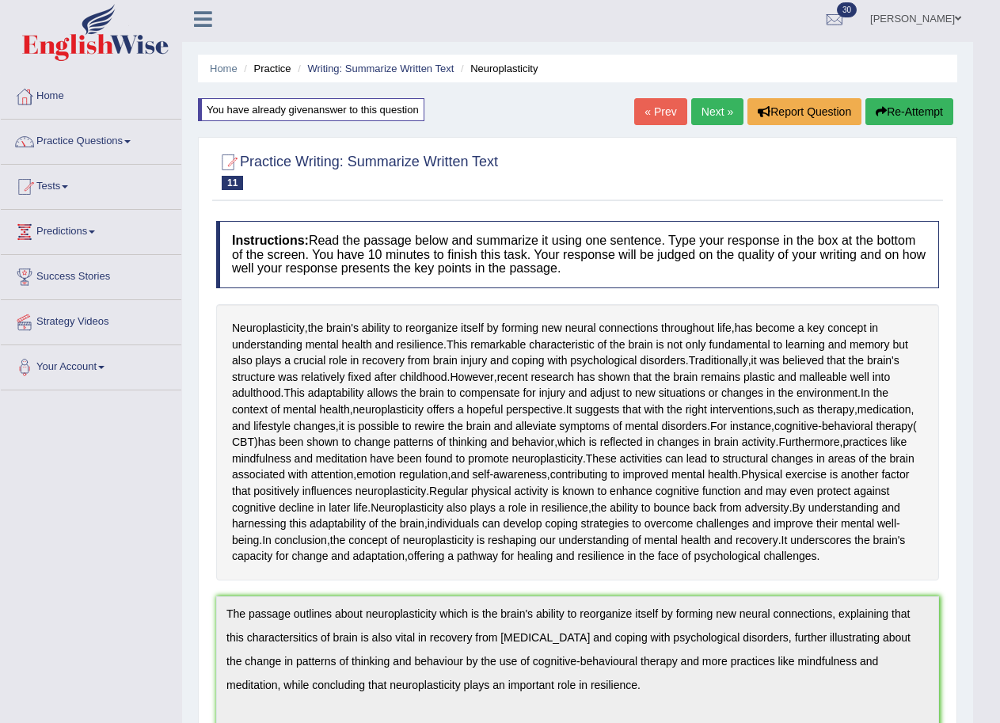
scroll to position [2, 0]
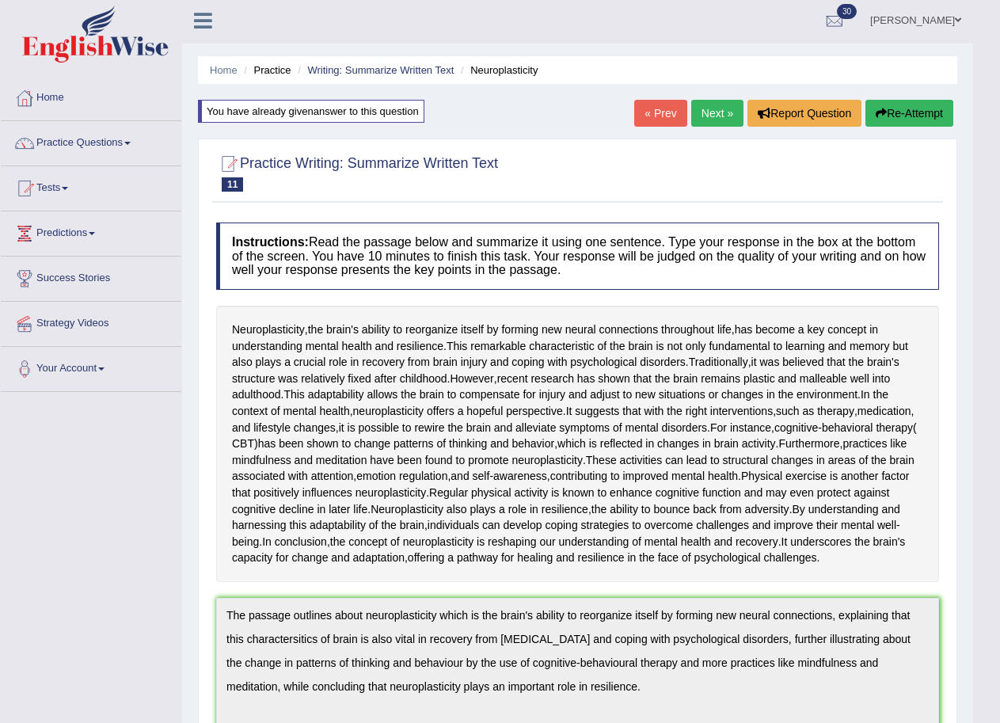
click at [902, 116] on button "Re-Attempt" at bounding box center [909, 113] width 88 height 27
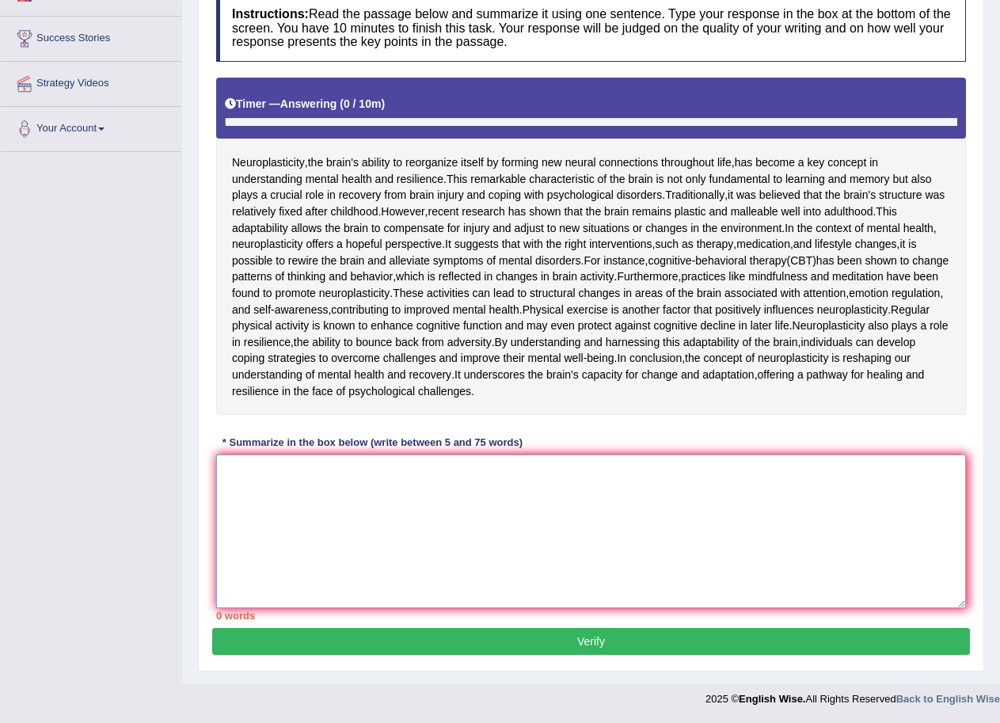
click at [416, 541] on textarea at bounding box center [591, 532] width 750 height 154
paste textarea "The passage outlines about neuroplasticity which is the brain's ability to reor…"
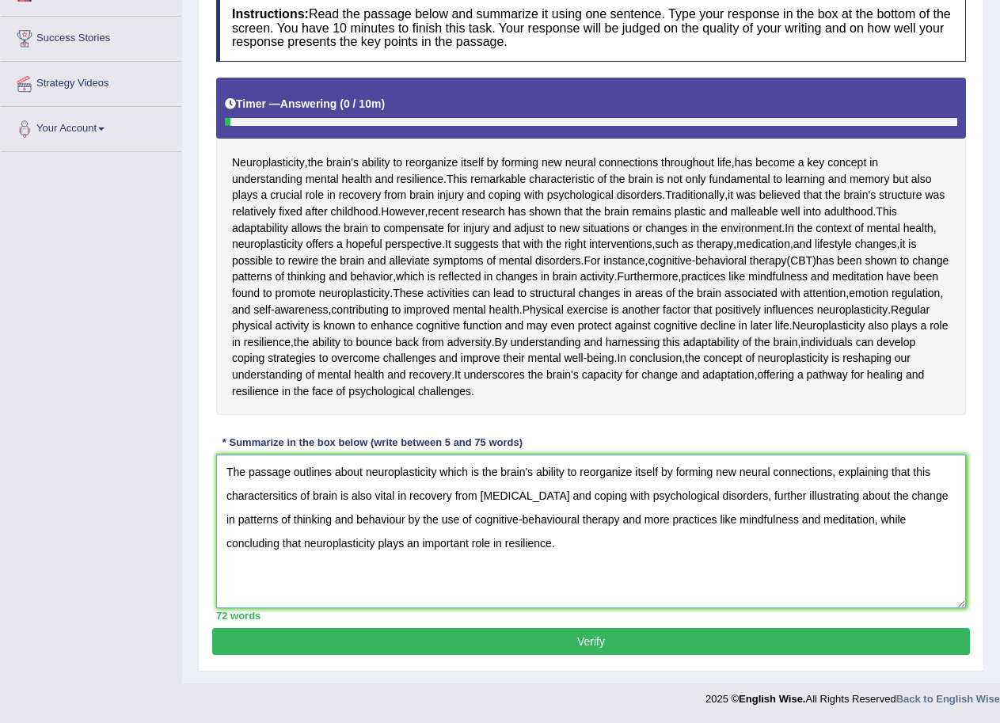
click at [272, 496] on textarea "The passage outlines about neuroplasticity which is the brain's ability to reor…" at bounding box center [591, 532] width 750 height 154
click at [283, 498] on textarea "The passage outlines about neuroplasticity which is the brain's ability to reor…" at bounding box center [591, 532] width 750 height 154
type textarea "The passage outlines about neuroplasticity which is the brain's ability to reor…"
click at [576, 645] on button "Verify" at bounding box center [591, 641] width 758 height 27
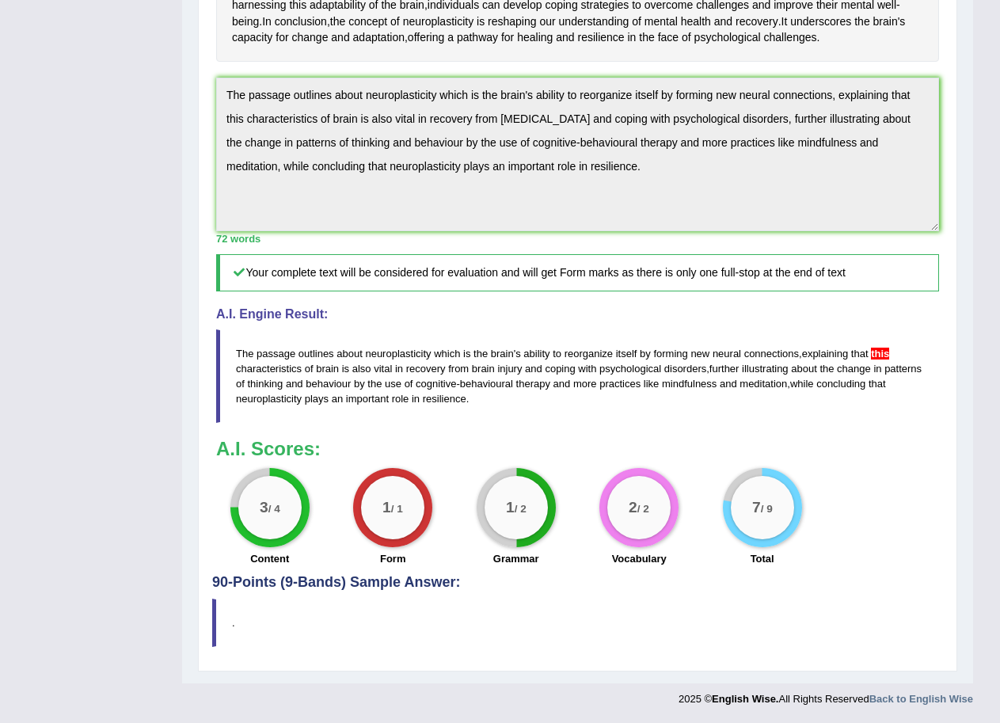
scroll to position [653, 0]
drag, startPoint x: 231, startPoint y: 96, endPoint x: 610, endPoint y: 172, distance: 386.1
click at [610, 172] on textarea "The passage outlines about neuroplasticity which is the brain's ability to reor…" at bounding box center [577, 155] width 723 height 154
click at [224, 93] on textarea "The passage outlines about neuroplasticity which is the brain's ability to reor…" at bounding box center [577, 155] width 723 height 154
drag, startPoint x: 224, startPoint y: 93, endPoint x: 602, endPoint y: 181, distance: 387.8
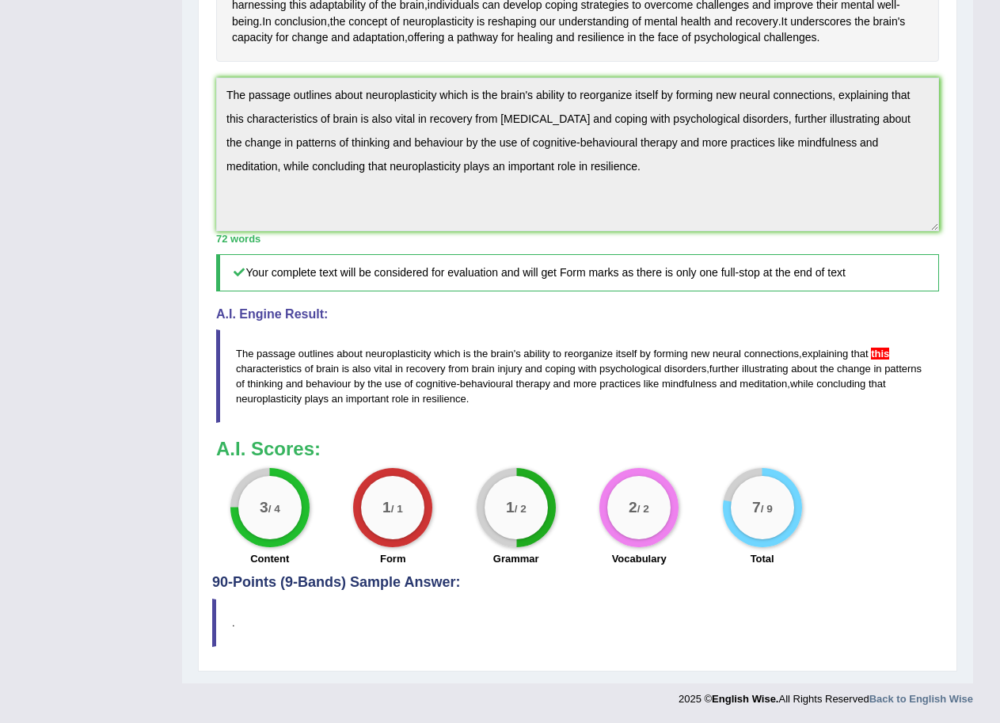
click at [602, 181] on textarea "The passage outlines about neuroplasticity which is the brain's ability to reor…" at bounding box center [577, 155] width 723 height 154
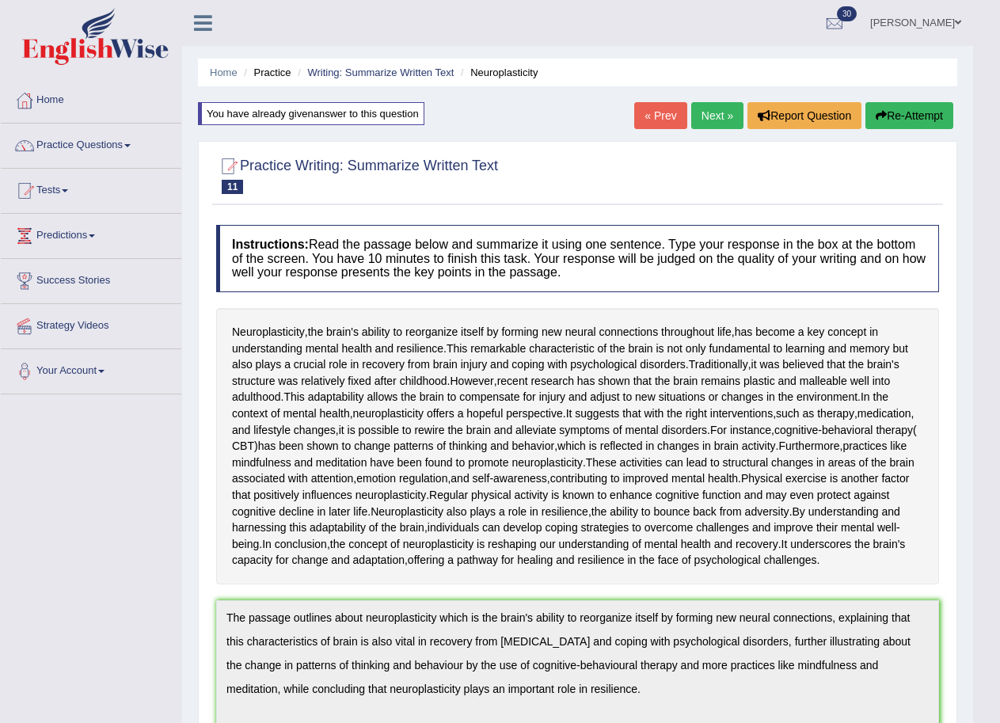
scroll to position [0, 0]
click at [914, 114] on button "Re-Attempt" at bounding box center [909, 115] width 88 height 27
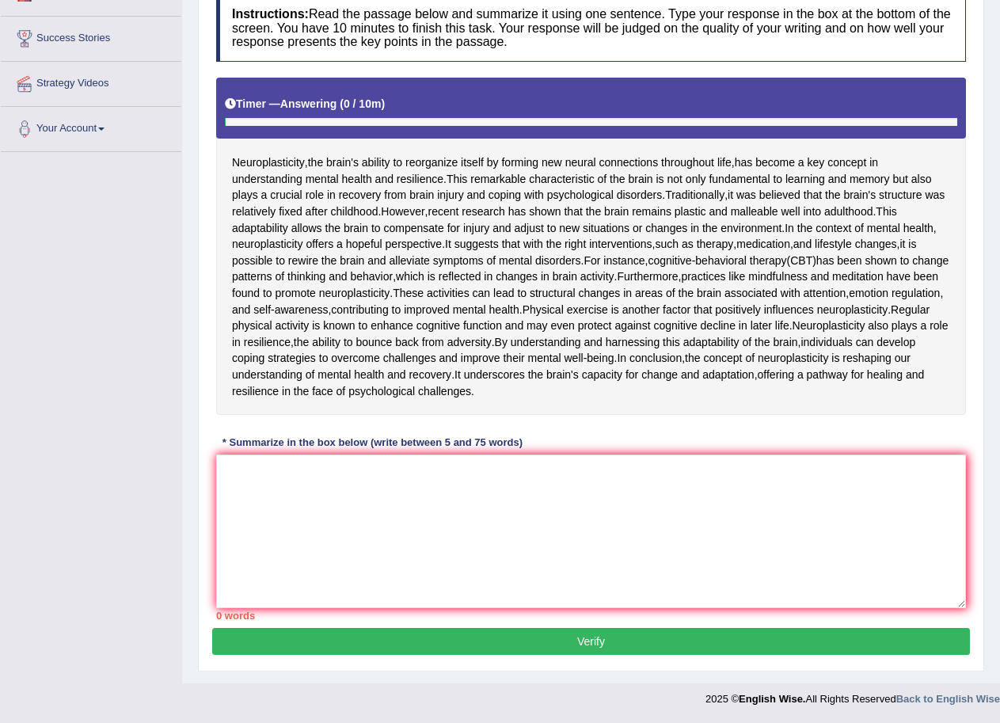
scroll to position [325, 0]
click at [433, 590] on textarea at bounding box center [591, 532] width 750 height 154
paste textarea "The passage outlines about neuroplasticity which is the brain's ability to reor…"
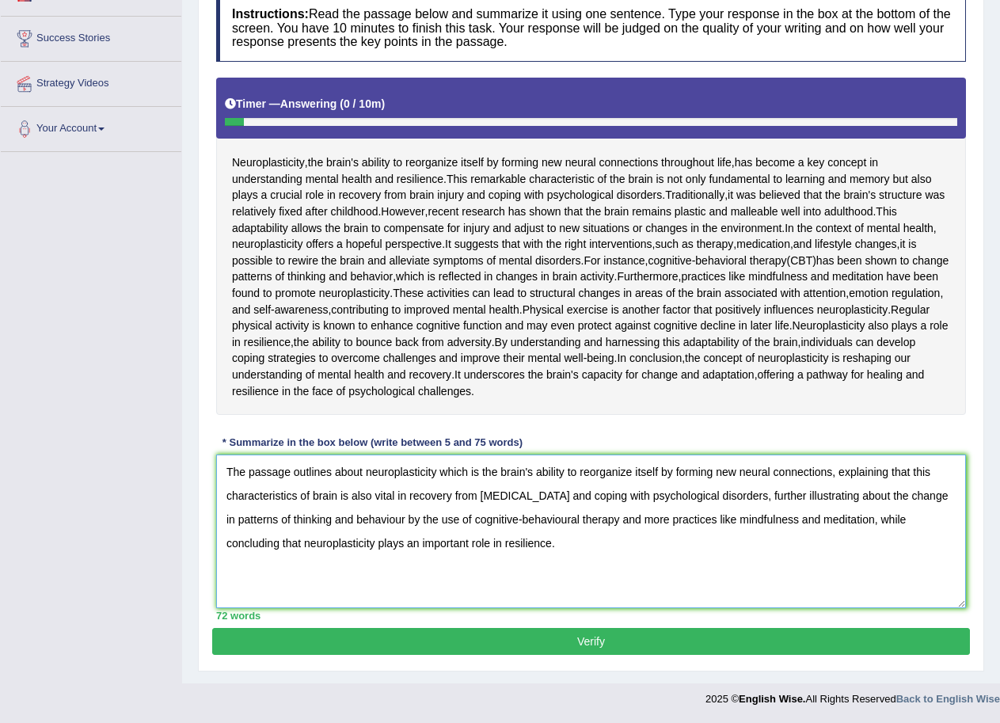
click at [295, 542] on textarea "The passage outlines about neuroplasticity which is the brain's ability to reor…" at bounding box center [591, 532] width 750 height 154
type textarea "The passage outlines about neuroplasticity which is the brain's ability to reor…"
click at [660, 655] on button "Verify" at bounding box center [591, 641] width 758 height 27
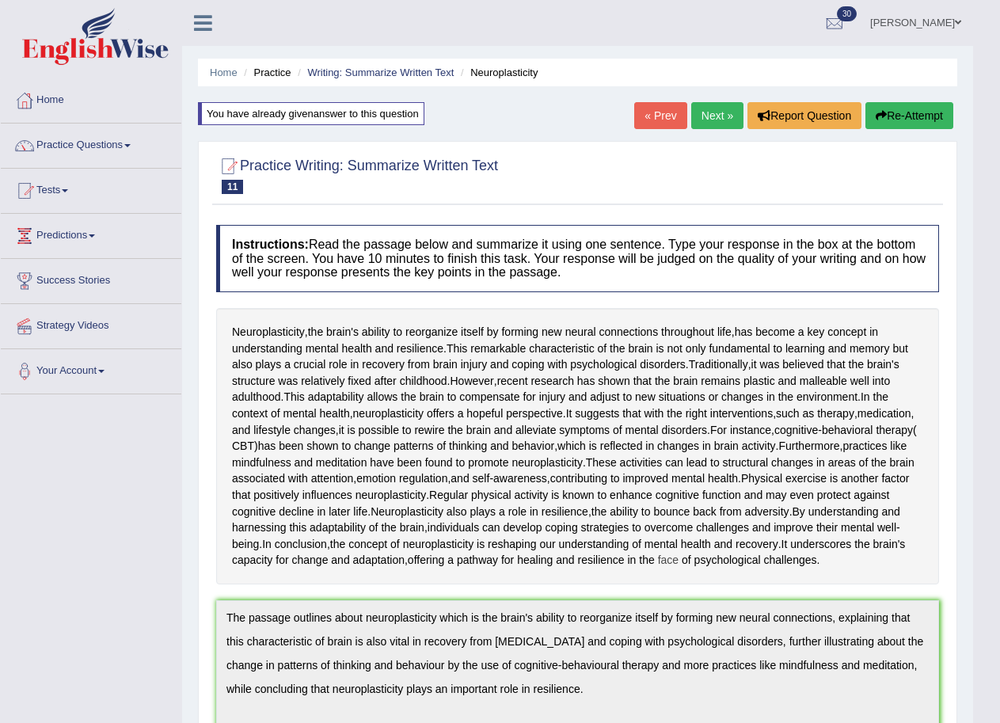
scroll to position [0, 0]
click at [660, 569] on span "face" at bounding box center [668, 560] width 21 height 17
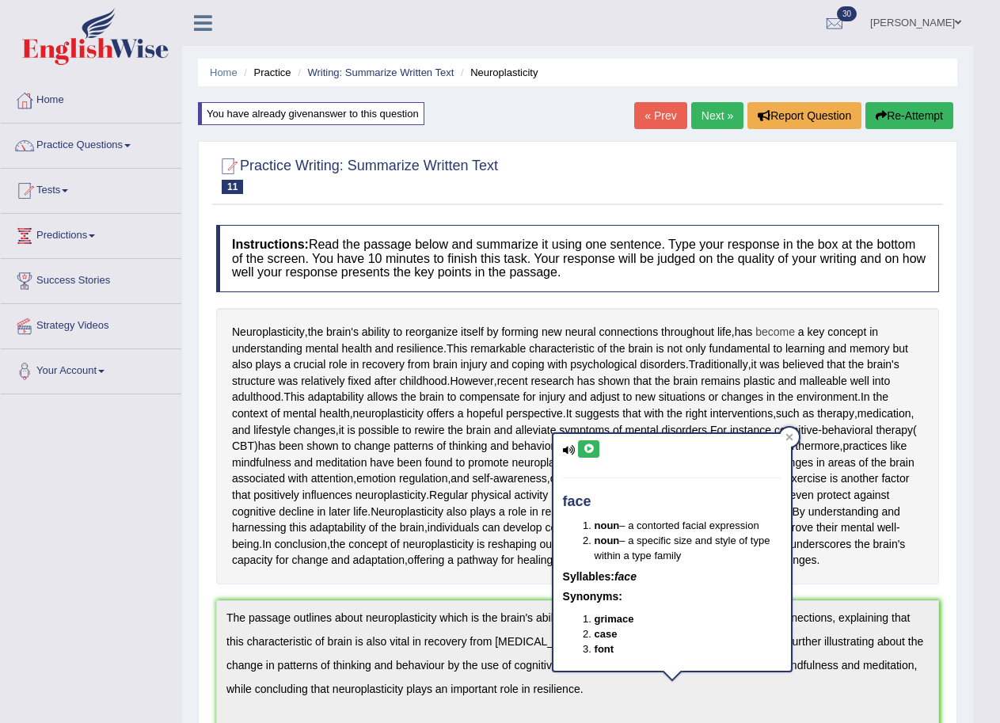
click at [786, 334] on span "become" at bounding box center [775, 332] width 40 height 17
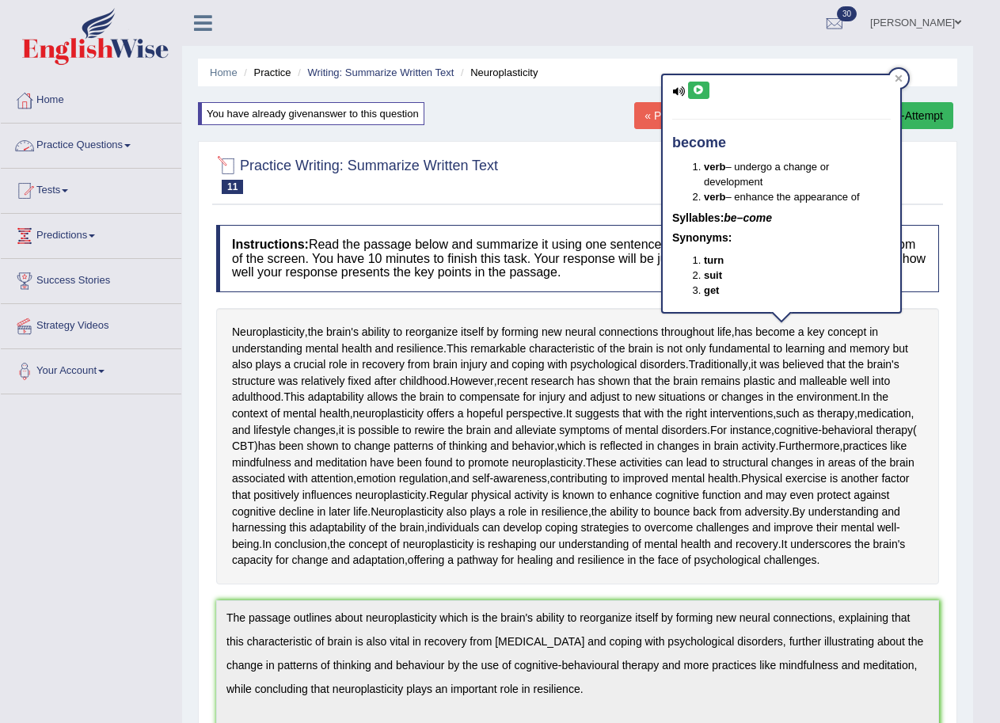
click at [118, 154] on link "Practice Questions" at bounding box center [91, 144] width 181 height 40
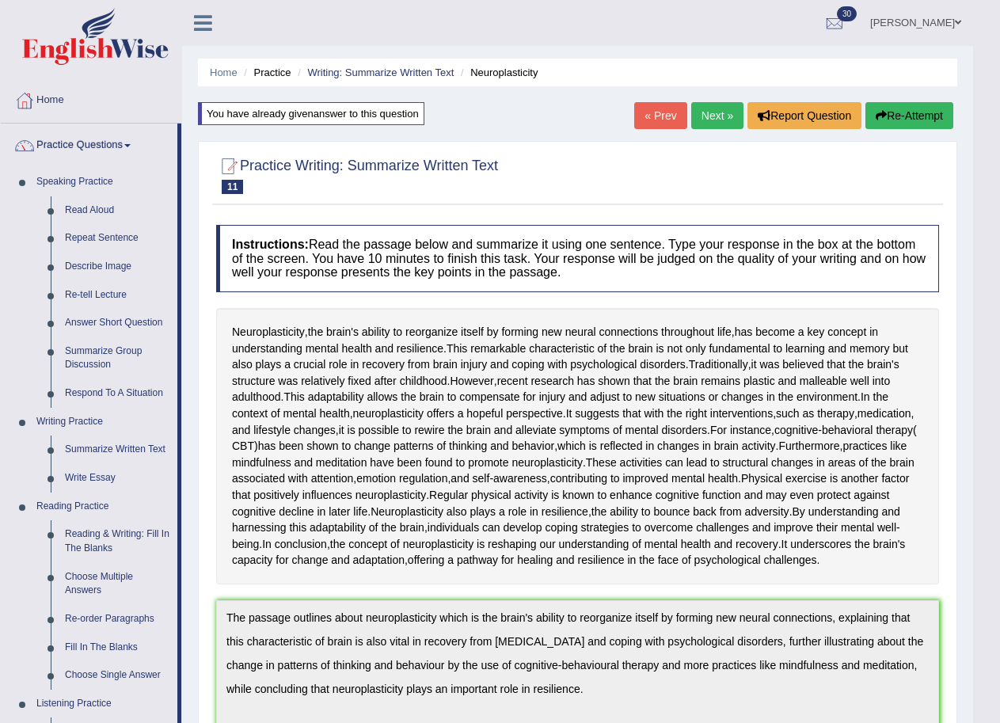
click at [1, 124] on link "Practice Questions" at bounding box center [89, 144] width 177 height 40
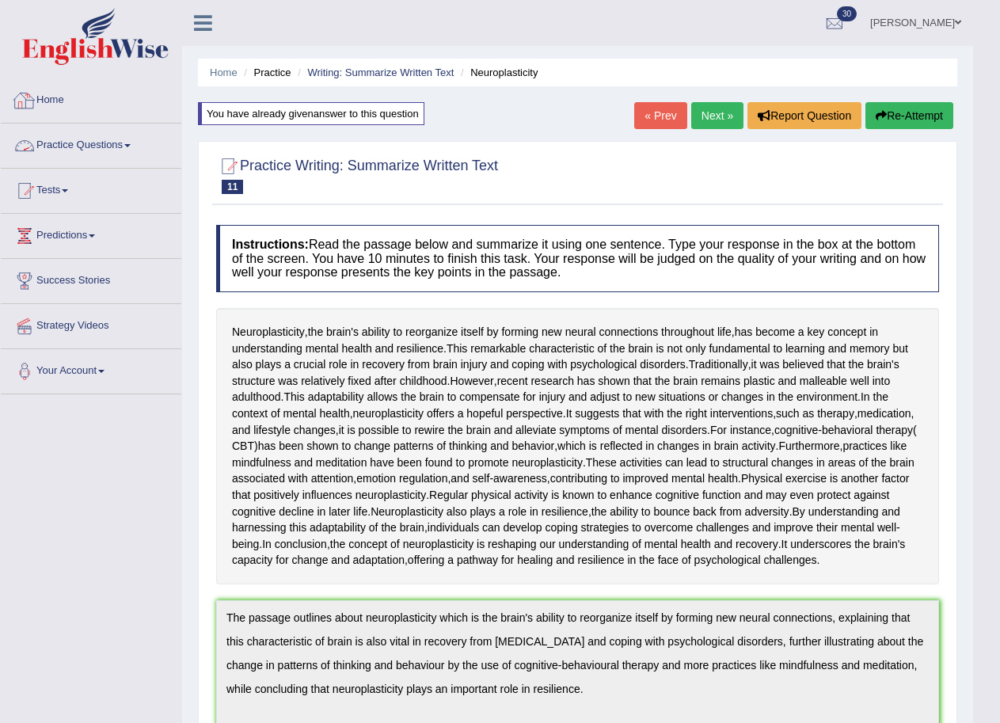
click at [112, 140] on link "Practice Questions" at bounding box center [91, 144] width 181 height 40
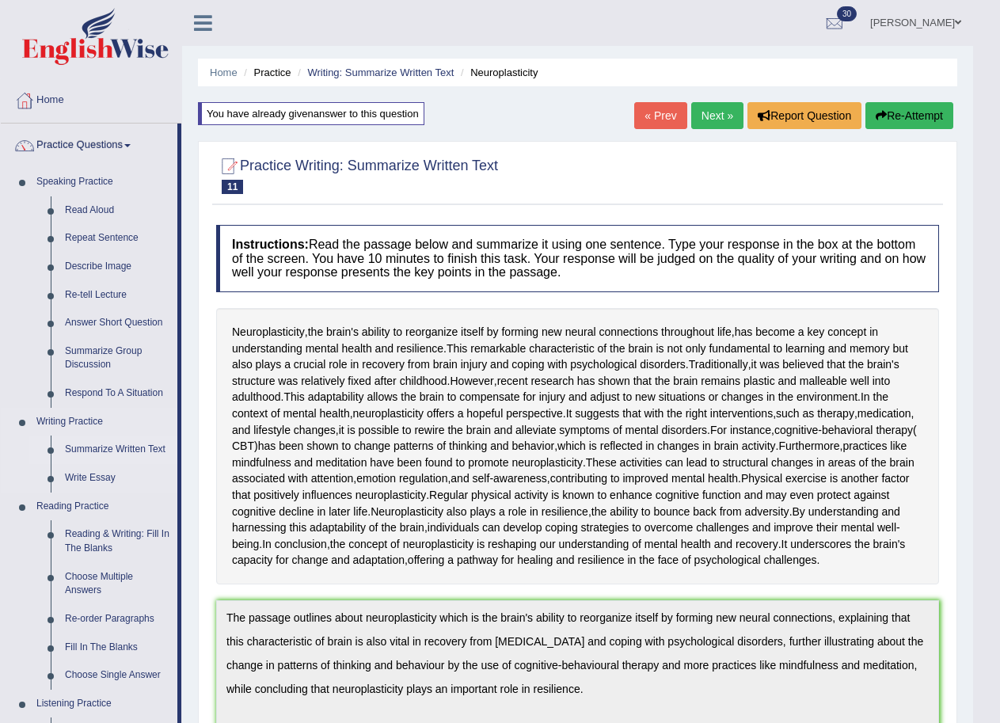
scroll to position [108, 0]
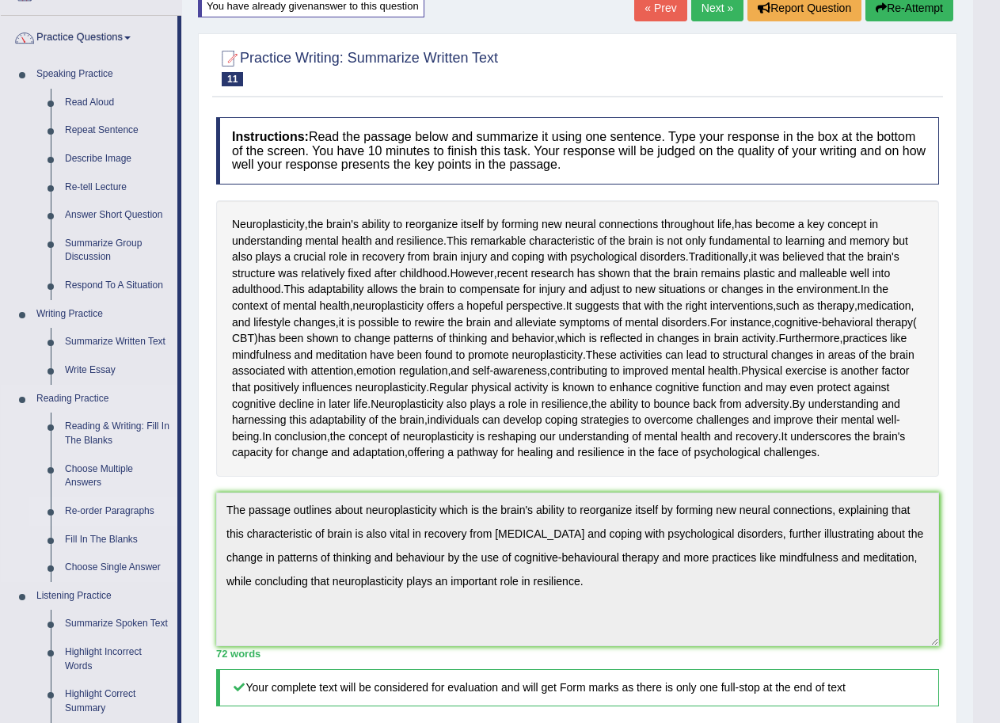
click at [136, 503] on link "Re-order Paragraphs" at bounding box center [118, 511] width 120 height 29
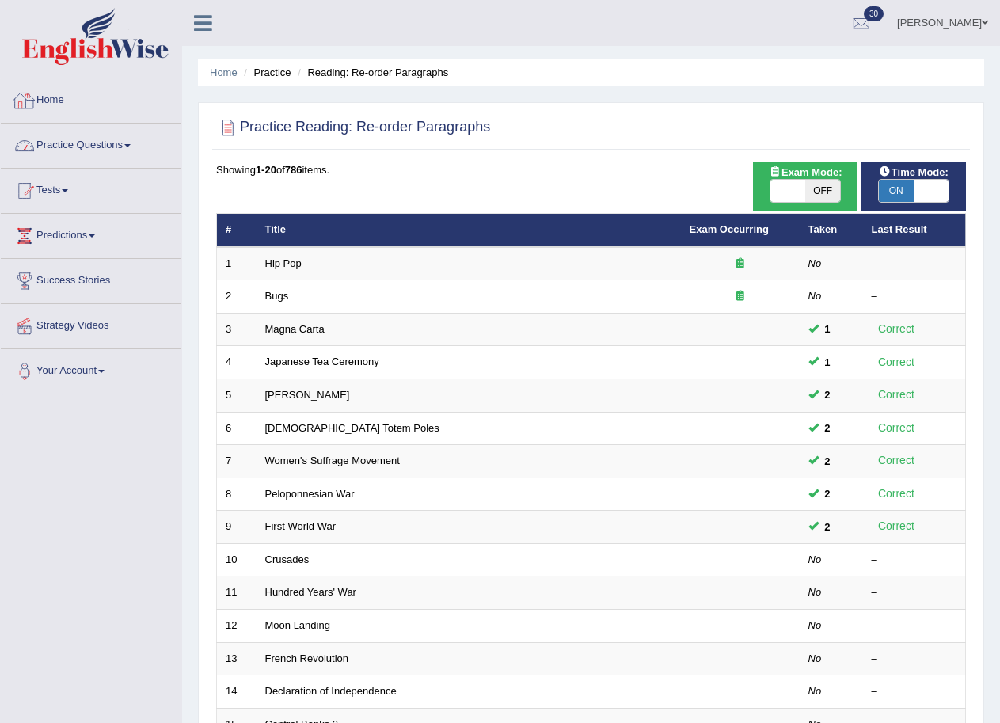
click at [69, 146] on link "Practice Questions" at bounding box center [91, 144] width 181 height 40
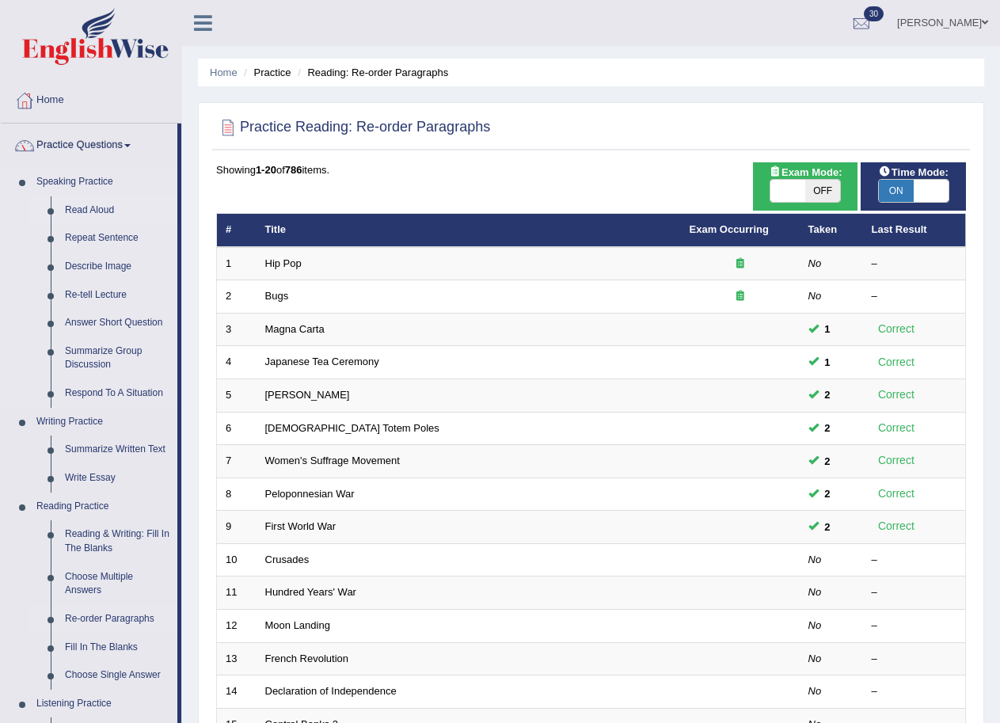
click at [82, 203] on link "Read Aloud" at bounding box center [118, 210] width 120 height 29
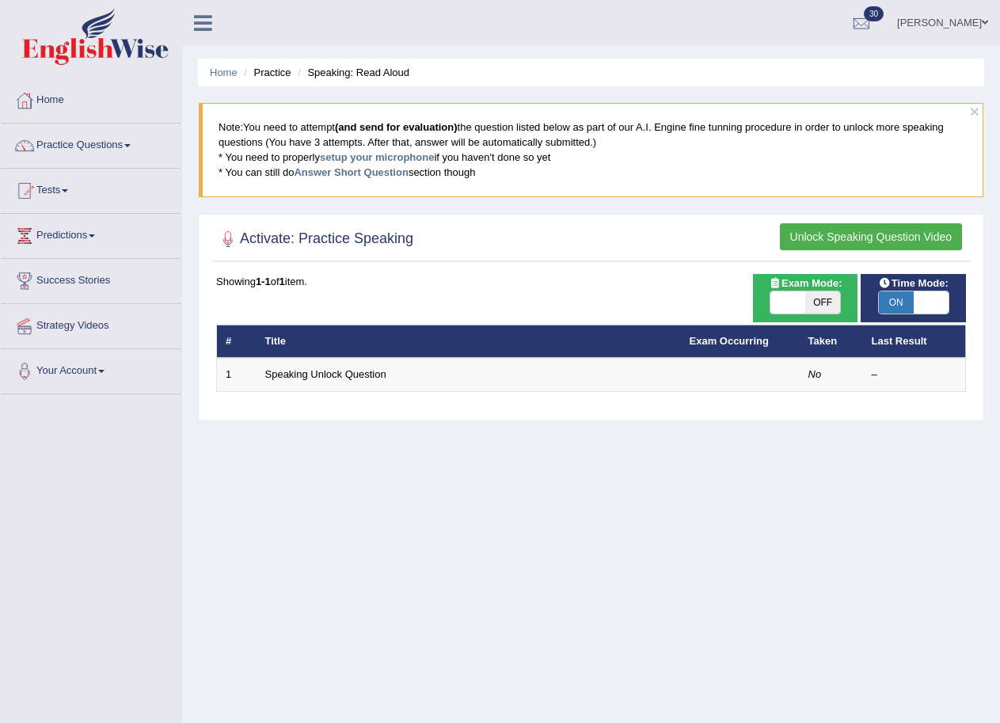
click at [821, 229] on button "Unlock Speaking Question Video" at bounding box center [871, 236] width 182 height 27
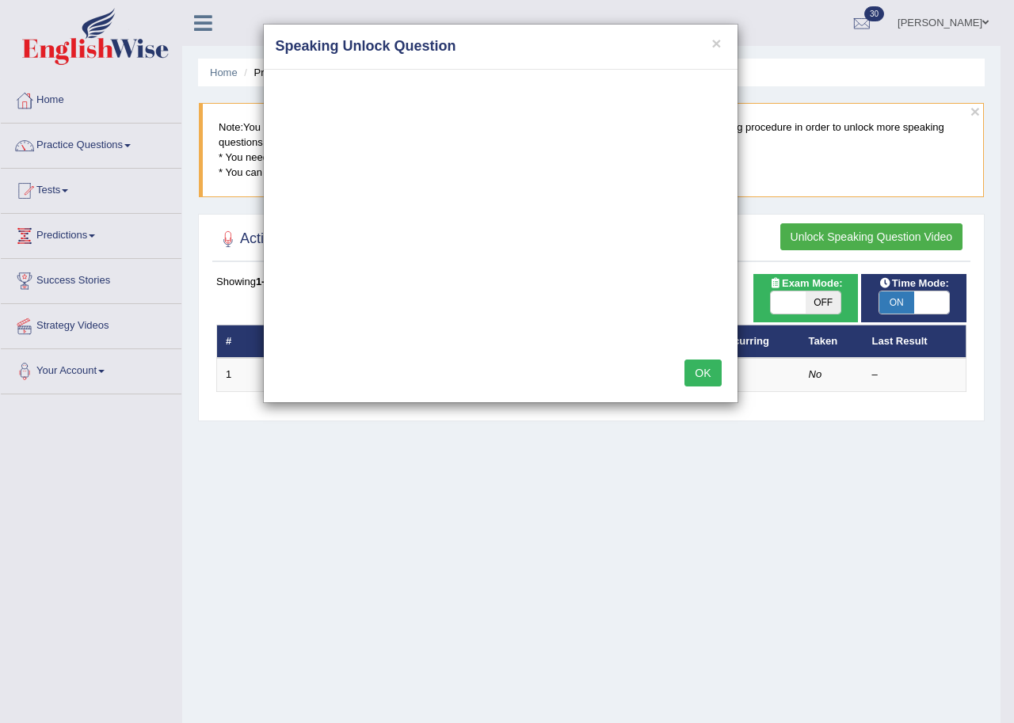
click at [708, 366] on button "OK" at bounding box center [702, 372] width 36 height 27
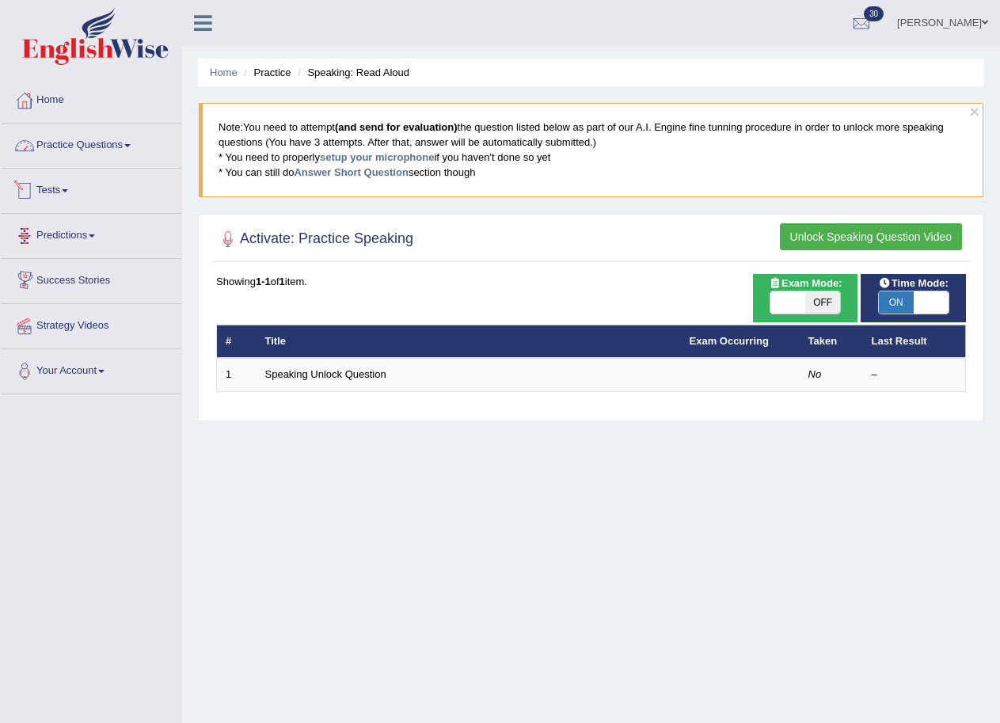
click at [116, 135] on link "Practice Questions" at bounding box center [91, 144] width 181 height 40
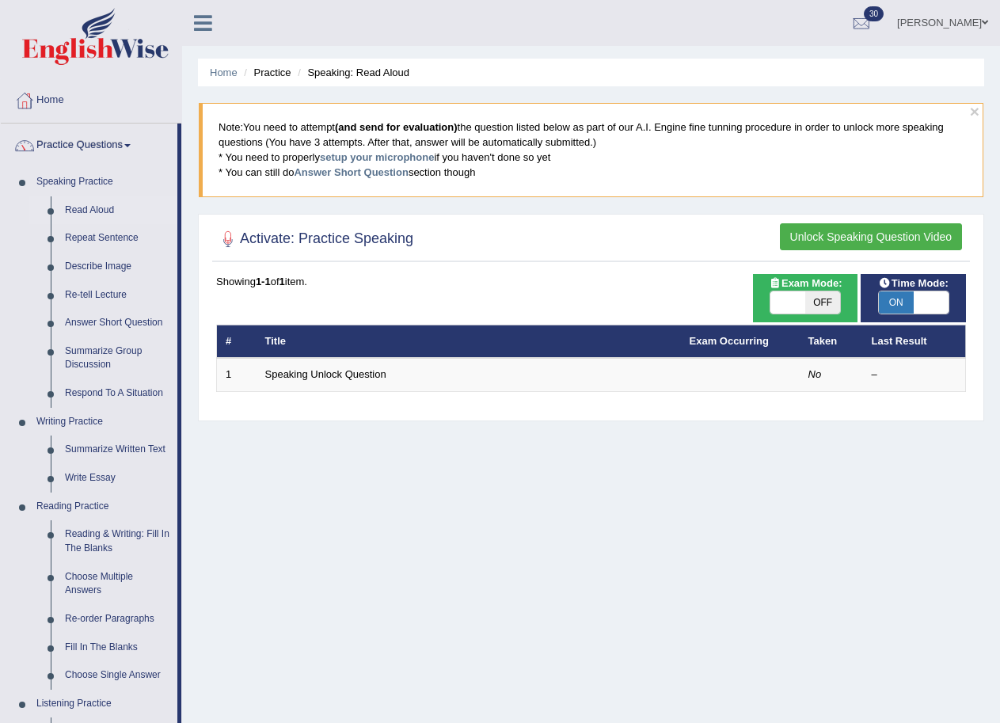
click at [957, 22] on link "Maya Gurung" at bounding box center [942, 20] width 115 height 41
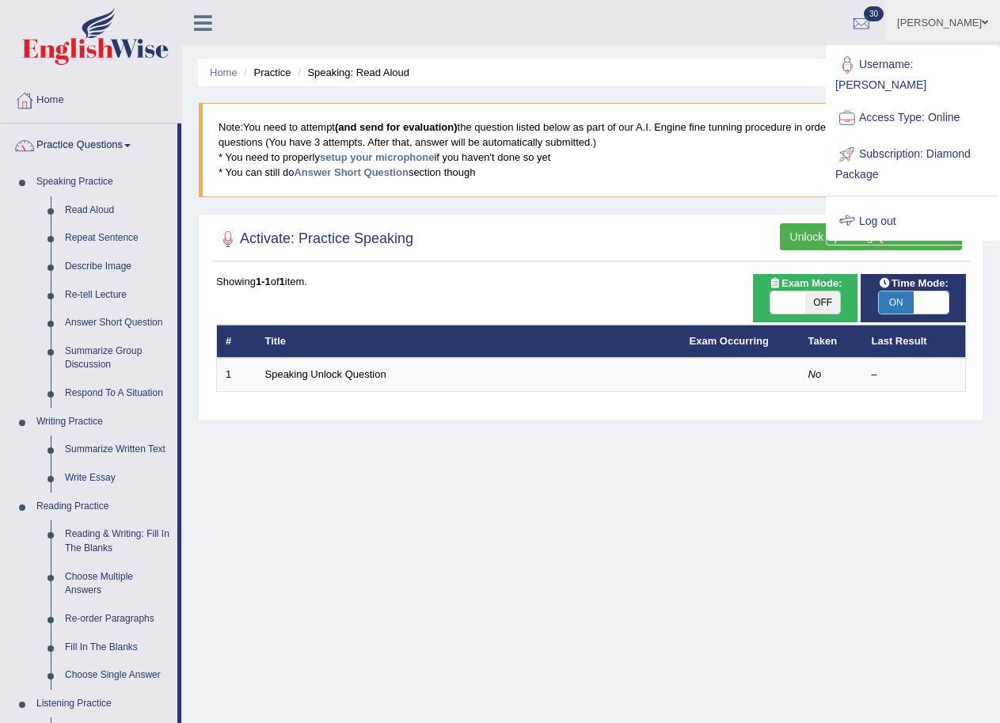
click at [876, 203] on link "Log out" at bounding box center [912, 221] width 171 height 36
